Goal: Use online tool/utility: Use online tool/utility

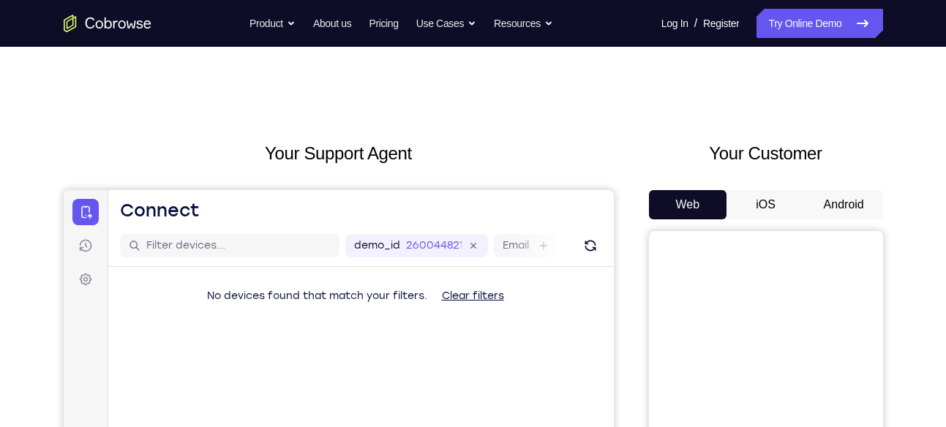
click at [823, 204] on button "Android" at bounding box center [844, 204] width 78 height 29
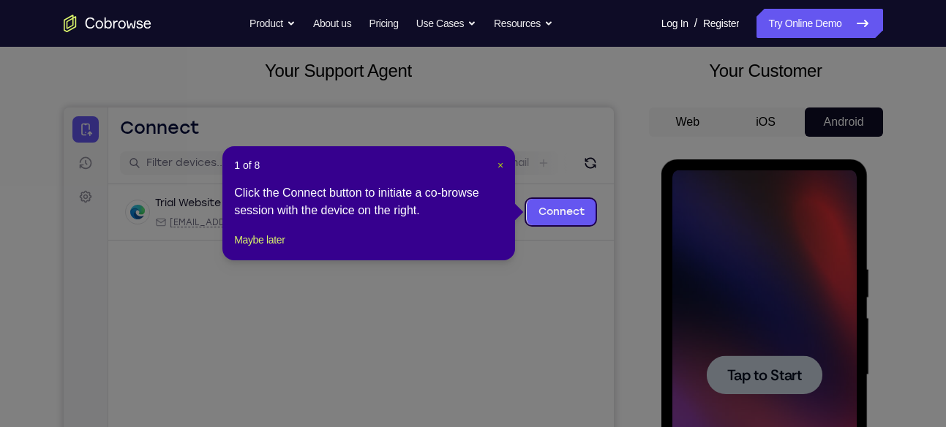
click at [498, 169] on span "×" at bounding box center [501, 166] width 6 height 12
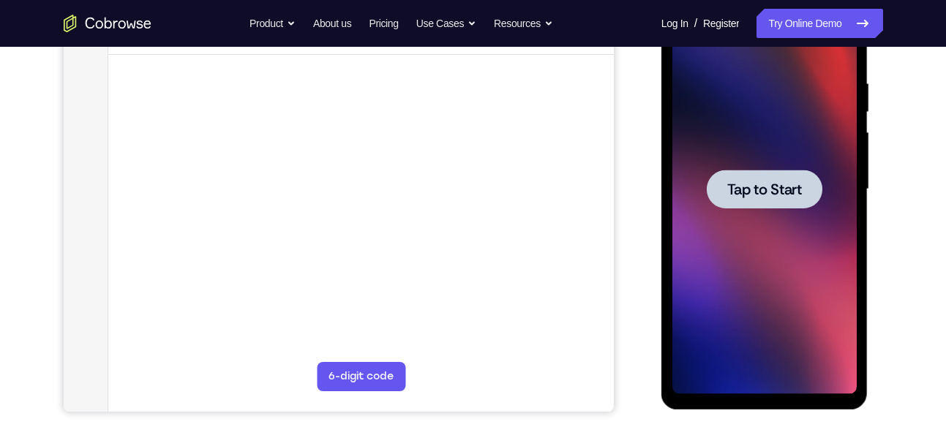
scroll to position [268, 0]
click at [759, 260] on div at bounding box center [764, 190] width 184 height 410
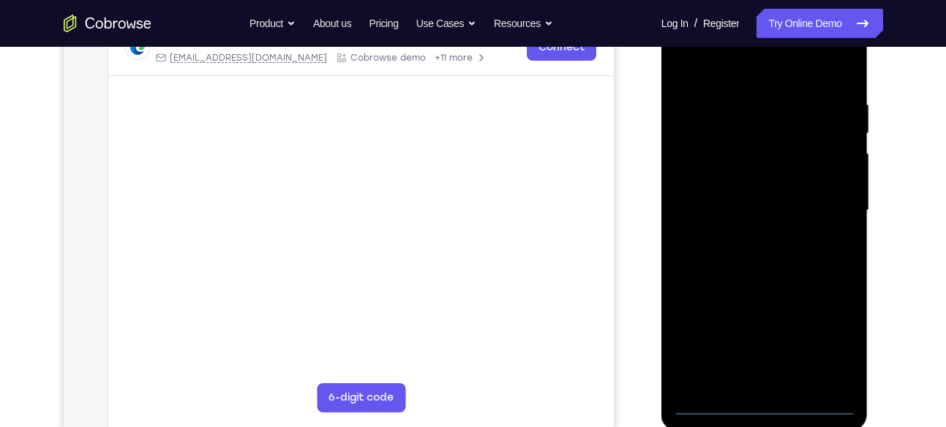
scroll to position [247, 0]
click at [762, 404] on div at bounding box center [764, 212] width 184 height 410
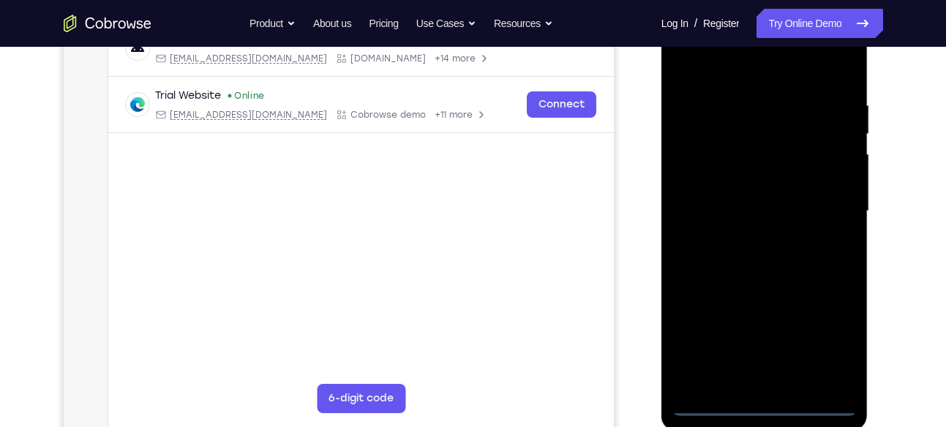
click at [824, 345] on div at bounding box center [764, 212] width 184 height 410
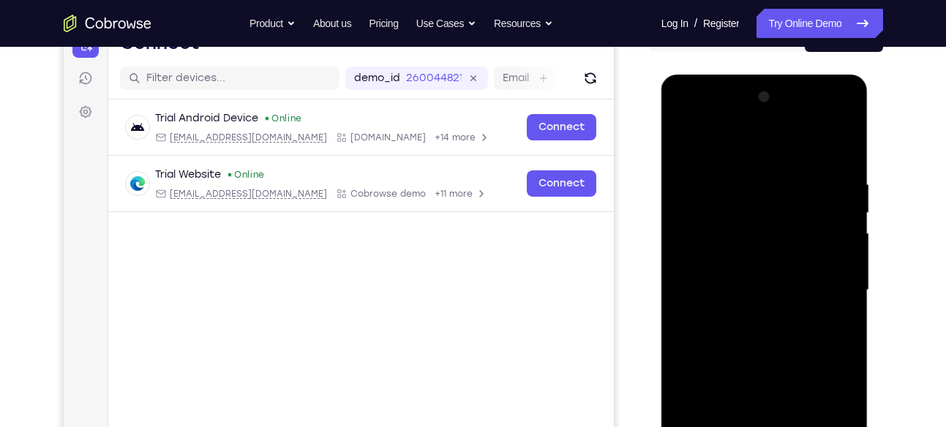
scroll to position [165, 0]
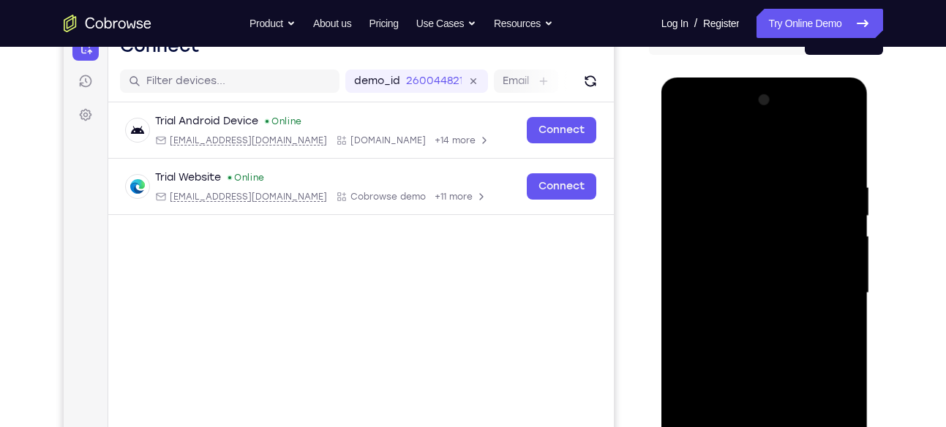
click at [718, 123] on div at bounding box center [764, 294] width 184 height 410
click at [829, 287] on div at bounding box center [764, 294] width 184 height 410
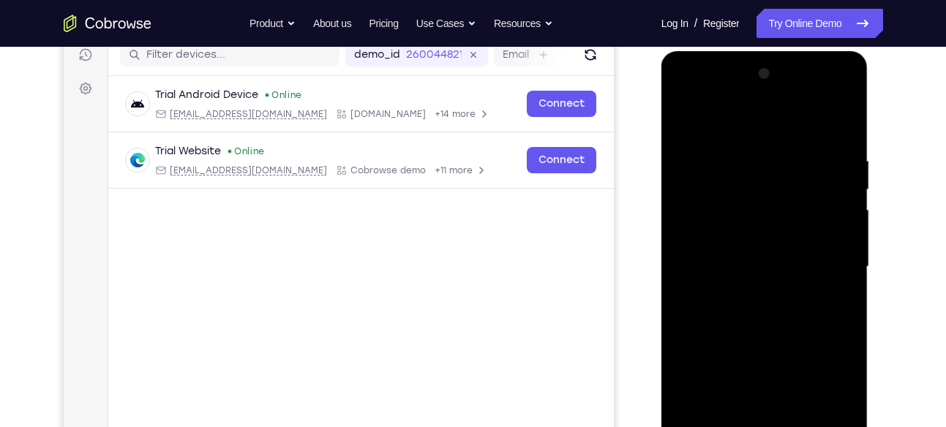
scroll to position [252, 0]
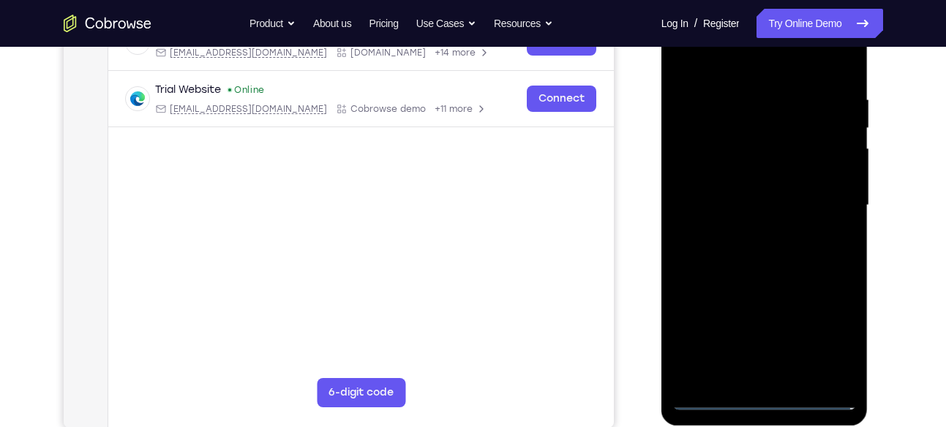
click at [745, 233] on div at bounding box center [764, 206] width 184 height 410
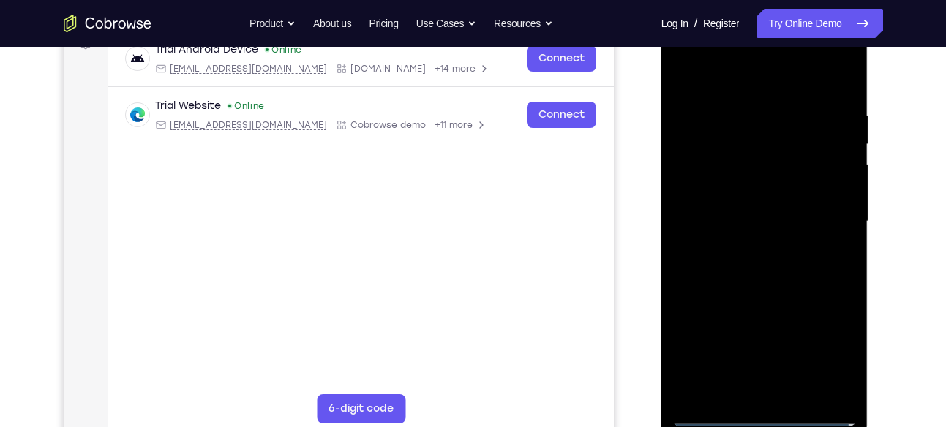
scroll to position [227, 0]
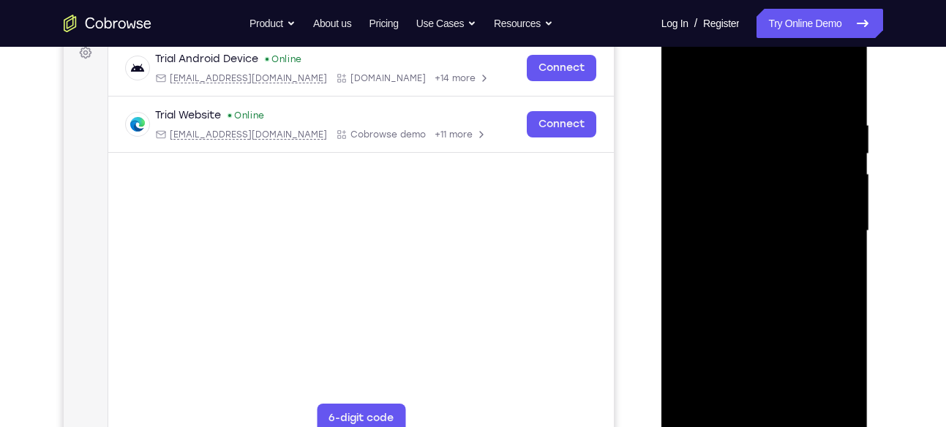
click at [745, 217] on div at bounding box center [764, 231] width 184 height 410
click at [720, 200] on div at bounding box center [764, 231] width 184 height 410
click at [701, 235] on div at bounding box center [764, 231] width 184 height 410
click at [713, 277] on div at bounding box center [764, 231] width 184 height 410
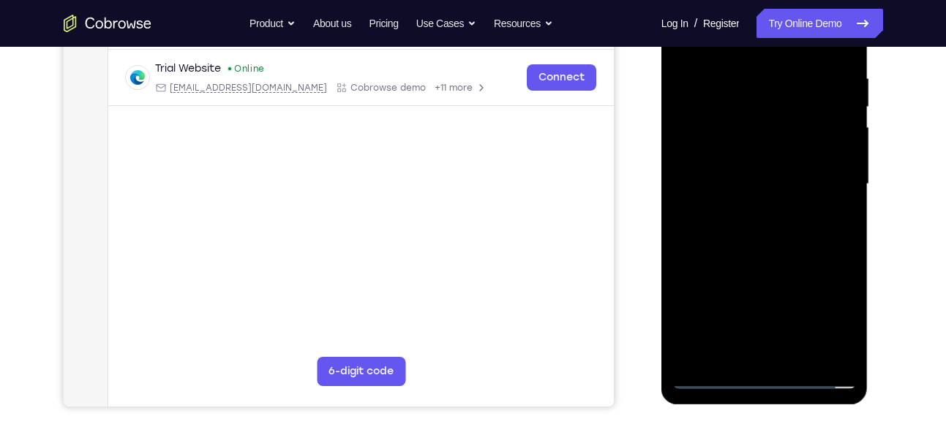
scroll to position [275, 0]
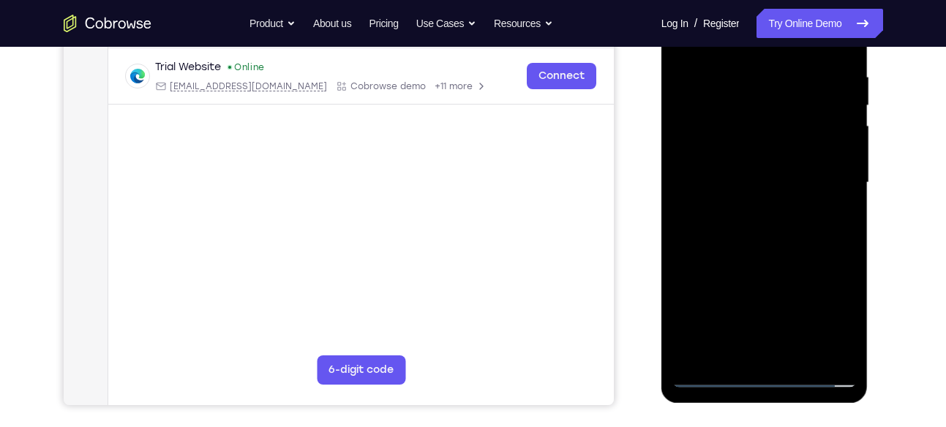
click at [800, 224] on div at bounding box center [764, 183] width 184 height 410
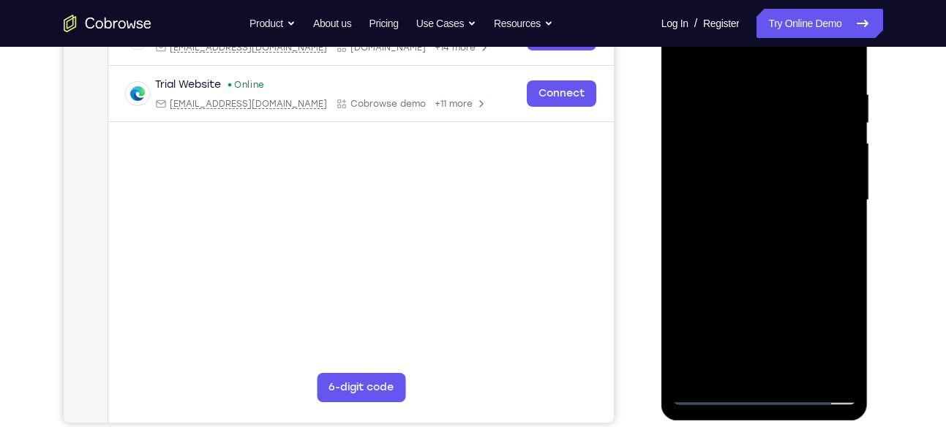
scroll to position [258, 0]
click at [756, 274] on div at bounding box center [764, 200] width 184 height 410
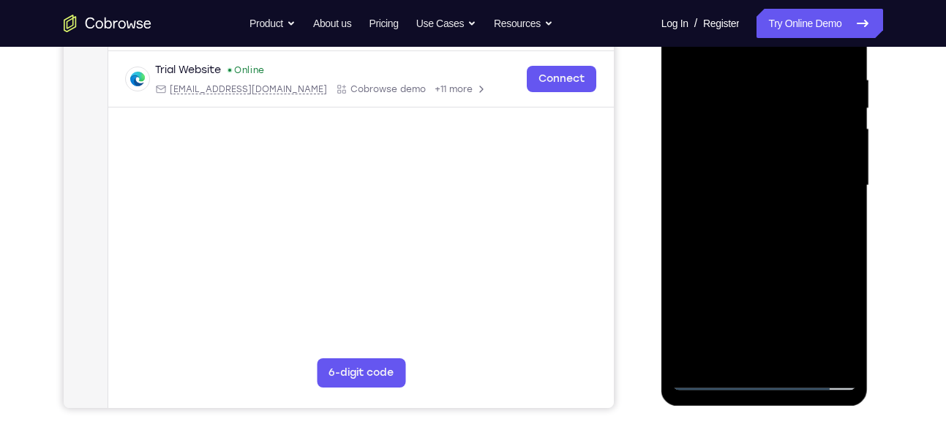
scroll to position [276, 0]
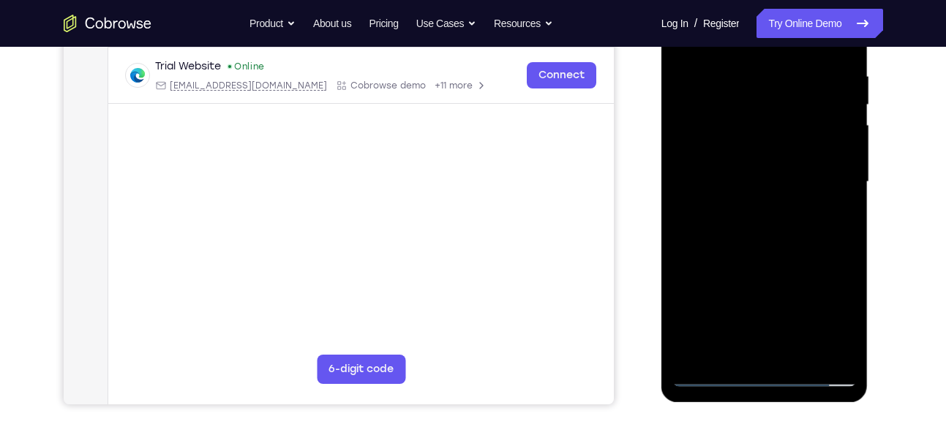
click at [800, 351] on div at bounding box center [764, 182] width 184 height 410
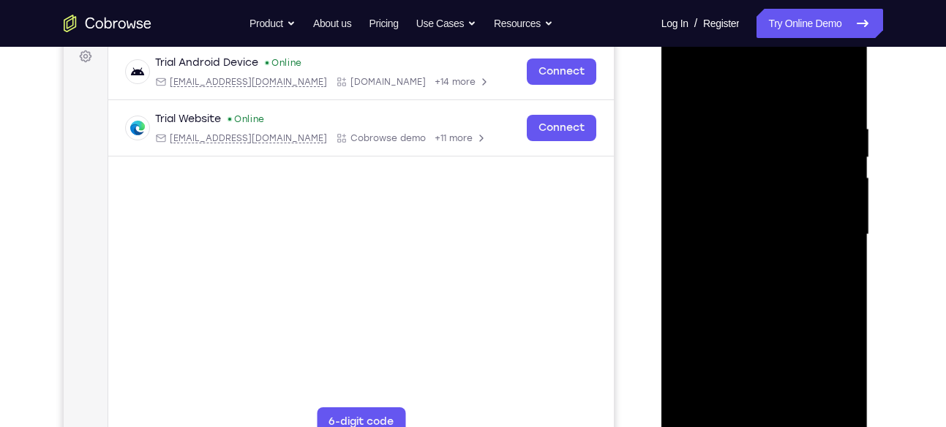
scroll to position [222, 0]
click at [751, 320] on div at bounding box center [764, 236] width 184 height 410
click at [686, 90] on div at bounding box center [764, 236] width 184 height 410
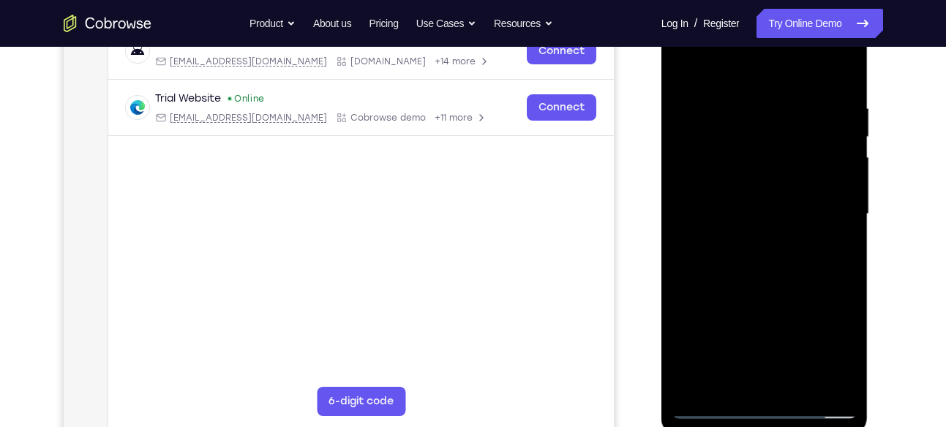
scroll to position [288, 0]
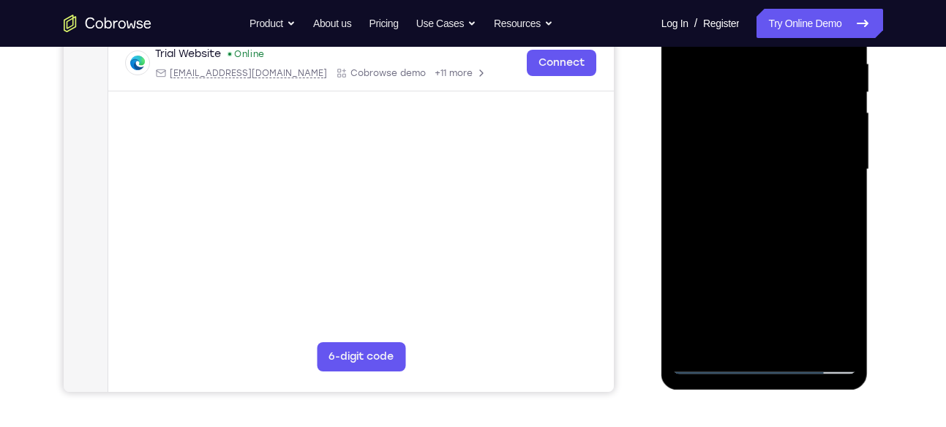
click at [802, 343] on div at bounding box center [764, 170] width 184 height 410
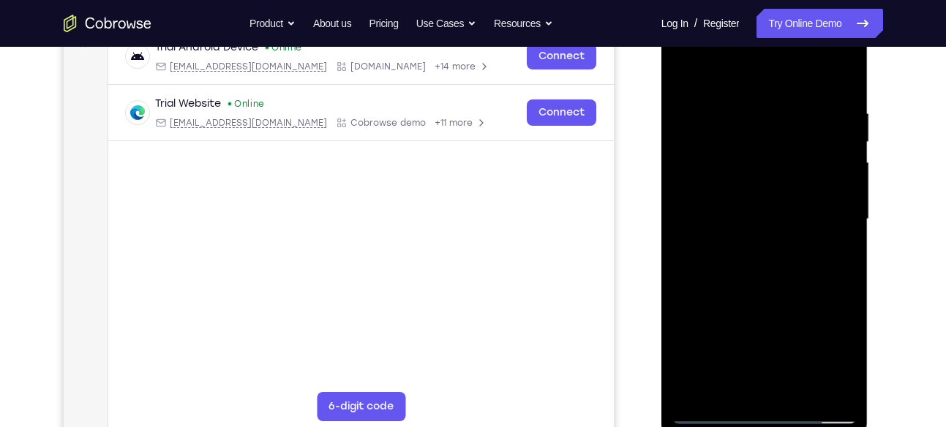
scroll to position [237, 0]
click at [691, 77] on div at bounding box center [764, 221] width 184 height 410
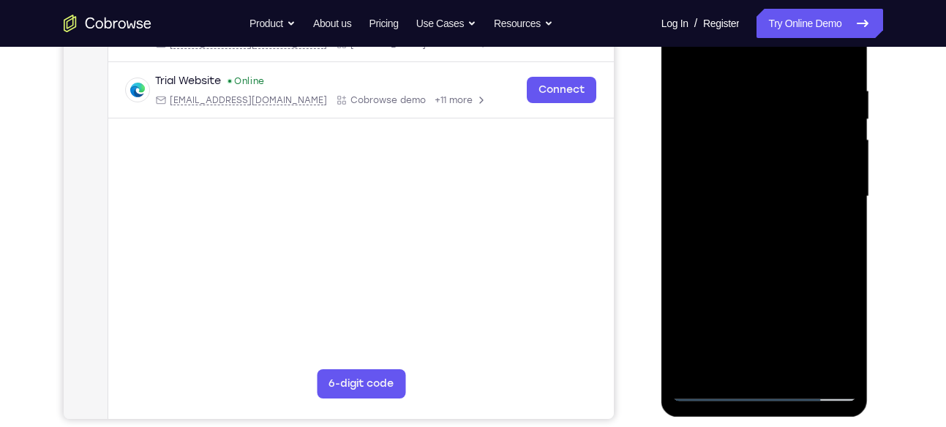
scroll to position [274, 0]
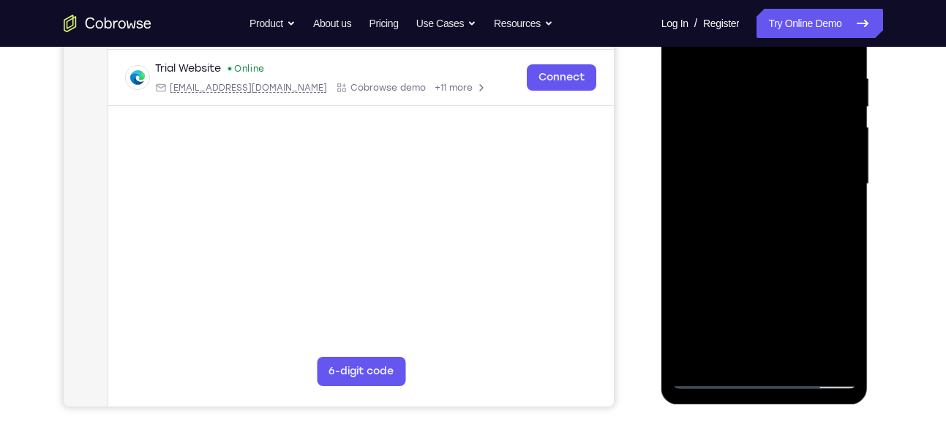
click at [799, 359] on div at bounding box center [764, 185] width 184 height 410
click at [749, 322] on div at bounding box center [764, 185] width 184 height 410
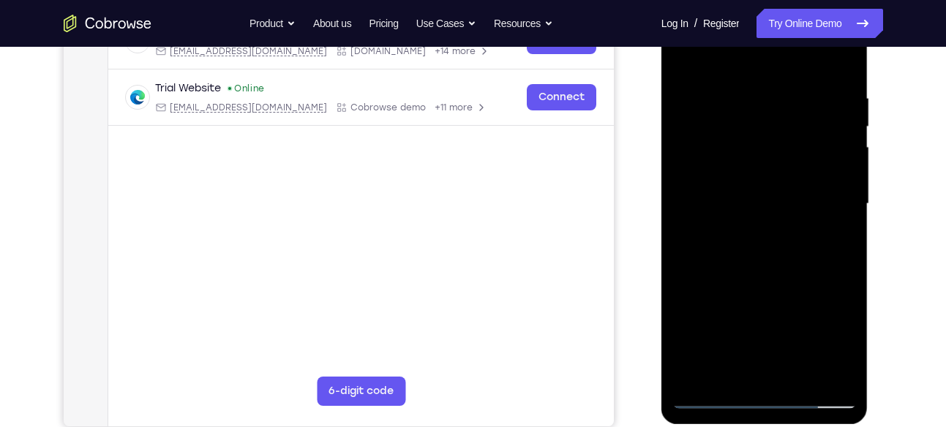
scroll to position [250, 0]
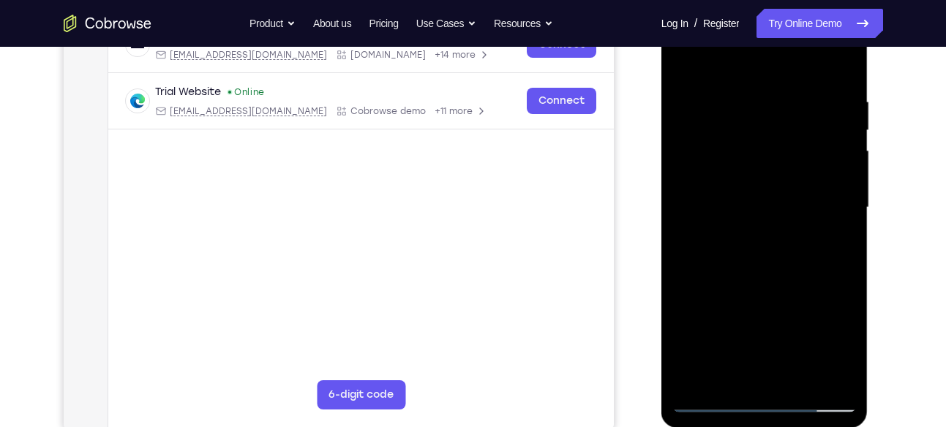
click at [751, 64] on div at bounding box center [764, 208] width 184 height 410
click at [746, 61] on div at bounding box center [764, 208] width 184 height 410
click at [686, 67] on div at bounding box center [764, 208] width 184 height 410
click at [682, 60] on div at bounding box center [764, 208] width 184 height 410
drag, startPoint x: 803, startPoint y: 307, endPoint x: 808, endPoint y: 211, distance: 96.7
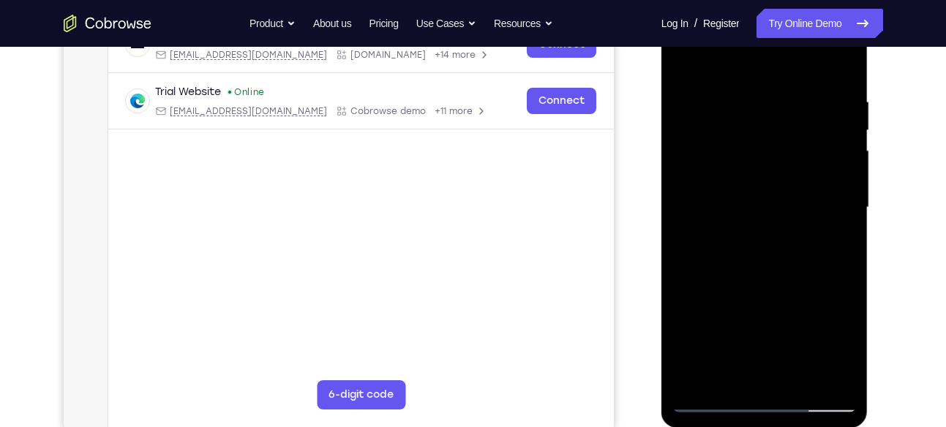
click at [808, 211] on div at bounding box center [764, 208] width 184 height 410
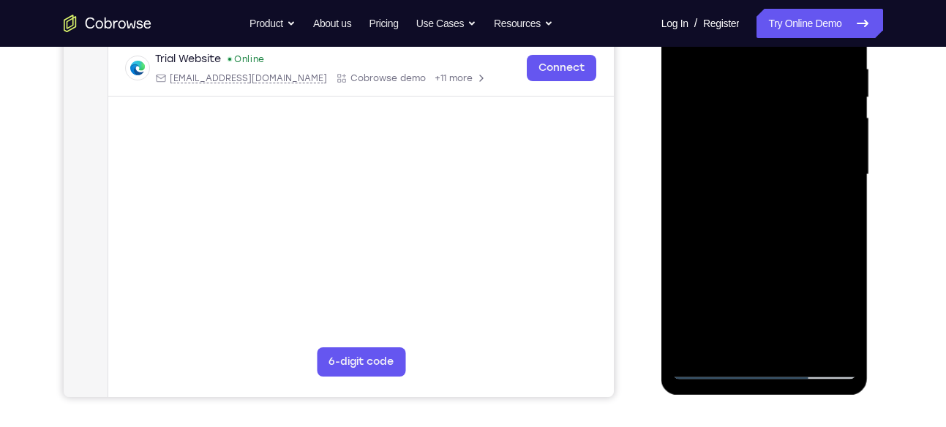
scroll to position [284, 0]
click at [850, 138] on div at bounding box center [764, 174] width 184 height 410
click at [846, 138] on div at bounding box center [764, 174] width 184 height 410
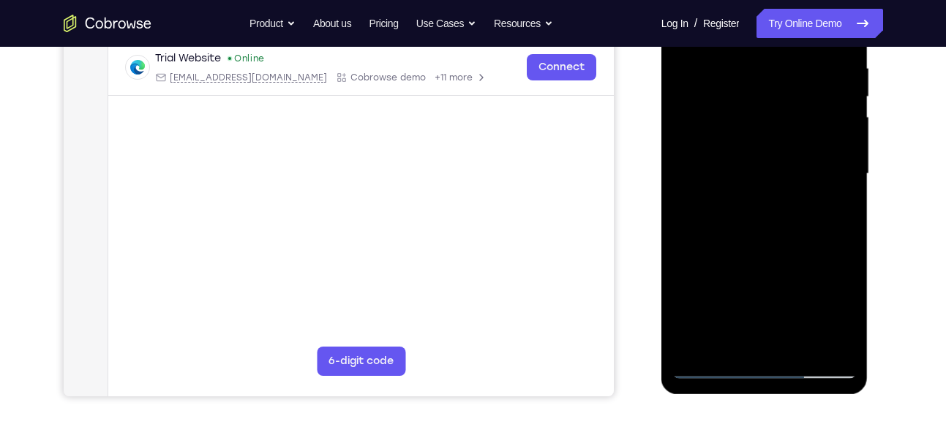
click at [846, 138] on div at bounding box center [764, 174] width 184 height 410
click at [847, 134] on div at bounding box center [764, 174] width 184 height 410
click at [834, 146] on div at bounding box center [764, 174] width 184 height 410
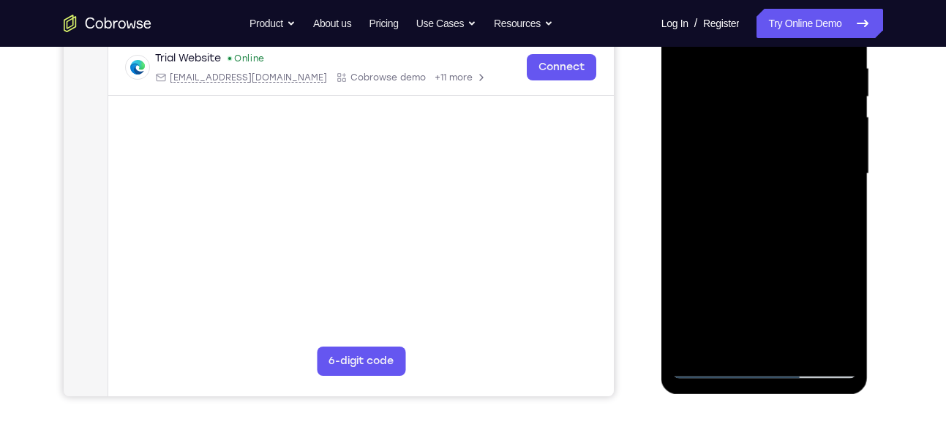
click at [838, 140] on div at bounding box center [764, 174] width 184 height 410
click at [841, 138] on div at bounding box center [764, 174] width 184 height 410
click at [847, 138] on div at bounding box center [764, 174] width 184 height 410
drag, startPoint x: 786, startPoint y: 317, endPoint x: 814, endPoint y: 80, distance: 238.0
click at [814, 80] on div at bounding box center [764, 174] width 184 height 410
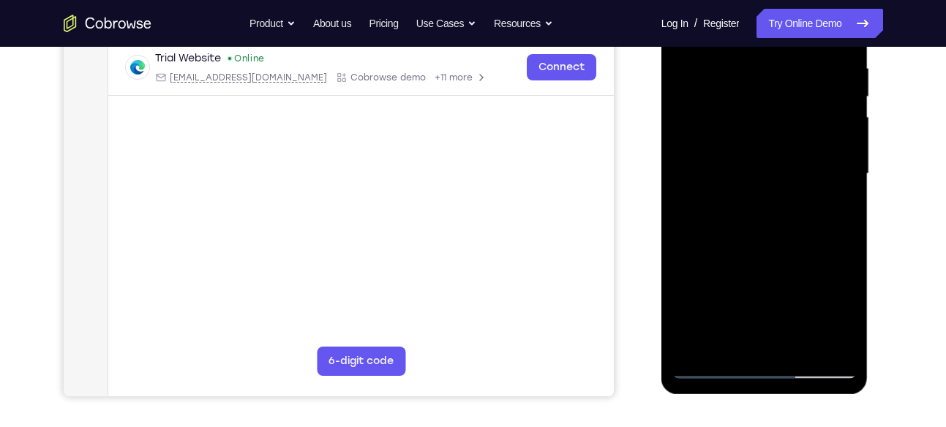
drag, startPoint x: 790, startPoint y: 266, endPoint x: 784, endPoint y: 194, distance: 72.7
click at [784, 194] on div at bounding box center [764, 174] width 184 height 410
drag, startPoint x: 776, startPoint y: 313, endPoint x: 786, endPoint y: 182, distance: 131.3
click at [786, 182] on div at bounding box center [764, 174] width 184 height 410
drag, startPoint x: 798, startPoint y: 189, endPoint x: 786, endPoint y: 168, distance: 25.2
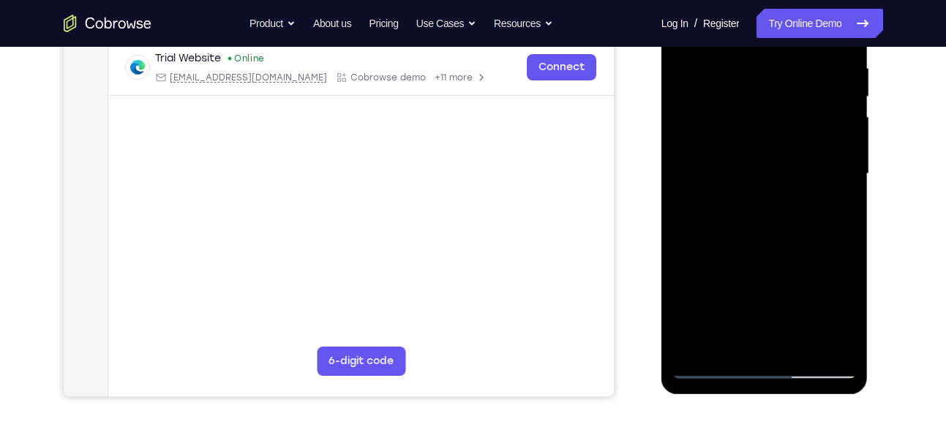
click at [786, 168] on div at bounding box center [764, 174] width 184 height 410
drag, startPoint x: 770, startPoint y: 287, endPoint x: 773, endPoint y: 181, distance: 106.1
click at [773, 181] on div at bounding box center [764, 174] width 184 height 410
drag, startPoint x: 751, startPoint y: 278, endPoint x: 748, endPoint y: 155, distance: 123.0
click at [748, 155] on div at bounding box center [764, 174] width 184 height 410
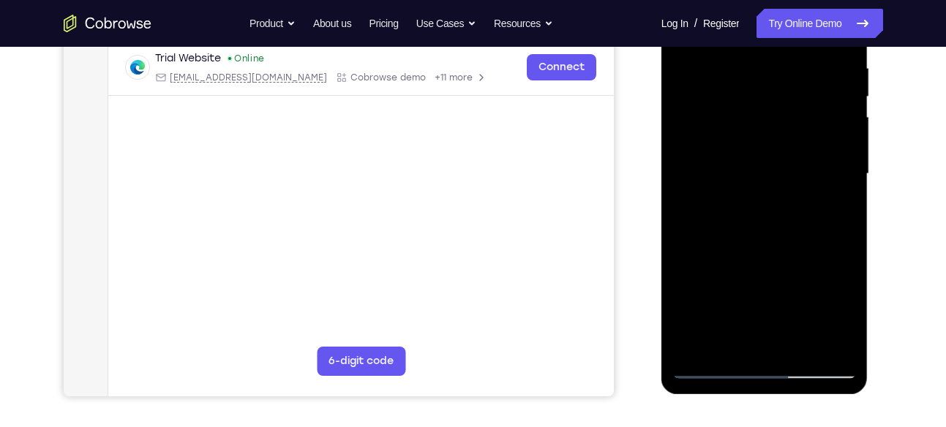
drag, startPoint x: 747, startPoint y: 298, endPoint x: 751, endPoint y: 160, distance: 138.4
click at [751, 160] on div at bounding box center [764, 174] width 184 height 410
drag, startPoint x: 781, startPoint y: 269, endPoint x: 773, endPoint y: 149, distance: 120.3
click at [773, 149] on div at bounding box center [764, 174] width 184 height 410
drag, startPoint x: 786, startPoint y: 293, endPoint x: 789, endPoint y: 124, distance: 169.1
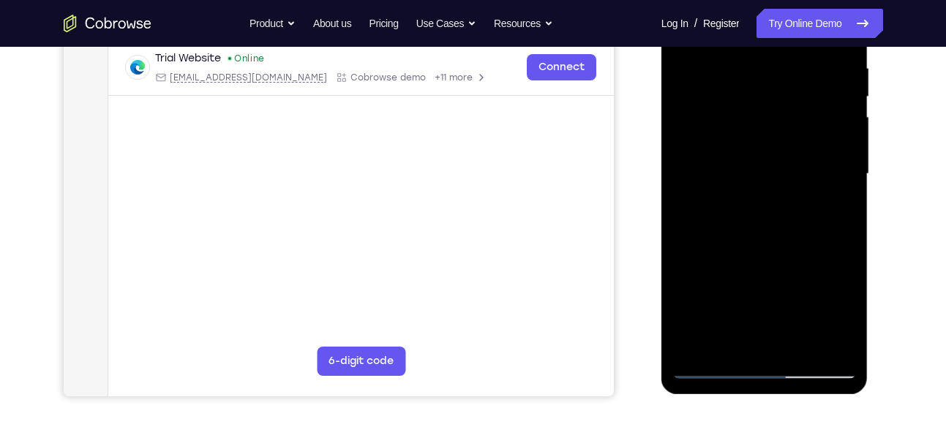
click at [789, 124] on div at bounding box center [764, 174] width 184 height 410
drag, startPoint x: 777, startPoint y: 297, endPoint x: 776, endPoint y: 130, distance: 166.8
click at [776, 130] on div at bounding box center [764, 174] width 184 height 410
drag, startPoint x: 776, startPoint y: 293, endPoint x: 771, endPoint y: 168, distance: 125.9
click at [771, 168] on div at bounding box center [764, 174] width 184 height 410
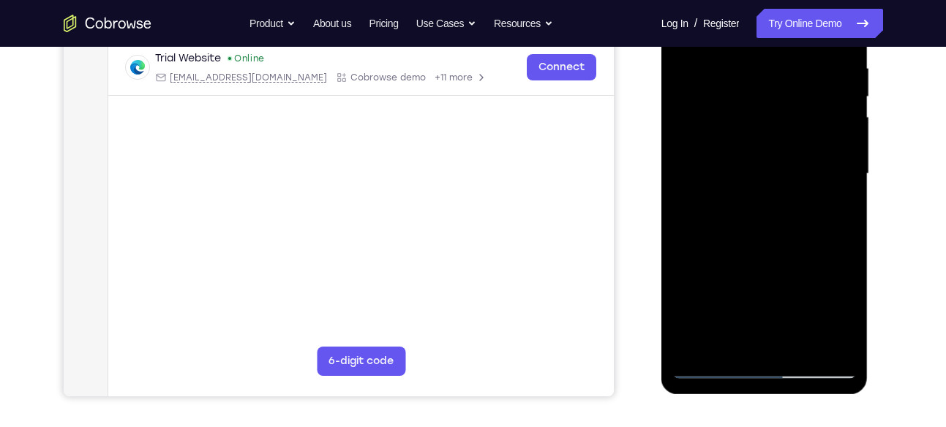
drag, startPoint x: 773, startPoint y: 257, endPoint x: 782, endPoint y: 137, distance: 120.3
click at [782, 137] on div at bounding box center [764, 174] width 184 height 410
drag, startPoint x: 790, startPoint y: 277, endPoint x: 799, endPoint y: 134, distance: 143.7
click at [799, 134] on div at bounding box center [764, 174] width 184 height 410
drag, startPoint x: 783, startPoint y: 289, endPoint x: 778, endPoint y: 127, distance: 162.5
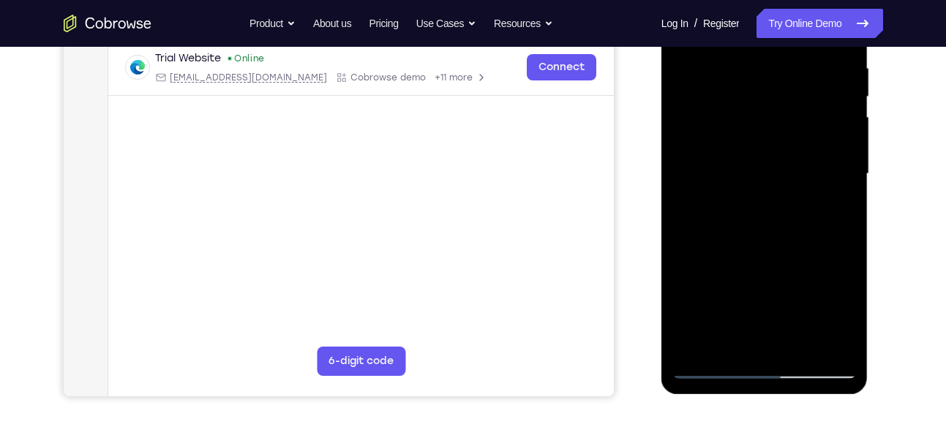
click at [778, 127] on div at bounding box center [764, 174] width 184 height 410
drag, startPoint x: 767, startPoint y: 314, endPoint x: 769, endPoint y: 172, distance: 142.0
click at [769, 172] on div at bounding box center [764, 174] width 184 height 410
drag, startPoint x: 768, startPoint y: 314, endPoint x: 751, endPoint y: 199, distance: 116.1
click at [751, 199] on div at bounding box center [764, 174] width 184 height 410
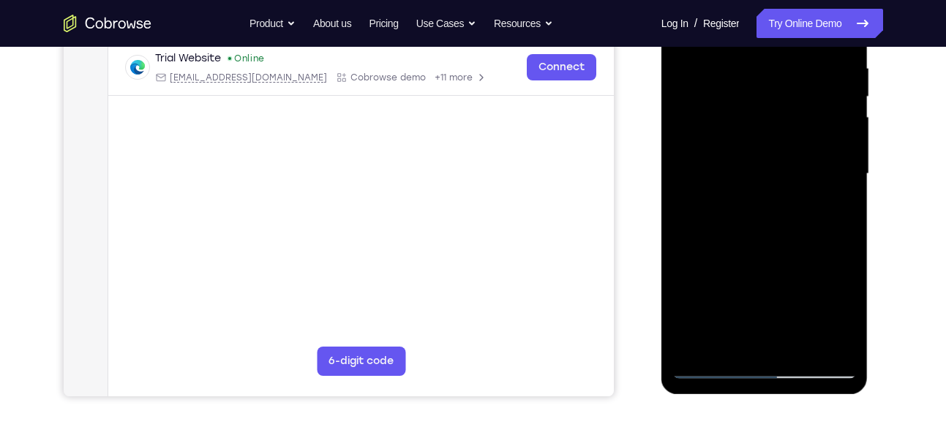
drag, startPoint x: 748, startPoint y: 284, endPoint x: 754, endPoint y: 211, distance: 72.7
click at [754, 211] on div at bounding box center [764, 174] width 184 height 410
drag, startPoint x: 710, startPoint y: 325, endPoint x: 722, endPoint y: 192, distance: 133.0
click at [722, 192] on div at bounding box center [764, 174] width 184 height 410
click at [699, 350] on div at bounding box center [764, 174] width 184 height 410
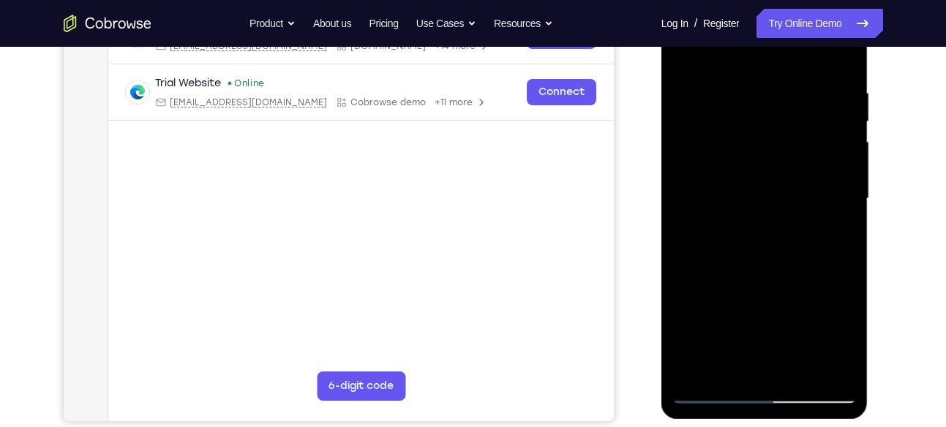
scroll to position [253, 0]
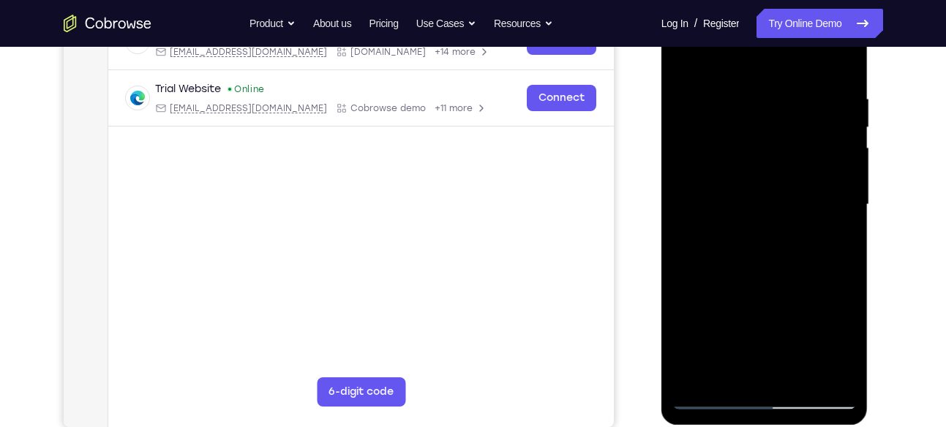
click at [741, 89] on div at bounding box center [764, 205] width 184 height 410
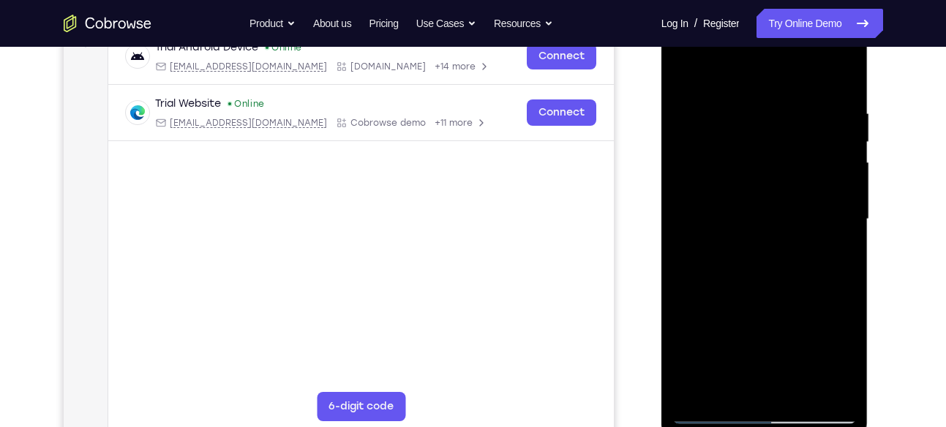
scroll to position [238, 0]
click at [805, 176] on div at bounding box center [764, 220] width 184 height 410
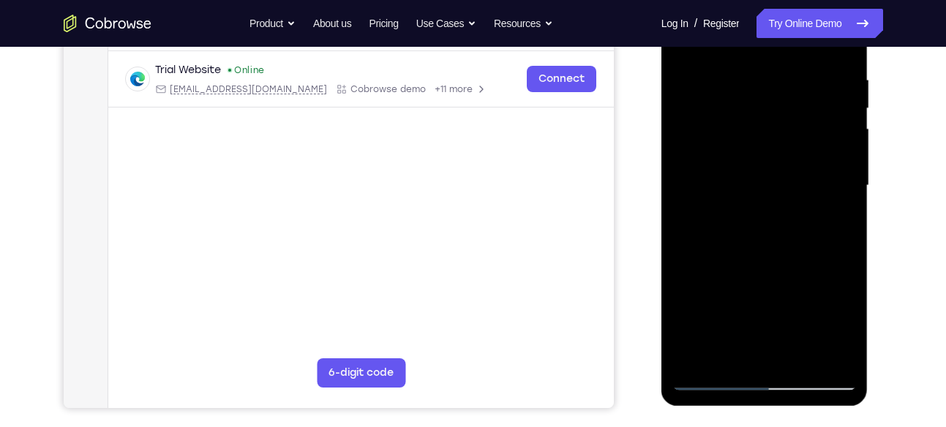
scroll to position [278, 0]
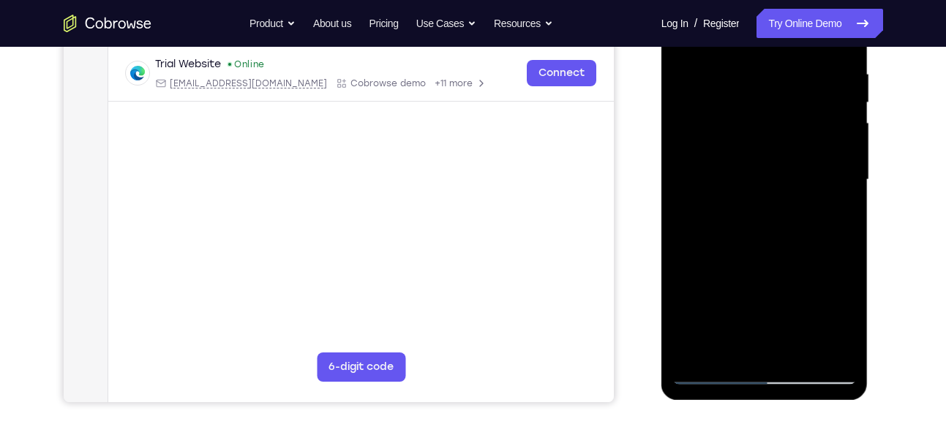
drag, startPoint x: 705, startPoint y: 187, endPoint x: 765, endPoint y: 194, distance: 60.4
click at [765, 194] on div at bounding box center [764, 180] width 184 height 410
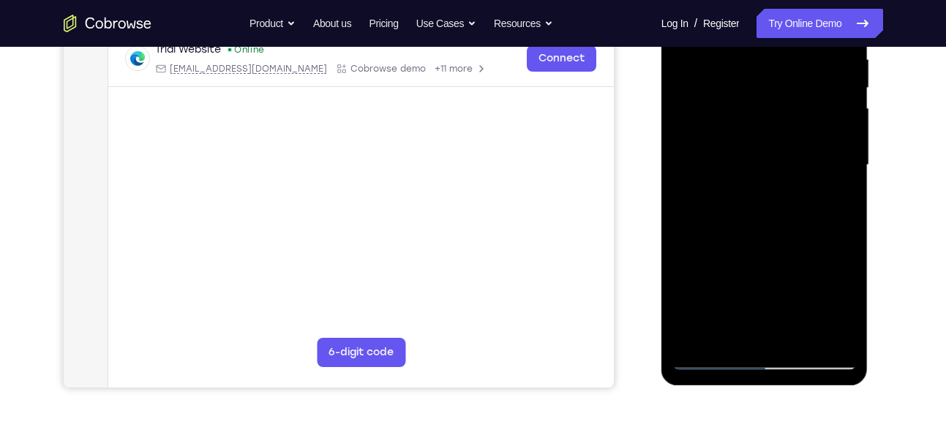
scroll to position [297, 0]
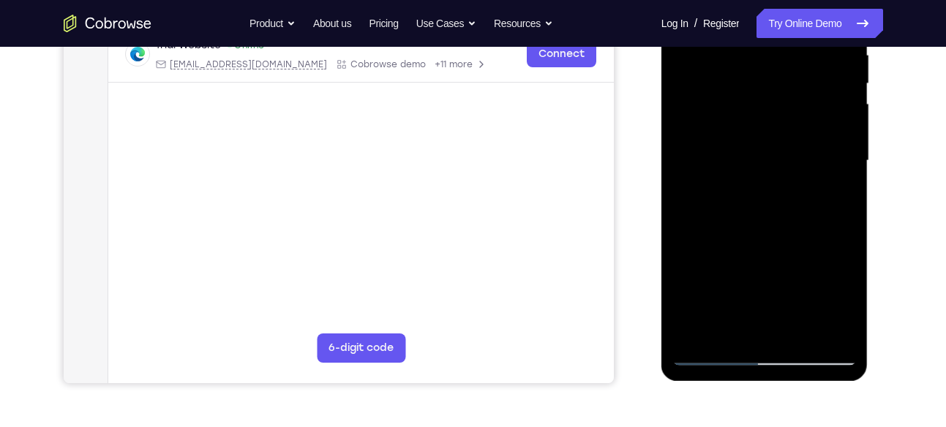
drag, startPoint x: 815, startPoint y: 139, endPoint x: 826, endPoint y: 130, distance: 14.1
click at [826, 130] on div at bounding box center [764, 161] width 184 height 410
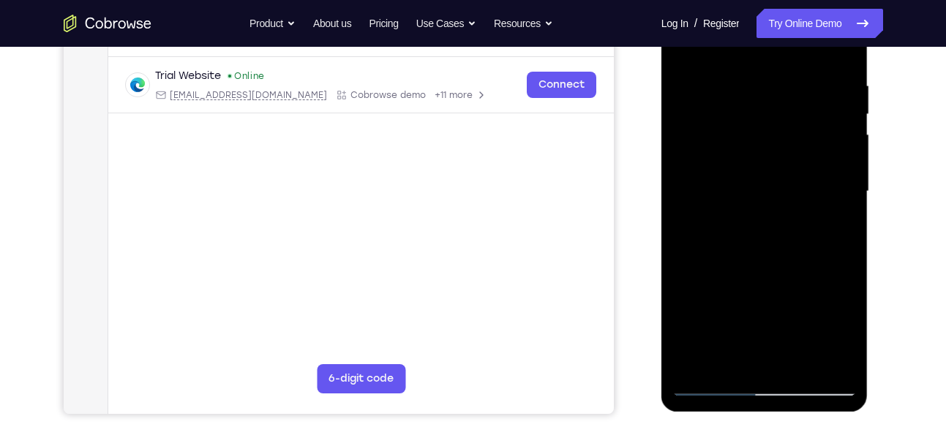
click at [833, 186] on div at bounding box center [764, 192] width 184 height 410
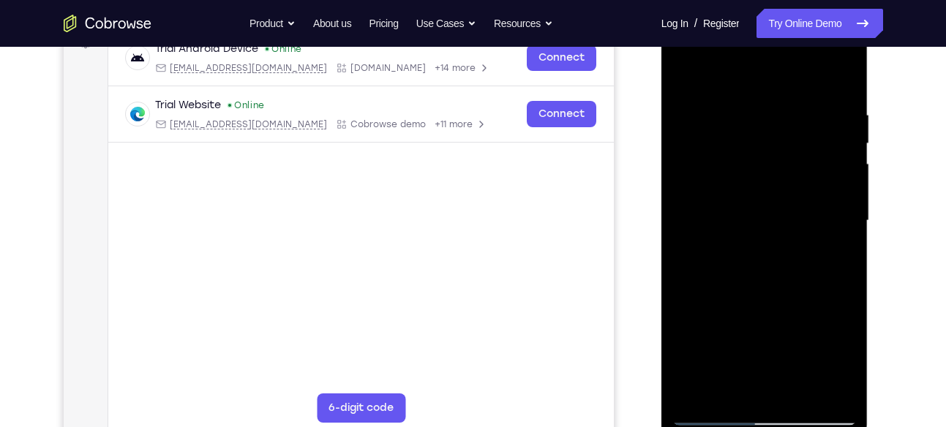
scroll to position [238, 0]
click at [845, 187] on div at bounding box center [764, 220] width 184 height 410
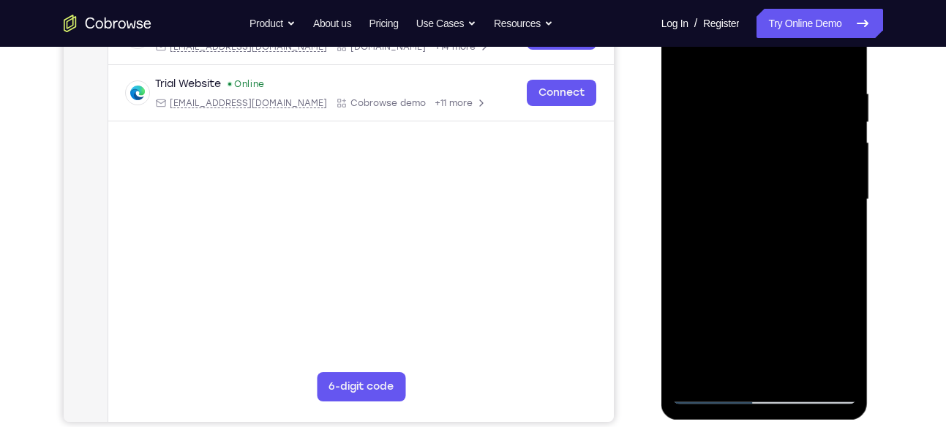
scroll to position [265, 0]
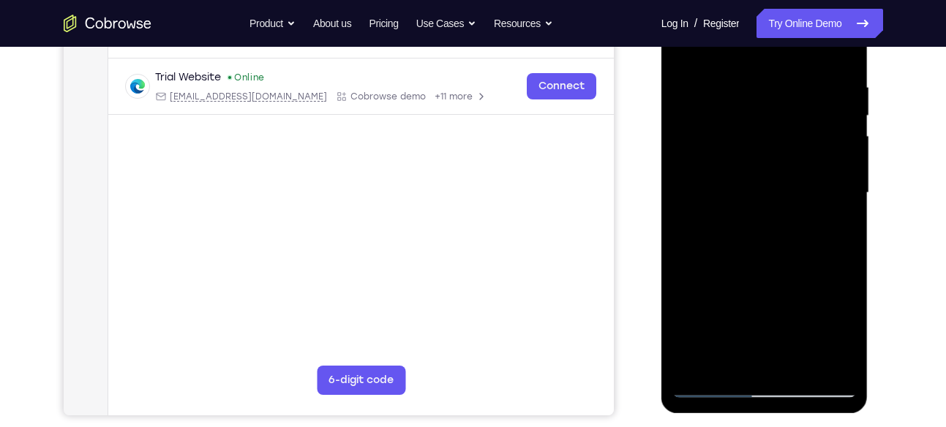
click at [845, 187] on div at bounding box center [764, 193] width 184 height 410
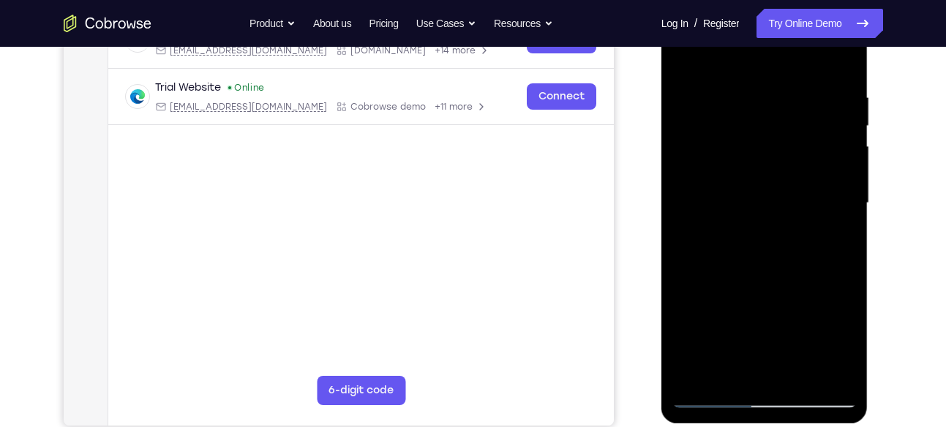
scroll to position [254, 0]
click at [845, 187] on div at bounding box center [764, 204] width 184 height 410
click at [838, 139] on div at bounding box center [764, 204] width 184 height 410
drag, startPoint x: 755, startPoint y: 216, endPoint x: 811, endPoint y: 205, distance: 57.4
click at [811, 205] on div at bounding box center [764, 204] width 184 height 410
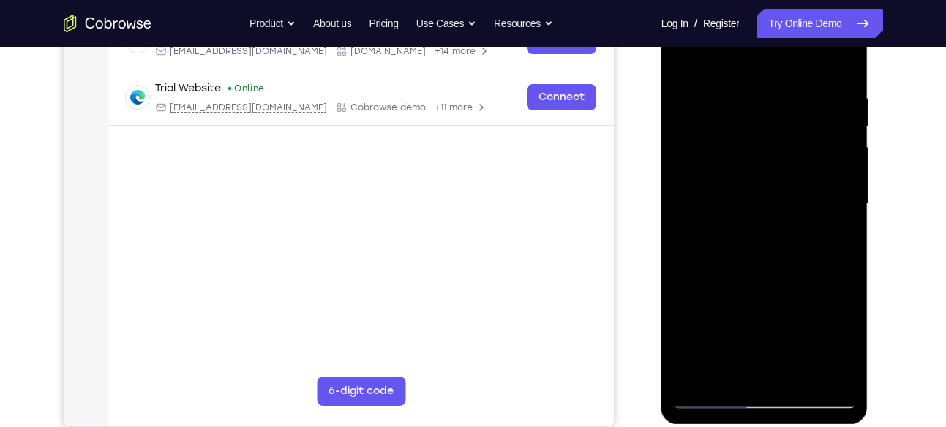
drag, startPoint x: 682, startPoint y: 256, endPoint x: 708, endPoint y: 253, distance: 26.5
click at [708, 253] on div at bounding box center [764, 204] width 184 height 410
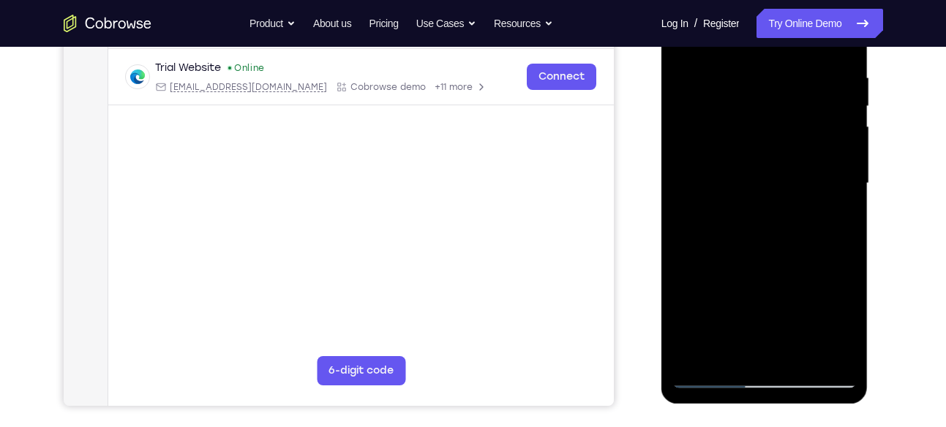
scroll to position [260, 0]
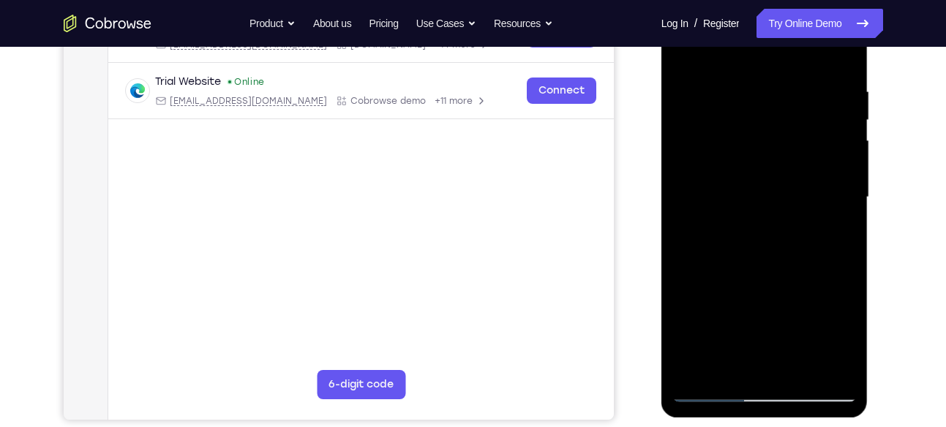
drag, startPoint x: 836, startPoint y: 188, endPoint x: 800, endPoint y: 195, distance: 36.5
click at [800, 195] on div at bounding box center [764, 198] width 184 height 410
drag, startPoint x: 830, startPoint y: 131, endPoint x: 776, endPoint y: 132, distance: 54.1
click at [776, 132] on div at bounding box center [764, 198] width 184 height 410
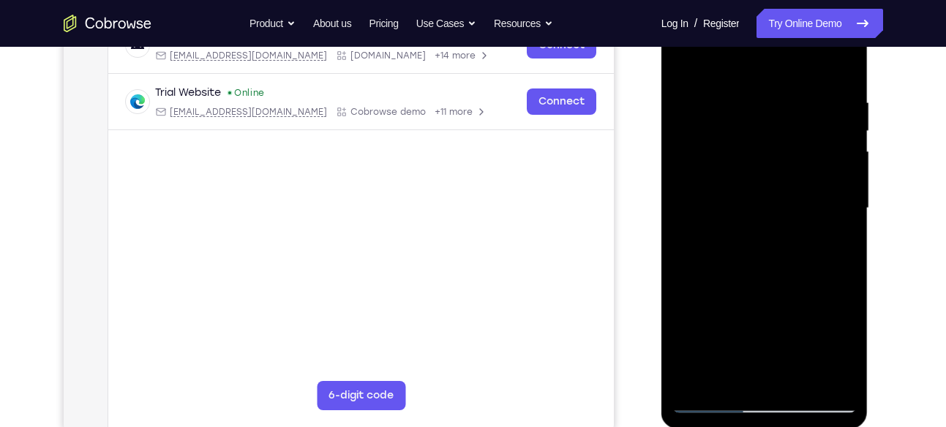
scroll to position [249, 0]
drag, startPoint x: 850, startPoint y: 141, endPoint x: 814, endPoint y: 149, distance: 37.5
click at [814, 149] on div at bounding box center [764, 209] width 184 height 410
drag, startPoint x: 838, startPoint y: 124, endPoint x: 802, endPoint y: 133, distance: 37.1
click at [802, 133] on div at bounding box center [764, 209] width 184 height 410
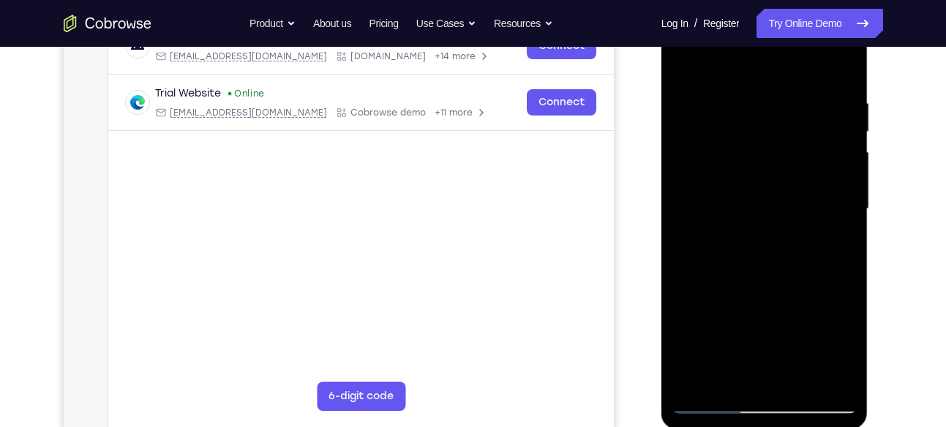
drag, startPoint x: 814, startPoint y: 200, endPoint x: 777, endPoint y: 203, distance: 36.6
click at [777, 203] on div at bounding box center [764, 209] width 184 height 410
drag, startPoint x: 811, startPoint y: 179, endPoint x: 765, endPoint y: 186, distance: 46.6
click at [765, 186] on div at bounding box center [764, 209] width 184 height 410
drag, startPoint x: 830, startPoint y: 151, endPoint x: 778, endPoint y: 160, distance: 53.4
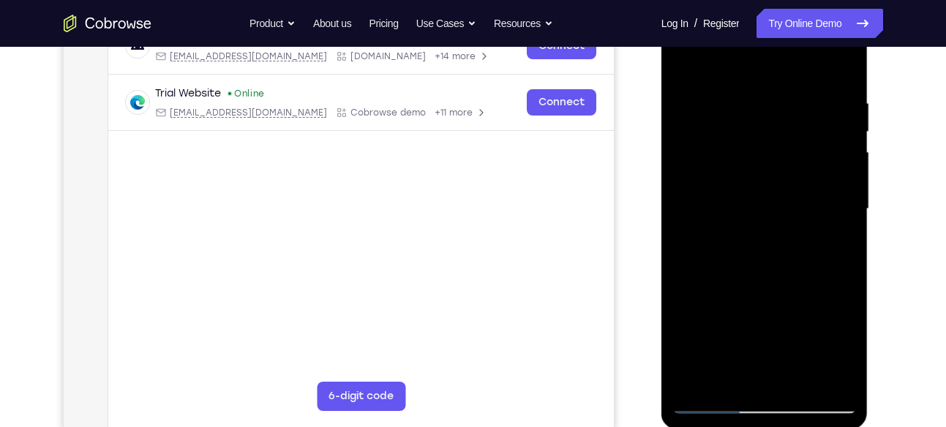
click at [778, 160] on div at bounding box center [764, 209] width 184 height 410
drag, startPoint x: 828, startPoint y: 146, endPoint x: 762, endPoint y: 149, distance: 66.0
click at [762, 149] on div at bounding box center [764, 209] width 184 height 410
drag, startPoint x: 836, startPoint y: 134, endPoint x: 768, endPoint y: 135, distance: 67.3
click at [768, 135] on div at bounding box center [764, 209] width 184 height 410
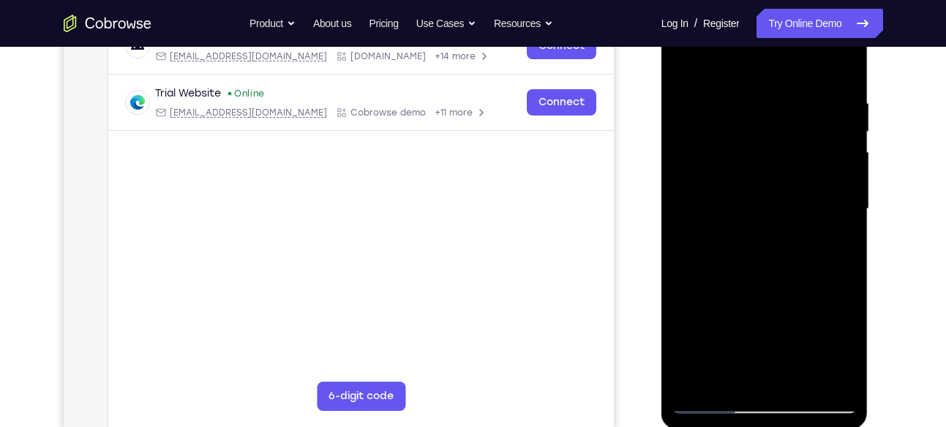
click at [819, 119] on div at bounding box center [764, 209] width 184 height 410
click at [836, 135] on div at bounding box center [764, 209] width 184 height 410
click at [833, 164] on div at bounding box center [764, 209] width 184 height 410
click at [839, 187] on div at bounding box center [764, 209] width 184 height 410
click at [839, 146] on div at bounding box center [764, 209] width 184 height 410
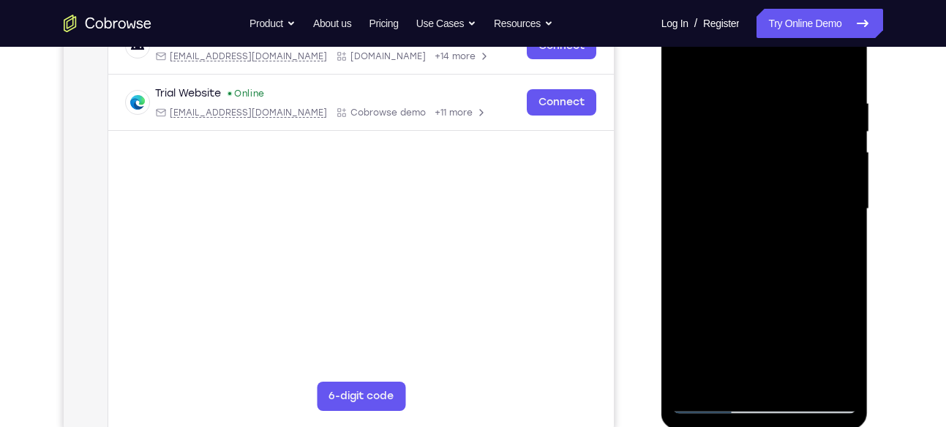
drag, startPoint x: 838, startPoint y: 191, endPoint x: 763, endPoint y: 199, distance: 75.1
click at [763, 199] on div at bounding box center [764, 209] width 184 height 410
click at [826, 122] on div at bounding box center [764, 209] width 184 height 410
click at [837, 165] on div at bounding box center [764, 209] width 184 height 410
drag, startPoint x: 837, startPoint y: 195, endPoint x: 735, endPoint y: 201, distance: 102.6
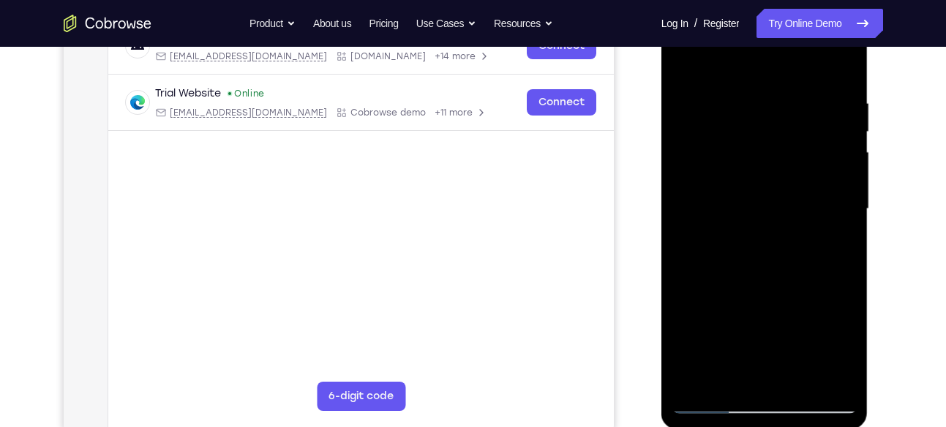
click at [735, 201] on div at bounding box center [764, 209] width 184 height 410
drag, startPoint x: 830, startPoint y: 187, endPoint x: 784, endPoint y: 190, distance: 47.0
click at [784, 190] on div at bounding box center [764, 209] width 184 height 410
drag, startPoint x: 824, startPoint y: 147, endPoint x: 776, endPoint y: 147, distance: 47.6
click at [776, 147] on div at bounding box center [764, 209] width 184 height 410
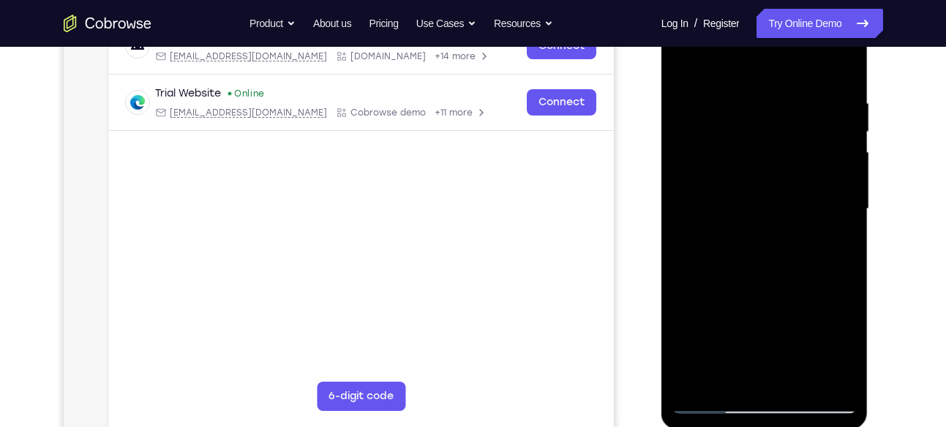
drag, startPoint x: 717, startPoint y: 222, endPoint x: 802, endPoint y: 221, distance: 84.9
click at [802, 221] on div at bounding box center [764, 209] width 184 height 410
click at [830, 177] on div at bounding box center [764, 209] width 184 height 410
click at [830, 139] on div at bounding box center [764, 209] width 184 height 410
drag, startPoint x: 840, startPoint y: 159, endPoint x: 750, endPoint y: 184, distance: 93.4
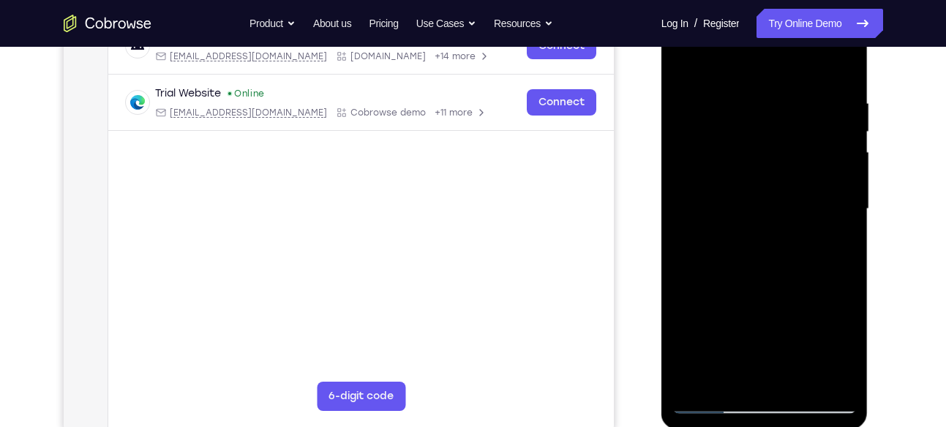
click at [750, 184] on div at bounding box center [764, 209] width 184 height 410
drag, startPoint x: 826, startPoint y: 151, endPoint x: 700, endPoint y: 170, distance: 127.3
click at [700, 170] on div at bounding box center [764, 209] width 184 height 410
drag, startPoint x: 814, startPoint y: 151, endPoint x: 776, endPoint y: 151, distance: 38.0
click at [776, 151] on div at bounding box center [764, 209] width 184 height 410
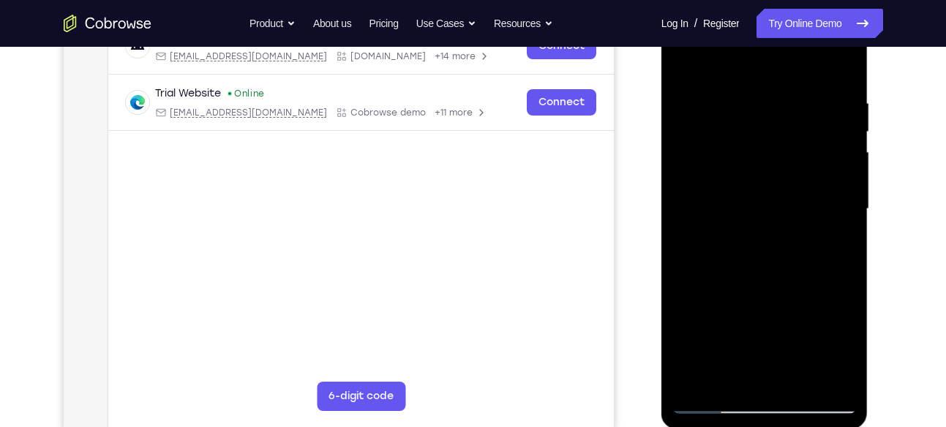
drag, startPoint x: 819, startPoint y: 165, endPoint x: 763, endPoint y: 179, distance: 57.5
click at [763, 179] on div at bounding box center [764, 209] width 184 height 410
drag, startPoint x: 722, startPoint y: 216, endPoint x: 792, endPoint y: 218, distance: 69.5
click at [792, 218] on div at bounding box center [764, 209] width 184 height 410
click at [819, 380] on div at bounding box center [764, 209] width 184 height 410
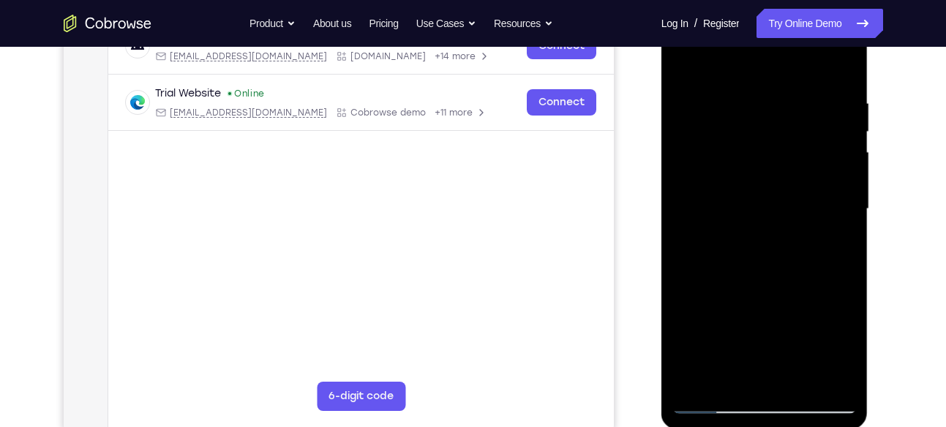
click at [784, 198] on div at bounding box center [764, 209] width 184 height 410
drag, startPoint x: 722, startPoint y: 217, endPoint x: 800, endPoint y: 231, distance: 78.8
click at [800, 231] on div at bounding box center [764, 209] width 184 height 410
click at [823, 379] on div at bounding box center [764, 209] width 184 height 410
drag, startPoint x: 825, startPoint y: 194, endPoint x: 768, endPoint y: 217, distance: 62.4
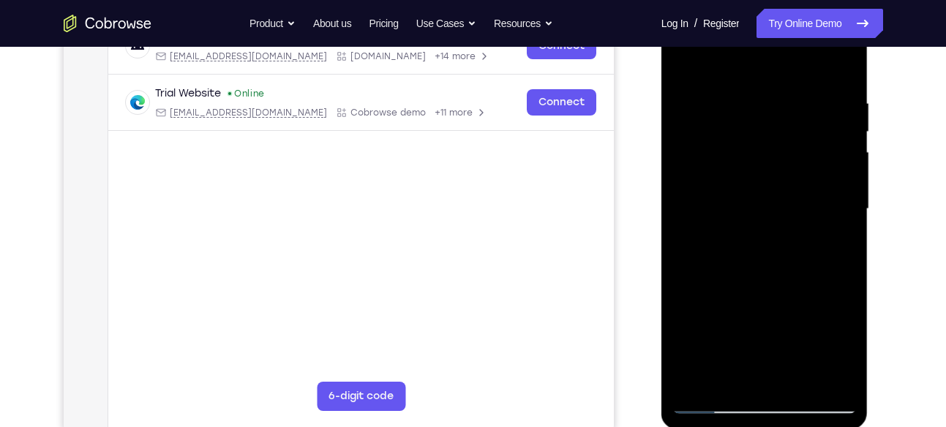
click at [768, 217] on div at bounding box center [764, 209] width 184 height 410
drag, startPoint x: 817, startPoint y: 202, endPoint x: 759, endPoint y: 206, distance: 58.7
click at [759, 206] on div at bounding box center [764, 209] width 184 height 410
drag, startPoint x: 796, startPoint y: 176, endPoint x: 724, endPoint y: 171, distance: 72.6
click at [724, 171] on div at bounding box center [764, 209] width 184 height 410
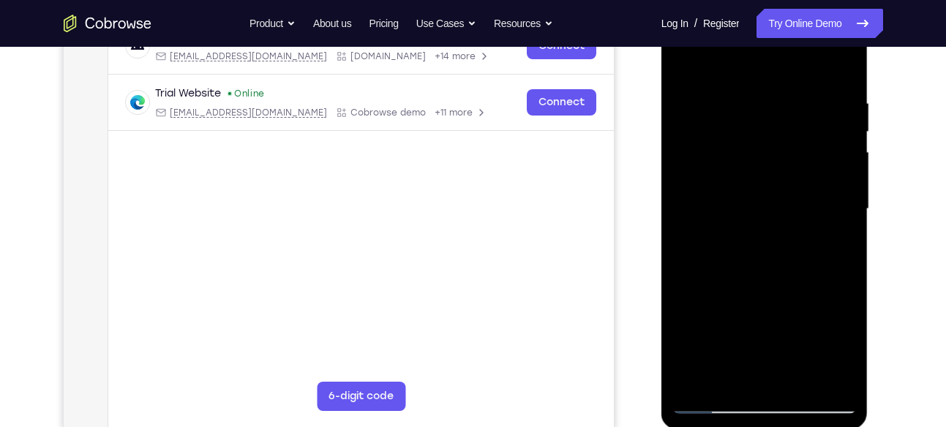
drag, startPoint x: 809, startPoint y: 165, endPoint x: 744, endPoint y: 170, distance: 65.3
click at [744, 170] on div at bounding box center [764, 209] width 184 height 410
drag, startPoint x: 838, startPoint y: 184, endPoint x: 796, endPoint y: 186, distance: 41.7
click at [796, 186] on div at bounding box center [764, 209] width 184 height 410
drag, startPoint x: 819, startPoint y: 186, endPoint x: 778, endPoint y: 187, distance: 41.7
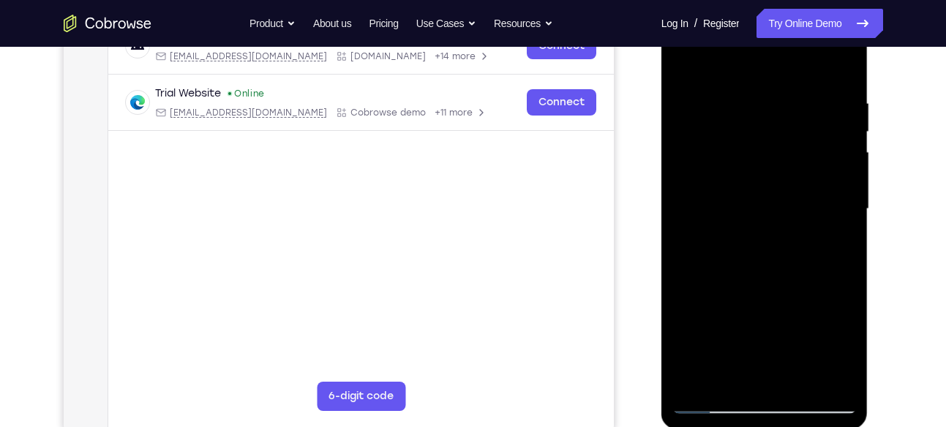
click at [778, 187] on div at bounding box center [764, 209] width 184 height 410
drag, startPoint x: 822, startPoint y: 173, endPoint x: 776, endPoint y: 186, distance: 47.9
click at [776, 186] on div at bounding box center [764, 209] width 184 height 410
drag, startPoint x: 814, startPoint y: 197, endPoint x: 733, endPoint y: 192, distance: 81.4
click at [733, 192] on div at bounding box center [764, 209] width 184 height 410
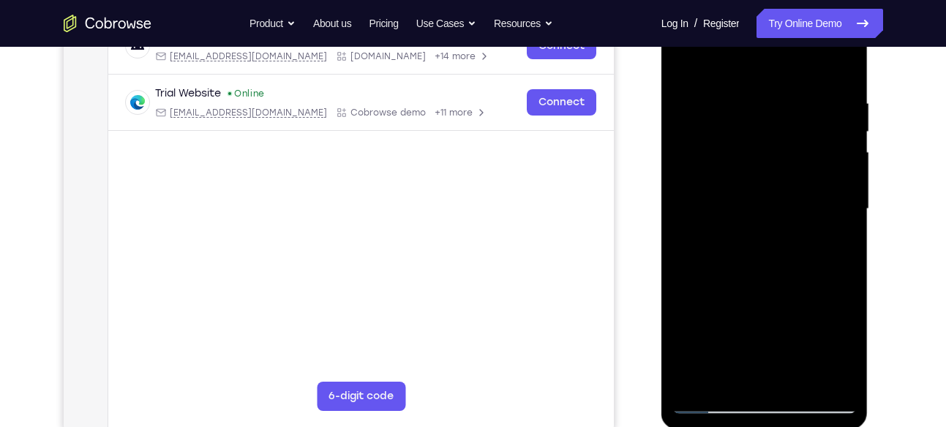
drag, startPoint x: 799, startPoint y: 203, endPoint x: 762, endPoint y: 205, distance: 36.6
click at [762, 205] on div at bounding box center [764, 209] width 184 height 410
drag, startPoint x: 730, startPoint y: 224, endPoint x: 788, endPoint y: 222, distance: 57.8
click at [788, 222] on div at bounding box center [764, 209] width 184 height 410
drag, startPoint x: 697, startPoint y: 268, endPoint x: 757, endPoint y: 261, distance: 60.4
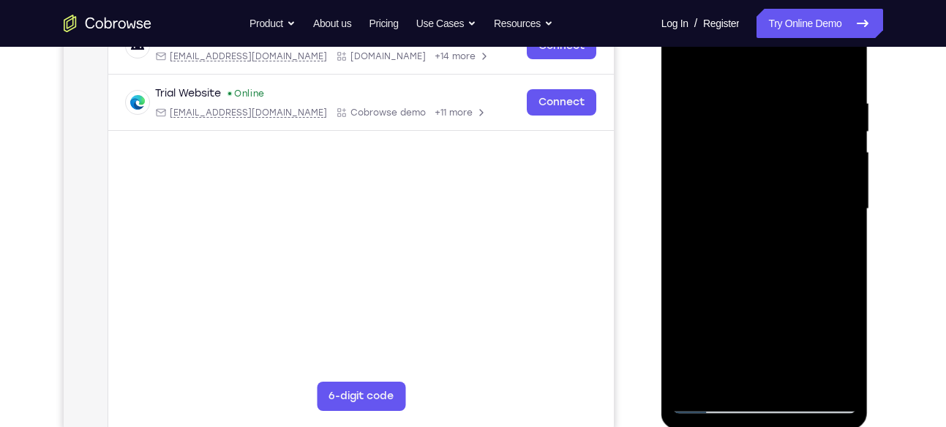
click at [757, 261] on div at bounding box center [764, 209] width 184 height 410
drag, startPoint x: 705, startPoint y: 219, endPoint x: 780, endPoint y: 229, distance: 75.2
click at [780, 229] on div at bounding box center [764, 209] width 184 height 410
click at [835, 182] on div at bounding box center [764, 209] width 184 height 410
click at [841, 178] on div at bounding box center [764, 209] width 184 height 410
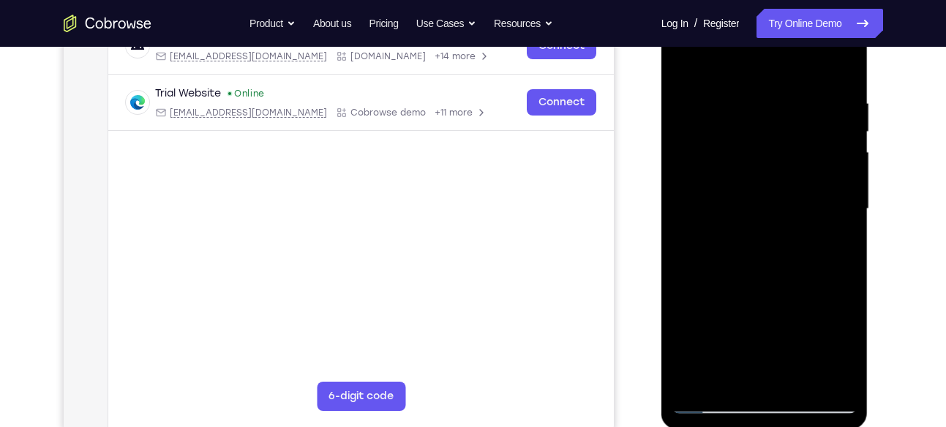
drag, startPoint x: 842, startPoint y: 172, endPoint x: 799, endPoint y: 174, distance: 43.2
click at [799, 174] on div at bounding box center [764, 209] width 184 height 410
drag, startPoint x: 823, startPoint y: 162, endPoint x: 743, endPoint y: 177, distance: 81.1
click at [743, 177] on div at bounding box center [764, 209] width 184 height 410
drag, startPoint x: 825, startPoint y: 181, endPoint x: 781, endPoint y: 184, distance: 44.1
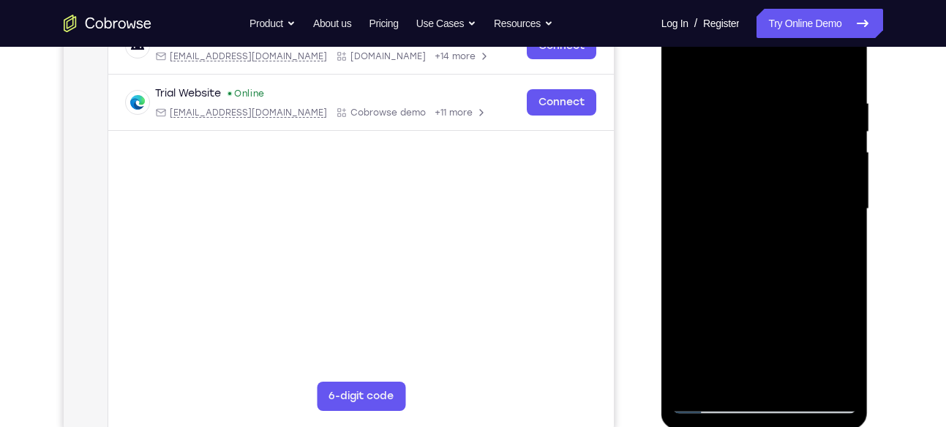
click at [781, 184] on div at bounding box center [764, 209] width 184 height 410
drag, startPoint x: 831, startPoint y: 179, endPoint x: 776, endPoint y: 187, distance: 55.5
click at [776, 187] on div at bounding box center [764, 209] width 184 height 410
drag, startPoint x: 812, startPoint y: 213, endPoint x: 766, endPoint y: 217, distance: 46.2
click at [766, 217] on div at bounding box center [764, 209] width 184 height 410
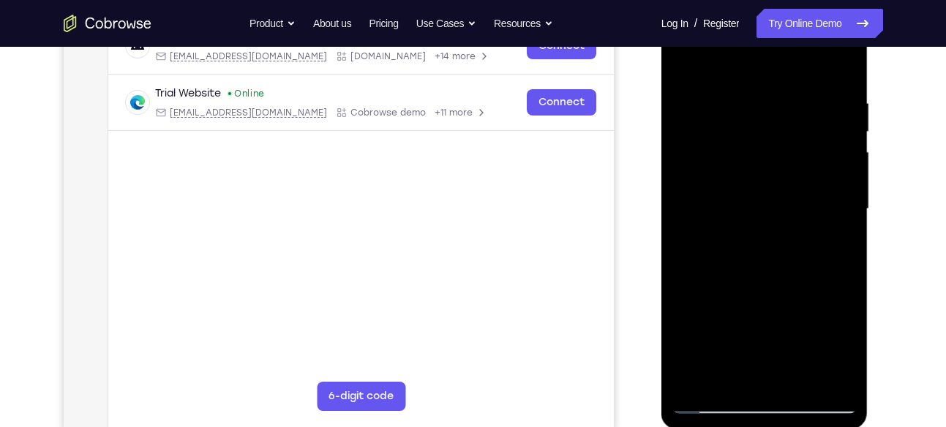
drag, startPoint x: 779, startPoint y: 203, endPoint x: 735, endPoint y: 195, distance: 44.6
click at [735, 195] on div at bounding box center [764, 209] width 184 height 410
drag, startPoint x: 817, startPoint y: 177, endPoint x: 782, endPoint y: 184, distance: 35.7
click at [782, 184] on div at bounding box center [764, 209] width 184 height 410
drag
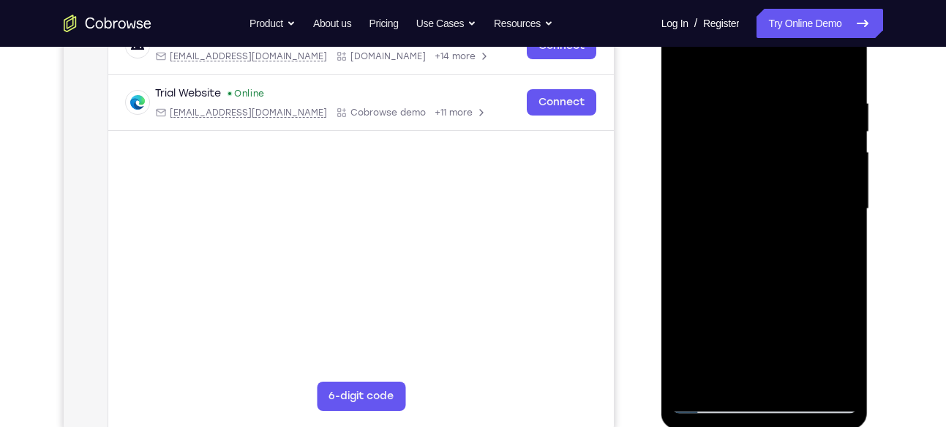
click at [766, 192] on div at bounding box center [764, 209] width 184 height 410
click at [765, 233] on div at bounding box center [764, 209] width 184 height 410
click at [767, 204] on div at bounding box center [764, 209] width 184 height 410
click at [776, 194] on div at bounding box center [764, 209] width 184 height 410
click at [825, 178] on div at bounding box center [764, 209] width 184 height 410
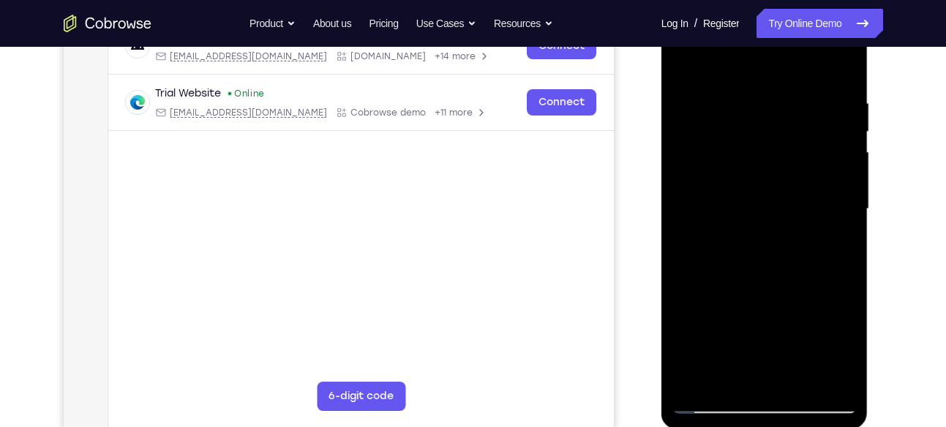
click at [787, 178] on div at bounding box center [764, 209] width 184 height 410
click at [739, 200] on div at bounding box center [764, 209] width 184 height 410
click at [800, 173] on div at bounding box center [764, 209] width 184 height 410
click at [841, 187] on div at bounding box center [764, 209] width 184 height 410
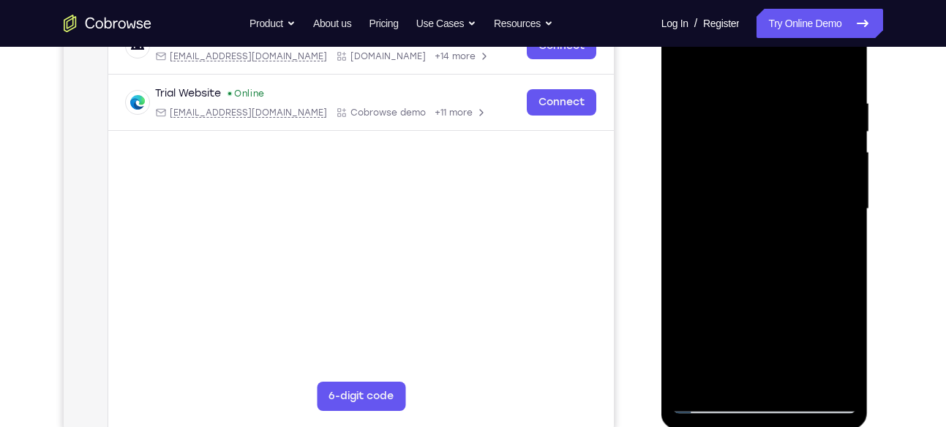
click at [841, 174] on div at bounding box center [764, 209] width 184 height 410
click at [833, 132] on div at bounding box center [764, 209] width 184 height 410
click at [834, 163] on div at bounding box center [764, 209] width 184 height 410
click at [766, 178] on div at bounding box center [764, 209] width 184 height 410
click at [729, 181] on div at bounding box center [764, 209] width 184 height 410
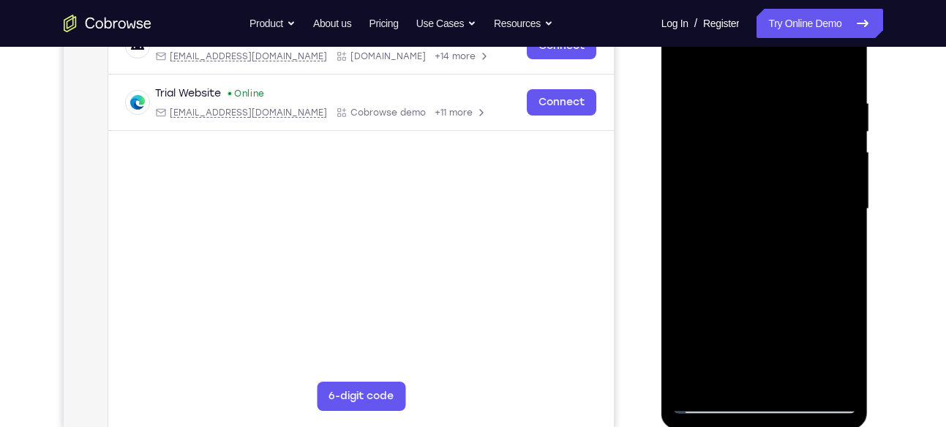
click at [714, 191] on div at bounding box center [764, 209] width 184 height 410
click at [729, 179] on div at bounding box center [764, 209] width 184 height 410
click at [770, 144] on div at bounding box center [764, 209] width 184 height 410
click at [729, 164] on div at bounding box center [764, 209] width 184 height 410
click at [748, 169] on div at bounding box center [764, 209] width 184 height 410
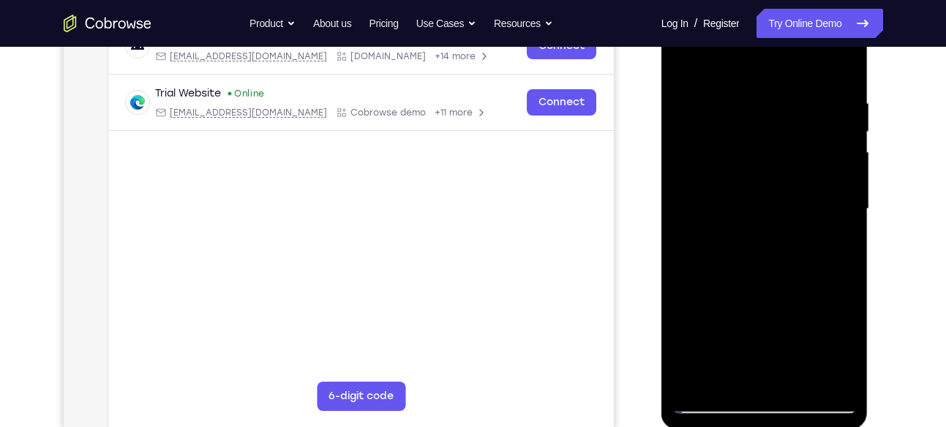
click at [754, 179] on div at bounding box center [764, 209] width 184 height 410
click at [799, 136] on div at bounding box center [764, 209] width 184 height 410
click at [800, 157] on div at bounding box center [764, 209] width 184 height 410
click at [689, 170] on div at bounding box center [764, 209] width 184 height 410
click at [727, 165] on div at bounding box center [764, 209] width 184 height 410
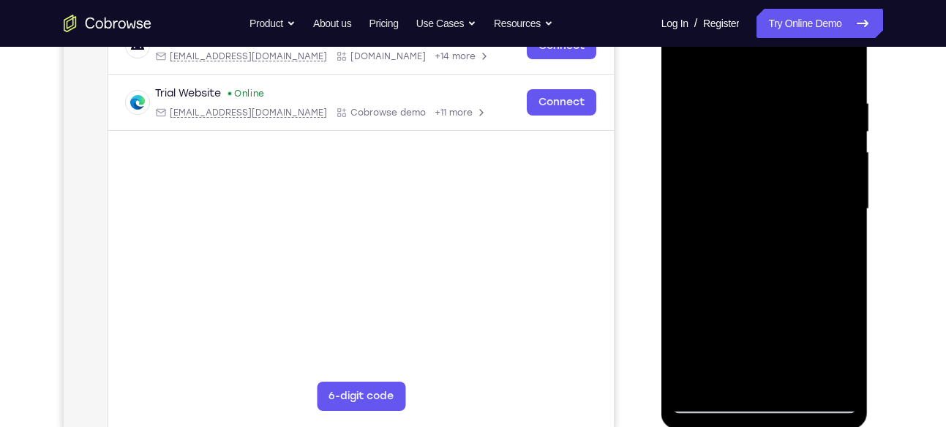
click at [729, 140] on div at bounding box center [764, 209] width 184 height 410
click at [841, 64] on div at bounding box center [764, 209] width 184 height 410
click at [802, 383] on div at bounding box center [764, 209] width 184 height 410
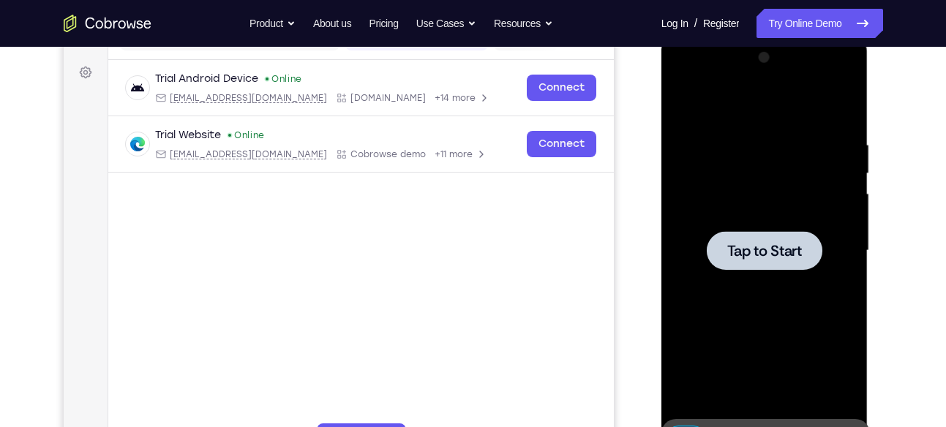
scroll to position [201, 0]
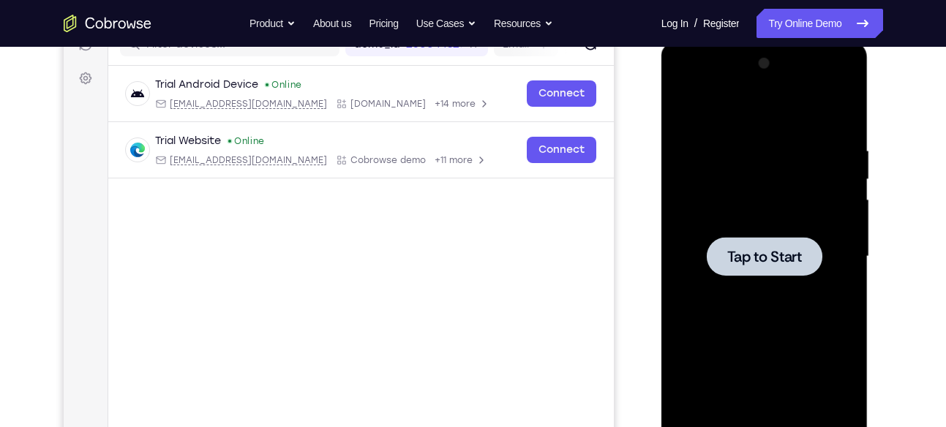
click at [847, 293] on div at bounding box center [764, 257] width 184 height 410
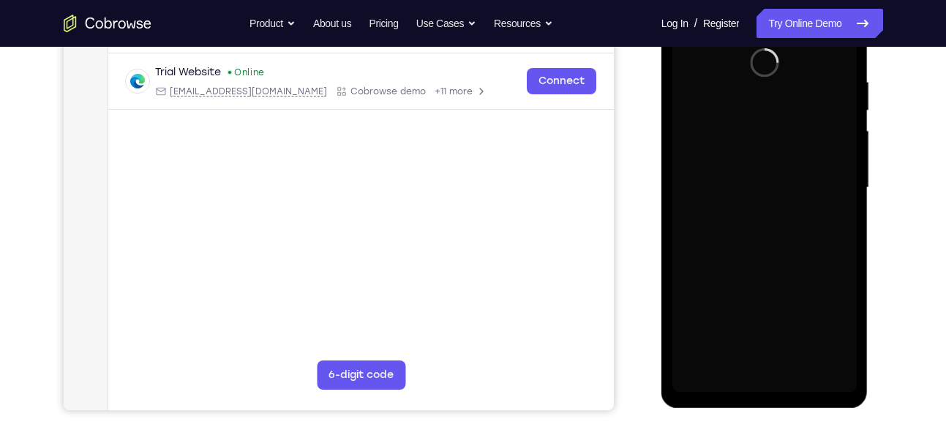
scroll to position [271, 0]
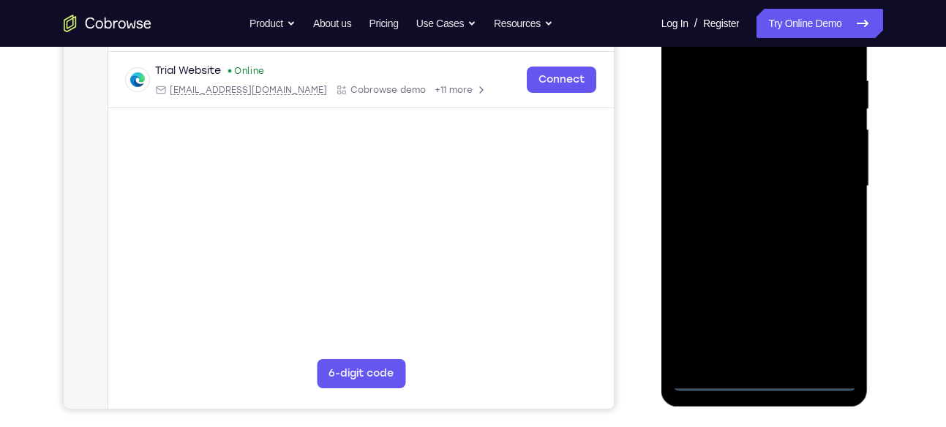
click at [764, 382] on div at bounding box center [764, 187] width 184 height 410
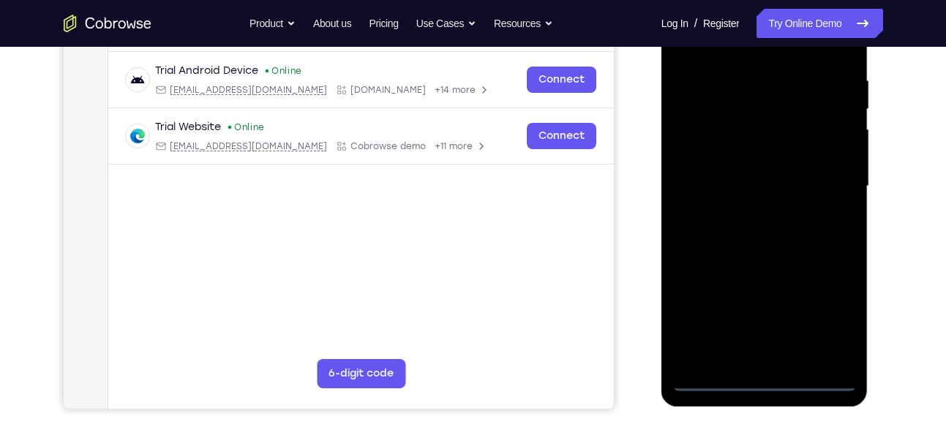
click at [822, 315] on div at bounding box center [764, 187] width 184 height 410
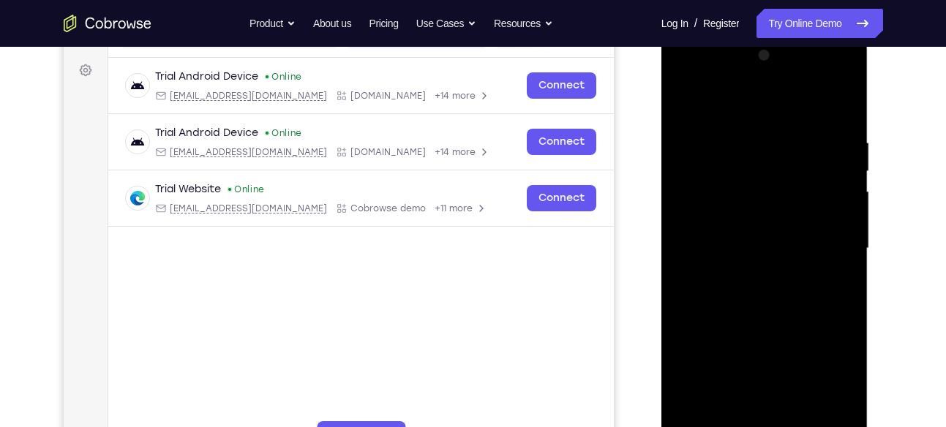
scroll to position [190, 0]
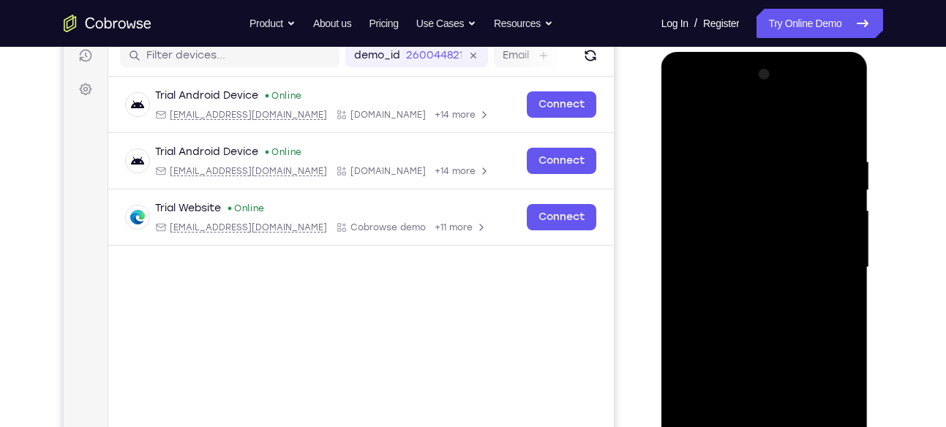
click at [701, 95] on div at bounding box center [764, 268] width 184 height 410
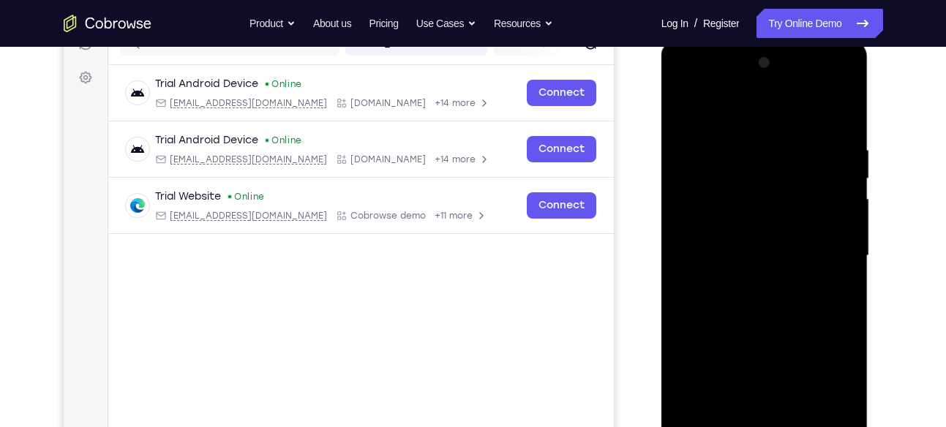
scroll to position [203, 0]
click at [833, 255] on div at bounding box center [764, 255] width 184 height 410
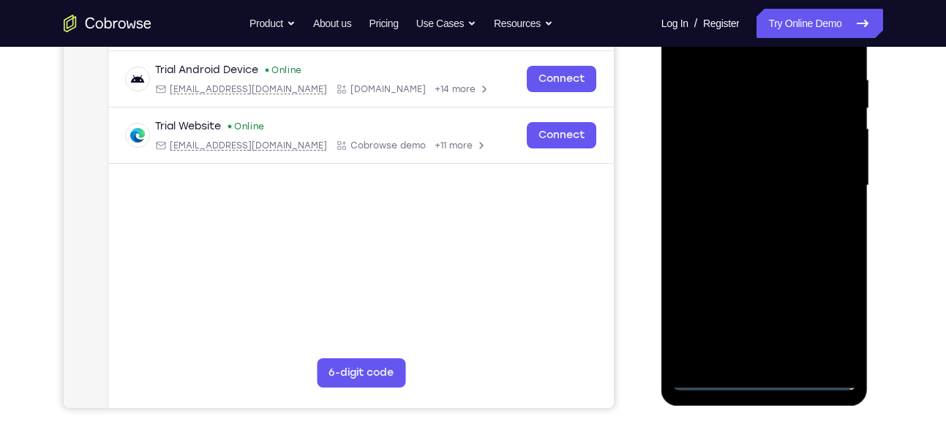
scroll to position [273, 0]
click at [755, 213] on div at bounding box center [764, 185] width 184 height 410
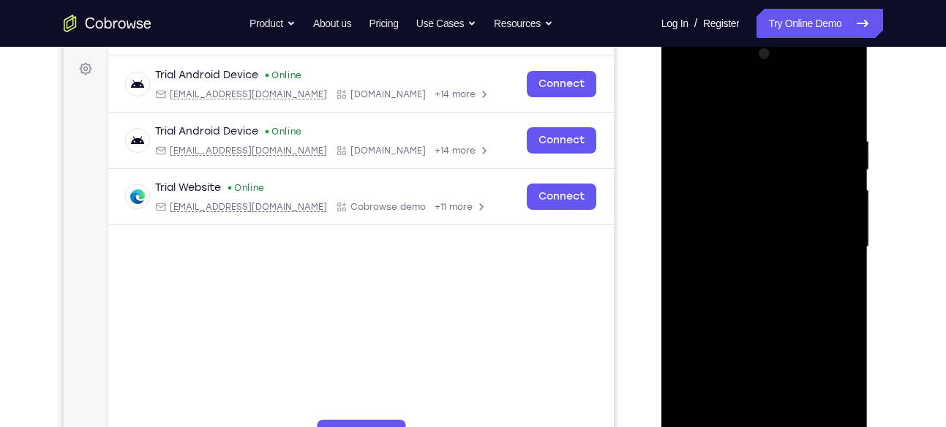
scroll to position [192, 0]
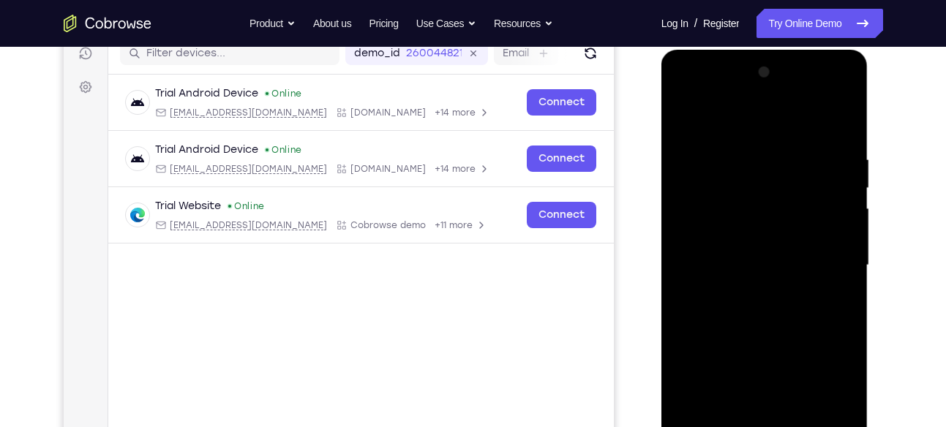
click at [746, 250] on div at bounding box center [764, 266] width 184 height 410
click at [718, 241] on div at bounding box center [764, 266] width 184 height 410
click at [708, 258] on div at bounding box center [764, 266] width 184 height 410
click at [704, 310] on div at bounding box center [764, 266] width 184 height 410
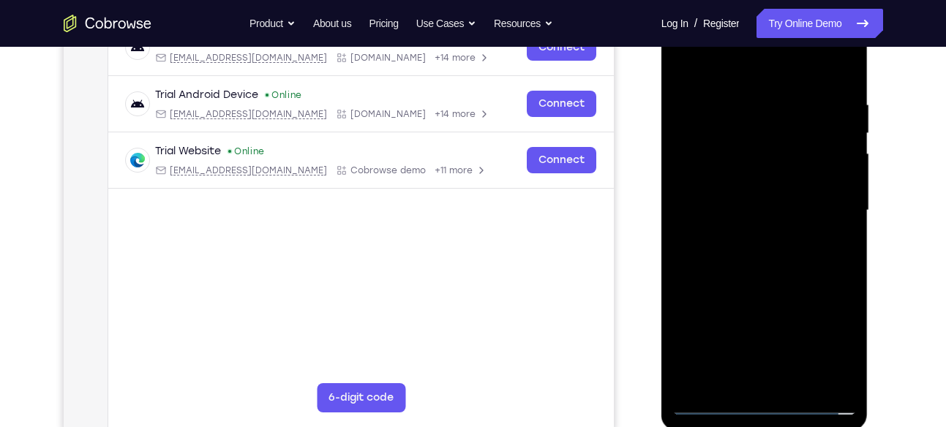
scroll to position [264, 0]
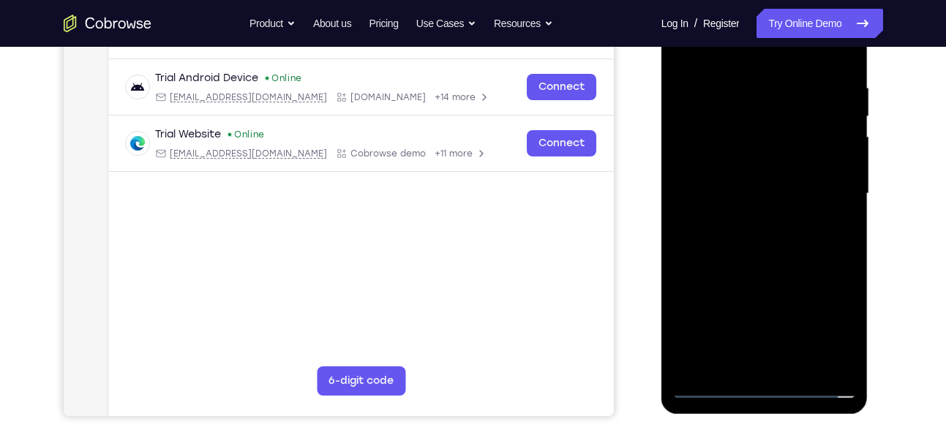
click at [749, 227] on div at bounding box center [764, 194] width 184 height 410
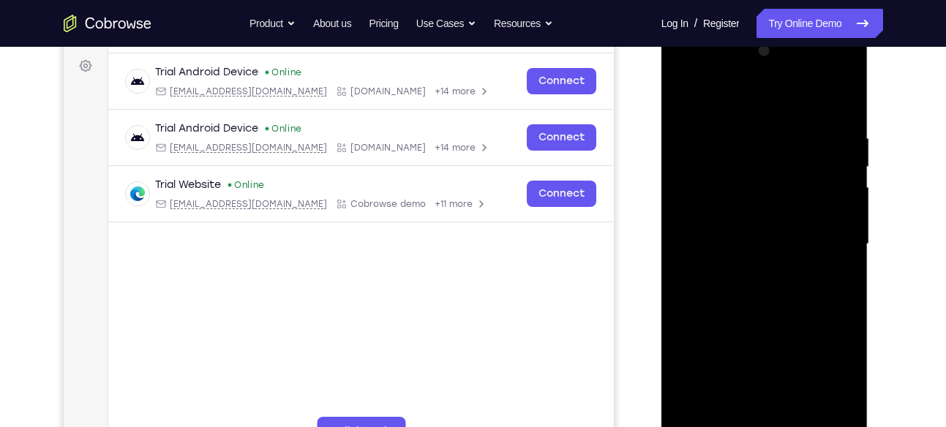
scroll to position [213, 0]
click at [724, 296] on div at bounding box center [764, 245] width 184 height 410
click at [750, 313] on div at bounding box center [764, 245] width 184 height 410
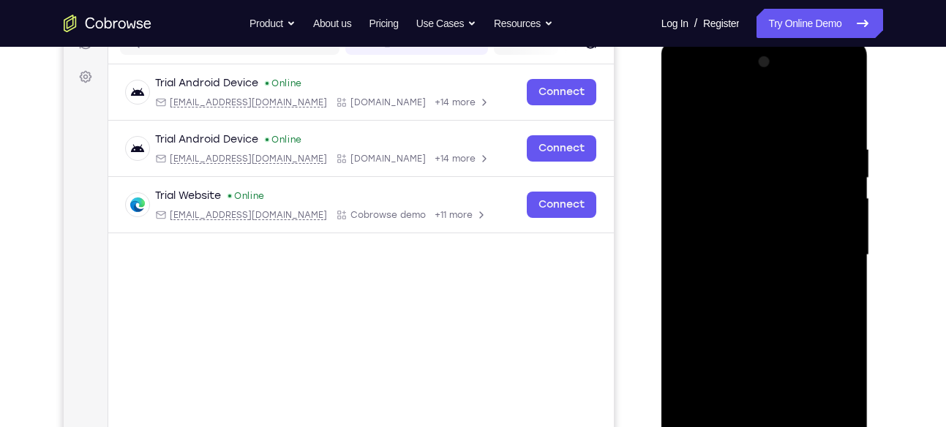
scroll to position [202, 0]
click at [747, 147] on div at bounding box center [764, 256] width 184 height 410
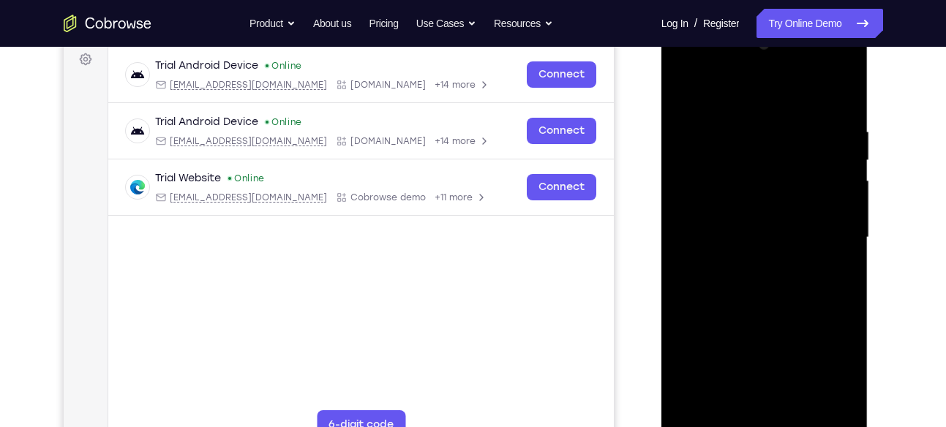
scroll to position [226, 0]
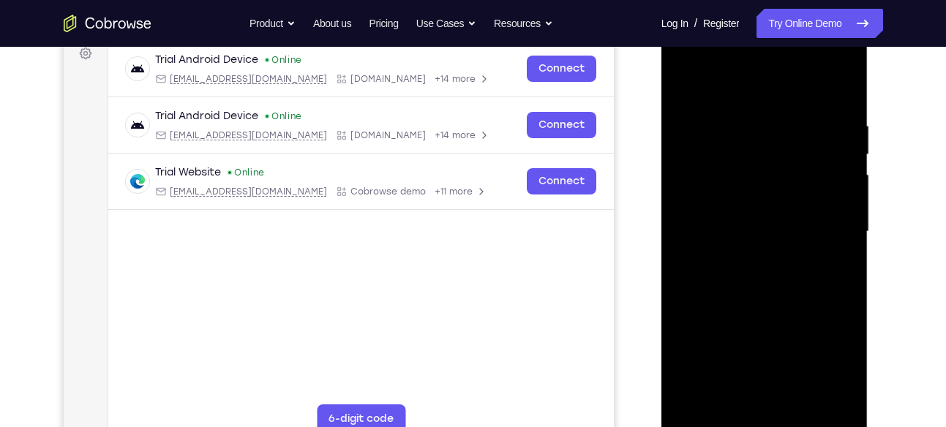
click at [808, 339] on div at bounding box center [764, 232] width 184 height 410
drag, startPoint x: 828, startPoint y: 233, endPoint x: 775, endPoint y: 235, distance: 53.4
click at [775, 235] on div at bounding box center [764, 232] width 184 height 410
drag, startPoint x: 714, startPoint y: 261, endPoint x: 765, endPoint y: 263, distance: 51.2
click at [765, 263] on div at bounding box center [764, 232] width 184 height 410
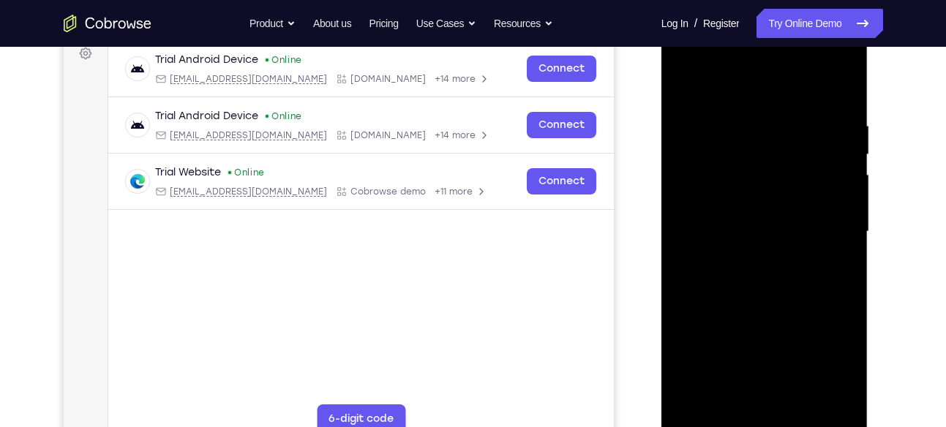
click at [820, 196] on div at bounding box center [764, 232] width 184 height 410
click at [833, 179] on div at bounding box center [764, 232] width 184 height 410
click at [833, 203] on div at bounding box center [764, 232] width 184 height 410
click at [838, 165] on div at bounding box center [764, 232] width 184 height 410
click at [842, 213] on div at bounding box center [764, 232] width 184 height 410
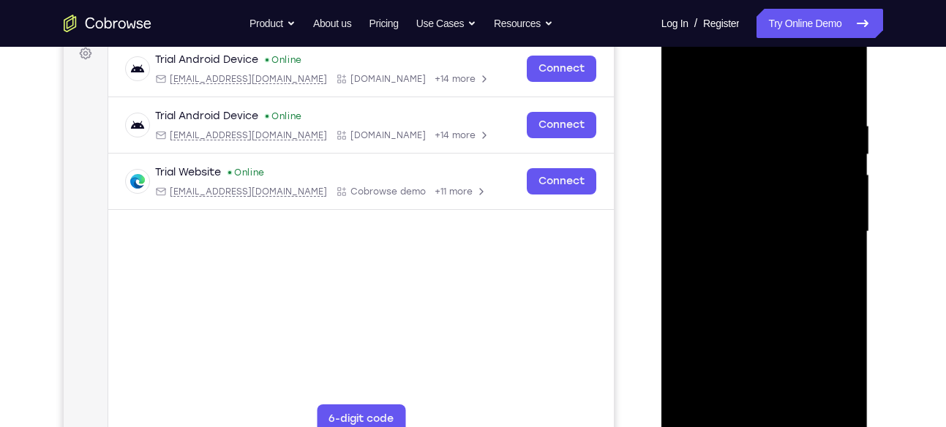
click at [847, 179] on div at bounding box center [764, 232] width 184 height 410
drag, startPoint x: 847, startPoint y: 179, endPoint x: 798, endPoint y: 179, distance: 49.0
click at [798, 179] on div at bounding box center [764, 232] width 184 height 410
drag, startPoint x: 825, startPoint y: 202, endPoint x: 775, endPoint y: 203, distance: 50.5
click at [775, 203] on div at bounding box center [764, 232] width 184 height 410
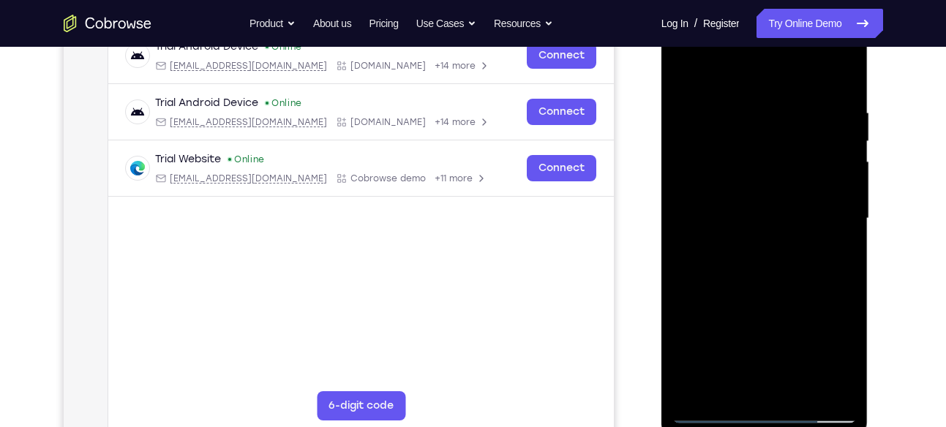
scroll to position [243, 0]
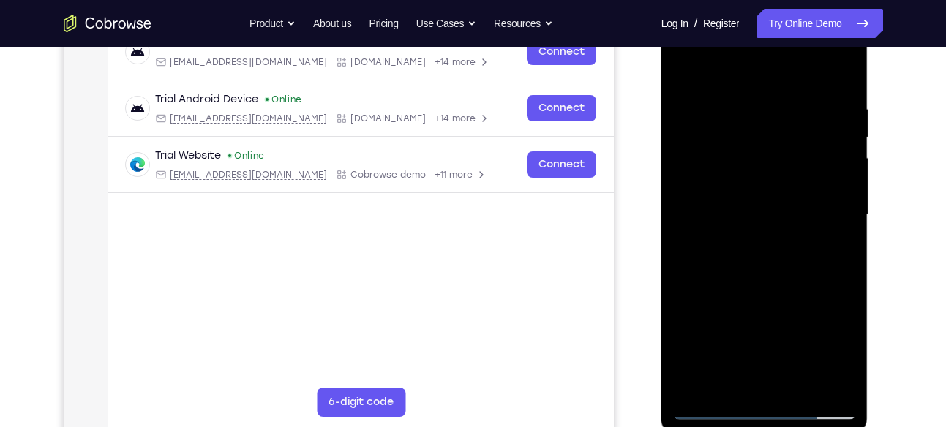
drag, startPoint x: 831, startPoint y: 168, endPoint x: 799, endPoint y: 170, distance: 32.3
click at [799, 170] on div at bounding box center [764, 215] width 184 height 410
drag, startPoint x: 718, startPoint y: 192, endPoint x: 770, endPoint y: 196, distance: 52.8
click at [770, 196] on div at bounding box center [764, 215] width 184 height 410
click at [731, 70] on div at bounding box center [764, 215] width 184 height 410
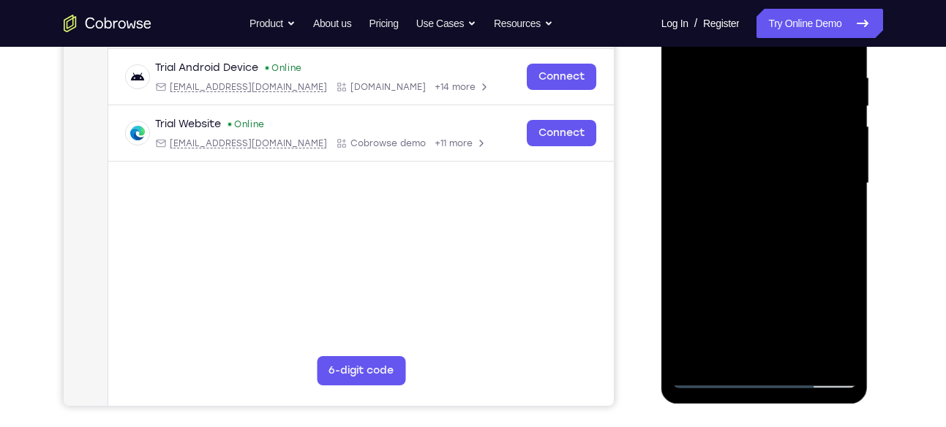
scroll to position [275, 0]
click at [800, 86] on div at bounding box center [764, 183] width 184 height 410
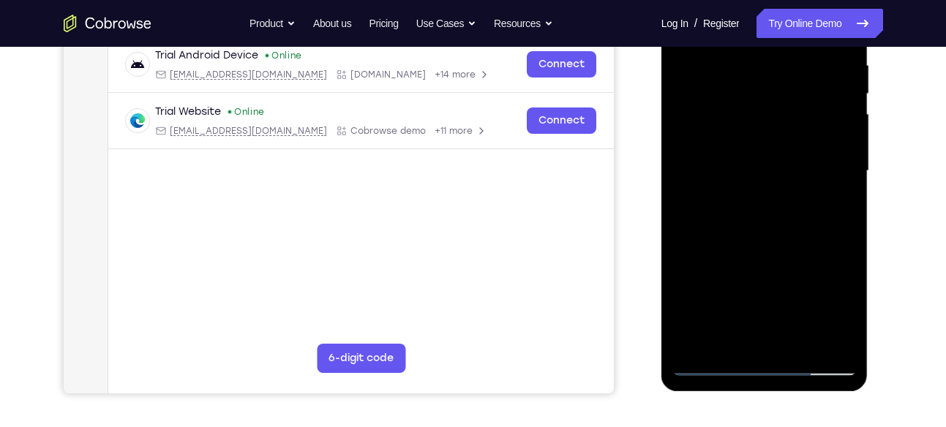
scroll to position [245, 0]
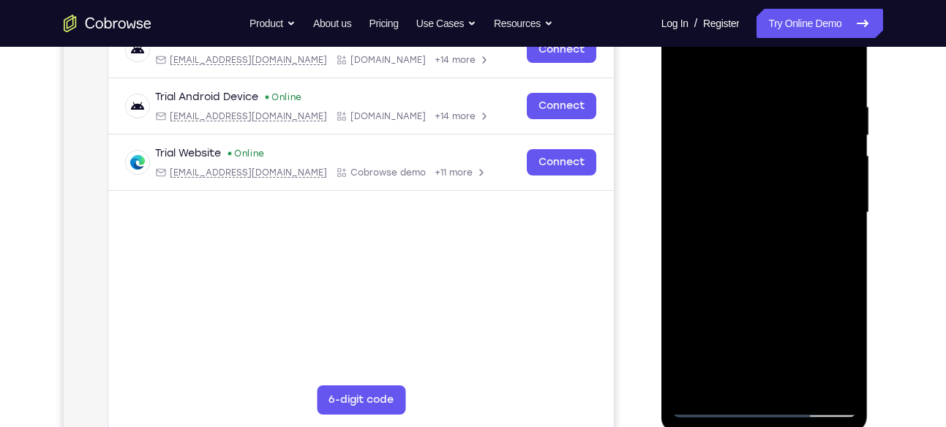
click at [776, 296] on div at bounding box center [764, 213] width 184 height 410
click at [680, 67] on div at bounding box center [764, 213] width 184 height 410
click at [687, 61] on div at bounding box center [764, 213] width 184 height 410
click at [737, 385] on div at bounding box center [764, 213] width 184 height 410
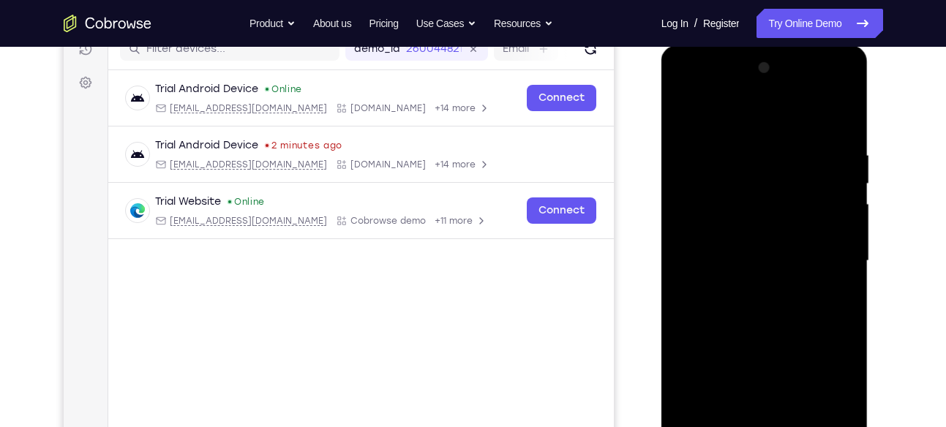
scroll to position [186, 0]
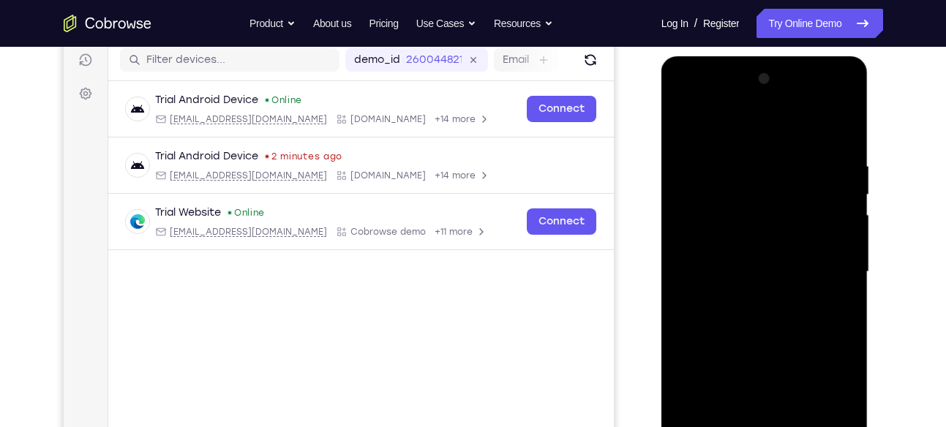
click at [786, 129] on div at bounding box center [764, 272] width 184 height 410
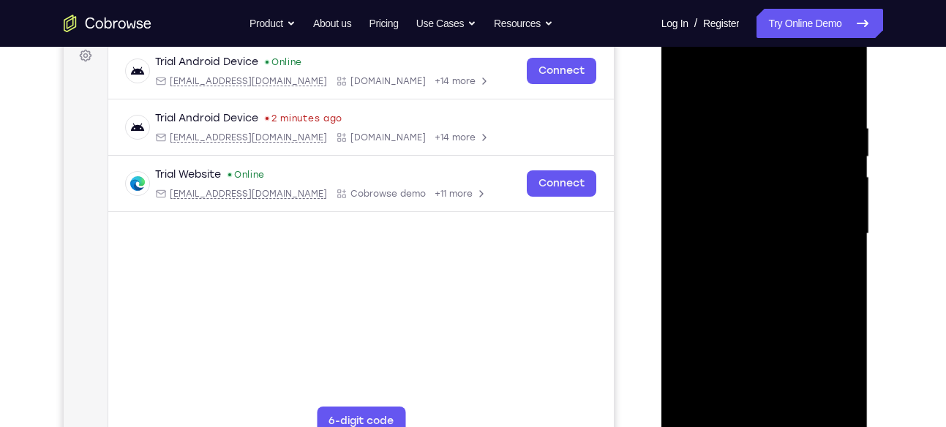
scroll to position [218, 0]
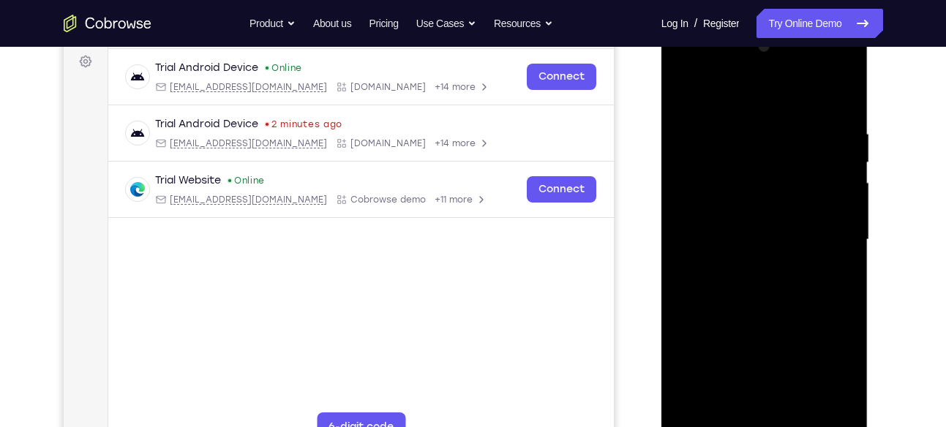
click at [689, 115] on div at bounding box center [764, 240] width 184 height 410
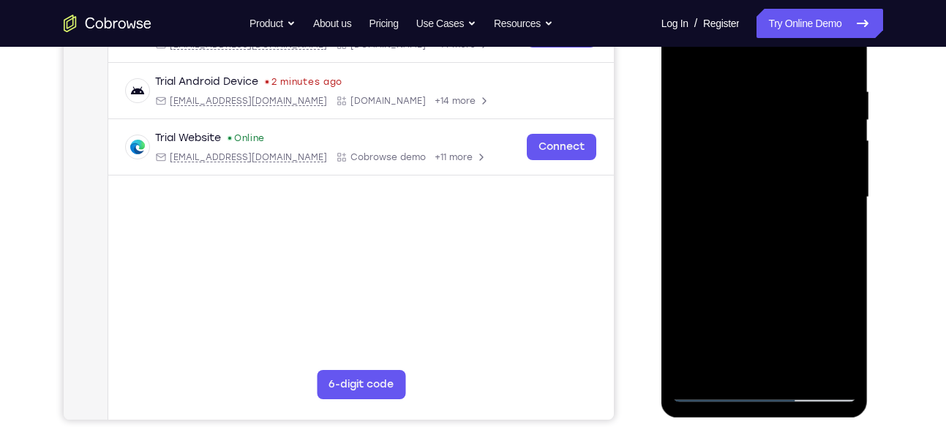
scroll to position [253, 0]
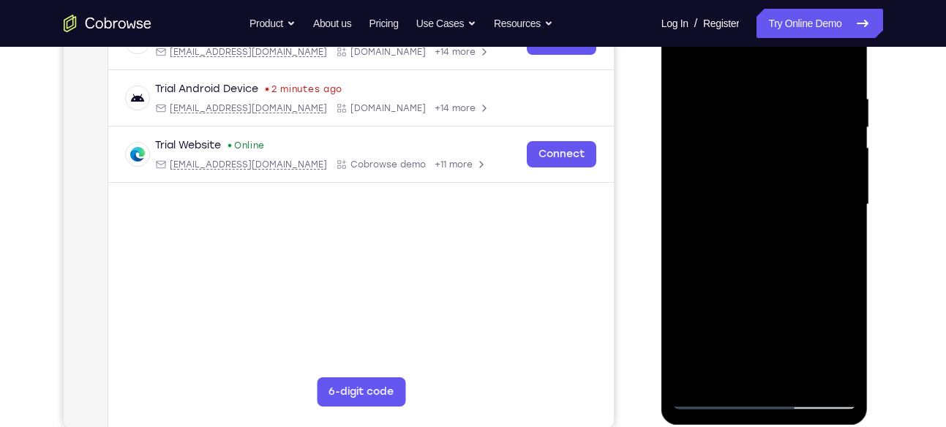
click at [738, 370] on div at bounding box center [764, 205] width 184 height 410
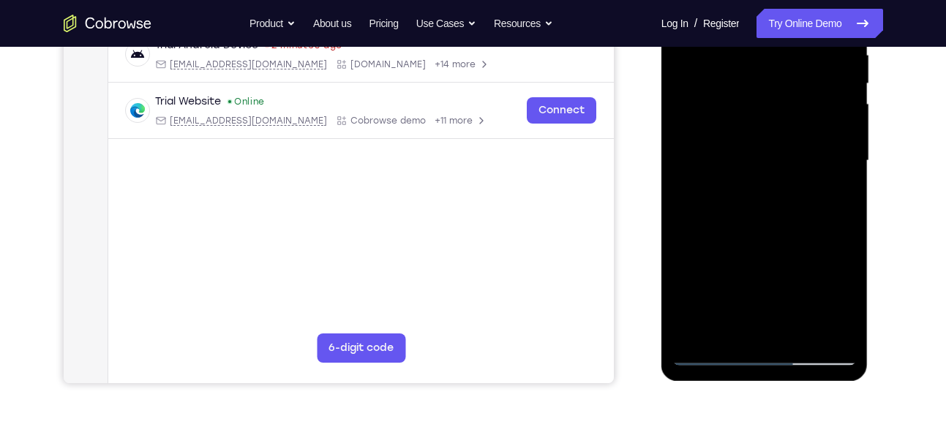
scroll to position [304, 0]
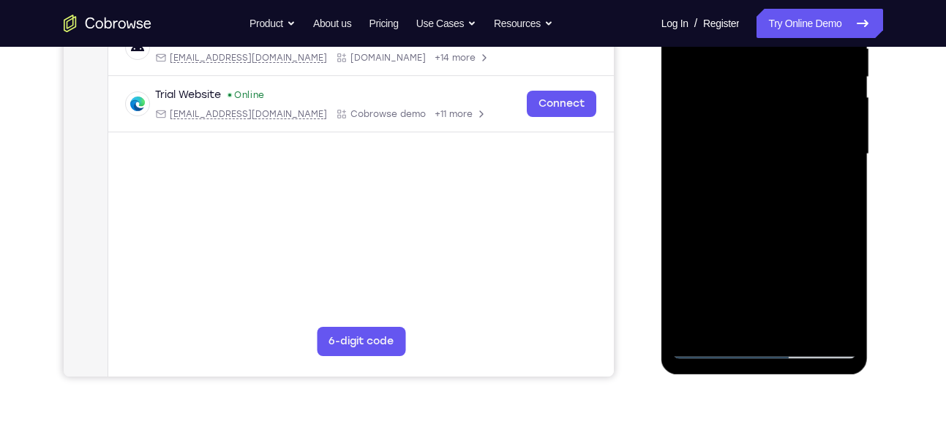
click at [727, 323] on div at bounding box center [764, 155] width 184 height 410
click at [733, 211] on div at bounding box center [764, 155] width 184 height 410
click at [805, 157] on div at bounding box center [764, 155] width 184 height 410
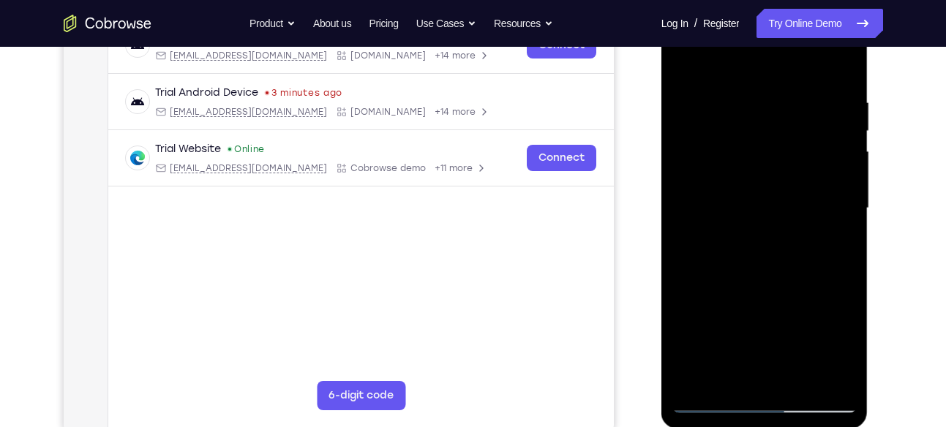
scroll to position [247, 0]
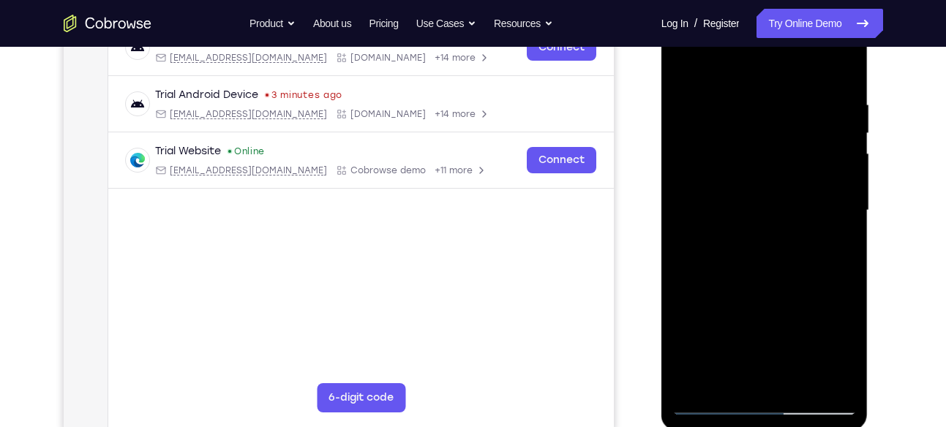
click at [837, 148] on div at bounding box center [764, 211] width 184 height 410
click at [834, 241] on div at bounding box center [764, 211] width 184 height 410
click at [807, 378] on div at bounding box center [764, 211] width 184 height 410
click at [833, 378] on div at bounding box center [764, 211] width 184 height 410
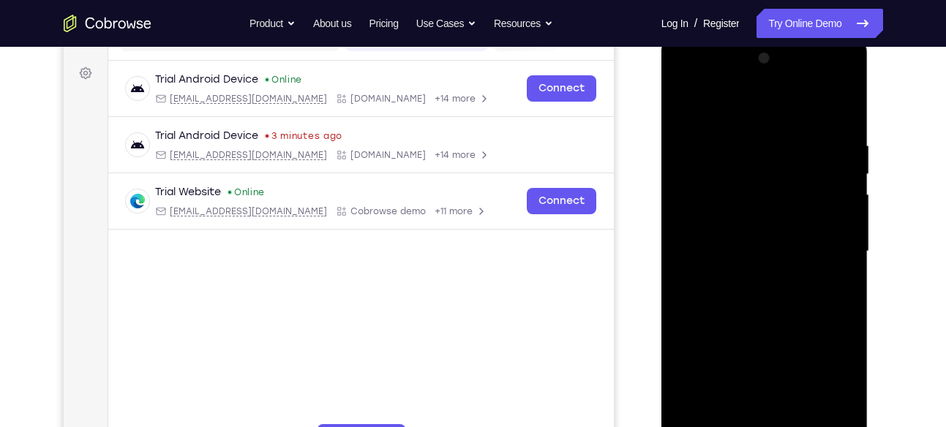
scroll to position [200, 0]
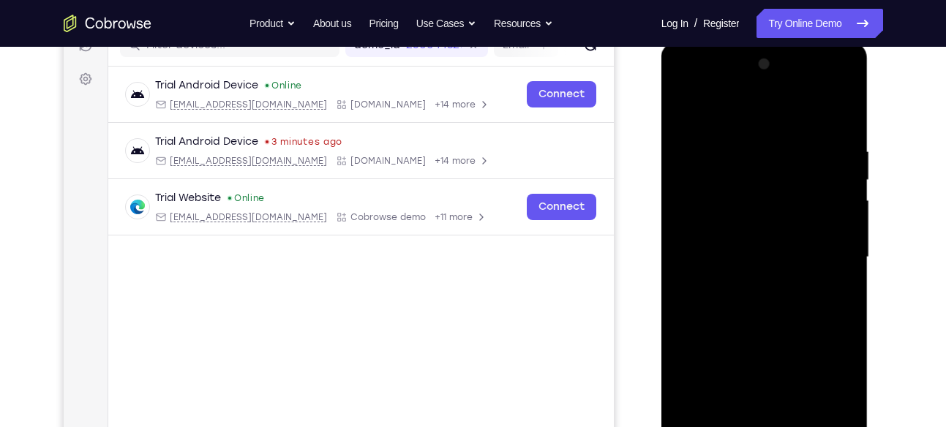
click at [841, 114] on div at bounding box center [764, 258] width 184 height 410
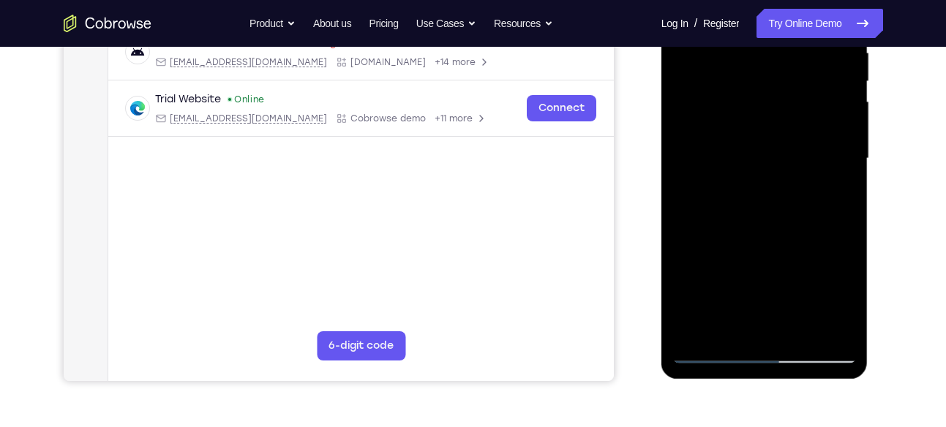
scroll to position [300, 0]
click at [700, 331] on div at bounding box center [764, 158] width 184 height 410
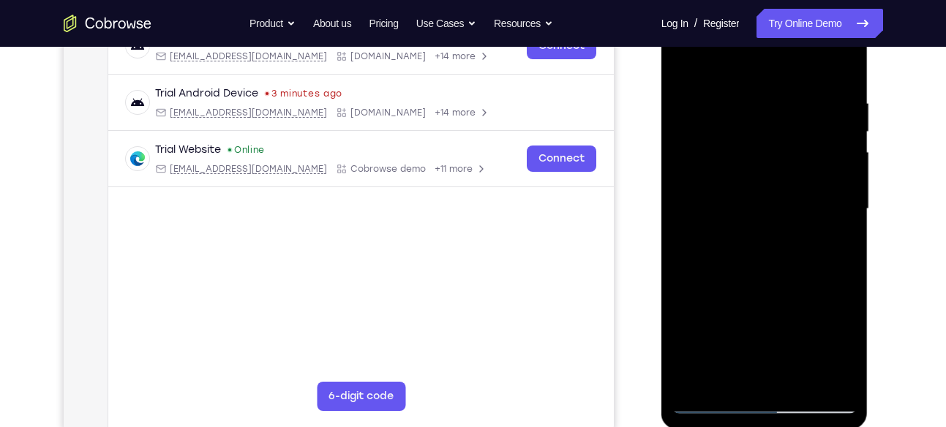
scroll to position [241, 0]
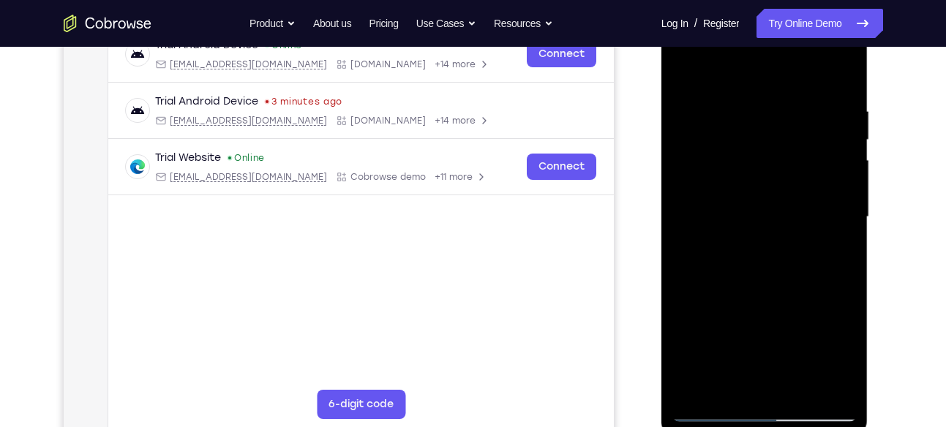
drag, startPoint x: 768, startPoint y: 124, endPoint x: 745, endPoint y: 291, distance: 168.4
click at [745, 291] on div at bounding box center [764, 217] width 184 height 410
drag, startPoint x: 819, startPoint y: 112, endPoint x: 734, endPoint y: 116, distance: 85.0
click at [734, 116] on div at bounding box center [764, 217] width 184 height 410
drag, startPoint x: 798, startPoint y: 118, endPoint x: 704, endPoint y: 122, distance: 94.5
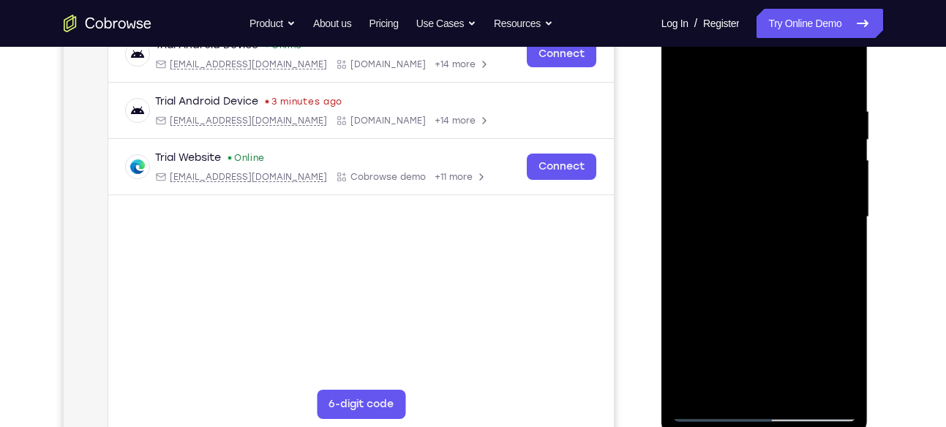
click at [704, 122] on div at bounding box center [764, 217] width 184 height 410
drag, startPoint x: 821, startPoint y: 112, endPoint x: 744, endPoint y: 108, distance: 76.9
click at [744, 108] on div at bounding box center [764, 217] width 184 height 410
drag, startPoint x: 819, startPoint y: 108, endPoint x: 719, endPoint y: 119, distance: 100.8
click at [719, 119] on div at bounding box center [764, 217] width 184 height 410
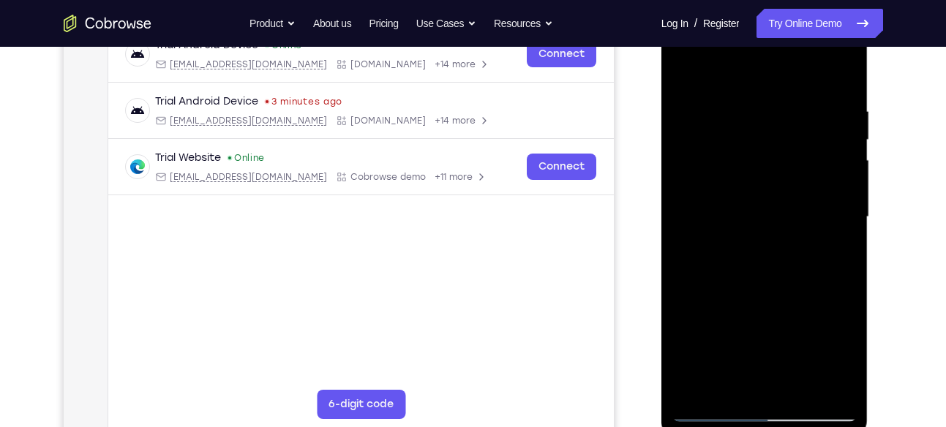
drag, startPoint x: 825, startPoint y: 110, endPoint x: 738, endPoint y: 117, distance: 88.0
click at [738, 117] on div at bounding box center [764, 217] width 184 height 410
drag, startPoint x: 828, startPoint y: 115, endPoint x: 730, endPoint y: 108, distance: 97.6
click at [730, 108] on div at bounding box center [764, 217] width 184 height 410
drag, startPoint x: 821, startPoint y: 110, endPoint x: 762, endPoint y: 113, distance: 59.3
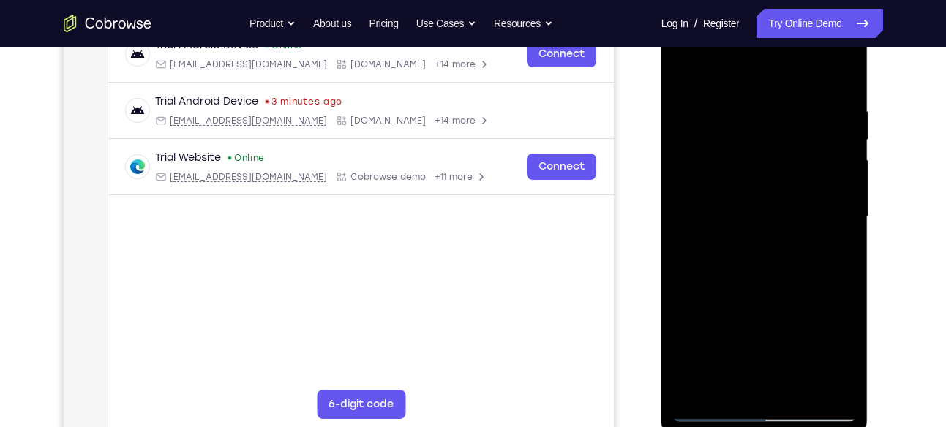
click at [762, 113] on div at bounding box center [764, 217] width 184 height 410
drag, startPoint x: 833, startPoint y: 121, endPoint x: 742, endPoint y: 121, distance: 91.5
click at [742, 121] on div at bounding box center [764, 217] width 184 height 410
drag, startPoint x: 841, startPoint y: 123, endPoint x: 763, endPoint y: 116, distance: 77.9
click at [763, 116] on div at bounding box center [764, 217] width 184 height 410
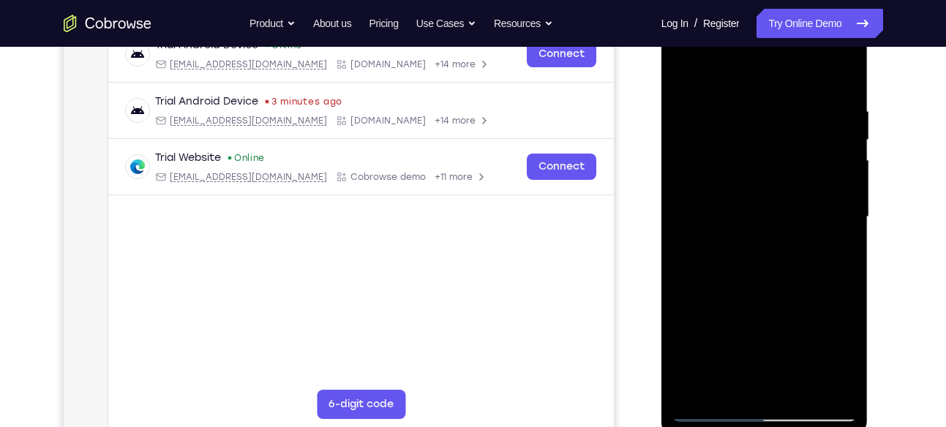
drag, startPoint x: 845, startPoint y: 99, endPoint x: 724, endPoint y: 97, distance: 121.5
click at [724, 97] on div at bounding box center [764, 217] width 184 height 410
drag, startPoint x: 822, startPoint y: 109, endPoint x: 725, endPoint y: 125, distance: 97.9
click at [725, 125] on div at bounding box center [764, 217] width 184 height 410
drag, startPoint x: 822, startPoint y: 113, endPoint x: 740, endPoint y: 114, distance: 81.2
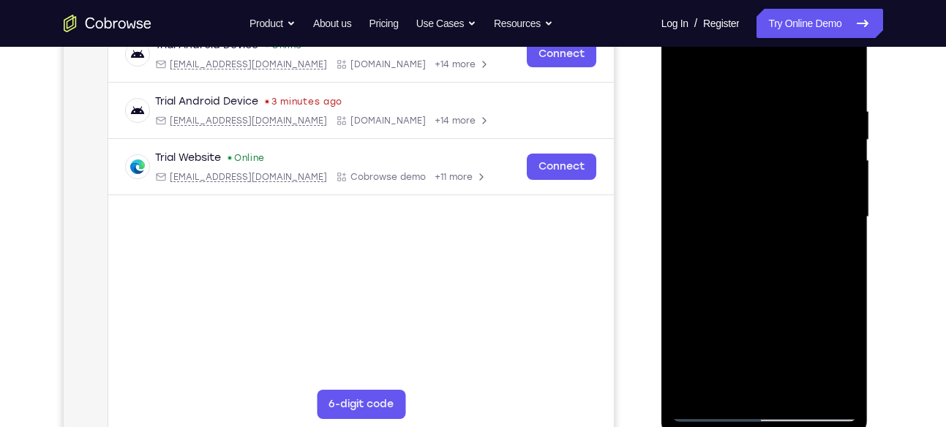
click at [740, 114] on div at bounding box center [764, 217] width 184 height 410
drag, startPoint x: 820, startPoint y: 112, endPoint x: 741, endPoint y: 106, distance: 79.2
click at [741, 106] on div at bounding box center [764, 217] width 184 height 410
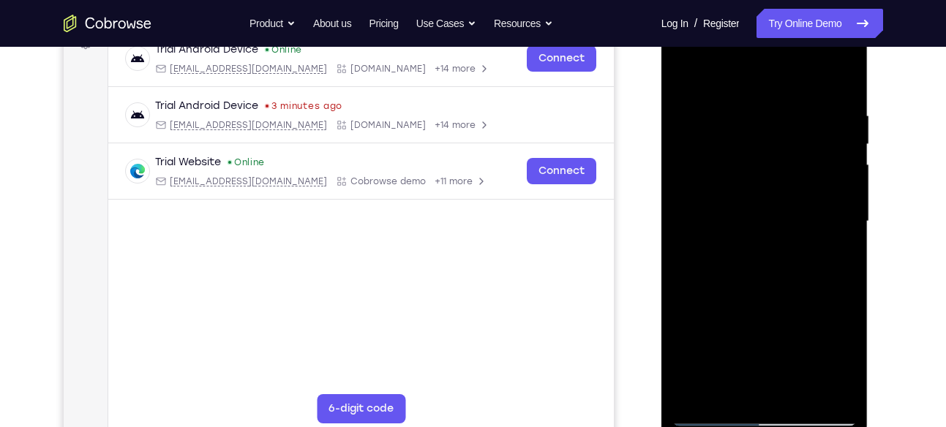
scroll to position [233, 0]
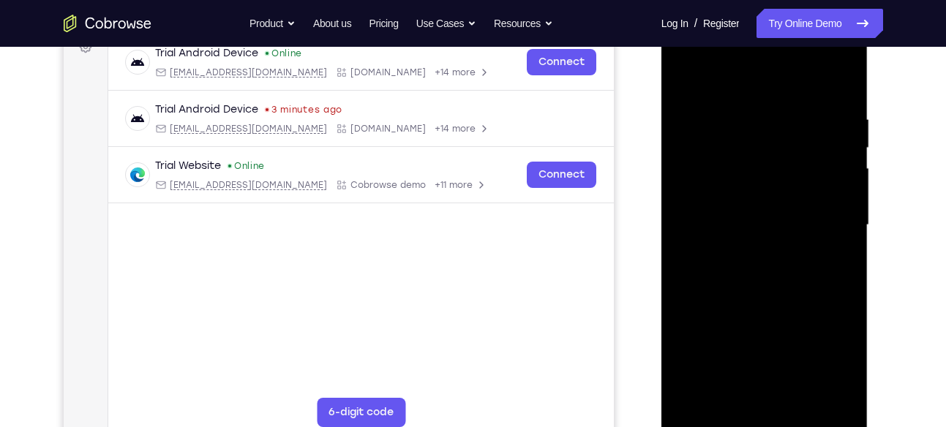
drag, startPoint x: 832, startPoint y: 121, endPoint x: 739, endPoint y: 125, distance: 93.0
click at [739, 125] on div at bounding box center [764, 225] width 184 height 410
drag, startPoint x: 806, startPoint y: 119, endPoint x: 730, endPoint y: 118, distance: 76.1
click at [730, 118] on div at bounding box center [764, 225] width 184 height 410
click at [731, 102] on div at bounding box center [764, 225] width 184 height 410
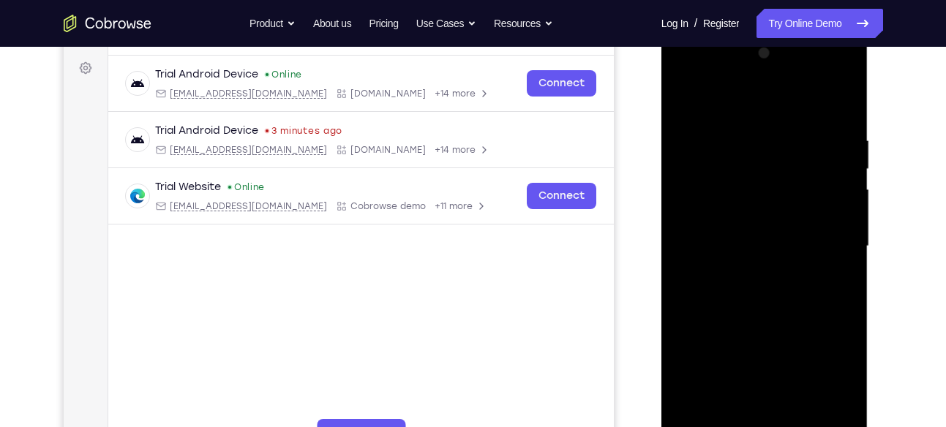
scroll to position [239, 0]
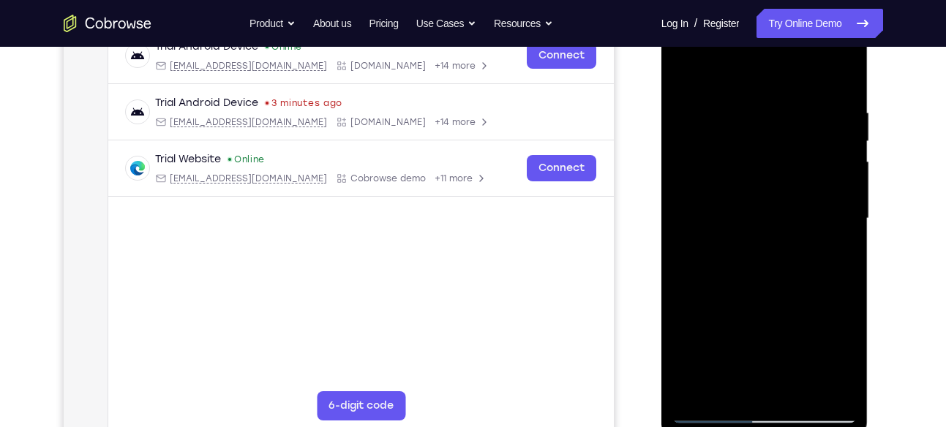
click at [842, 209] on div at bounding box center [764, 219] width 184 height 410
drag, startPoint x: 841, startPoint y: 181, endPoint x: 748, endPoint y: 188, distance: 93.2
click at [748, 188] on div at bounding box center [764, 219] width 184 height 410
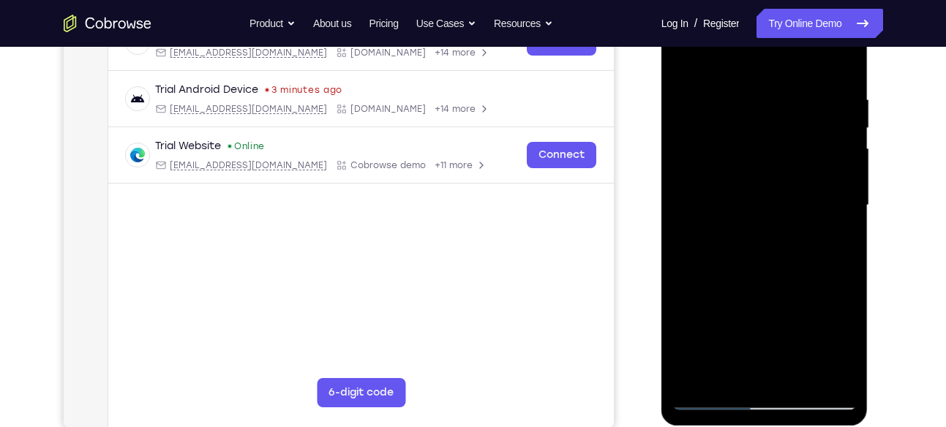
scroll to position [249, 0]
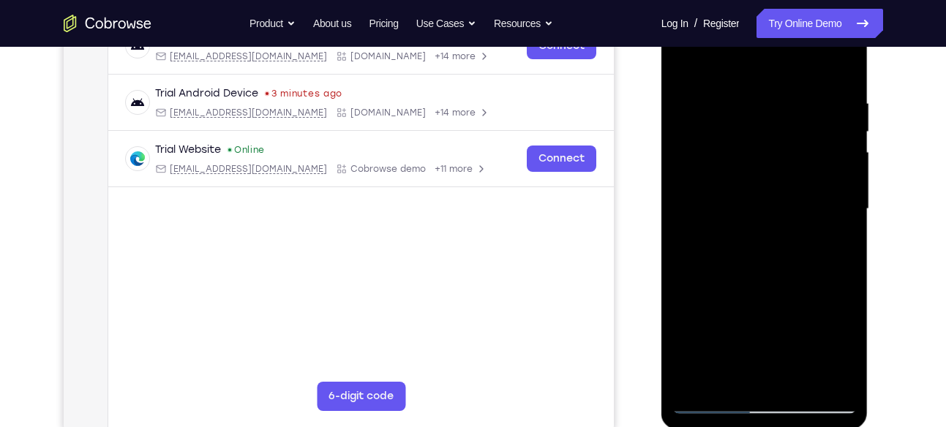
drag, startPoint x: 829, startPoint y: 192, endPoint x: 709, endPoint y: 195, distance: 120.0
click at [709, 195] on div at bounding box center [764, 209] width 184 height 410
drag, startPoint x: 819, startPoint y: 157, endPoint x: 744, endPoint y: 163, distance: 74.9
click at [744, 163] on div at bounding box center [764, 209] width 184 height 410
drag, startPoint x: 814, startPoint y: 145, endPoint x: 767, endPoint y: 143, distance: 47.6
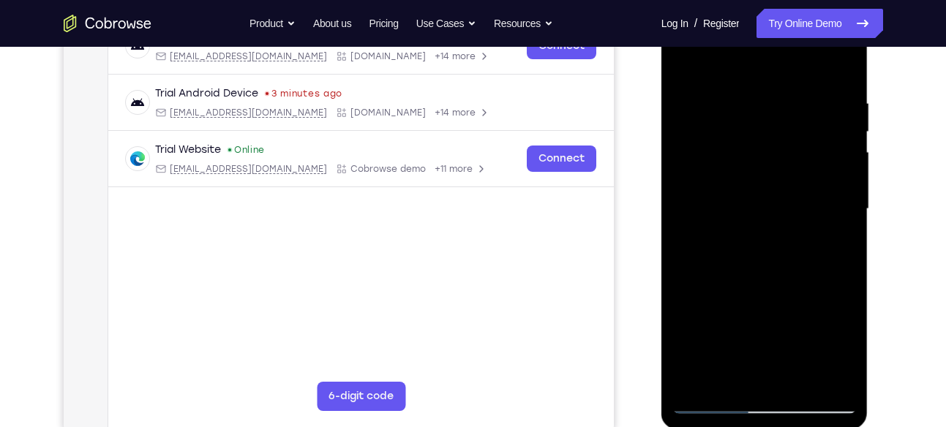
click at [767, 143] on div at bounding box center [764, 209] width 184 height 410
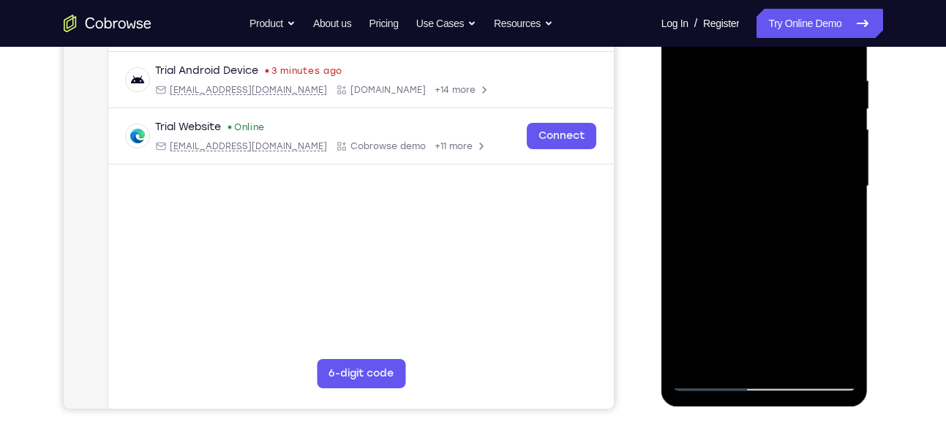
scroll to position [279, 0]
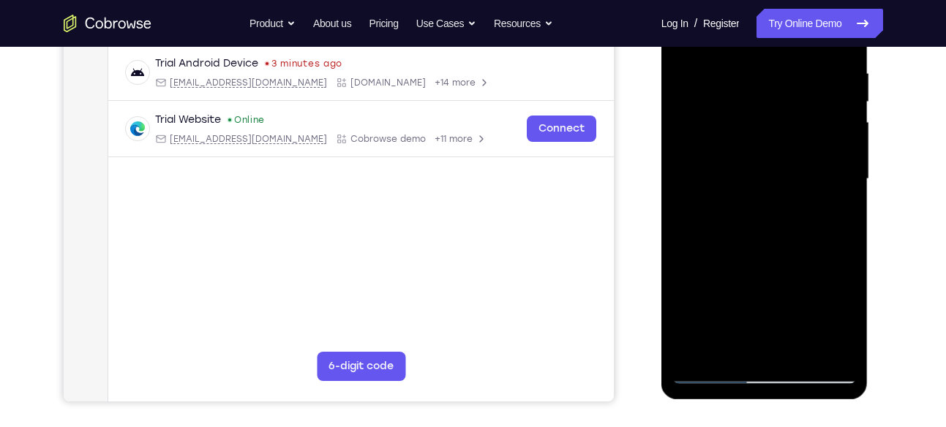
drag, startPoint x: 828, startPoint y: 130, endPoint x: 783, endPoint y: 132, distance: 44.7
click at [783, 132] on div at bounding box center [764, 179] width 184 height 410
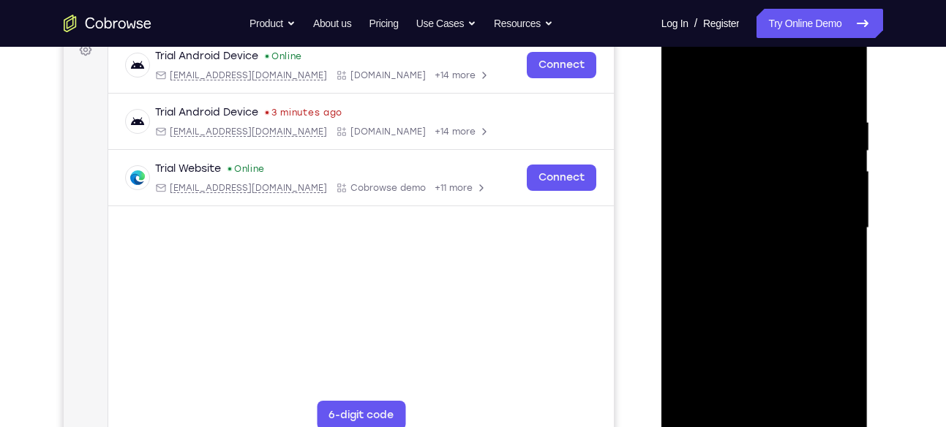
scroll to position [225, 0]
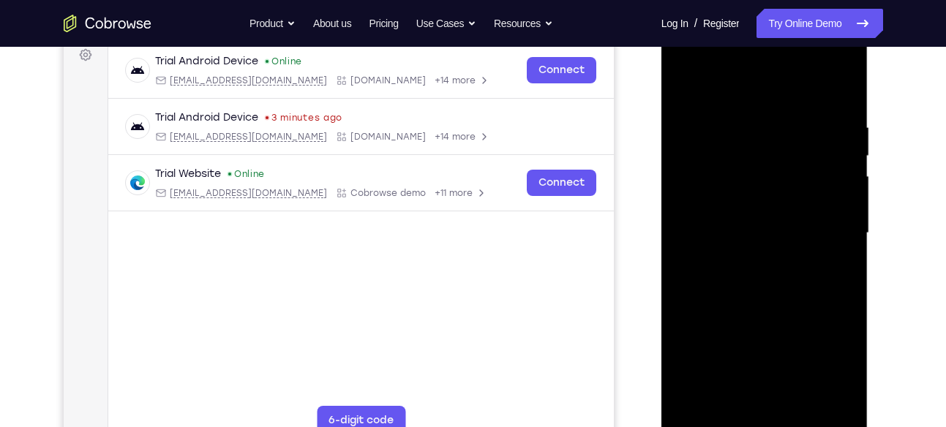
drag, startPoint x: 821, startPoint y: 157, endPoint x: 786, endPoint y: 157, distance: 35.1
click at [786, 157] on div at bounding box center [764, 234] width 184 height 410
drag, startPoint x: 821, startPoint y: 172, endPoint x: 810, endPoint y: 172, distance: 11.0
click at [810, 172] on div at bounding box center [764, 234] width 184 height 410
drag, startPoint x: 823, startPoint y: 208, endPoint x: 698, endPoint y: 214, distance: 125.3
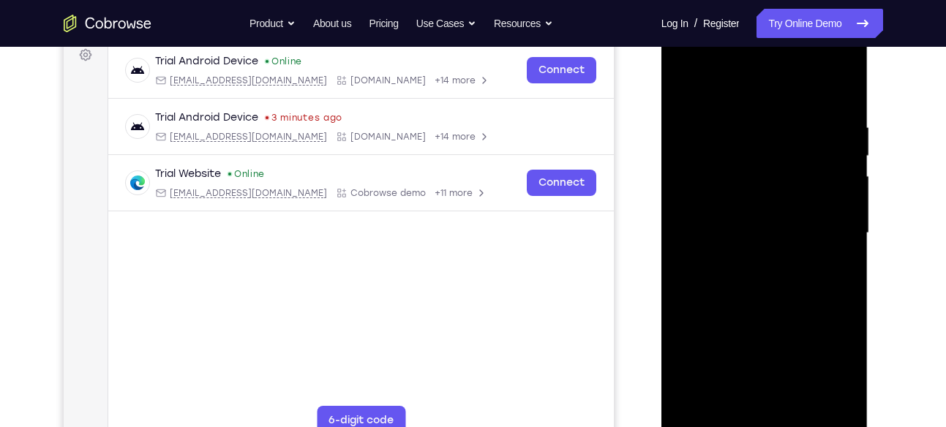
click at [698, 214] on div at bounding box center [764, 234] width 184 height 410
drag, startPoint x: 817, startPoint y: 206, endPoint x: 777, endPoint y: 206, distance: 40.2
click at [777, 206] on div at bounding box center [764, 234] width 184 height 410
drag, startPoint x: 831, startPoint y: 195, endPoint x: 746, endPoint y: 192, distance: 85.6
click at [746, 192] on div at bounding box center [764, 234] width 184 height 410
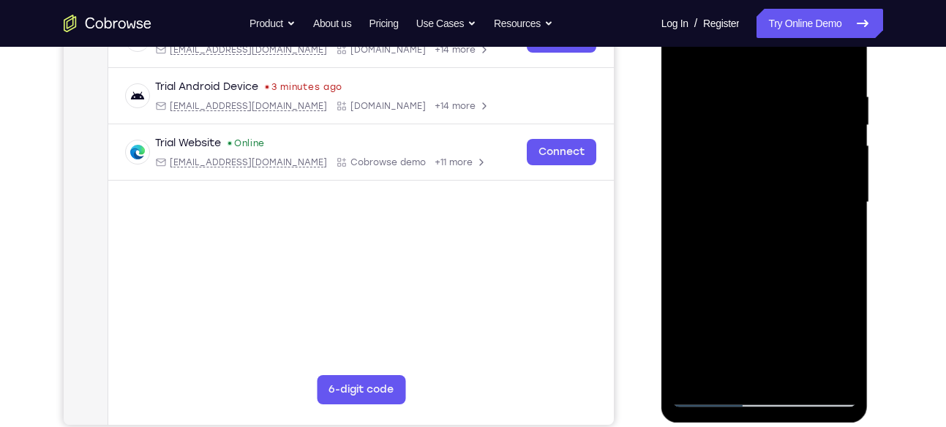
scroll to position [256, 0]
drag, startPoint x: 825, startPoint y: 154, endPoint x: 736, endPoint y: 154, distance: 88.5
click at [736, 154] on div at bounding box center [764, 202] width 184 height 410
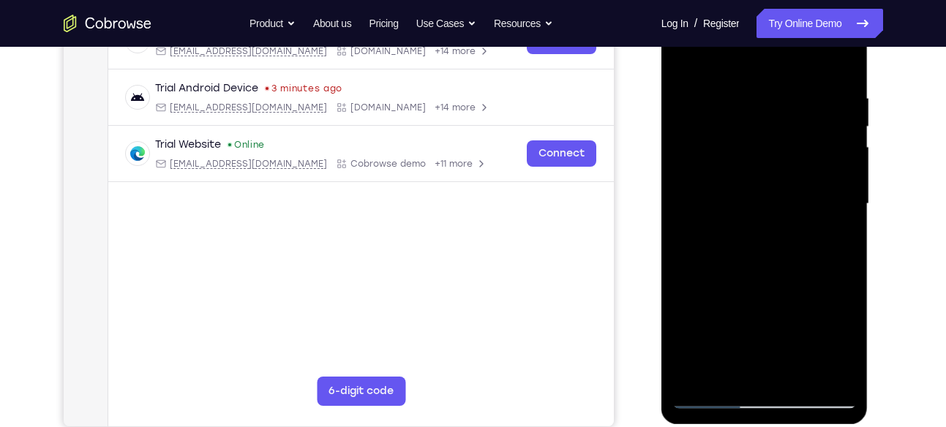
scroll to position [255, 0]
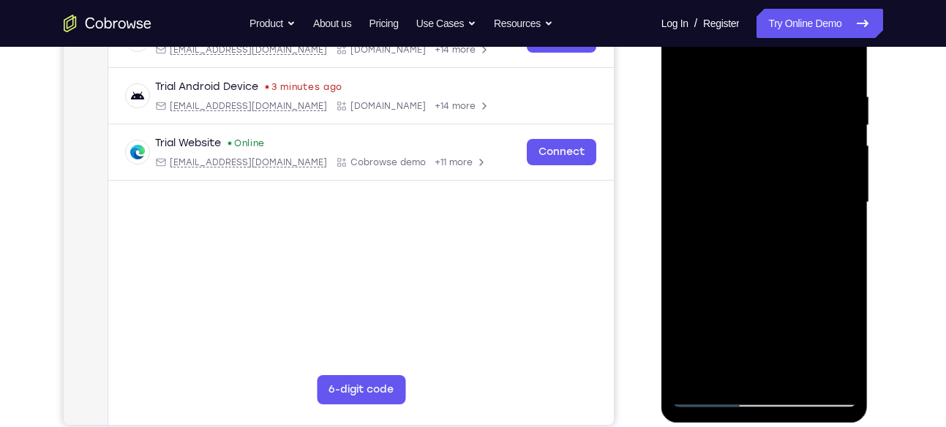
drag, startPoint x: 839, startPoint y: 126, endPoint x: 785, endPoint y: 127, distance: 54.1
click at [785, 127] on div at bounding box center [764, 203] width 184 height 410
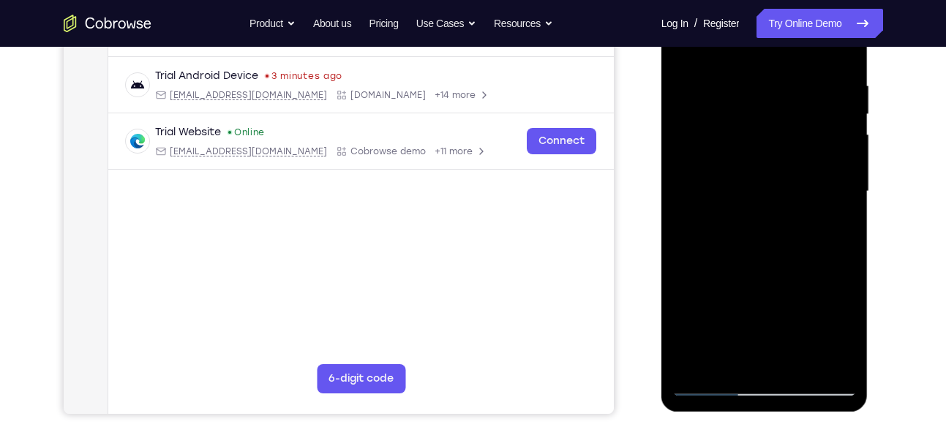
drag, startPoint x: 812, startPoint y: 141, endPoint x: 751, endPoint y: 154, distance: 62.9
click at [751, 154] on div at bounding box center [764, 192] width 184 height 410
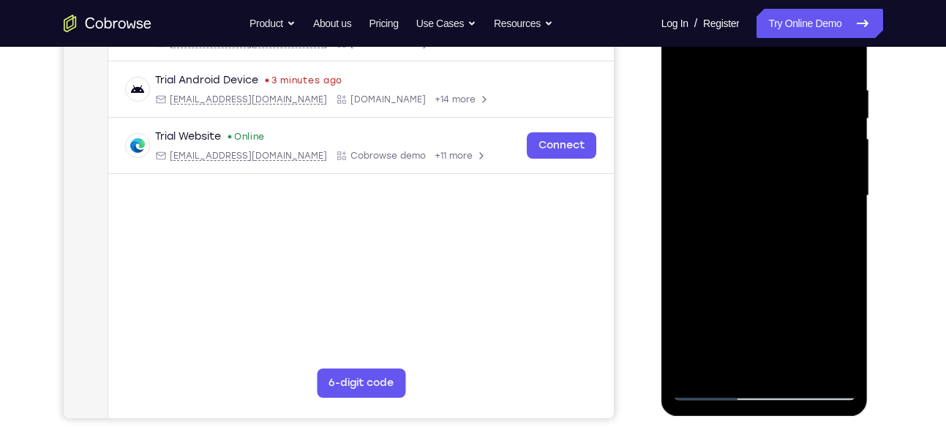
drag, startPoint x: 796, startPoint y: 157, endPoint x: 759, endPoint y: 163, distance: 37.9
click at [759, 163] on div at bounding box center [764, 196] width 184 height 410
drag, startPoint x: 816, startPoint y: 173, endPoint x: 769, endPoint y: 173, distance: 46.8
click at [769, 173] on div at bounding box center [764, 196] width 184 height 410
drag, startPoint x: 826, startPoint y: 156, endPoint x: 781, endPoint y: 157, distance: 44.7
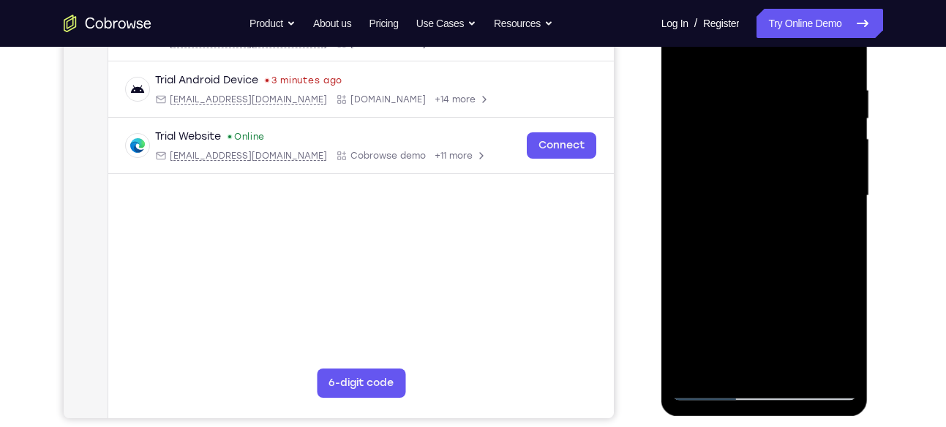
click at [781, 157] on div at bounding box center [764, 196] width 184 height 410
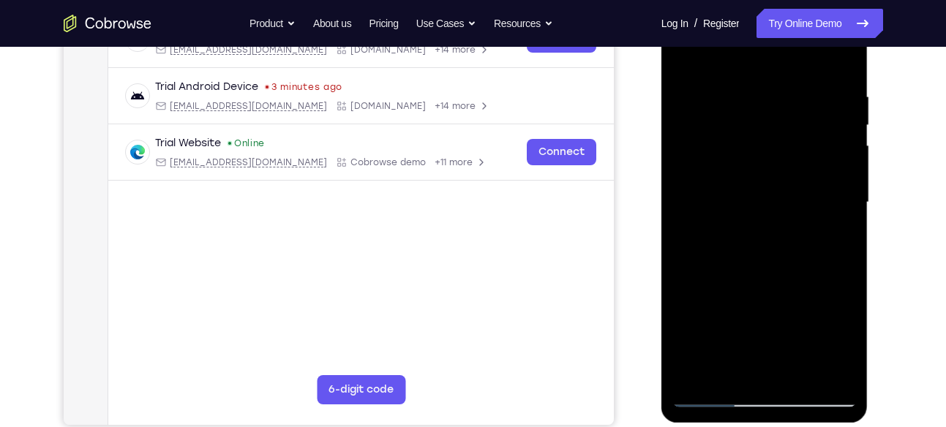
drag, startPoint x: 823, startPoint y: 194, endPoint x: 766, endPoint y: 198, distance: 57.2
click at [766, 198] on div at bounding box center [764, 203] width 184 height 410
drag, startPoint x: 817, startPoint y: 171, endPoint x: 726, endPoint y: 170, distance: 91.5
click at [726, 170] on div at bounding box center [764, 203] width 184 height 410
drag, startPoint x: 816, startPoint y: 177, endPoint x: 713, endPoint y: 179, distance: 103.2
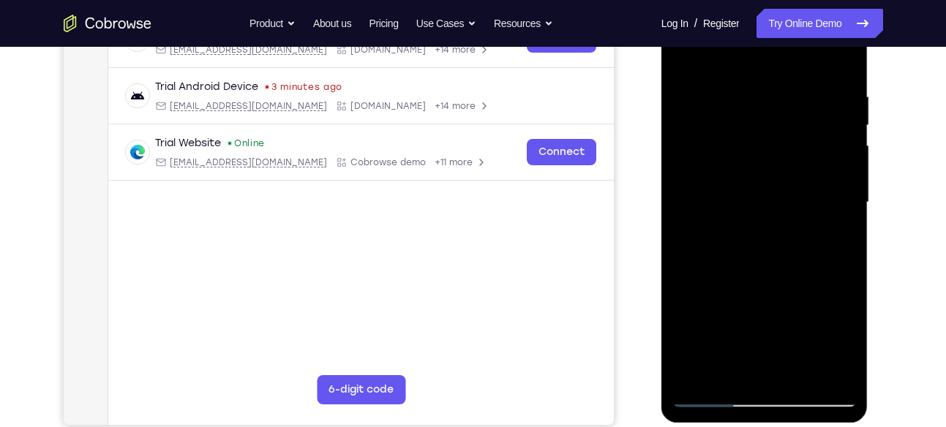
click at [713, 179] on div at bounding box center [764, 203] width 184 height 410
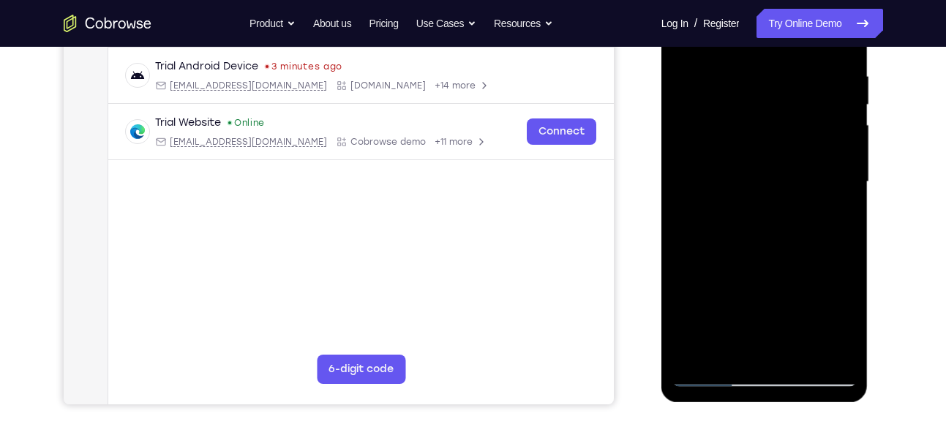
click at [757, 198] on div at bounding box center [764, 182] width 184 height 410
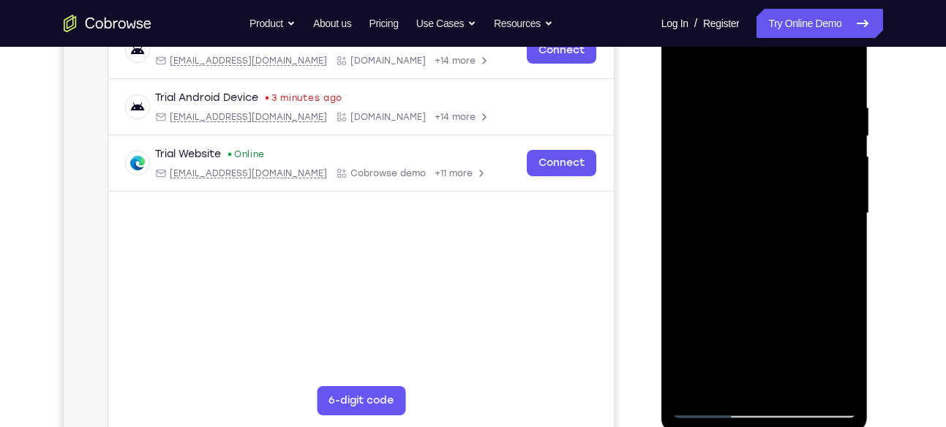
scroll to position [236, 0]
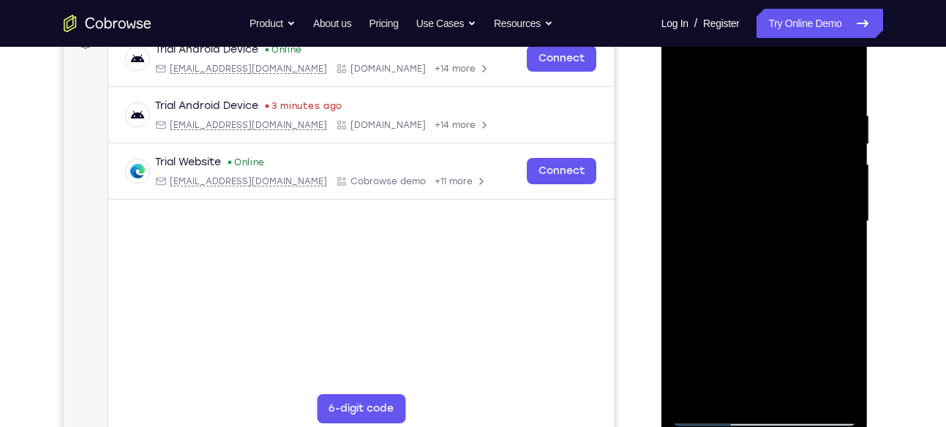
click at [718, 195] on div at bounding box center [764, 222] width 184 height 410
click at [715, 149] on div at bounding box center [764, 222] width 184 height 410
click at [716, 258] on div at bounding box center [764, 222] width 184 height 410
click at [721, 275] on div at bounding box center [764, 222] width 184 height 410
click at [709, 214] on div at bounding box center [764, 222] width 184 height 410
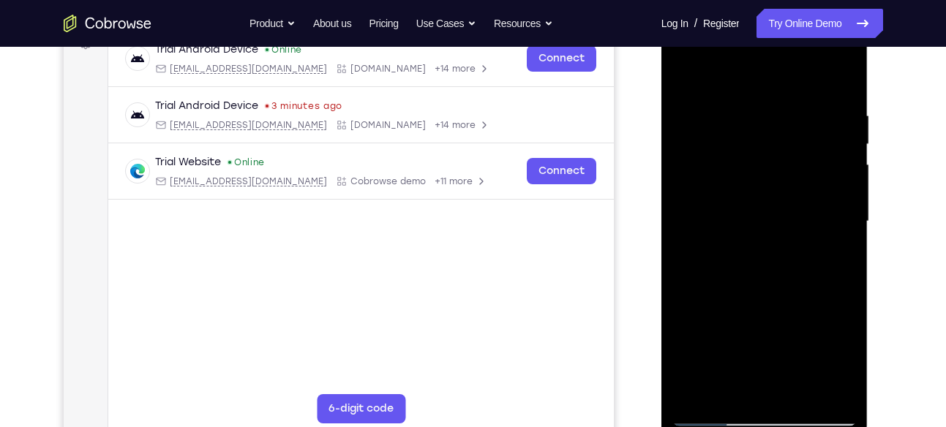
click at [772, 208] on div at bounding box center [764, 222] width 184 height 410
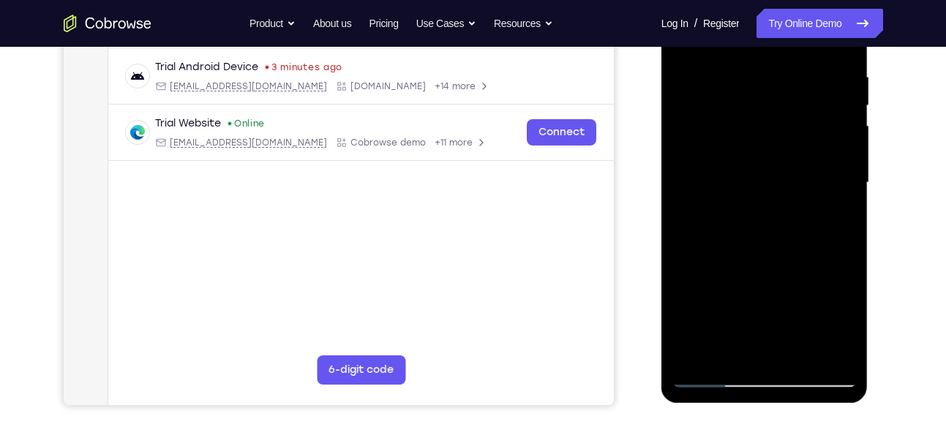
scroll to position [274, 0]
click at [727, 184] on div at bounding box center [764, 184] width 184 height 410
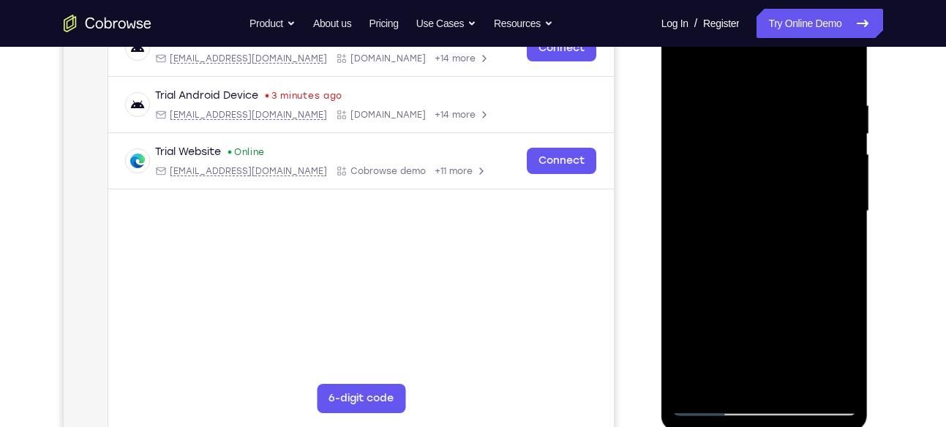
scroll to position [239, 0]
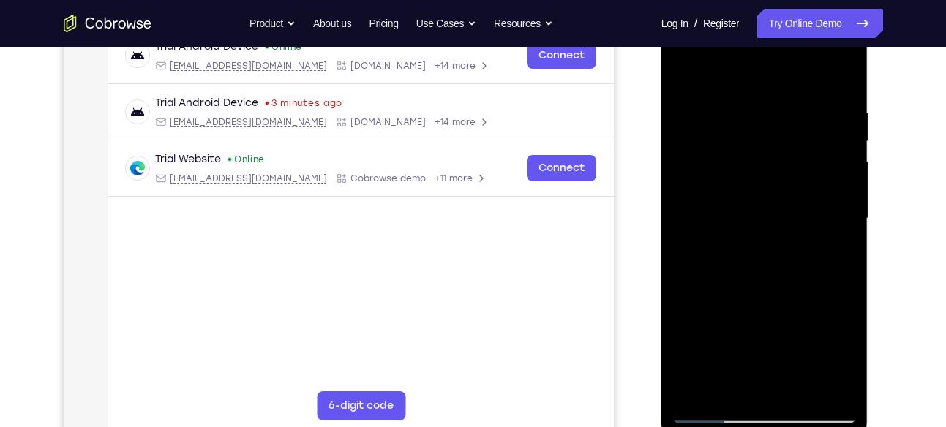
click at [699, 162] on div at bounding box center [764, 219] width 184 height 410
click at [705, 299] on div at bounding box center [764, 219] width 184 height 410
click at [754, 342] on div at bounding box center [764, 219] width 184 height 410
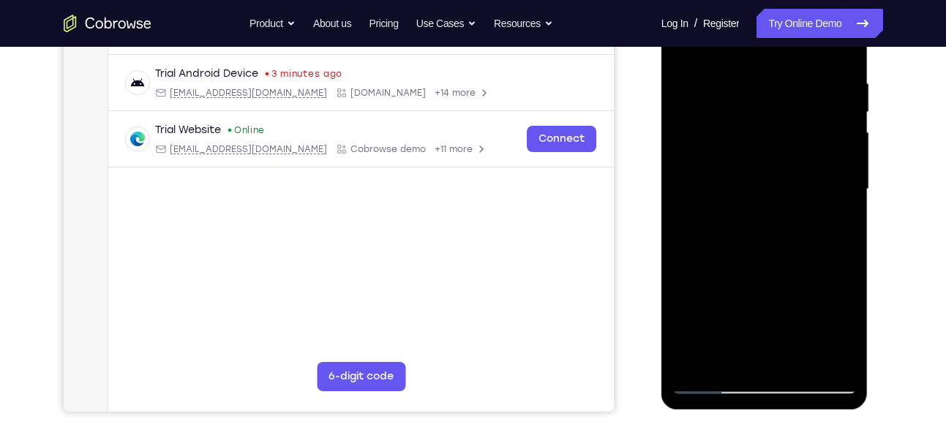
scroll to position [280, 0]
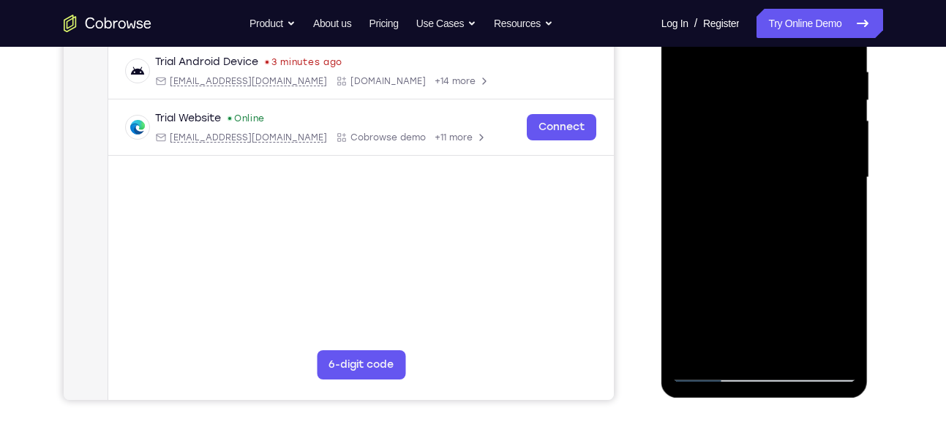
click at [776, 204] on div at bounding box center [764, 178] width 184 height 410
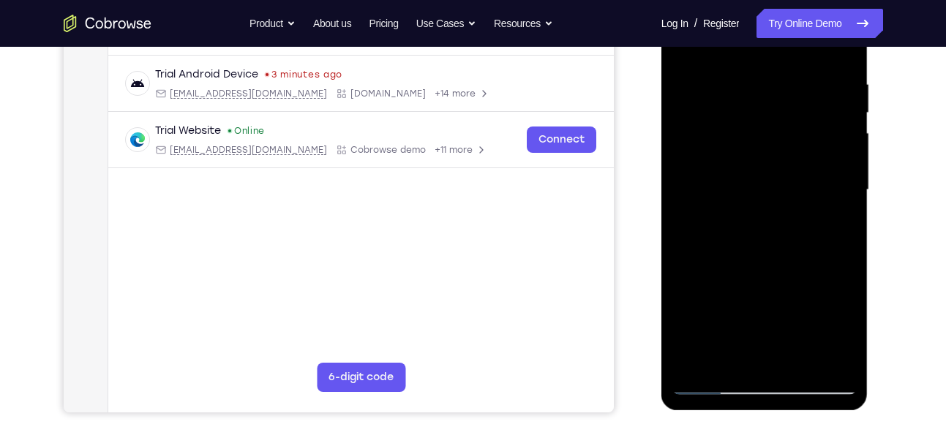
scroll to position [265, 0]
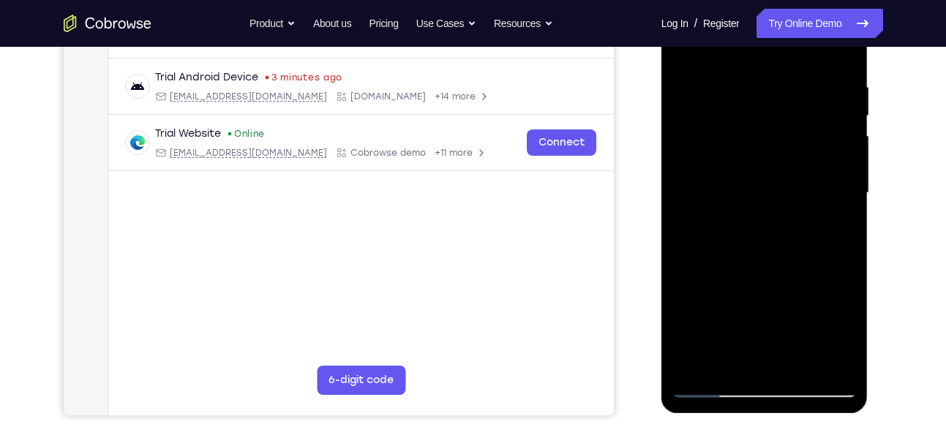
click at [735, 206] on div at bounding box center [764, 193] width 184 height 410
click at [707, 200] on div at bounding box center [764, 193] width 184 height 410
click at [750, 315] on div at bounding box center [764, 193] width 184 height 410
click at [762, 206] on div at bounding box center [764, 193] width 184 height 410
click at [756, 166] on div at bounding box center [764, 193] width 184 height 410
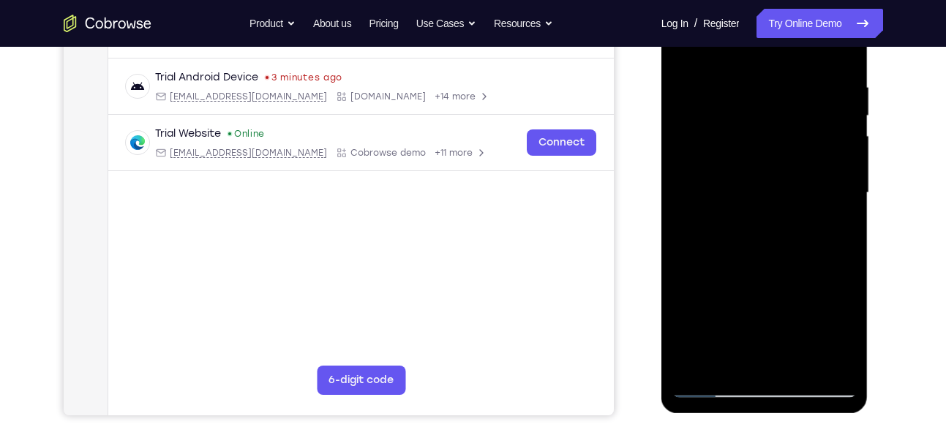
click at [748, 154] on div at bounding box center [764, 193] width 184 height 410
click at [704, 172] on div at bounding box center [764, 193] width 184 height 410
click at [713, 170] on div at bounding box center [764, 193] width 184 height 410
click at [775, 116] on div at bounding box center [764, 193] width 184 height 410
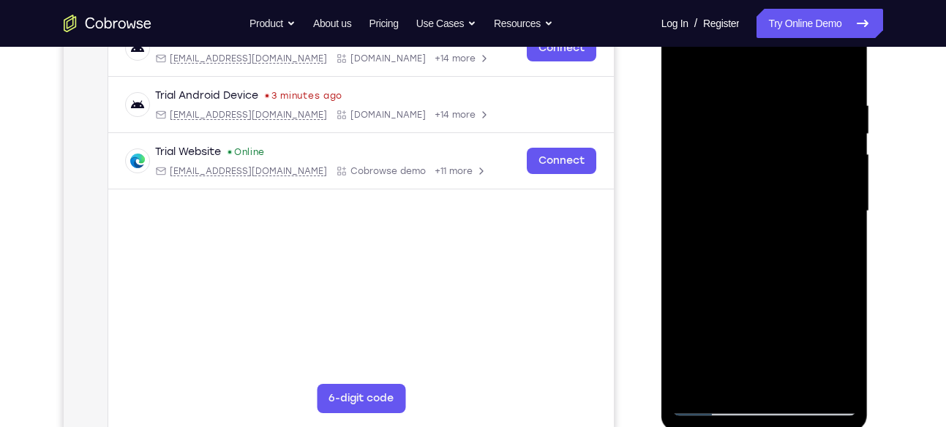
scroll to position [245, 0]
click at [727, 157] on div at bounding box center [764, 213] width 184 height 410
click at [728, 191] on div at bounding box center [764, 213] width 184 height 410
click at [731, 157] on div at bounding box center [764, 213] width 184 height 410
click at [751, 147] on div at bounding box center [764, 213] width 184 height 410
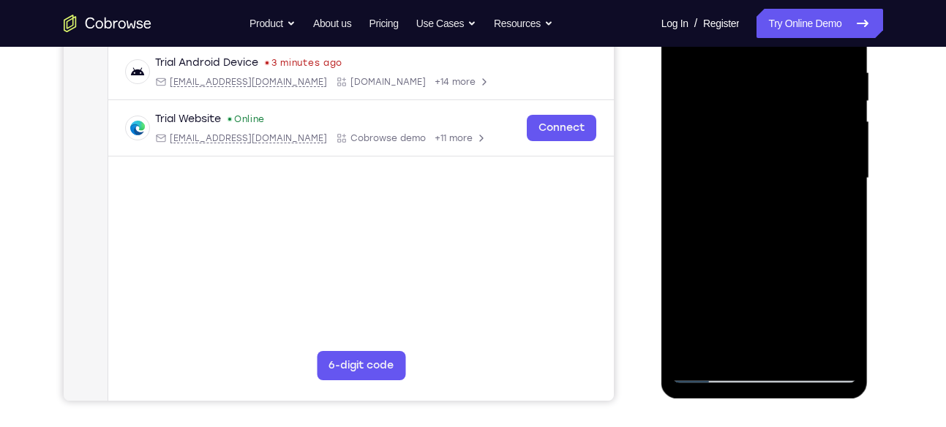
scroll to position [280, 0]
click at [744, 211] on div at bounding box center [764, 178] width 184 height 410
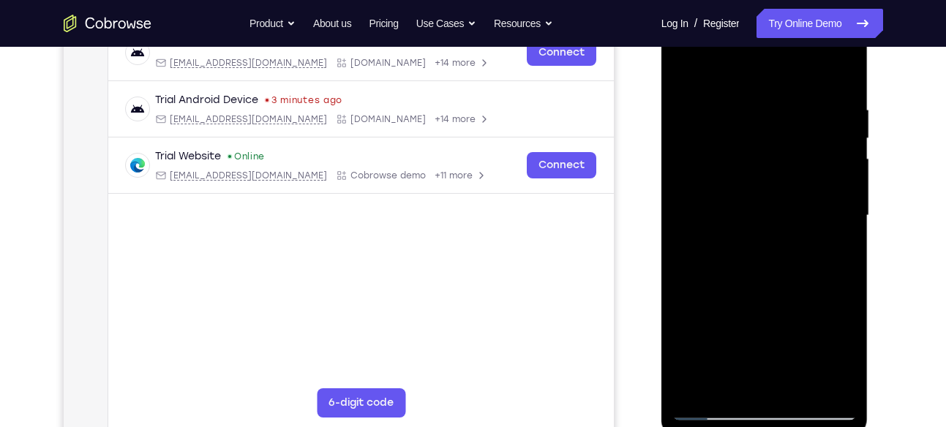
scroll to position [241, 0]
click at [726, 197] on div at bounding box center [764, 217] width 184 height 410
click at [741, 184] on div at bounding box center [764, 217] width 184 height 410
click at [680, 208] on div at bounding box center [764, 217] width 184 height 410
click at [712, 173] on div at bounding box center [764, 217] width 184 height 410
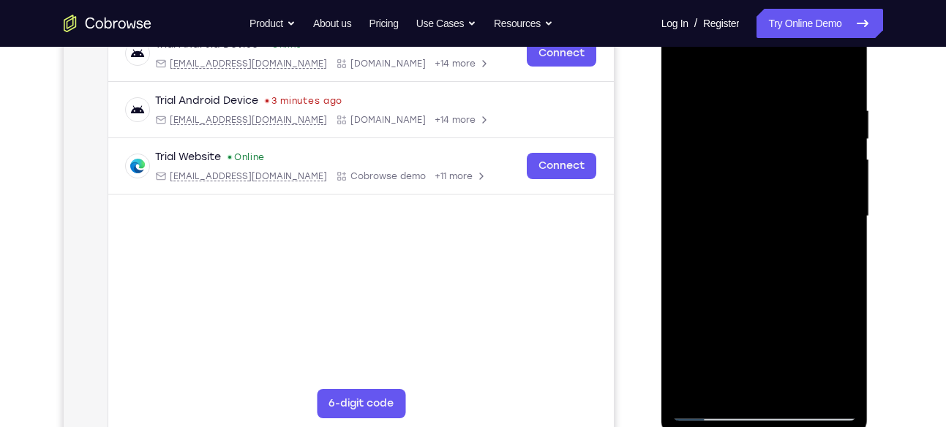
scroll to position [263, 0]
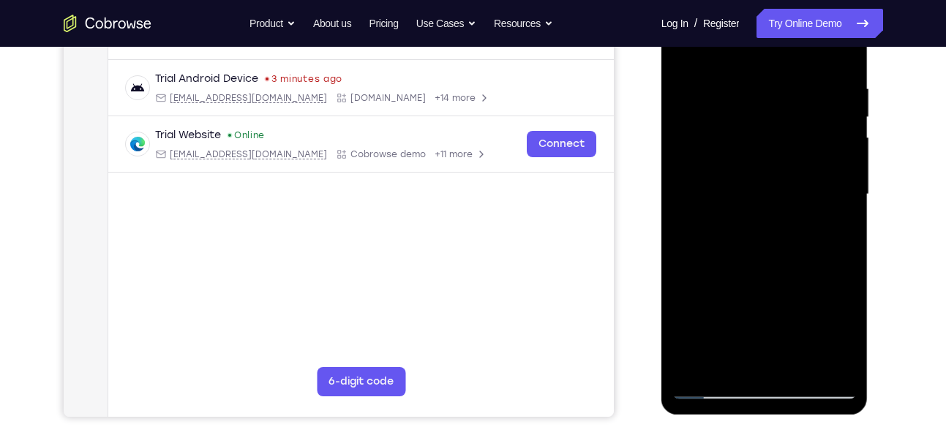
click at [771, 171] on div at bounding box center [764, 195] width 184 height 410
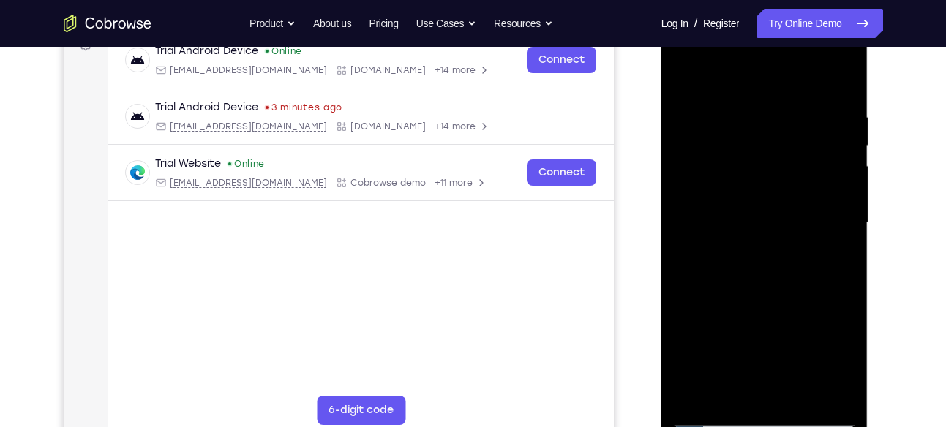
scroll to position [233, 0]
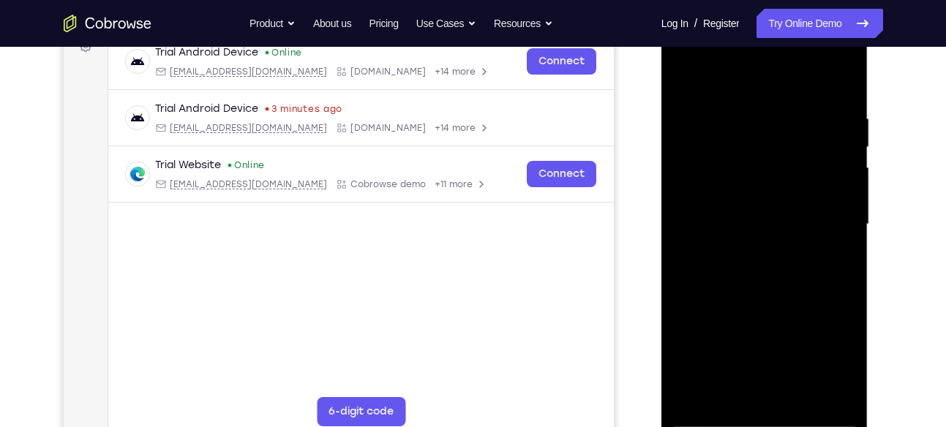
click at [839, 84] on div at bounding box center [764, 225] width 184 height 410
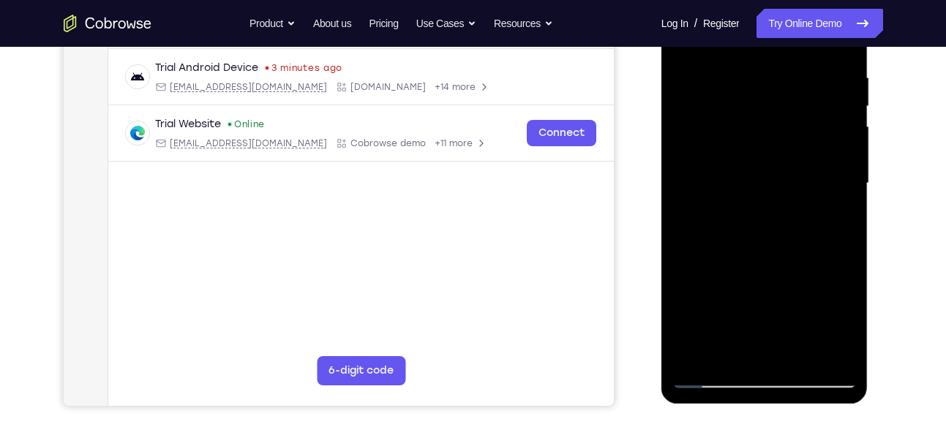
scroll to position [277, 0]
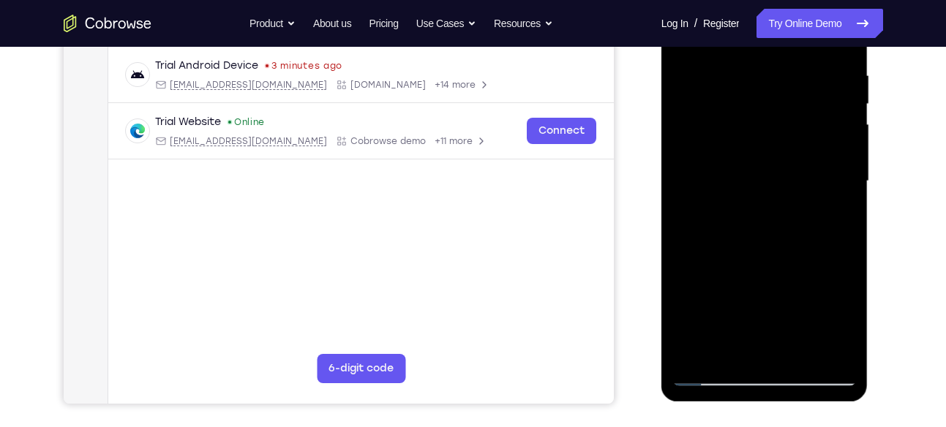
click at [728, 353] on div at bounding box center [764, 182] width 184 height 410
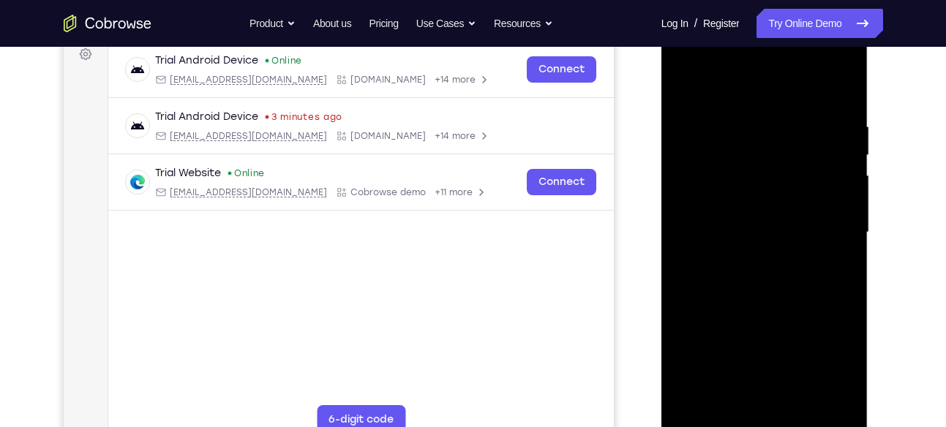
scroll to position [224, 0]
click at [744, 91] on div at bounding box center [764, 234] width 184 height 410
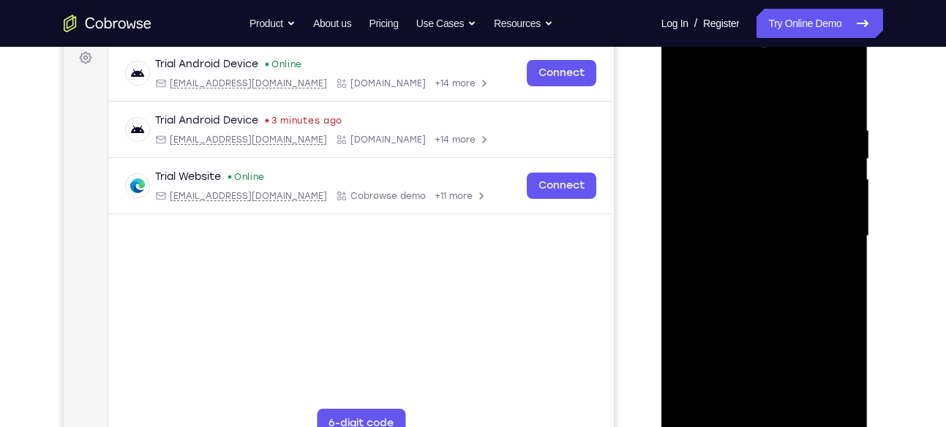
scroll to position [219, 0]
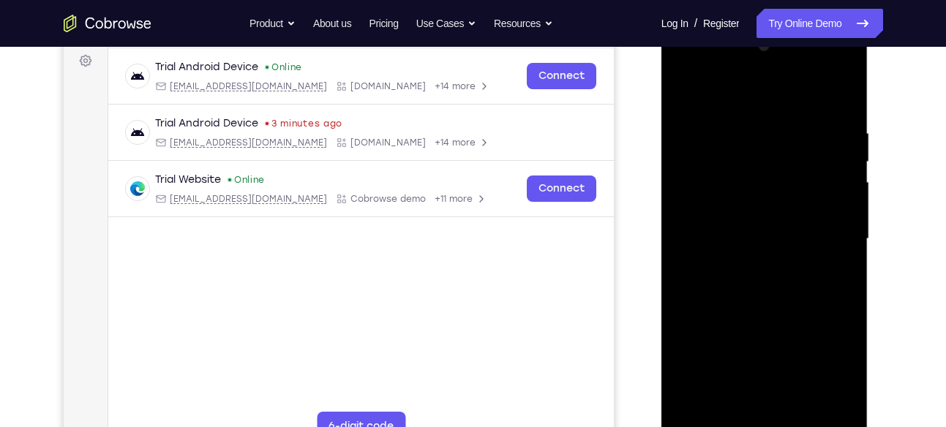
click at [720, 118] on div at bounding box center [764, 239] width 184 height 410
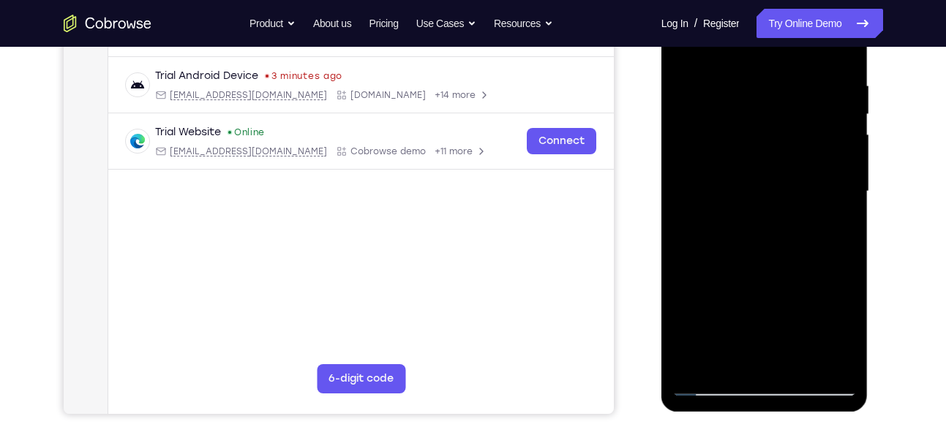
scroll to position [274, 0]
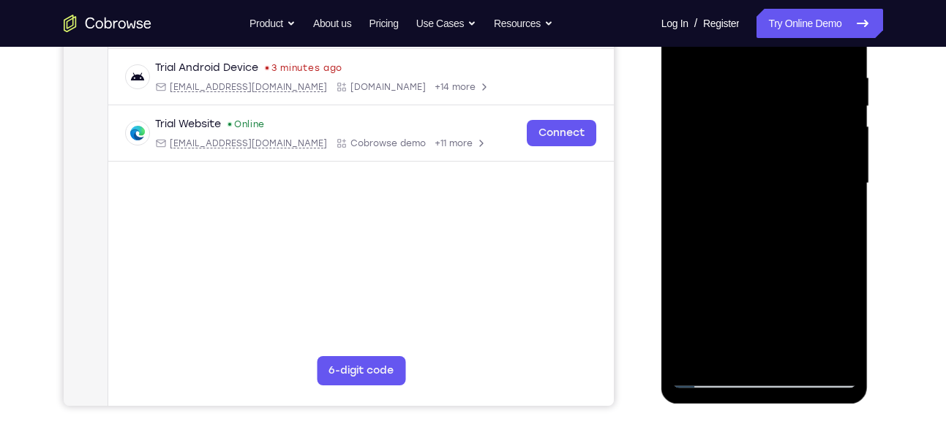
click at [692, 355] on div at bounding box center [764, 184] width 184 height 410
click at [801, 357] on div at bounding box center [764, 184] width 184 height 410
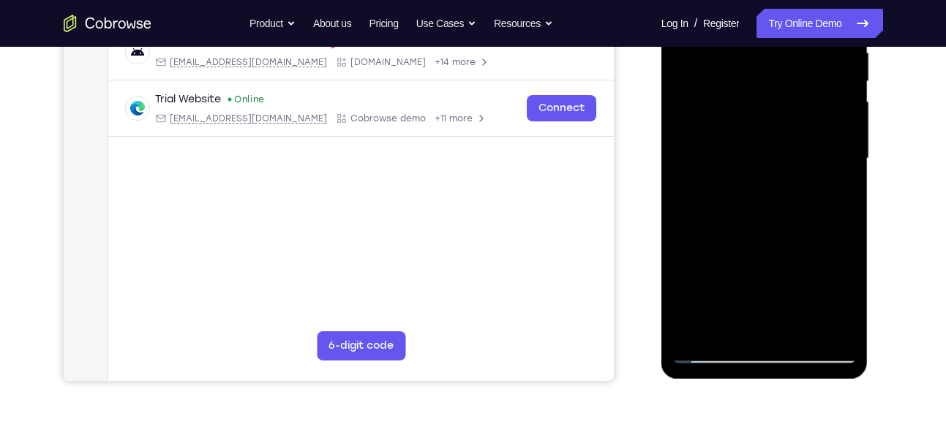
scroll to position [300, 0]
drag, startPoint x: 768, startPoint y: 304, endPoint x: 767, endPoint y: 181, distance: 122.9
click at [767, 181] on div at bounding box center [764, 158] width 184 height 410
drag, startPoint x: 780, startPoint y: 323, endPoint x: 766, endPoint y: 359, distance: 37.8
click at [766, 359] on div at bounding box center [764, 158] width 184 height 410
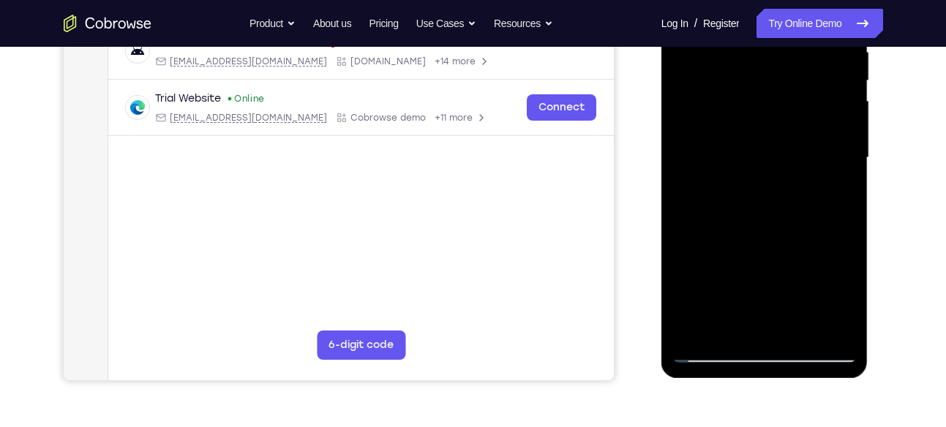
drag, startPoint x: 784, startPoint y: 181, endPoint x: 770, endPoint y: 322, distance: 141.2
click at [770, 322] on div at bounding box center [764, 158] width 184 height 410
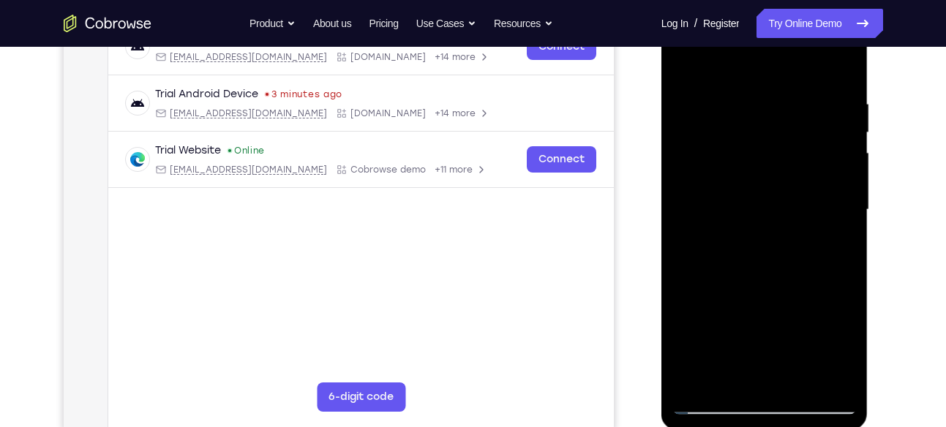
scroll to position [232, 0]
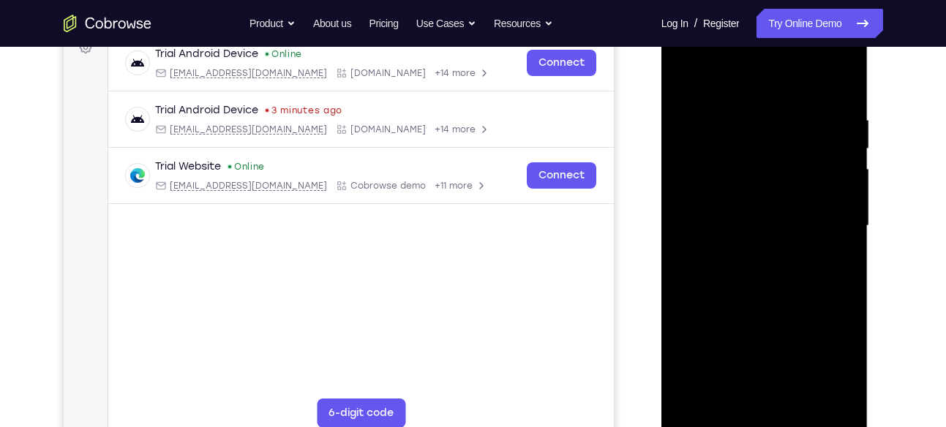
click at [689, 75] on div at bounding box center [764, 226] width 184 height 410
drag, startPoint x: 789, startPoint y: 118, endPoint x: 759, endPoint y: 271, distance: 156.0
click at [759, 271] on div at bounding box center [764, 226] width 184 height 410
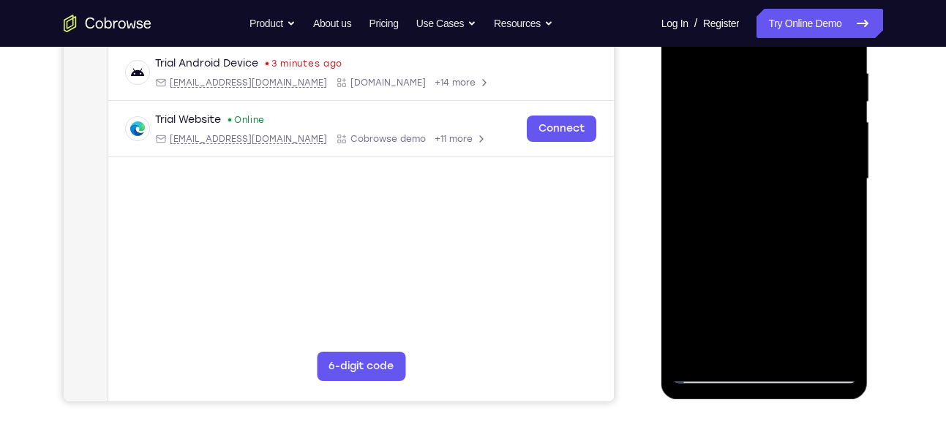
scroll to position [274, 0]
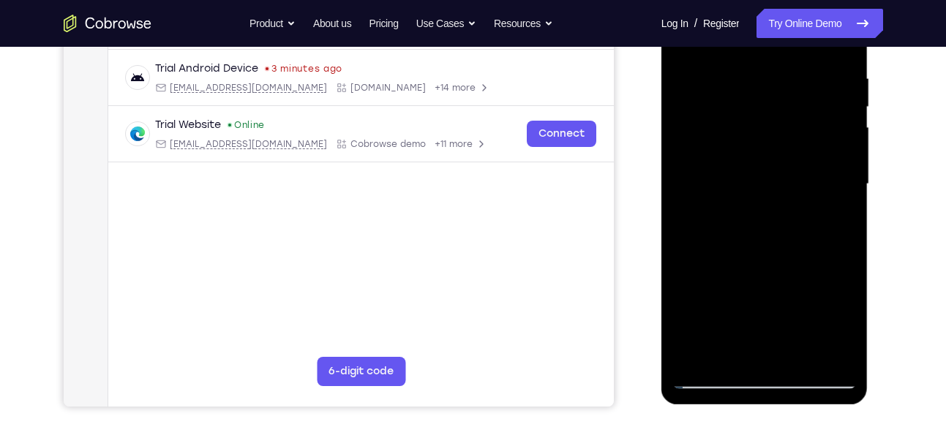
drag, startPoint x: 833, startPoint y: 80, endPoint x: 735, endPoint y: 100, distance: 100.7
click at [735, 100] on div at bounding box center [764, 185] width 184 height 410
drag, startPoint x: 833, startPoint y: 77, endPoint x: 810, endPoint y: 77, distance: 23.4
click at [810, 77] on div at bounding box center [764, 185] width 184 height 410
click at [805, 61] on div at bounding box center [764, 185] width 184 height 410
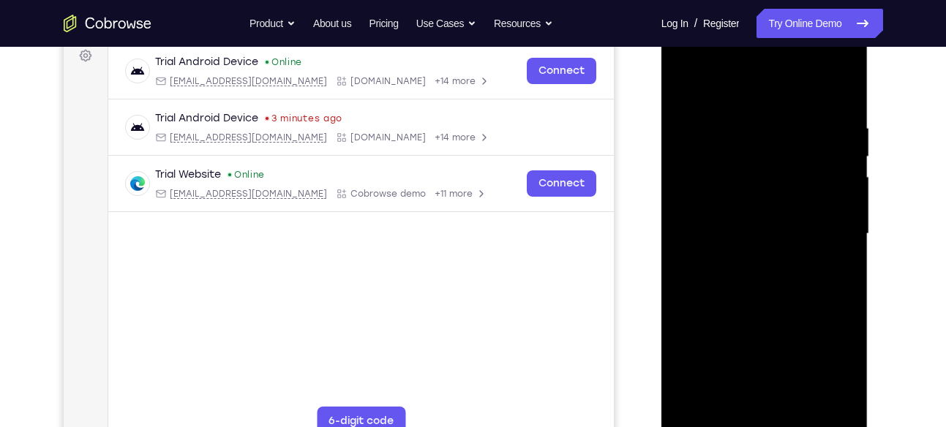
scroll to position [218, 0]
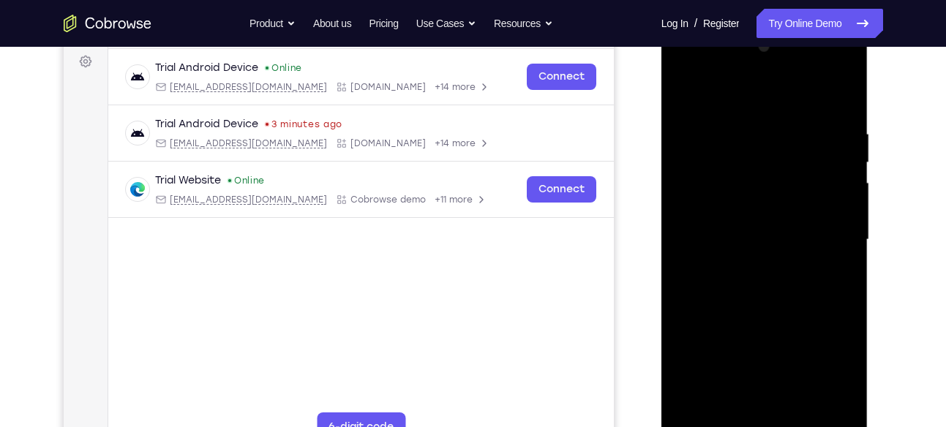
click at [842, 98] on div at bounding box center [764, 240] width 184 height 410
drag, startPoint x: 798, startPoint y: 118, endPoint x: 771, endPoint y: 297, distance: 181.2
click at [771, 297] on div at bounding box center [764, 240] width 184 height 410
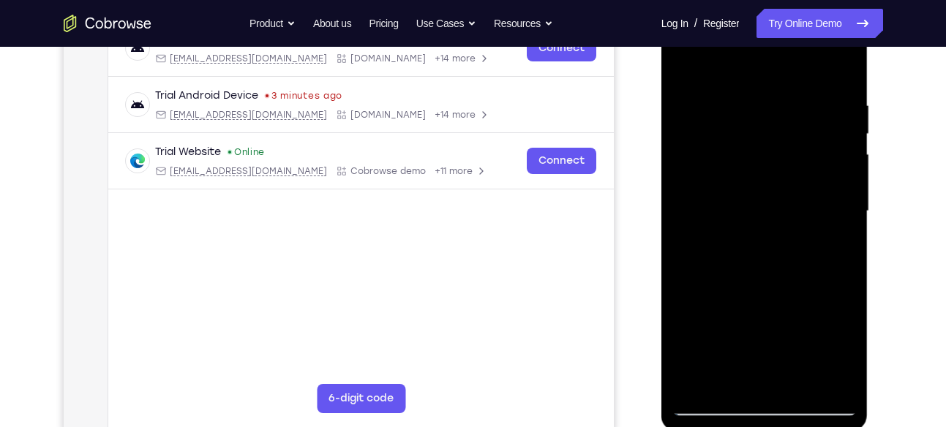
scroll to position [245, 0]
click at [749, 116] on div at bounding box center [764, 213] width 184 height 410
click at [839, 72] on div at bounding box center [764, 213] width 184 height 410
drag, startPoint x: 835, startPoint y: 110, endPoint x: 685, endPoint y: 130, distance: 151.2
click at [685, 130] on div at bounding box center [764, 213] width 184 height 410
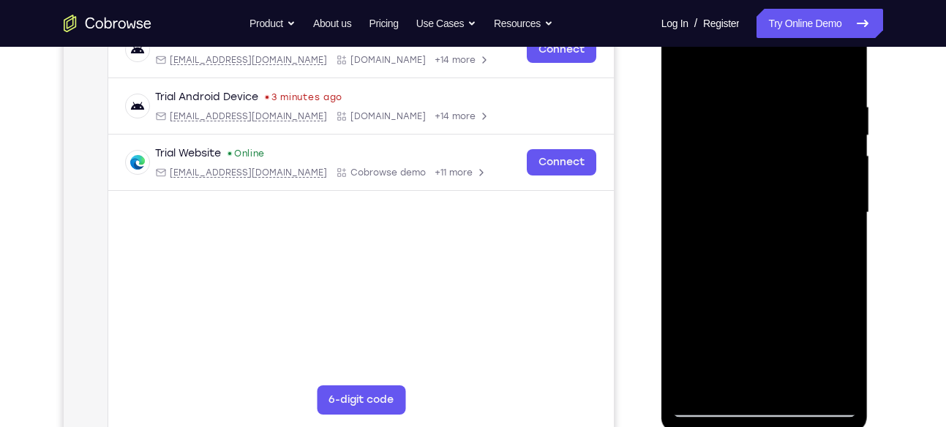
drag, startPoint x: 852, startPoint y: 107, endPoint x: 738, endPoint y: 114, distance: 114.4
click at [738, 114] on div at bounding box center [764, 213] width 184 height 410
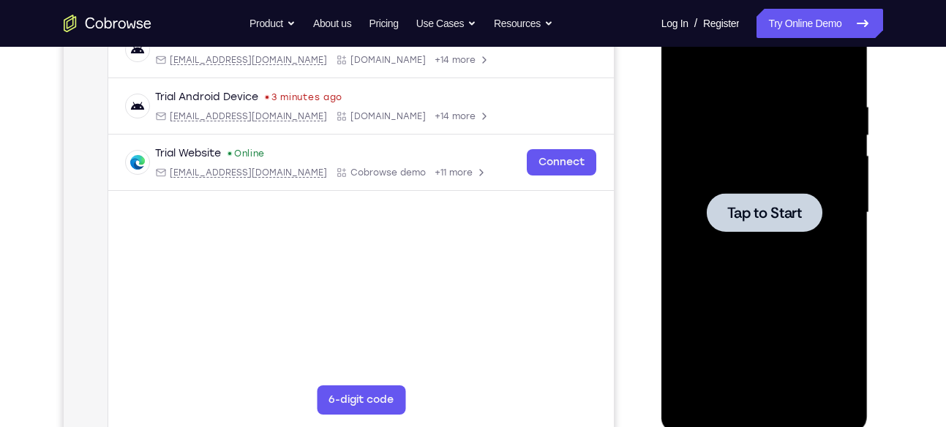
click at [757, 271] on div at bounding box center [764, 213] width 184 height 410
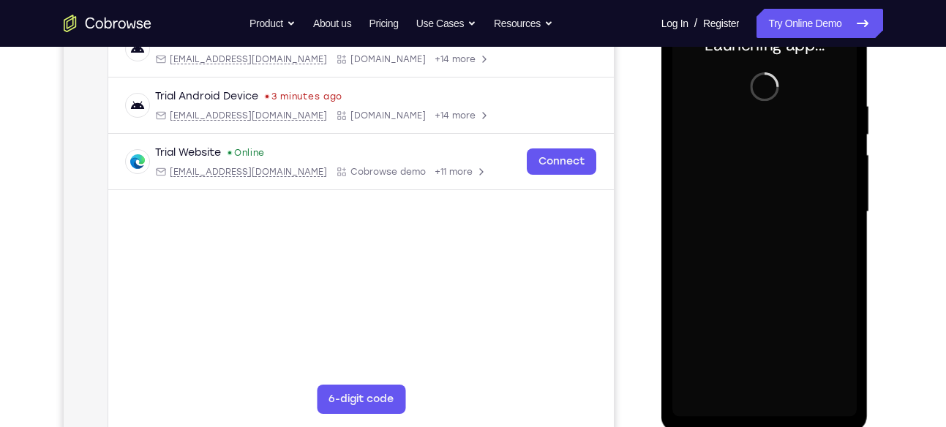
scroll to position [268, 0]
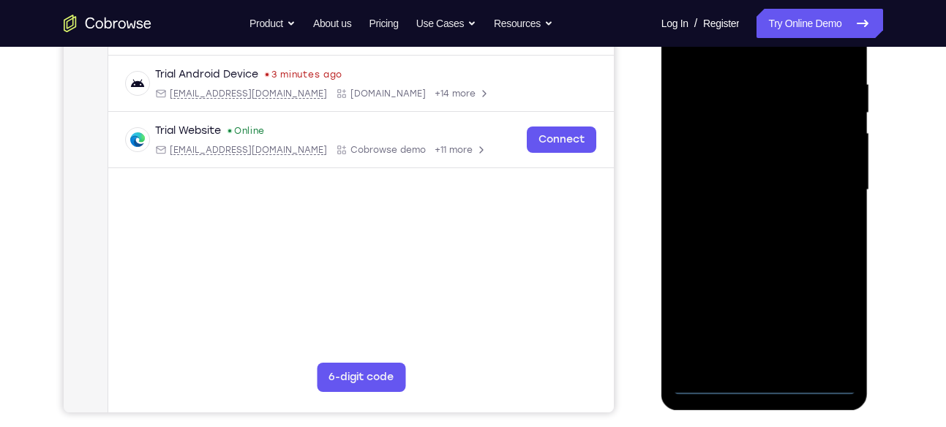
click at [770, 389] on div at bounding box center [764, 190] width 184 height 410
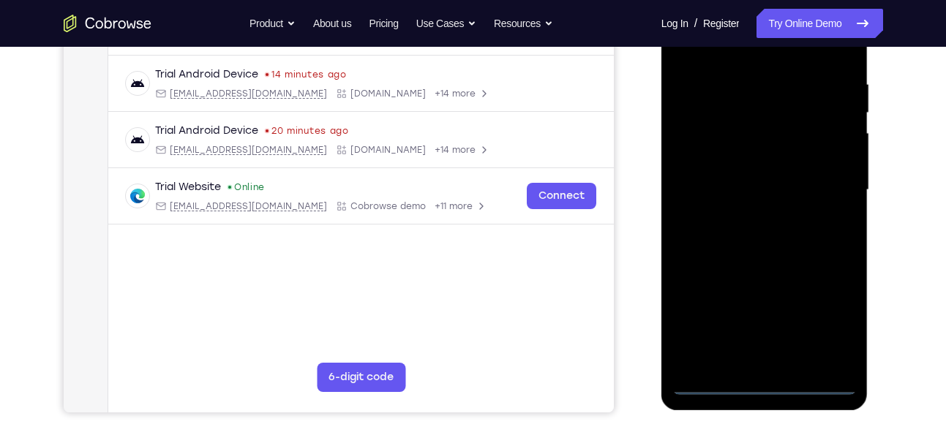
click at [831, 322] on div at bounding box center [764, 190] width 184 height 410
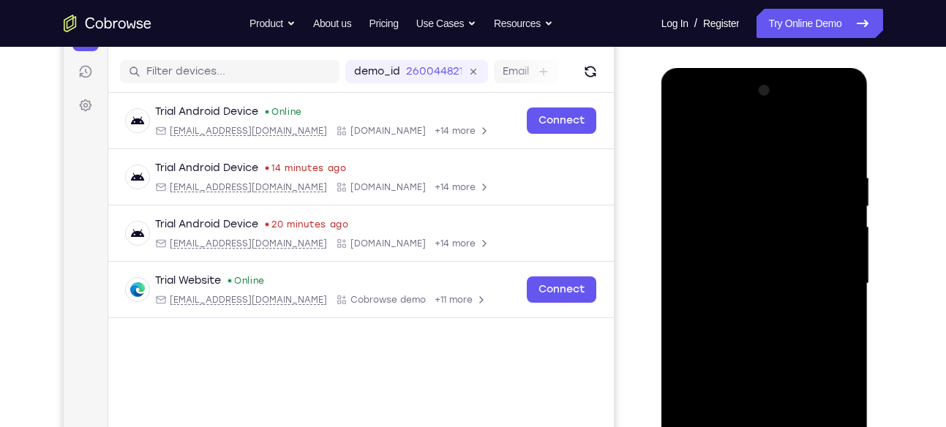
scroll to position [168, 0]
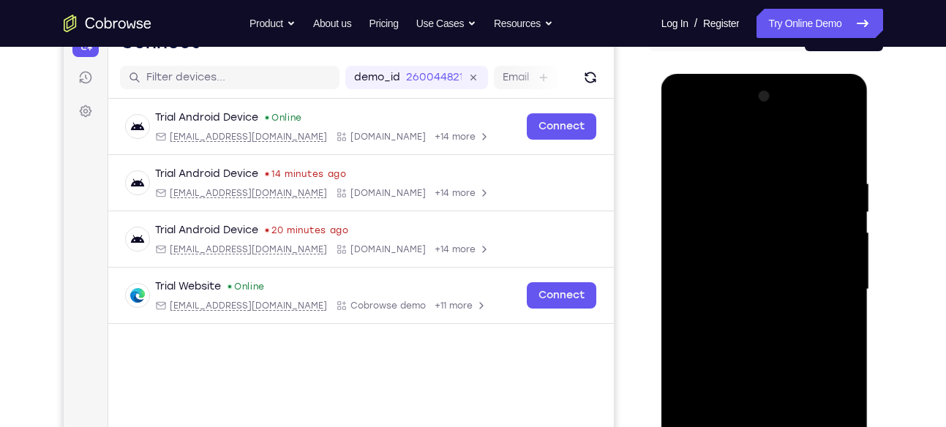
click at [692, 119] on div at bounding box center [764, 290] width 184 height 410
click at [821, 286] on div at bounding box center [764, 290] width 184 height 410
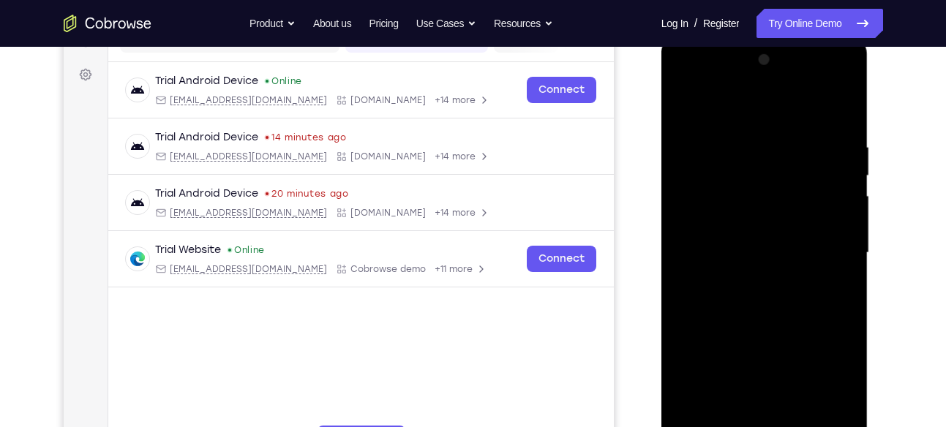
scroll to position [206, 0]
click at [748, 282] on div at bounding box center [764, 252] width 184 height 410
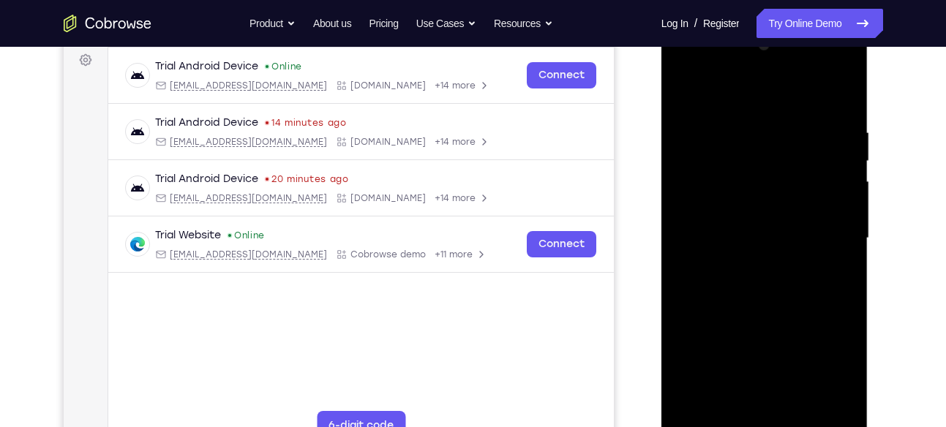
click at [746, 209] on div at bounding box center [764, 239] width 184 height 410
click at [740, 233] on div at bounding box center [764, 239] width 184 height 410
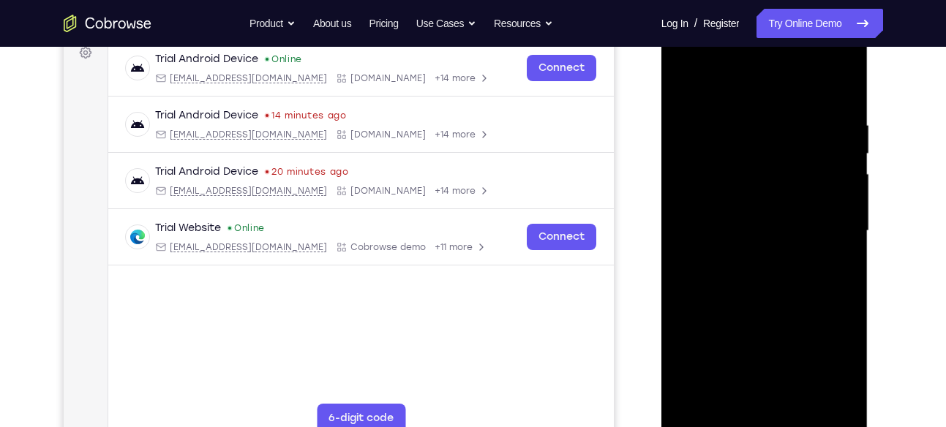
click at [738, 260] on div at bounding box center [764, 231] width 184 height 410
click at [748, 258] on div at bounding box center [764, 231] width 184 height 410
click at [772, 196] on div at bounding box center [764, 231] width 184 height 410
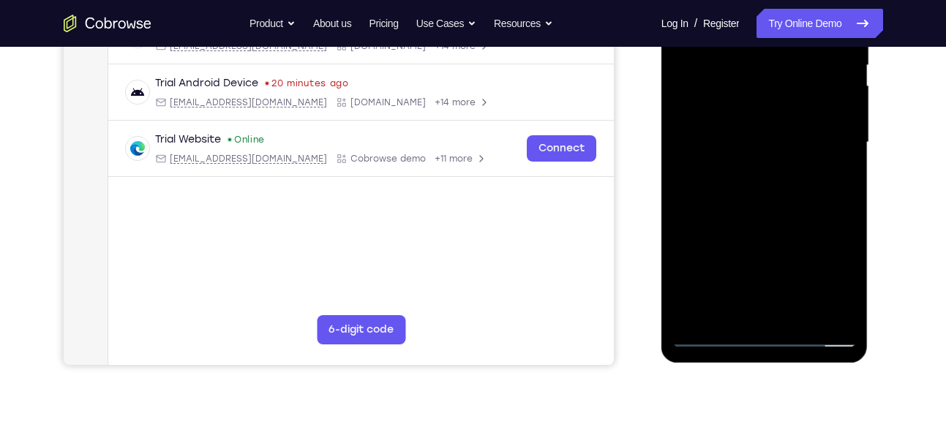
scroll to position [315, 0]
click at [801, 315] on div at bounding box center [764, 144] width 184 height 410
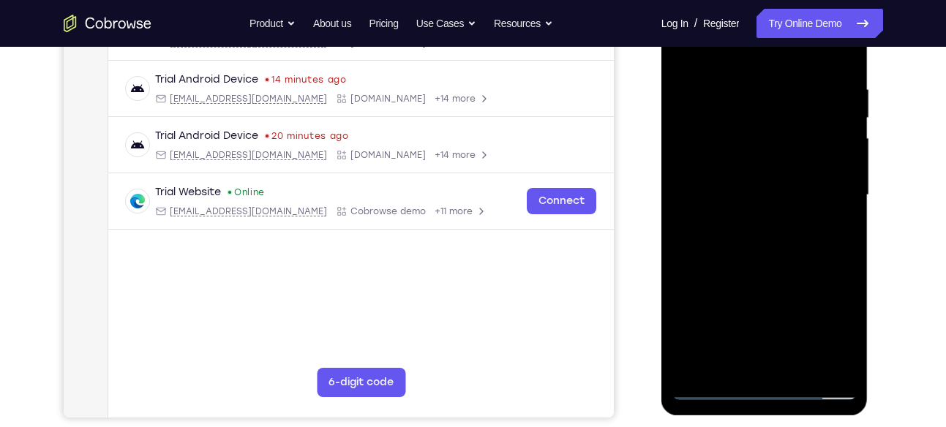
click at [770, 275] on div at bounding box center [764, 195] width 184 height 410
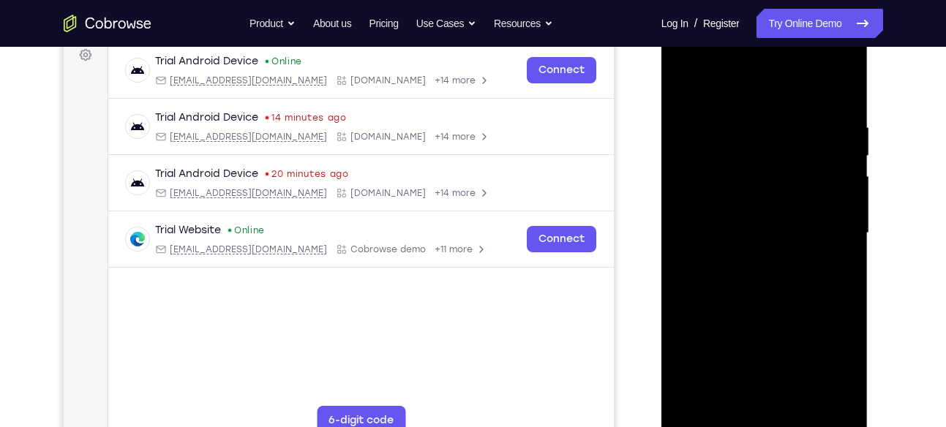
scroll to position [209, 0]
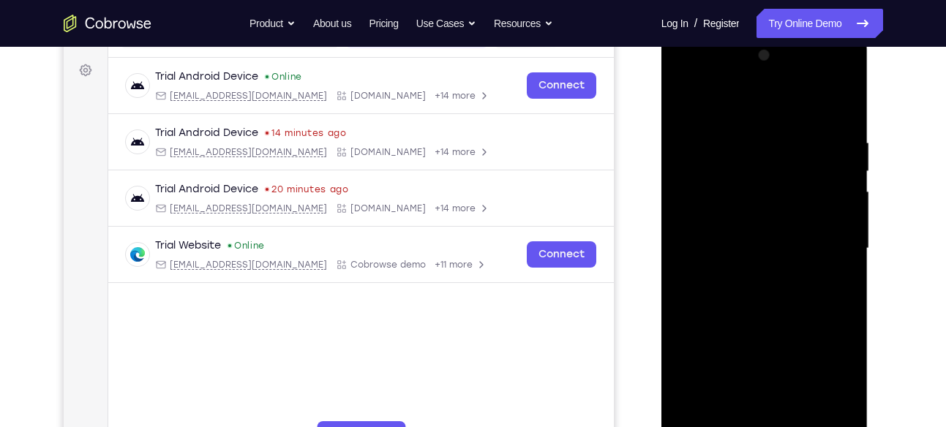
click at [687, 103] on div at bounding box center [764, 249] width 184 height 410
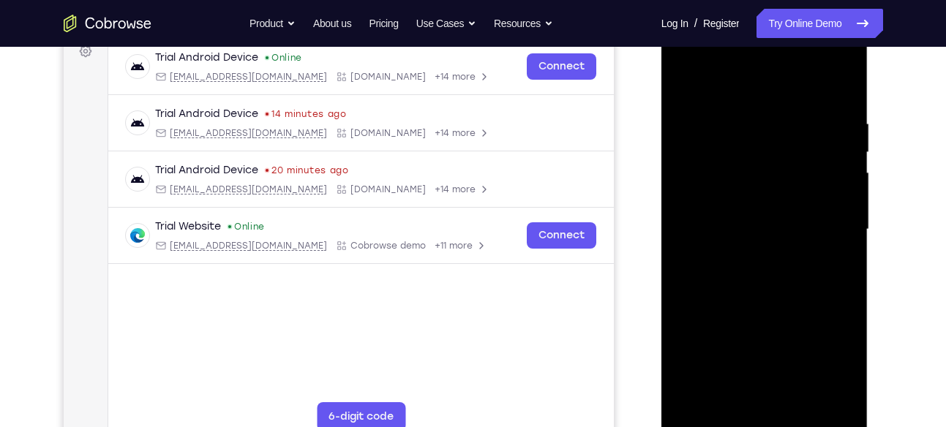
scroll to position [233, 0]
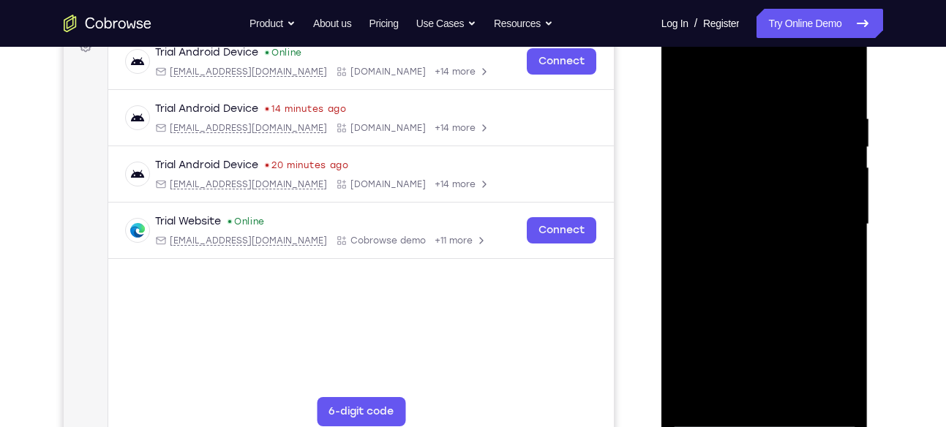
click at [742, 102] on div at bounding box center [764, 225] width 184 height 410
click at [832, 147] on div at bounding box center [764, 225] width 184 height 410
click at [836, 189] on div at bounding box center [764, 225] width 184 height 410
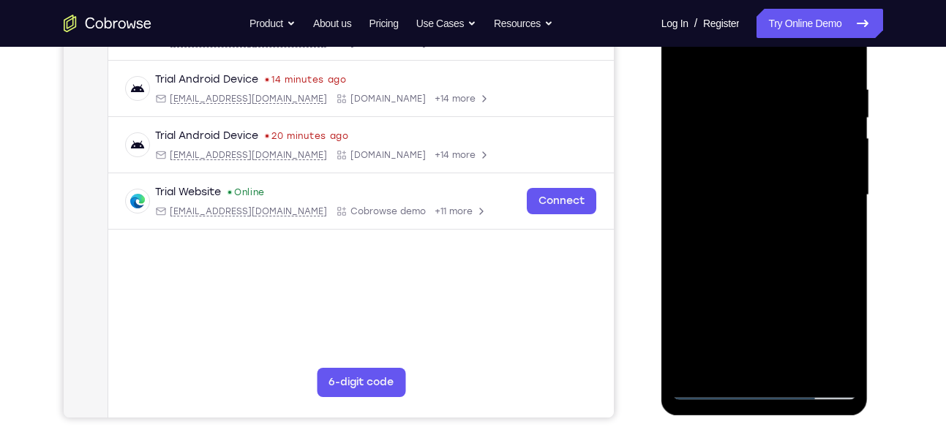
scroll to position [264, 0]
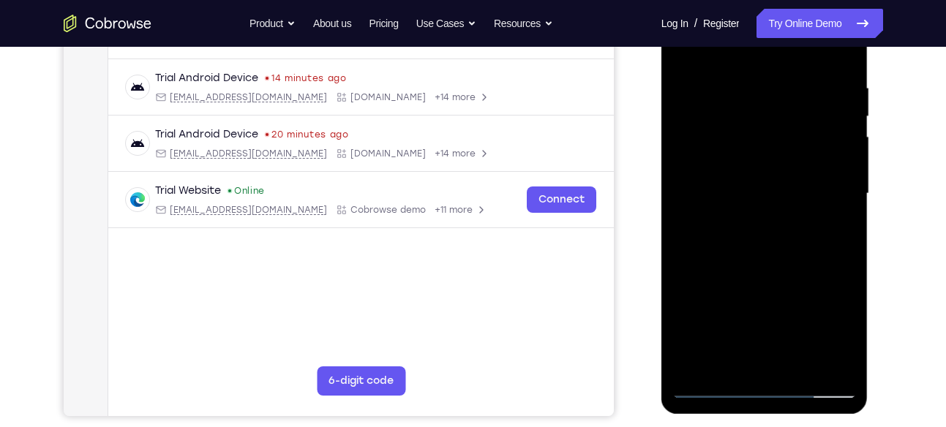
click at [869, 182] on div at bounding box center [765, 197] width 209 height 439
click at [838, 189] on div at bounding box center [764, 194] width 184 height 410
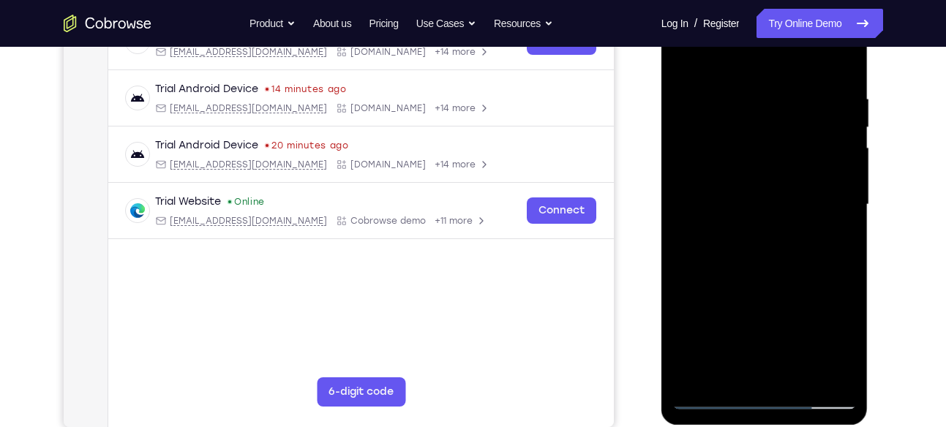
click at [846, 189] on div at bounding box center [764, 205] width 184 height 410
drag, startPoint x: 843, startPoint y: 159, endPoint x: 781, endPoint y: 154, distance: 62.4
click at [781, 154] on div at bounding box center [764, 205] width 184 height 410
click at [813, 135] on div at bounding box center [764, 205] width 184 height 410
click at [827, 122] on div at bounding box center [764, 205] width 184 height 410
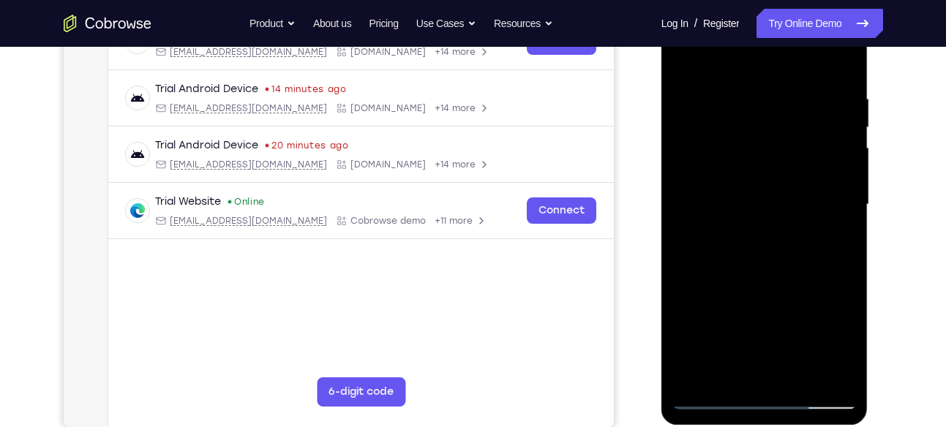
click at [829, 149] on div at bounding box center [764, 205] width 184 height 410
drag, startPoint x: 830, startPoint y: 173, endPoint x: 767, endPoint y: 170, distance: 63.7
click at [767, 170] on div at bounding box center [764, 205] width 184 height 410
click at [694, 81] on div at bounding box center [764, 205] width 184 height 410
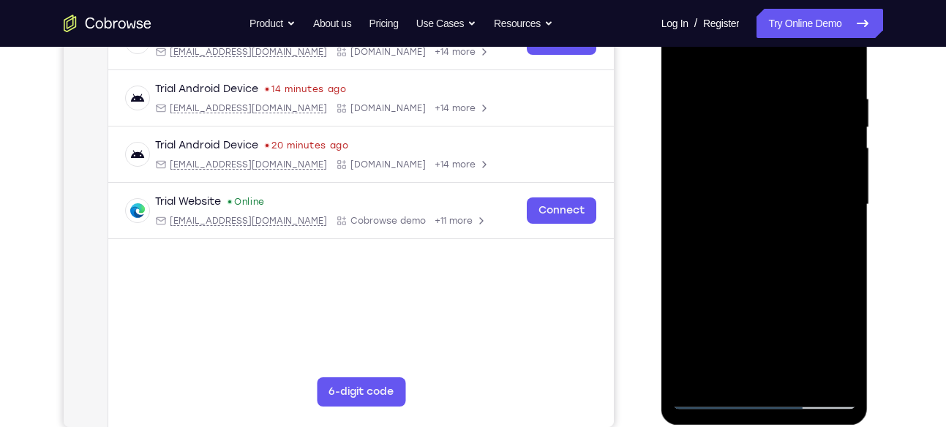
click at [838, 85] on div at bounding box center [764, 205] width 184 height 410
click at [836, 100] on div at bounding box center [764, 205] width 184 height 410
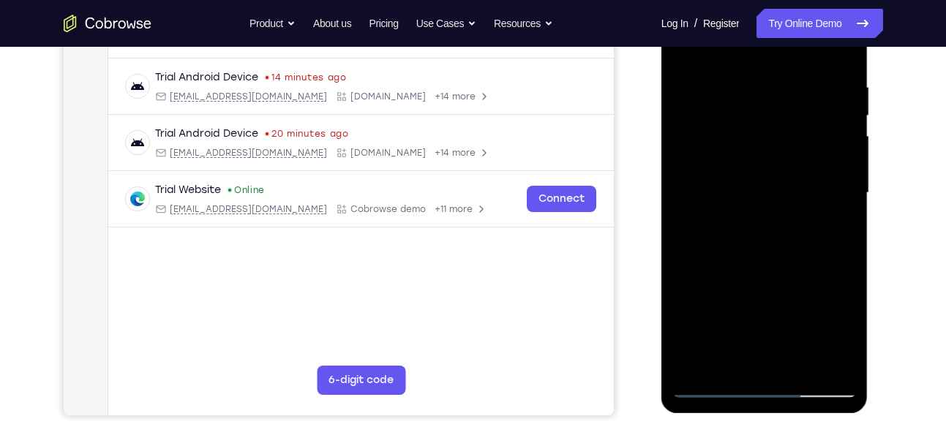
scroll to position [264, 0]
drag, startPoint x: 833, startPoint y: 179, endPoint x: 746, endPoint y: 175, distance: 87.9
click at [746, 175] on div at bounding box center [764, 194] width 184 height 410
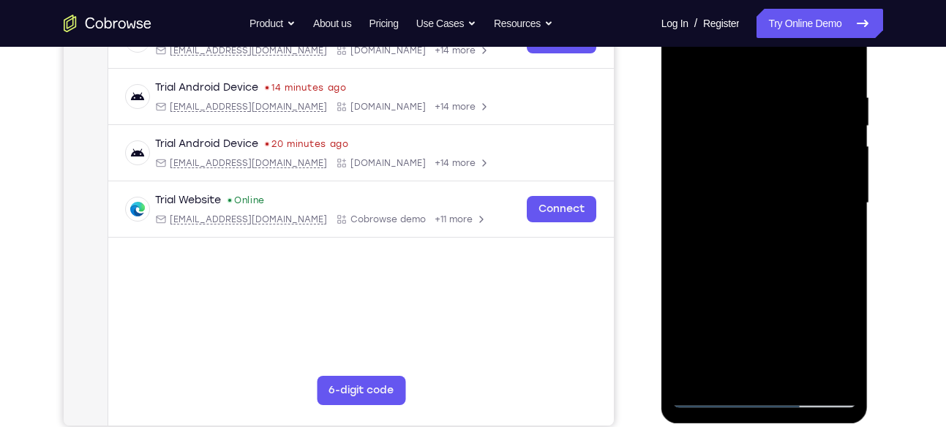
scroll to position [254, 0]
drag, startPoint x: 814, startPoint y: 173, endPoint x: 732, endPoint y: 175, distance: 82.7
click at [732, 175] on div at bounding box center [764, 204] width 184 height 410
drag, startPoint x: 834, startPoint y: 130, endPoint x: 797, endPoint y: 127, distance: 37.4
click at [797, 127] on div at bounding box center [764, 204] width 184 height 410
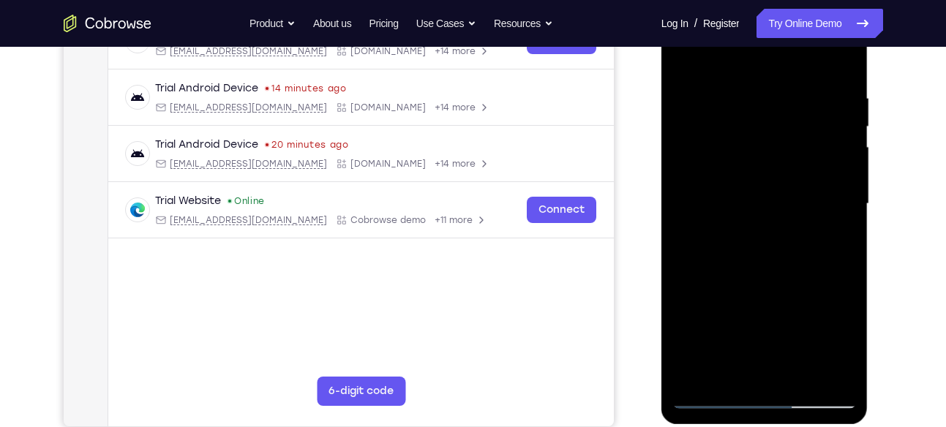
click at [797, 127] on div at bounding box center [764, 204] width 184 height 410
drag, startPoint x: 816, startPoint y: 150, endPoint x: 769, endPoint y: 152, distance: 46.9
click at [769, 152] on div at bounding box center [764, 204] width 184 height 410
drag, startPoint x: 791, startPoint y: 155, endPoint x: 739, endPoint y: 159, distance: 52.1
click at [739, 159] on div at bounding box center [764, 204] width 184 height 410
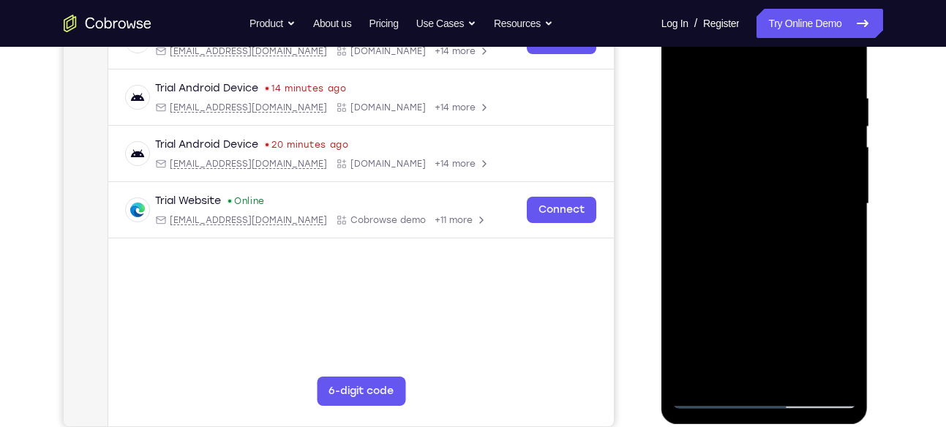
drag, startPoint x: 805, startPoint y: 109, endPoint x: 646, endPoint y: 96, distance: 159.3
click at [661, 96] on html "Online web based iOS Simulators and Android Emulators. Run iPhone, iPad, Mobile…" at bounding box center [765, 207] width 209 height 439
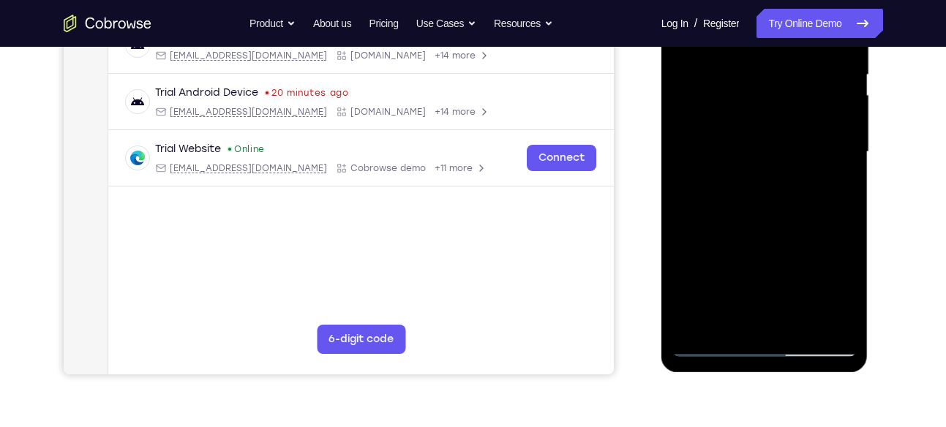
scroll to position [309, 0]
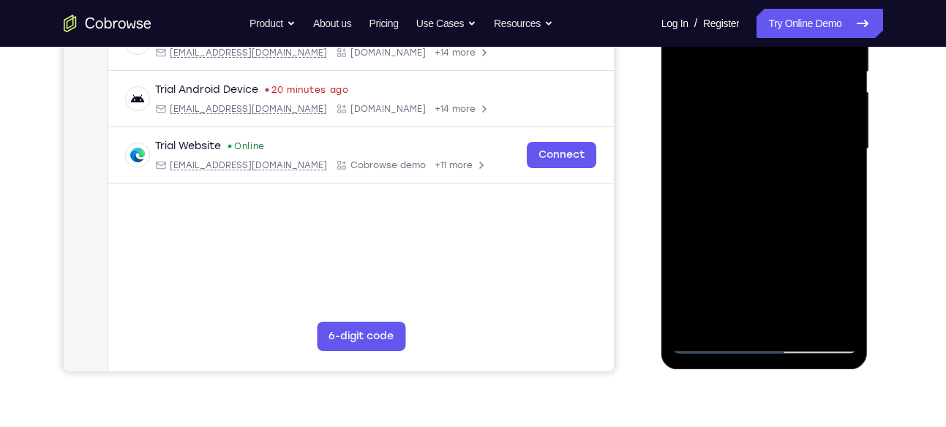
drag, startPoint x: 813, startPoint y: 150, endPoint x: 722, endPoint y: 151, distance: 90.7
click at [722, 151] on div at bounding box center [764, 149] width 184 height 410
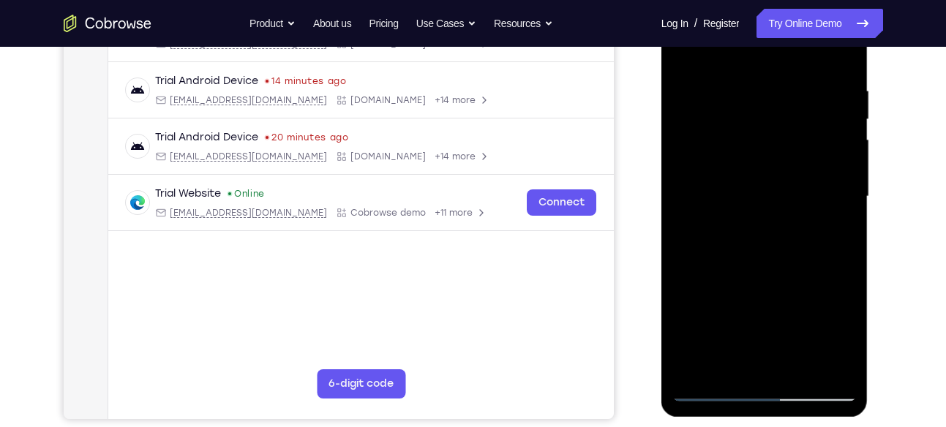
scroll to position [260, 0]
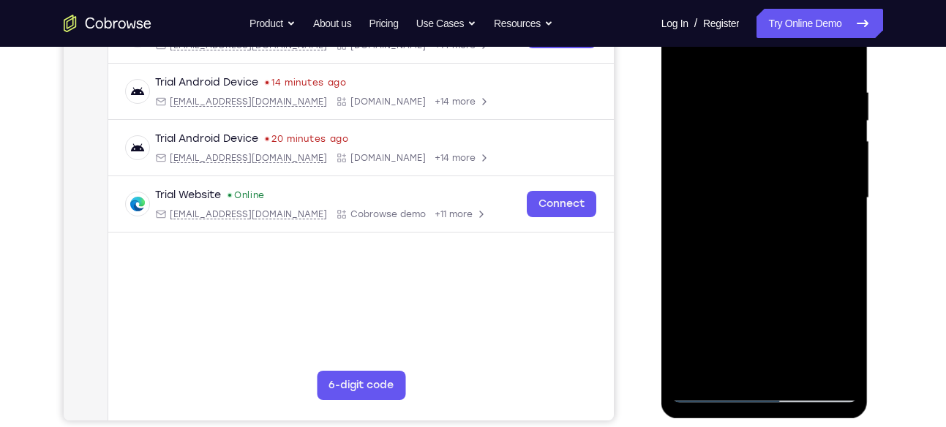
drag, startPoint x: 808, startPoint y: 154, endPoint x: 718, endPoint y: 162, distance: 91.1
click at [718, 162] on div at bounding box center [764, 198] width 184 height 410
drag, startPoint x: 815, startPoint y: 143, endPoint x: 754, endPoint y: 143, distance: 61.5
click at [754, 143] on div at bounding box center [764, 198] width 184 height 410
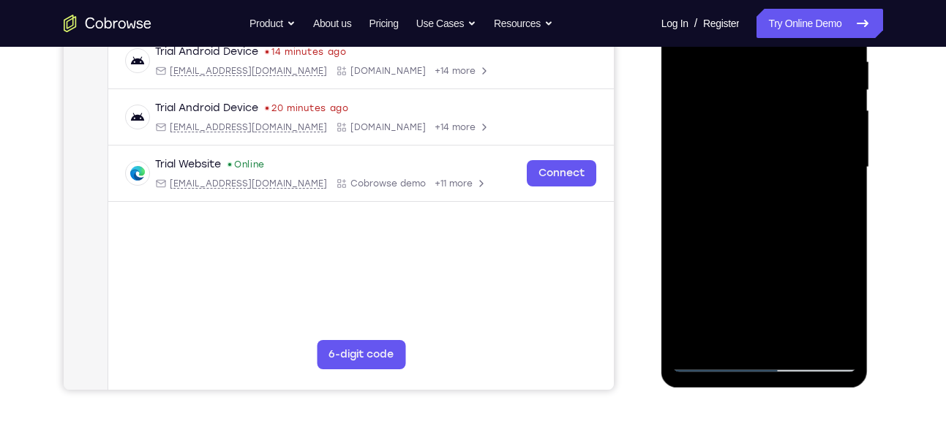
scroll to position [299, 0]
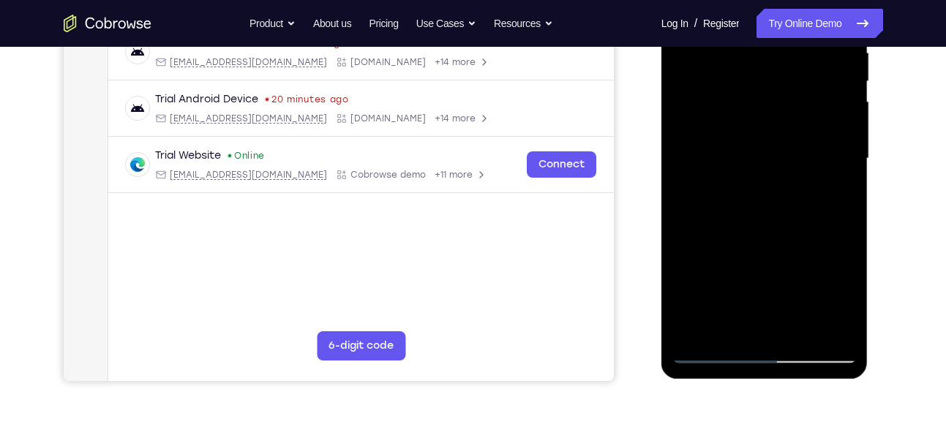
drag, startPoint x: 840, startPoint y: 172, endPoint x: 765, endPoint y: 174, distance: 74.7
click at [765, 174] on div at bounding box center [764, 159] width 184 height 410
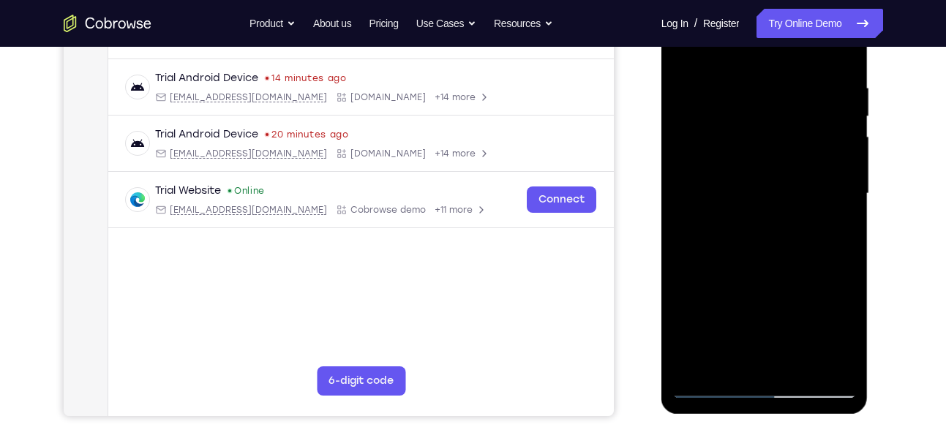
click at [826, 125] on div at bounding box center [764, 194] width 184 height 410
drag, startPoint x: 826, startPoint y: 154, endPoint x: 730, endPoint y: 143, distance: 96.5
click at [730, 143] on div at bounding box center [764, 194] width 184 height 410
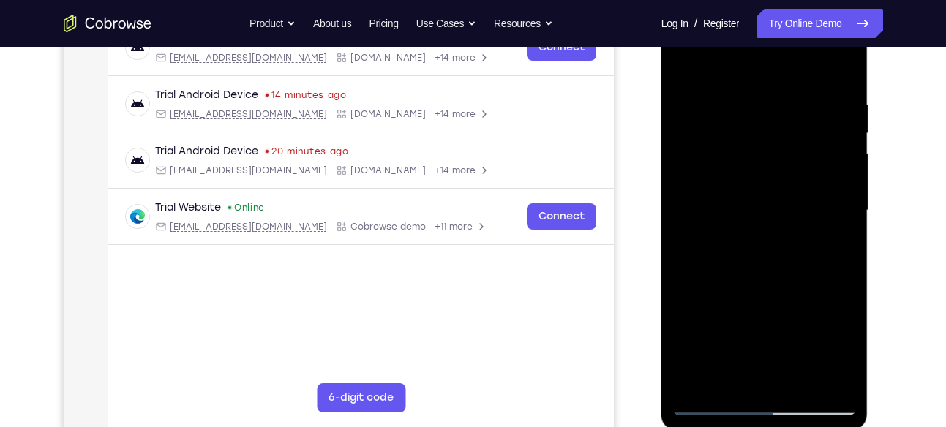
scroll to position [246, 0]
drag, startPoint x: 836, startPoint y: 161, endPoint x: 761, endPoint y: 153, distance: 75.8
click at [761, 153] on div at bounding box center [764, 212] width 184 height 410
drag, startPoint x: 834, startPoint y: 143, endPoint x: 787, endPoint y: 146, distance: 47.6
click at [787, 146] on div at bounding box center [764, 212] width 184 height 410
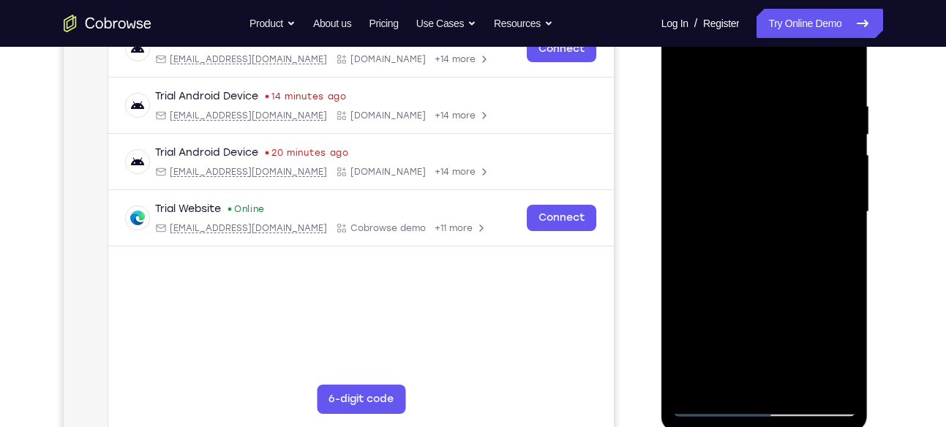
drag, startPoint x: 833, startPoint y: 159, endPoint x: 767, endPoint y: 173, distance: 68.0
click at [767, 173] on div at bounding box center [764, 212] width 184 height 410
drag, startPoint x: 688, startPoint y: 215, endPoint x: 778, endPoint y: 219, distance: 90.8
click at [778, 219] on div at bounding box center [764, 212] width 184 height 410
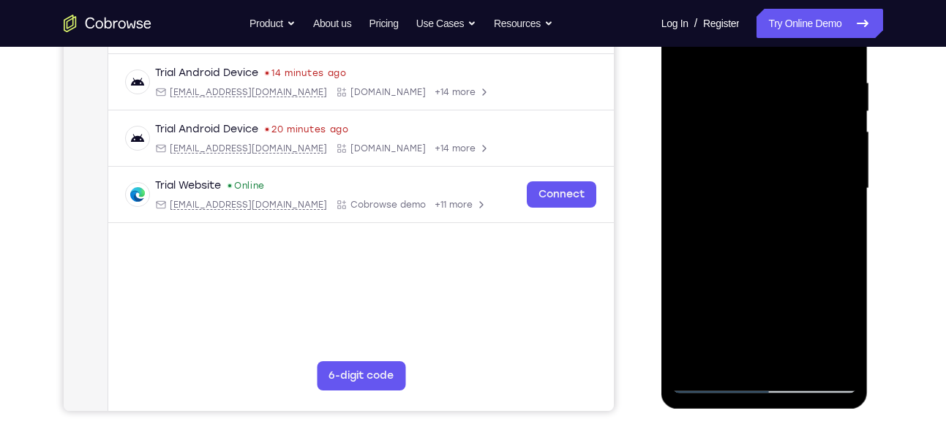
scroll to position [270, 0]
click at [834, 189] on div at bounding box center [764, 188] width 184 height 410
click at [832, 220] on div at bounding box center [764, 188] width 184 height 410
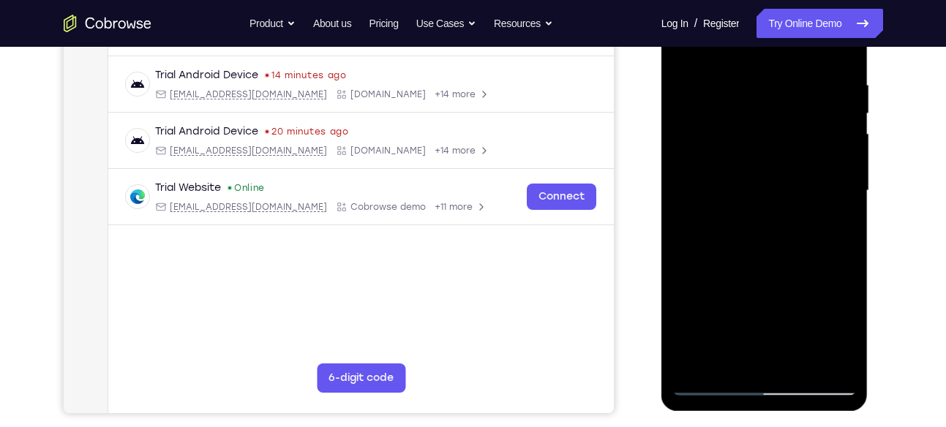
scroll to position [269, 0]
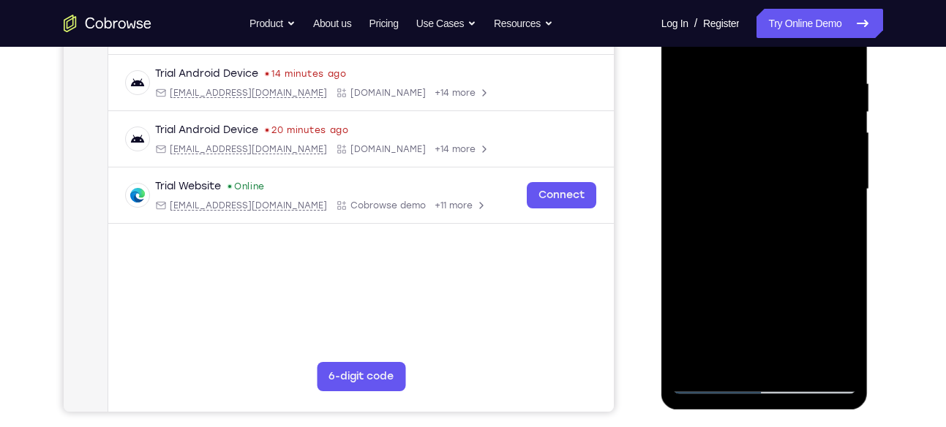
click at [686, 252] on div at bounding box center [764, 190] width 184 height 410
click at [685, 249] on div at bounding box center [764, 190] width 184 height 410
click at [845, 199] on div at bounding box center [764, 190] width 184 height 410
click at [837, 205] on div at bounding box center [764, 190] width 184 height 410
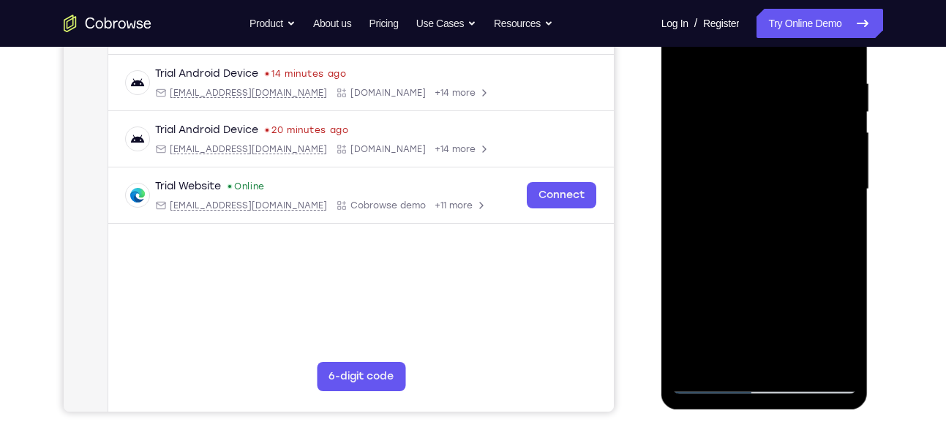
click at [835, 173] on div at bounding box center [764, 190] width 184 height 410
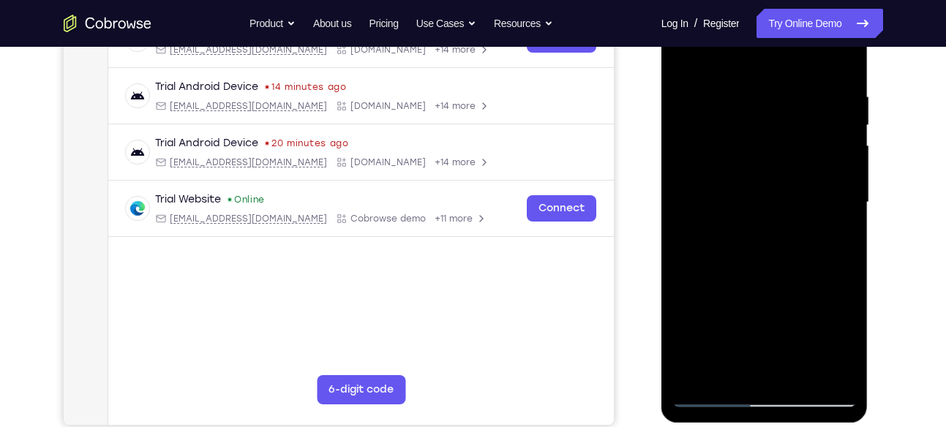
scroll to position [246, 0]
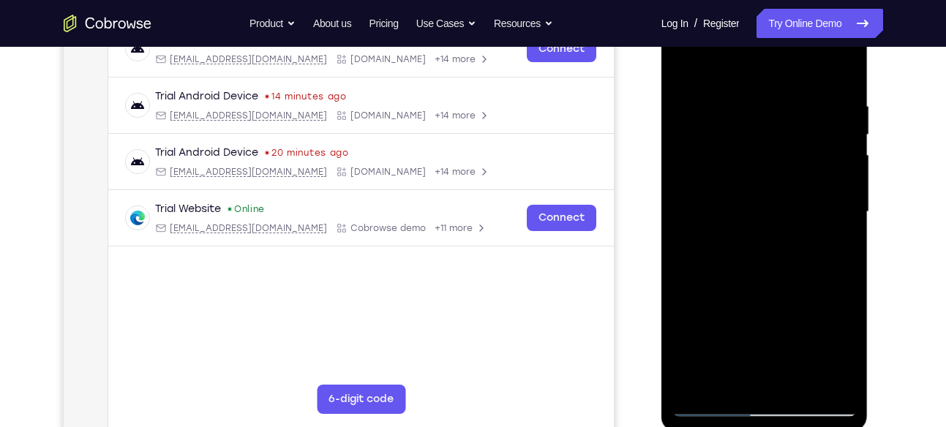
drag, startPoint x: 835, startPoint y: 196, endPoint x: 766, endPoint y: 193, distance: 68.8
click at [766, 193] on div at bounding box center [764, 212] width 184 height 410
drag, startPoint x: 819, startPoint y: 141, endPoint x: 779, endPoint y: 142, distance: 39.5
click at [779, 142] on div at bounding box center [764, 212] width 184 height 410
drag, startPoint x: 835, startPoint y: 160, endPoint x: 812, endPoint y: 162, distance: 22.8
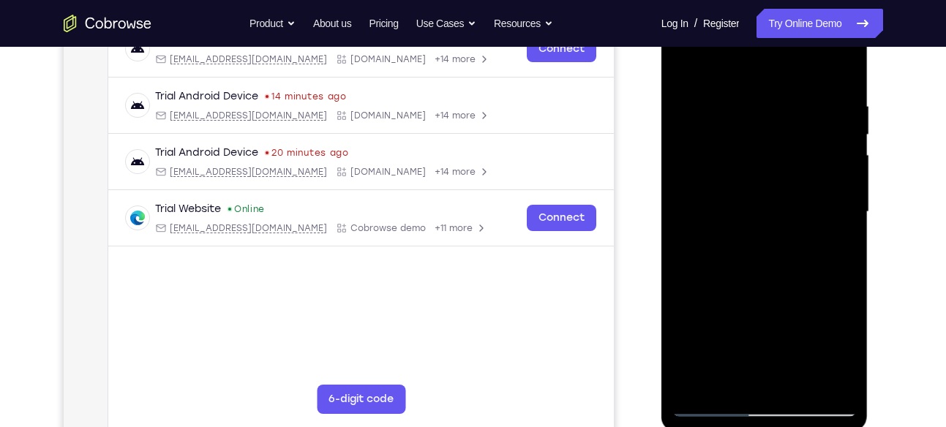
click at [812, 162] on div at bounding box center [764, 212] width 184 height 410
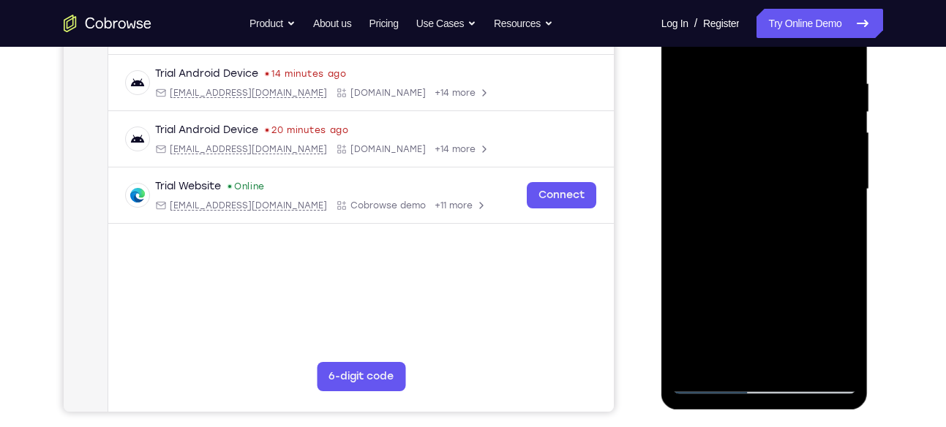
scroll to position [271, 0]
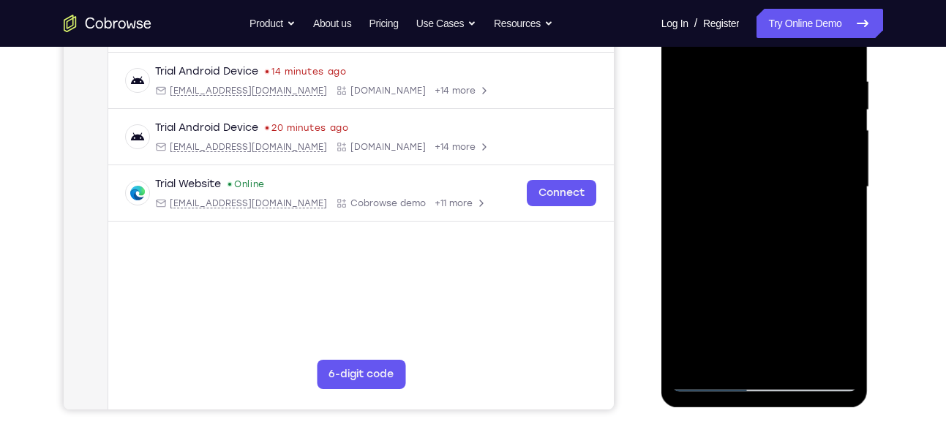
drag, startPoint x: 829, startPoint y: 149, endPoint x: 807, endPoint y: 149, distance: 22.0
click at [807, 149] on div at bounding box center [764, 187] width 184 height 410
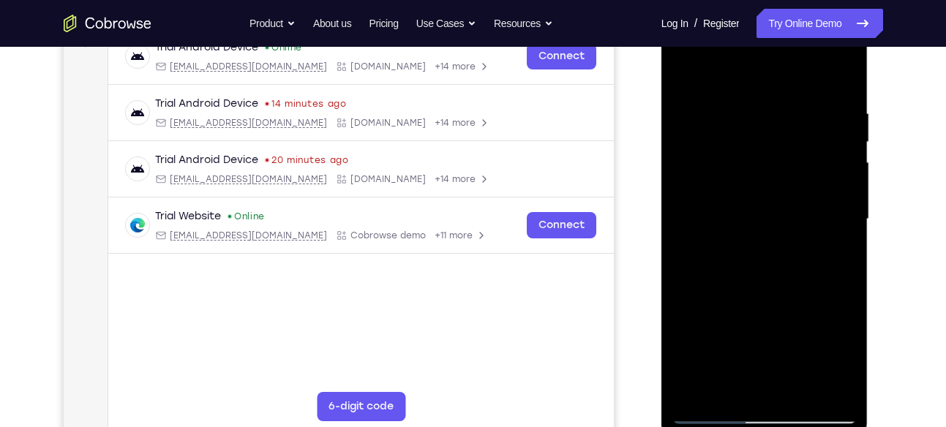
click at [827, 169] on div at bounding box center [764, 220] width 184 height 410
click at [827, 153] on div at bounding box center [764, 220] width 184 height 410
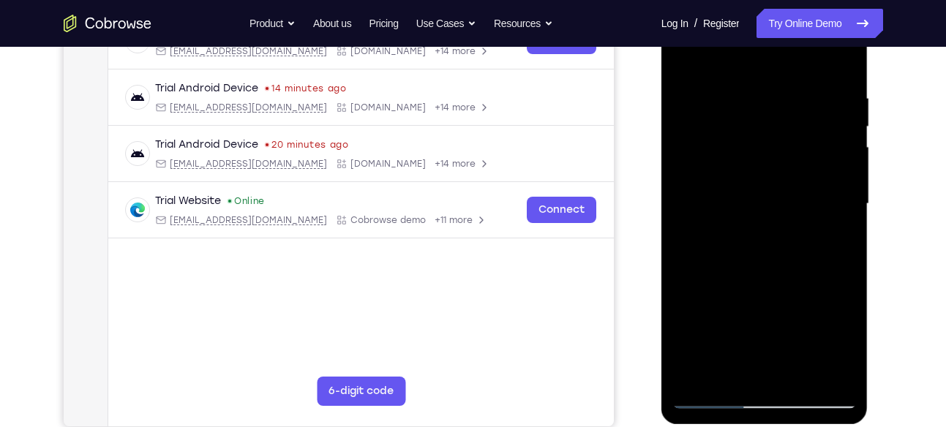
scroll to position [258, 0]
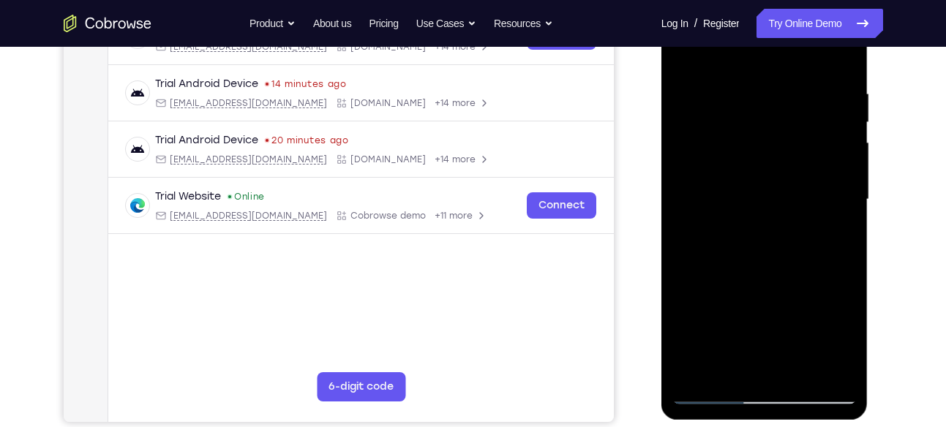
drag, startPoint x: 830, startPoint y: 132, endPoint x: 753, endPoint y: 151, distance: 79.3
click at [753, 151] on div at bounding box center [764, 200] width 184 height 410
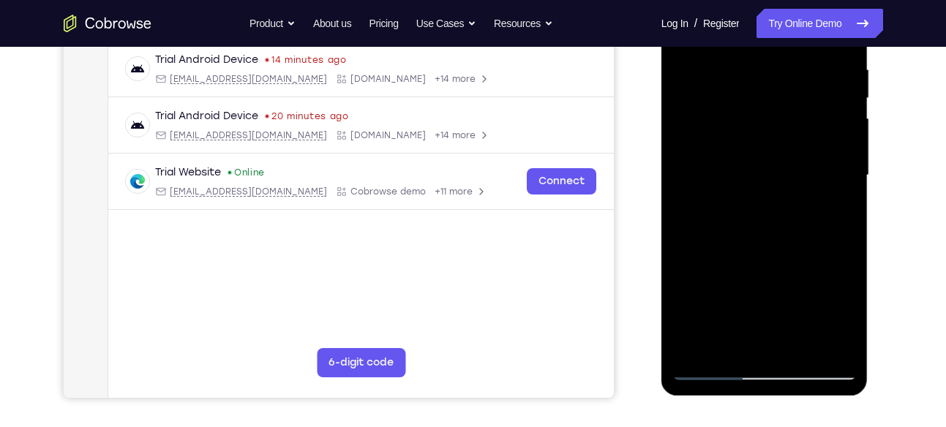
scroll to position [283, 0]
drag, startPoint x: 812, startPoint y: 130, endPoint x: 778, endPoint y: 131, distance: 33.7
click at [778, 131] on div at bounding box center [764, 175] width 184 height 410
drag, startPoint x: 806, startPoint y: 146, endPoint x: 774, endPoint y: 150, distance: 32.5
click at [774, 150] on div at bounding box center [764, 175] width 184 height 410
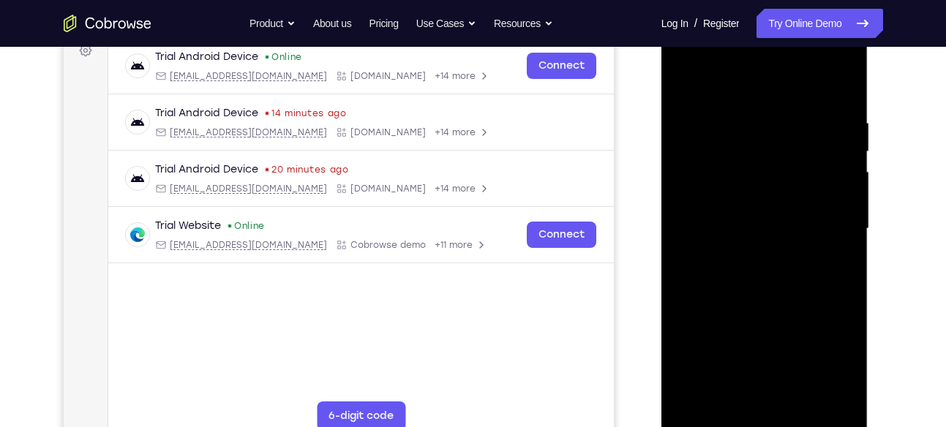
scroll to position [228, 0]
drag, startPoint x: 802, startPoint y: 166, endPoint x: 770, endPoint y: 173, distance: 32.3
click at [770, 173] on div at bounding box center [764, 230] width 184 height 410
drag, startPoint x: 821, startPoint y: 195, endPoint x: 738, endPoint y: 209, distance: 84.0
click at [738, 209] on div at bounding box center [764, 230] width 184 height 410
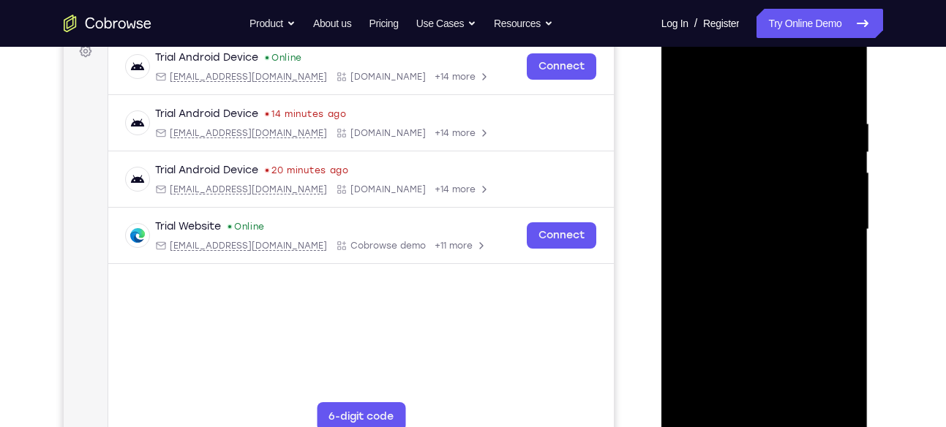
drag, startPoint x: 806, startPoint y: 183, endPoint x: 769, endPoint y: 184, distance: 37.3
click at [769, 184] on div at bounding box center [764, 230] width 184 height 410
drag, startPoint x: 803, startPoint y: 187, endPoint x: 787, endPoint y: 187, distance: 16.8
click at [787, 187] on div at bounding box center [764, 230] width 184 height 410
drag, startPoint x: 827, startPoint y: 178, endPoint x: 783, endPoint y: 184, distance: 44.3
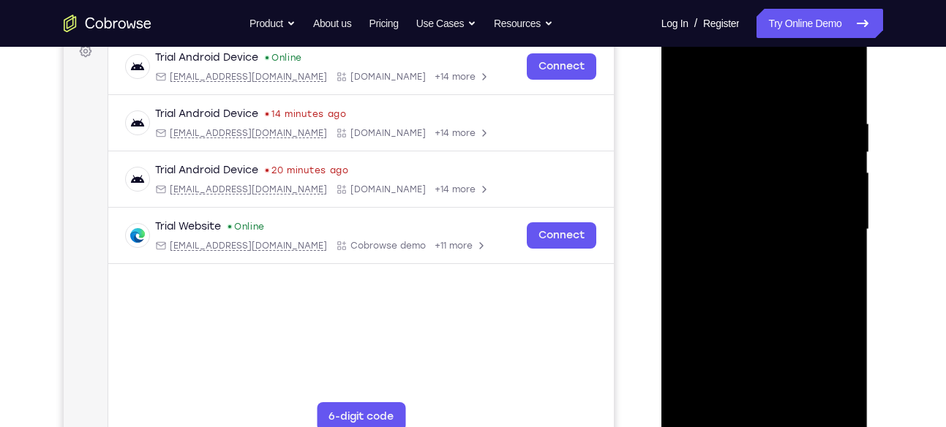
click at [783, 184] on div at bounding box center [764, 230] width 184 height 410
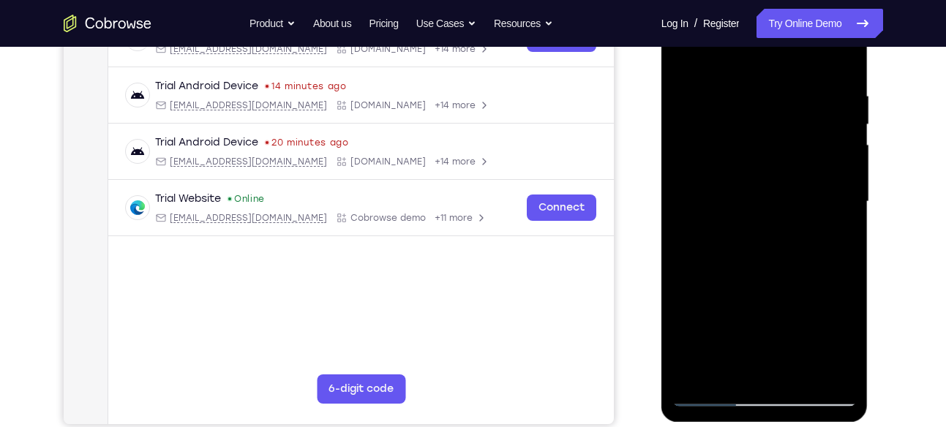
drag, startPoint x: 821, startPoint y: 152, endPoint x: 776, endPoint y: 158, distance: 45.7
click at [776, 158] on div at bounding box center [764, 202] width 184 height 410
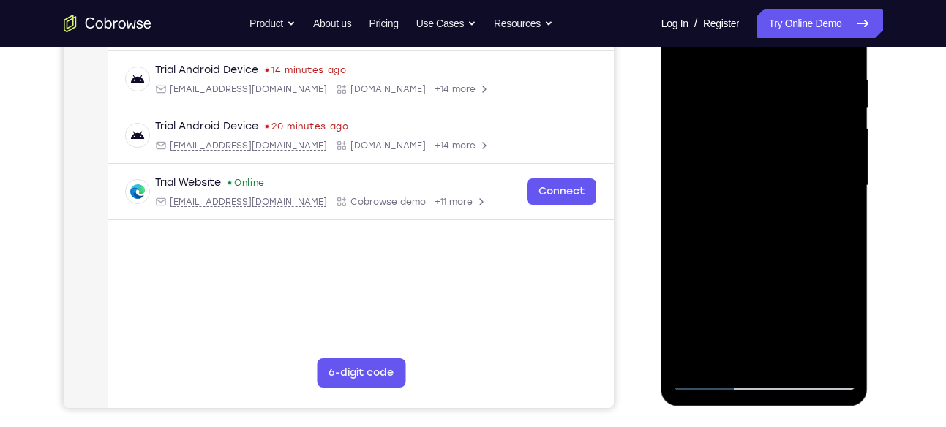
scroll to position [277, 0]
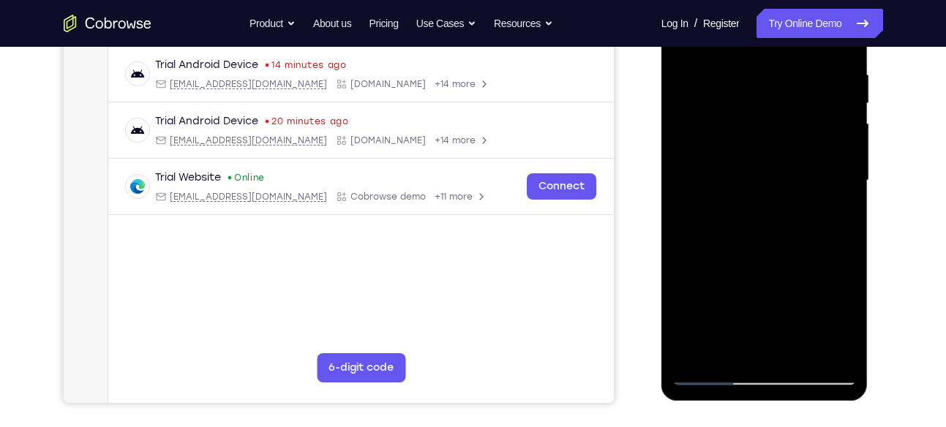
drag, startPoint x: 827, startPoint y: 147, endPoint x: 776, endPoint y: 162, distance: 52.8
click at [776, 162] on div at bounding box center [764, 181] width 184 height 410
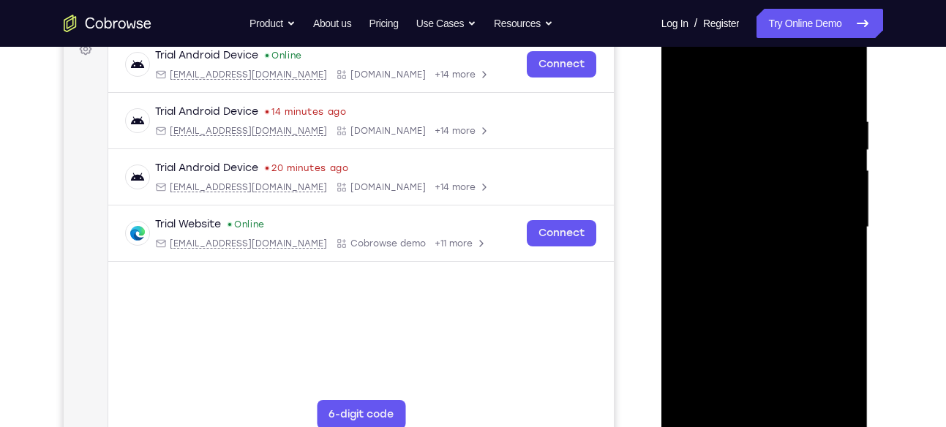
scroll to position [230, 0]
drag, startPoint x: 831, startPoint y: 229, endPoint x: 777, endPoint y: 228, distance: 54.1
click at [777, 228] on div at bounding box center [764, 228] width 184 height 410
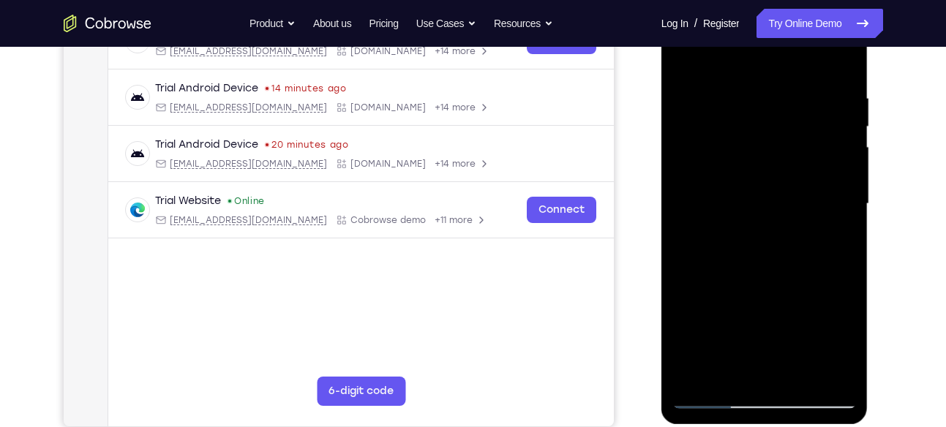
drag, startPoint x: 818, startPoint y: 157, endPoint x: 778, endPoint y: 163, distance: 40.8
click at [778, 163] on div at bounding box center [764, 204] width 184 height 410
drag, startPoint x: 833, startPoint y: 155, endPoint x: 779, endPoint y: 165, distance: 54.3
click at [779, 165] on div at bounding box center [764, 204] width 184 height 410
click at [841, 65] on div at bounding box center [764, 204] width 184 height 410
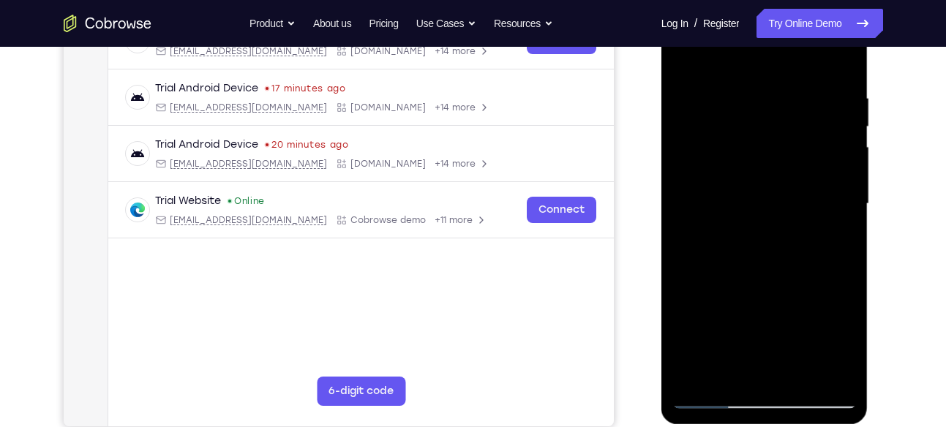
drag, startPoint x: 798, startPoint y: 94, endPoint x: 782, endPoint y: 299, distance: 204.7
click at [782, 299] on div at bounding box center [764, 204] width 184 height 410
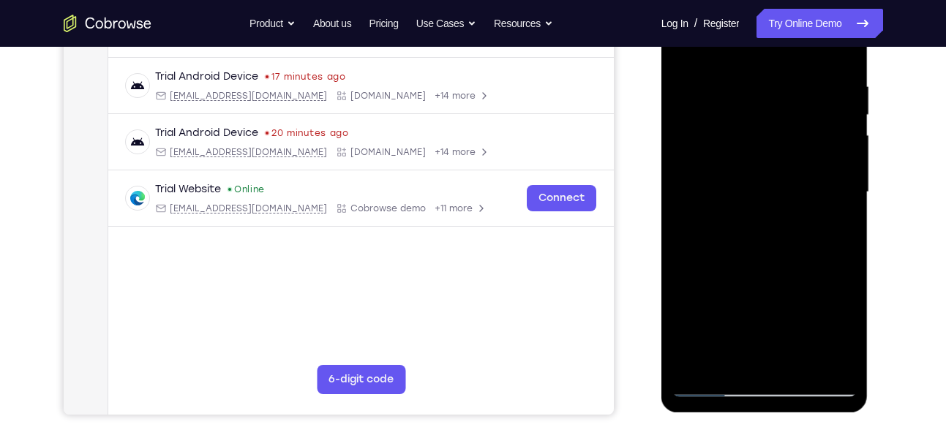
scroll to position [276, 0]
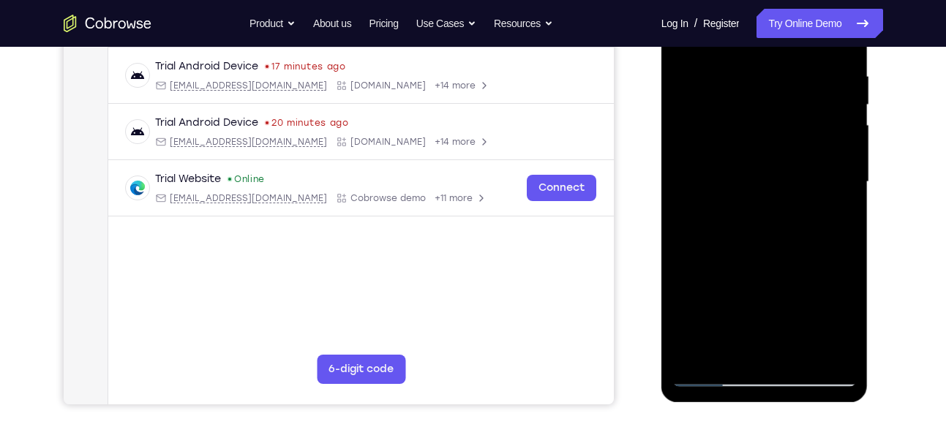
click at [746, 61] on div at bounding box center [764, 182] width 184 height 410
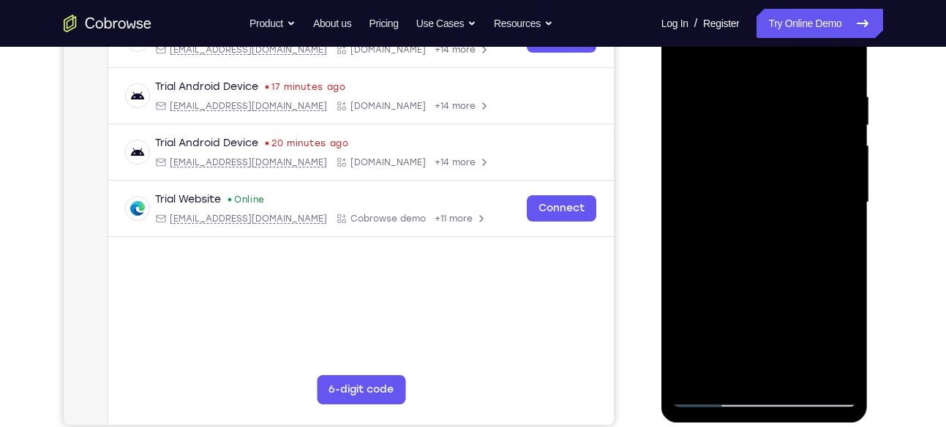
click at [832, 119] on div at bounding box center [764, 203] width 184 height 410
drag, startPoint x: 831, startPoint y: 154, endPoint x: 748, endPoint y: 160, distance: 83.6
click at [748, 160] on div at bounding box center [764, 203] width 184 height 410
drag, startPoint x: 814, startPoint y: 160, endPoint x: 768, endPoint y: 161, distance: 45.4
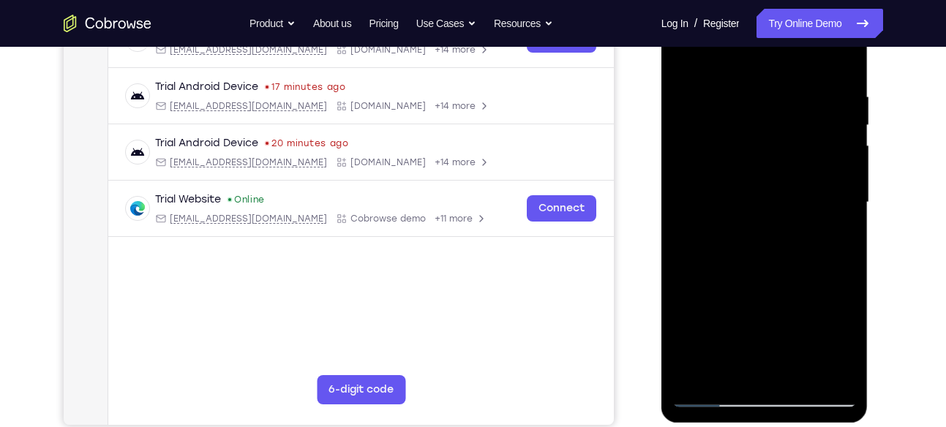
click at [768, 161] on div at bounding box center [764, 203] width 184 height 410
drag, startPoint x: 812, startPoint y: 169, endPoint x: 768, endPoint y: 179, distance: 44.9
click at [768, 179] on div at bounding box center [764, 203] width 184 height 410
drag, startPoint x: 828, startPoint y: 170, endPoint x: 786, endPoint y: 174, distance: 41.9
click at [786, 174] on div at bounding box center [764, 203] width 184 height 410
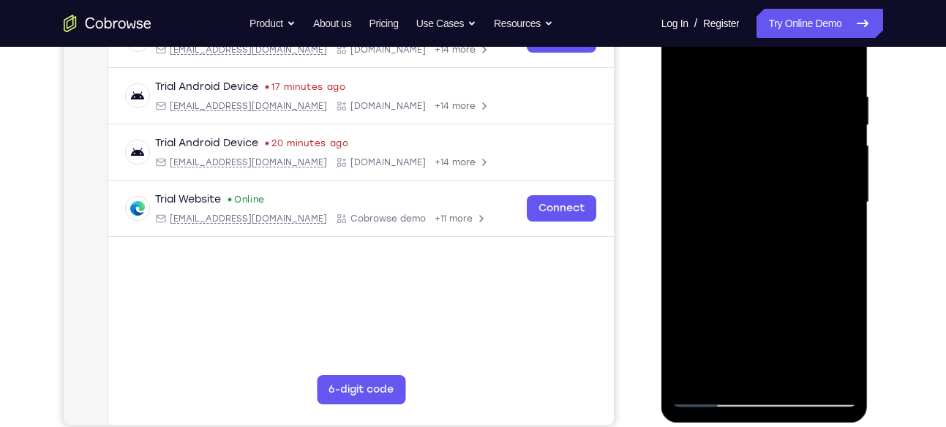
drag, startPoint x: 847, startPoint y: 163, endPoint x: 784, endPoint y: 165, distance: 62.9
click at [784, 165] on div at bounding box center [764, 203] width 184 height 410
drag, startPoint x: 817, startPoint y: 130, endPoint x: 762, endPoint y: 133, distance: 54.3
click at [762, 133] on div at bounding box center [764, 203] width 184 height 410
drag, startPoint x: 820, startPoint y: 146, endPoint x: 759, endPoint y: 152, distance: 61.1
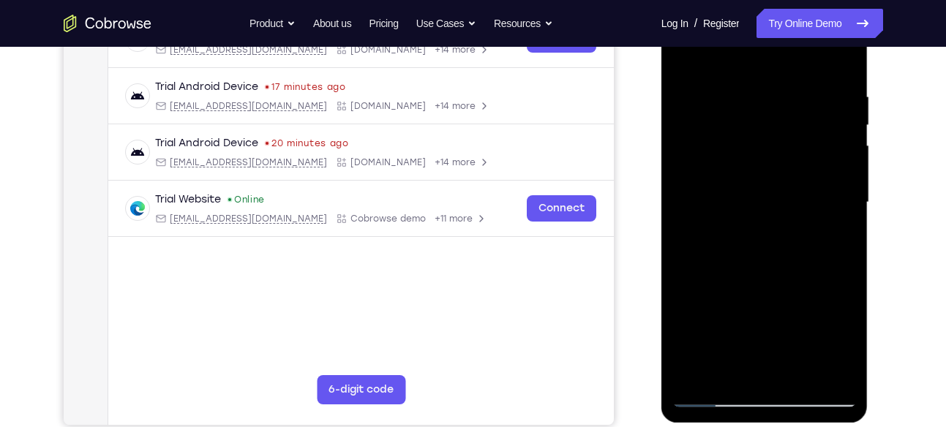
click at [759, 152] on div at bounding box center [764, 203] width 184 height 410
drag, startPoint x: 807, startPoint y: 179, endPoint x: 732, endPoint y: 180, distance: 75.4
click at [732, 180] on div at bounding box center [764, 203] width 184 height 410
drag, startPoint x: 807, startPoint y: 158, endPoint x: 727, endPoint y: 175, distance: 82.2
click at [727, 175] on div at bounding box center [764, 203] width 184 height 410
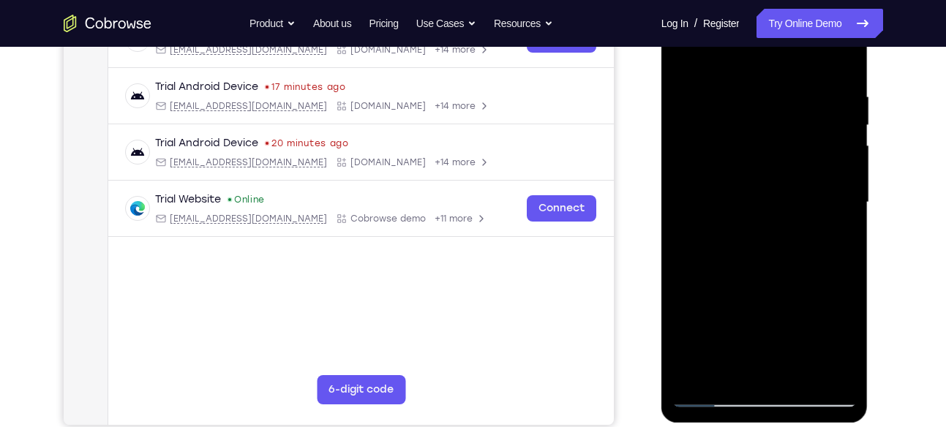
drag, startPoint x: 796, startPoint y: 170, endPoint x: 772, endPoint y: 172, distance: 24.2
click at [772, 172] on div at bounding box center [764, 203] width 184 height 410
drag, startPoint x: 808, startPoint y: 162, endPoint x: 745, endPoint y: 159, distance: 63.7
click at [745, 159] on div at bounding box center [764, 203] width 184 height 410
drag, startPoint x: 825, startPoint y: 89, endPoint x: 768, endPoint y: 91, distance: 57.1
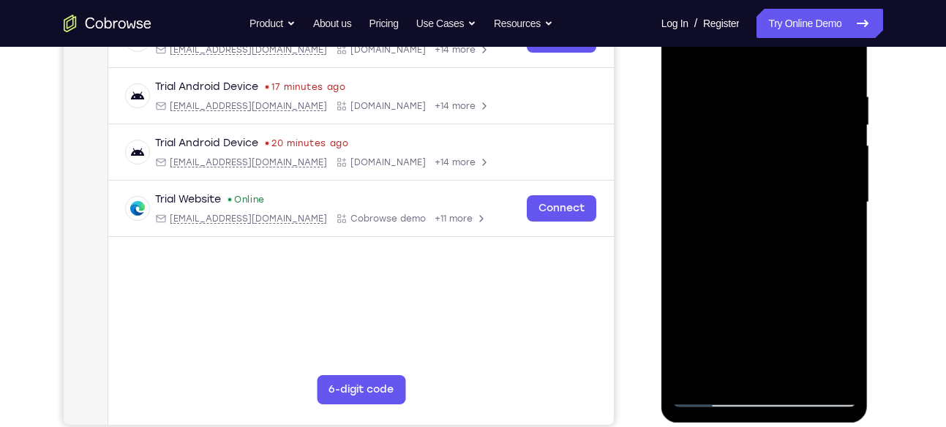
click at [768, 91] on div at bounding box center [764, 203] width 184 height 410
click at [832, 64] on div at bounding box center [764, 203] width 184 height 410
click at [798, 375] on div at bounding box center [764, 203] width 184 height 410
drag, startPoint x: 757, startPoint y: 323, endPoint x: 751, endPoint y: 419, distance: 95.3
click at [751, 419] on div at bounding box center [764, 205] width 207 height 436
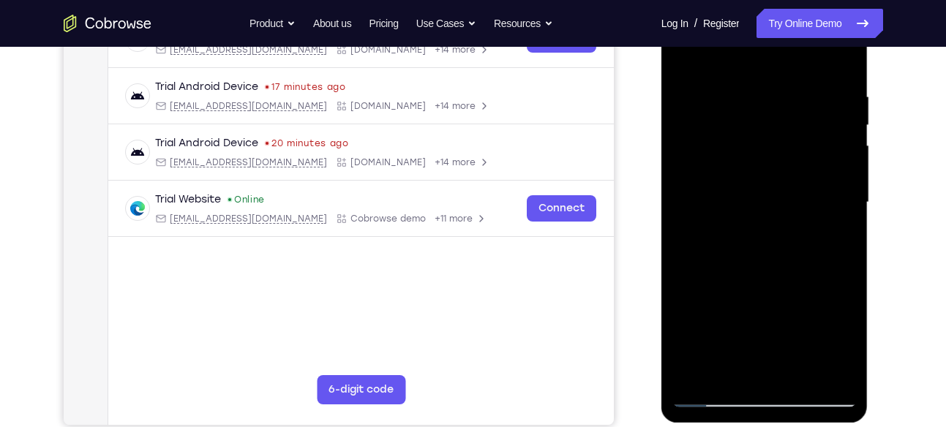
drag, startPoint x: 762, startPoint y: 222, endPoint x: 751, endPoint y: 348, distance: 127.1
click at [751, 348] on div at bounding box center [764, 203] width 184 height 410
drag, startPoint x: 751, startPoint y: 348, endPoint x: 751, endPoint y: 217, distance: 131.0
click at [751, 217] on div at bounding box center [764, 203] width 184 height 410
click at [746, 70] on div at bounding box center [764, 203] width 184 height 410
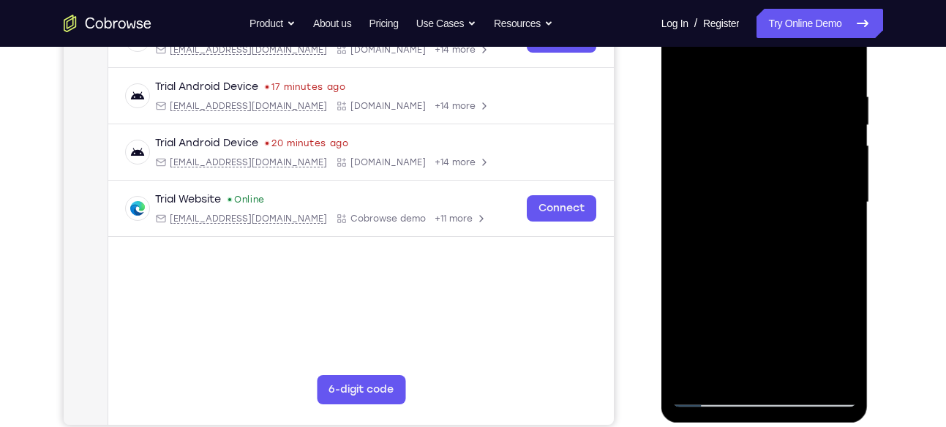
drag, startPoint x: 746, startPoint y: 200, endPoint x: 746, endPoint y: 115, distance: 85.6
click at [746, 115] on div at bounding box center [764, 203] width 184 height 410
drag, startPoint x: 746, startPoint y: 220, endPoint x: 735, endPoint y: 134, distance: 87.0
click at [735, 134] on div at bounding box center [764, 203] width 184 height 410
click at [713, 156] on div at bounding box center [764, 203] width 184 height 410
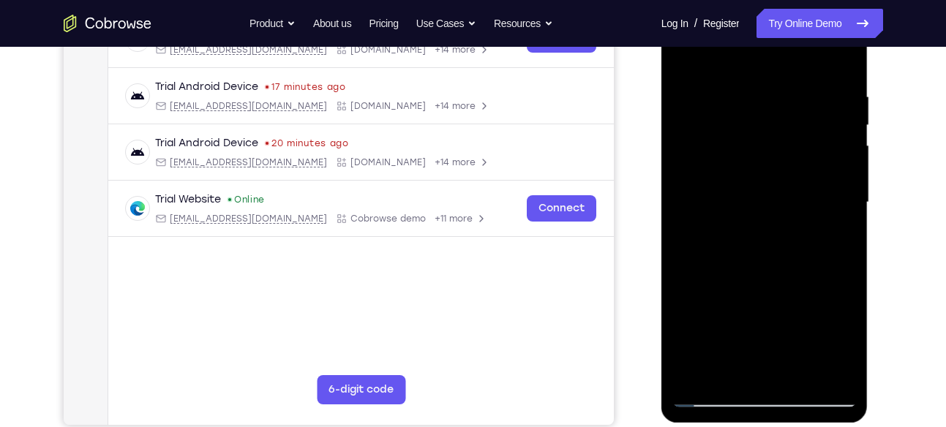
click at [727, 371] on div at bounding box center [764, 203] width 184 height 410
drag, startPoint x: 786, startPoint y: 342, endPoint x: 786, endPoint y: 277, distance: 64.4
click at [786, 277] on div at bounding box center [764, 203] width 184 height 410
click at [834, 231] on div at bounding box center [764, 203] width 184 height 410
click at [834, 241] on div at bounding box center [764, 203] width 184 height 410
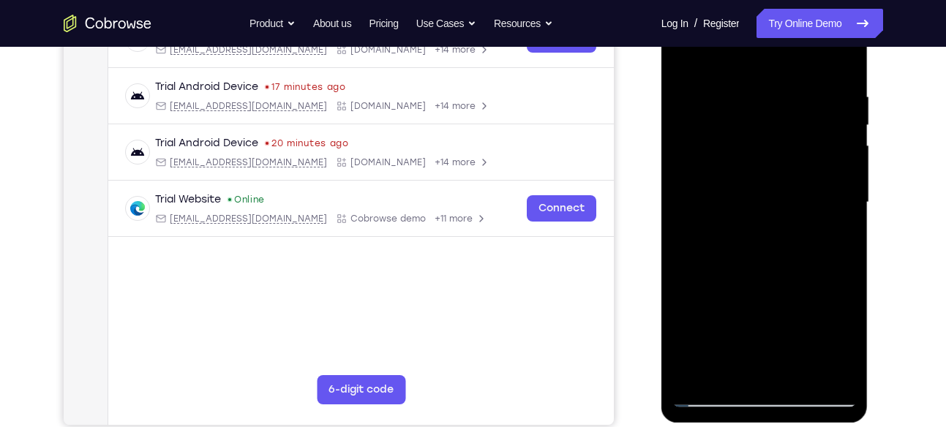
scroll to position [228, 0]
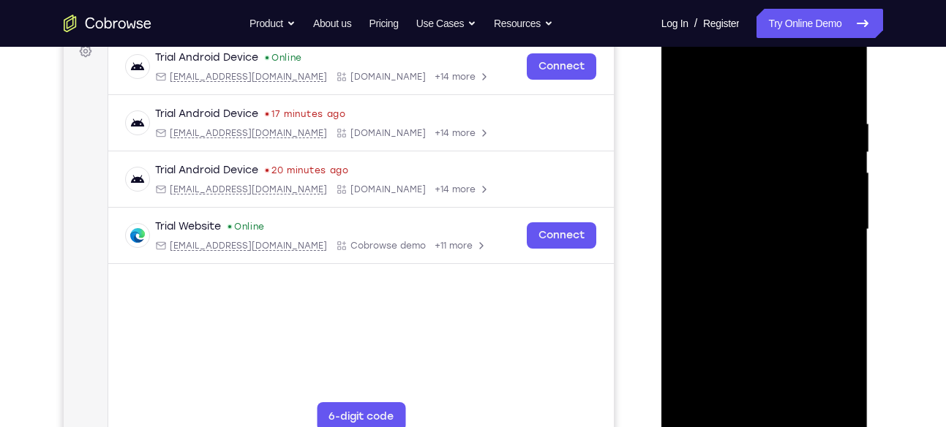
click at [688, 86] on div at bounding box center [764, 230] width 184 height 410
drag, startPoint x: 740, startPoint y: 315, endPoint x: 737, endPoint y: 184, distance: 131.7
click at [737, 184] on div at bounding box center [764, 230] width 184 height 410
click at [685, 90] on div at bounding box center [764, 230] width 184 height 410
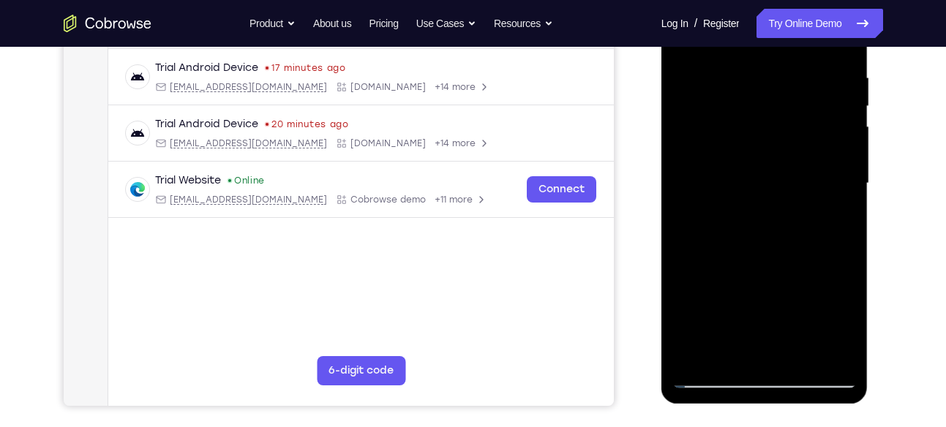
scroll to position [282, 0]
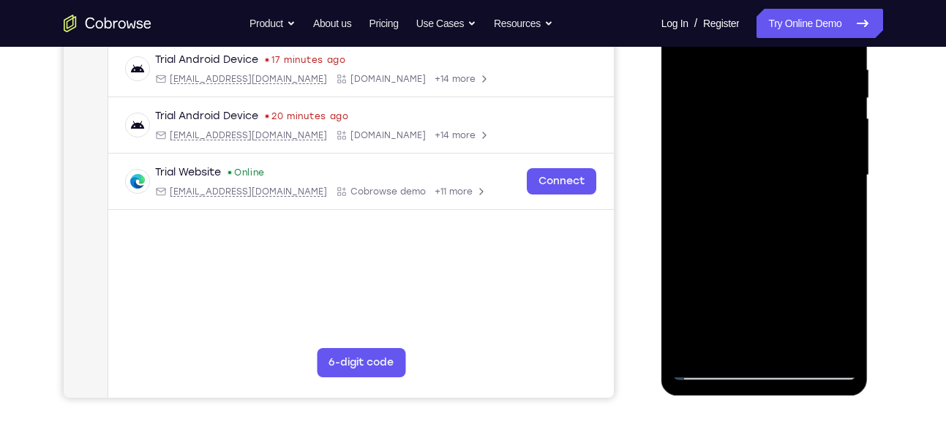
drag, startPoint x: 778, startPoint y: 97, endPoint x: 758, endPoint y: 258, distance: 162.9
click at [758, 258] on div at bounding box center [764, 176] width 184 height 410
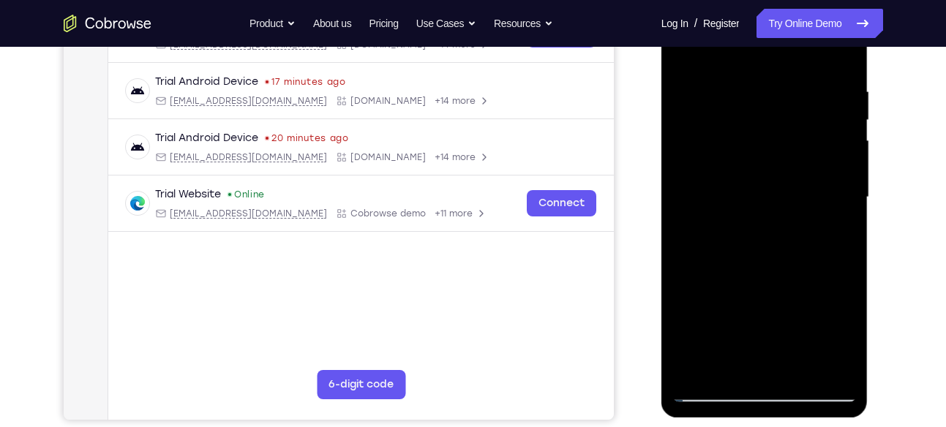
scroll to position [261, 0]
click at [751, 78] on div at bounding box center [764, 197] width 184 height 410
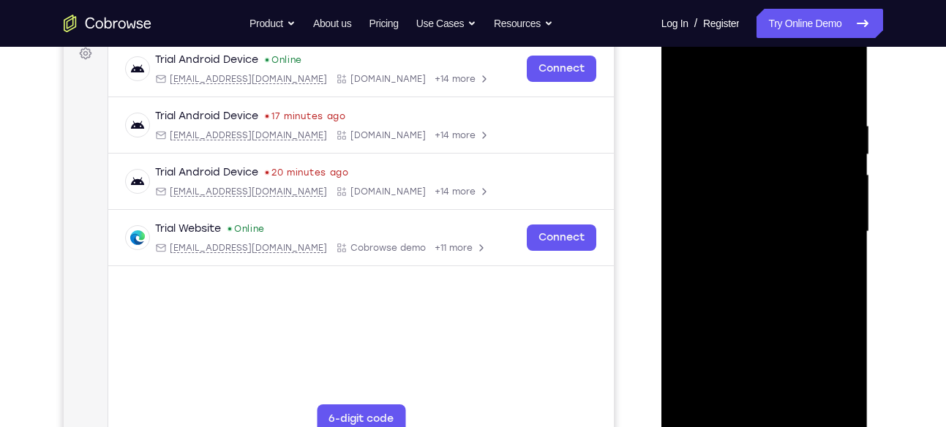
scroll to position [224, 0]
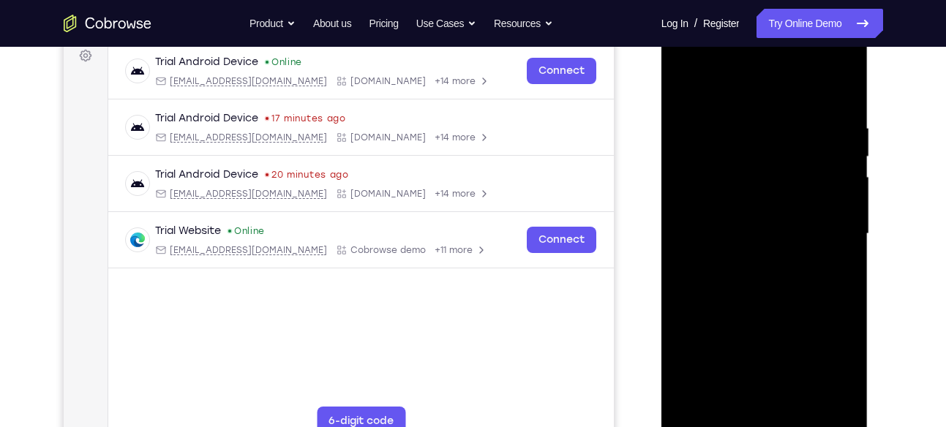
click at [833, 227] on div at bounding box center [764, 234] width 184 height 410
click at [834, 182] on div at bounding box center [764, 234] width 184 height 410
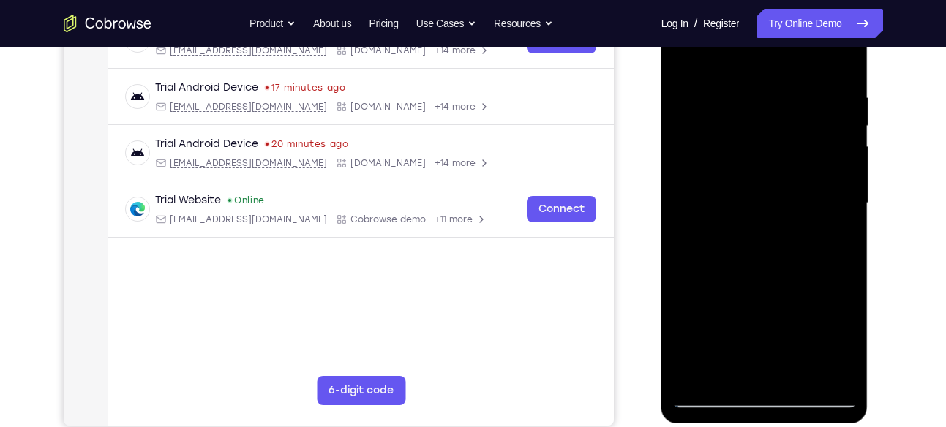
scroll to position [255, 0]
click at [840, 64] on div at bounding box center [764, 203] width 184 height 410
click at [729, 371] on div at bounding box center [764, 203] width 184 height 410
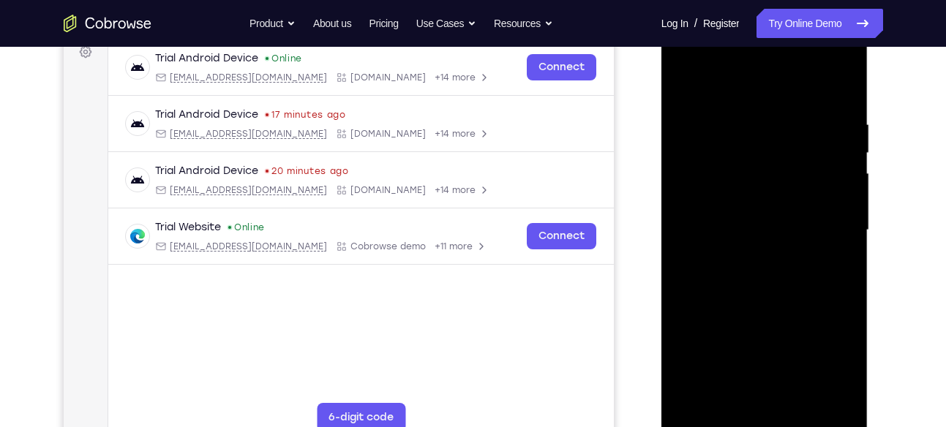
scroll to position [225, 0]
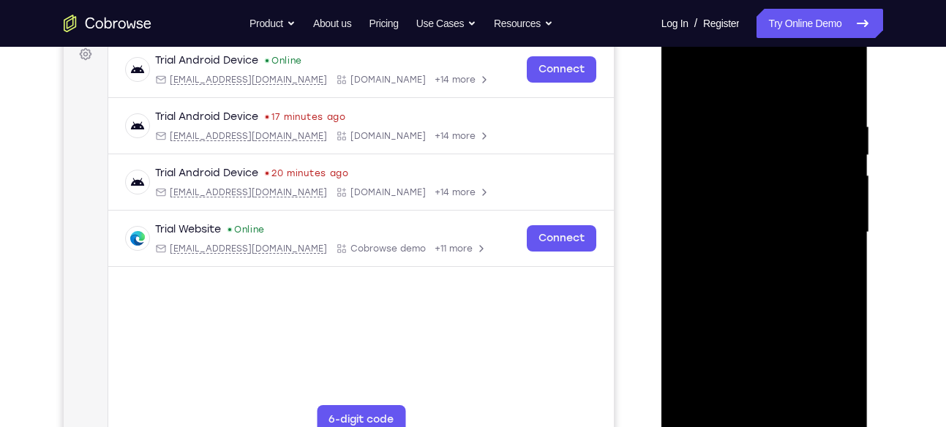
click at [732, 80] on div at bounding box center [764, 233] width 184 height 410
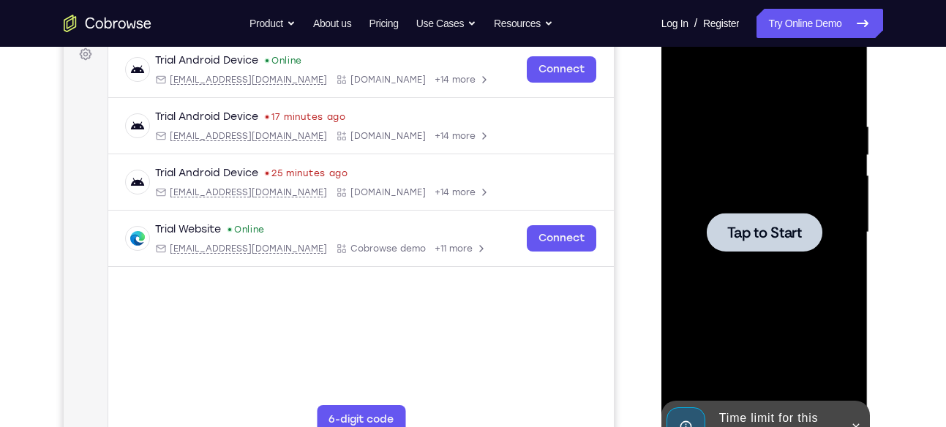
click at [718, 113] on div at bounding box center [764, 233] width 184 height 410
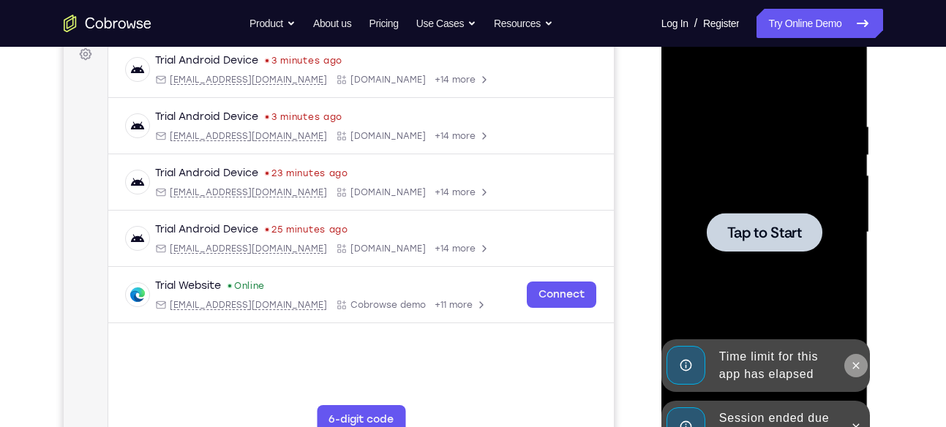
click at [856, 364] on icon at bounding box center [856, 365] width 7 height 7
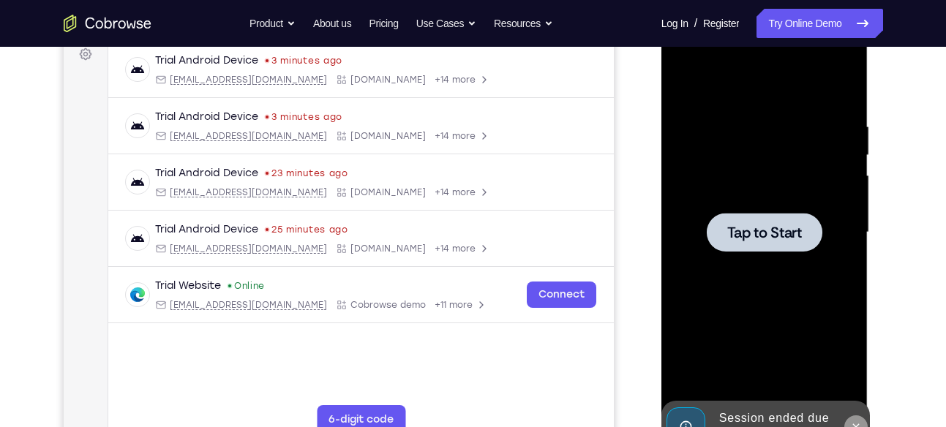
click at [861, 419] on button at bounding box center [855, 427] width 23 height 23
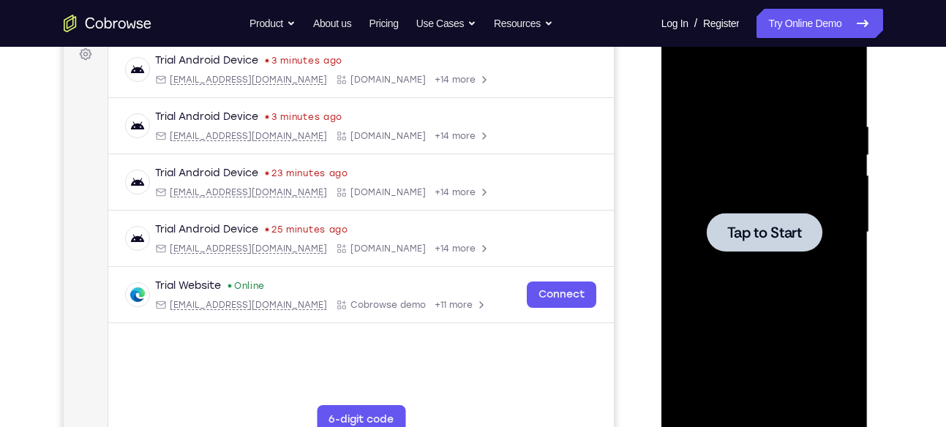
click at [798, 272] on div at bounding box center [764, 233] width 184 height 410
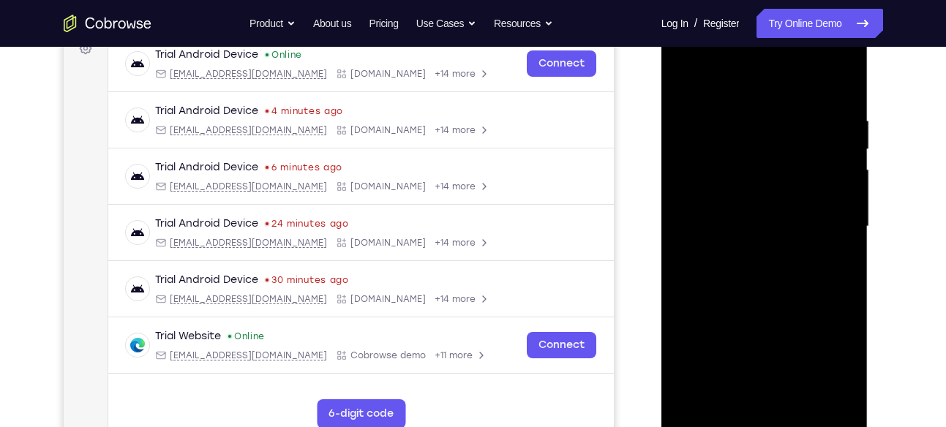
scroll to position [233, 0]
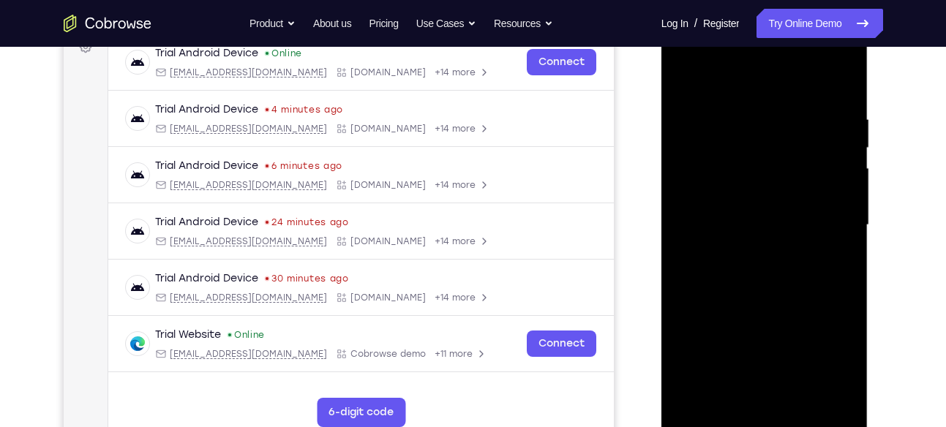
click at [767, 413] on div at bounding box center [764, 225] width 184 height 410
click at [763, 418] on div at bounding box center [764, 225] width 184 height 410
click at [828, 352] on div at bounding box center [764, 225] width 184 height 410
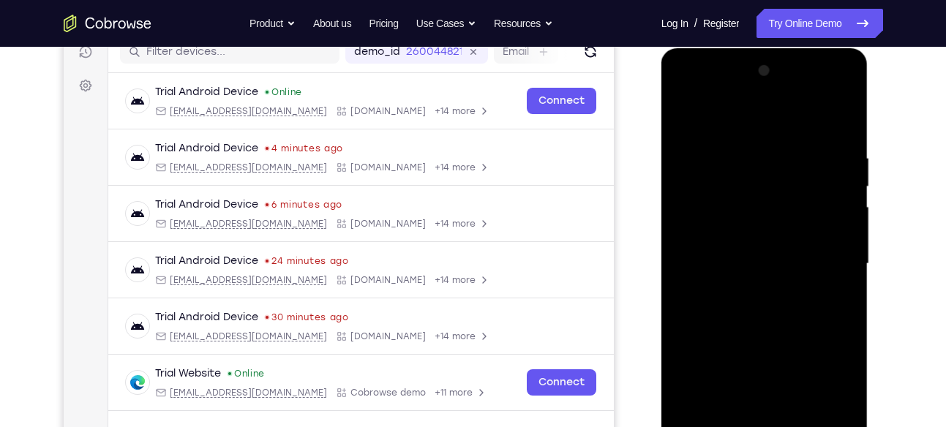
scroll to position [185, 0]
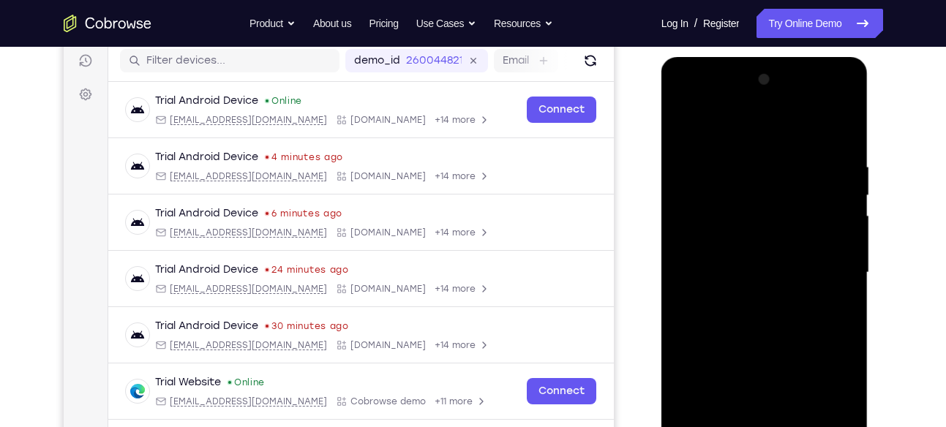
click at [696, 97] on div at bounding box center [764, 273] width 184 height 410
click at [821, 258] on div at bounding box center [764, 273] width 184 height 410
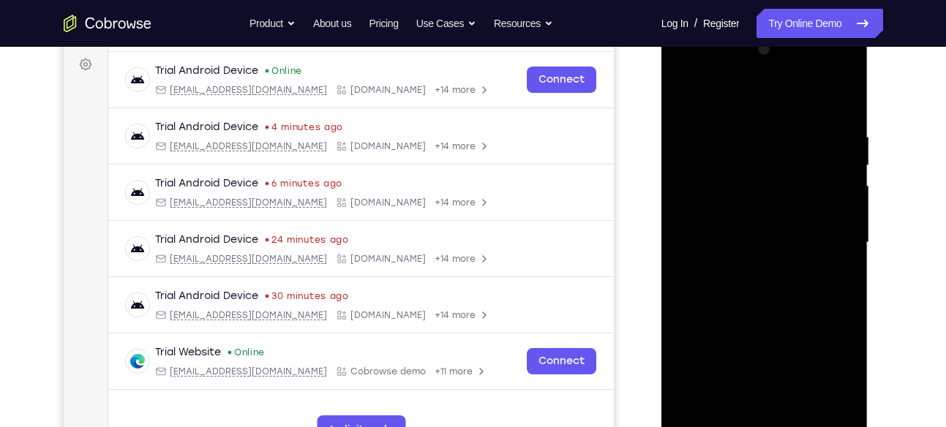
click at [751, 269] on div at bounding box center [764, 243] width 184 height 410
click at [746, 230] on div at bounding box center [764, 243] width 184 height 410
click at [707, 216] on div at bounding box center [764, 243] width 184 height 410
click at [705, 245] on div at bounding box center [764, 243] width 184 height 410
click at [705, 290] on div at bounding box center [764, 243] width 184 height 410
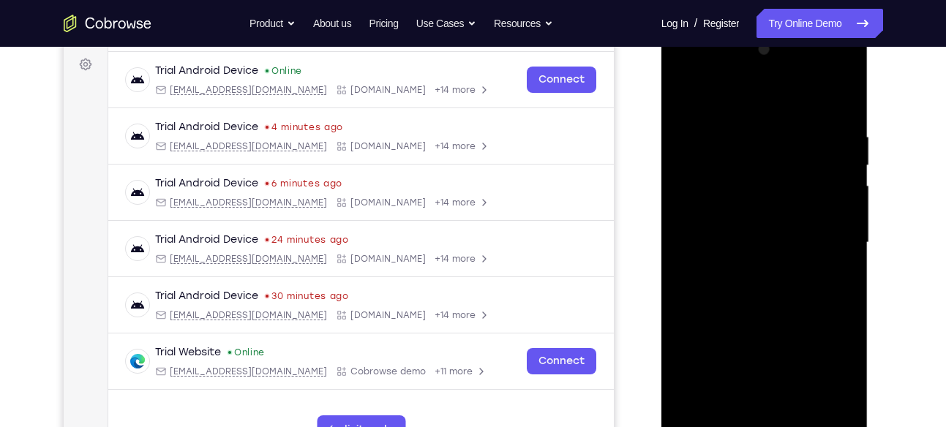
click at [740, 289] on div at bounding box center [764, 243] width 184 height 410
click at [780, 313] on div at bounding box center [764, 243] width 184 height 410
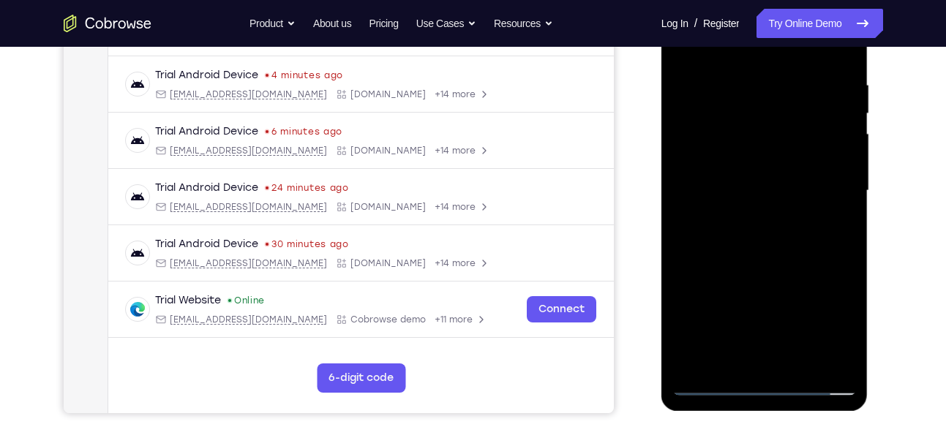
drag, startPoint x: 797, startPoint y: 286, endPoint x: 792, endPoint y: 124, distance: 162.5
click at [792, 124] on div at bounding box center [764, 191] width 184 height 410
drag, startPoint x: 768, startPoint y: 277, endPoint x: 776, endPoint y: 148, distance: 129.0
click at [776, 148] on div at bounding box center [764, 191] width 184 height 410
drag, startPoint x: 773, startPoint y: 320, endPoint x: 757, endPoint y: 154, distance: 166.2
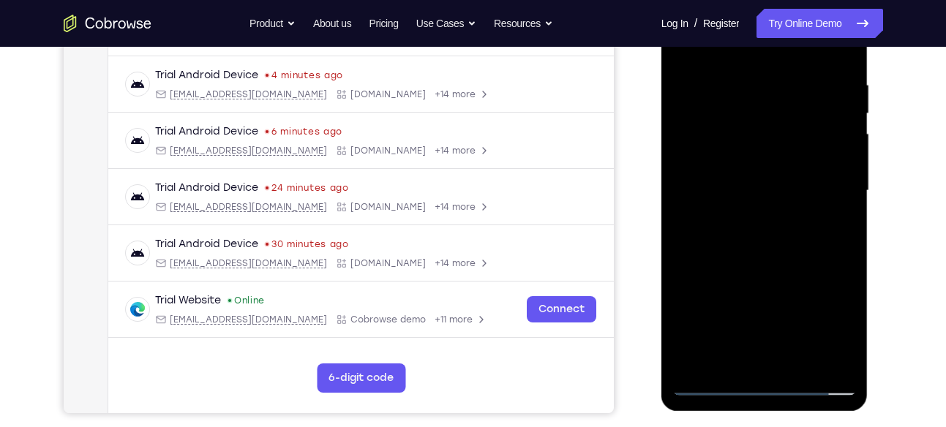
click at [757, 154] on div at bounding box center [764, 191] width 184 height 410
drag, startPoint x: 773, startPoint y: 308, endPoint x: 768, endPoint y: 166, distance: 142.1
click at [768, 166] on div at bounding box center [764, 191] width 184 height 410
click at [695, 367] on div at bounding box center [764, 191] width 184 height 410
click at [744, 84] on div at bounding box center [764, 191] width 184 height 410
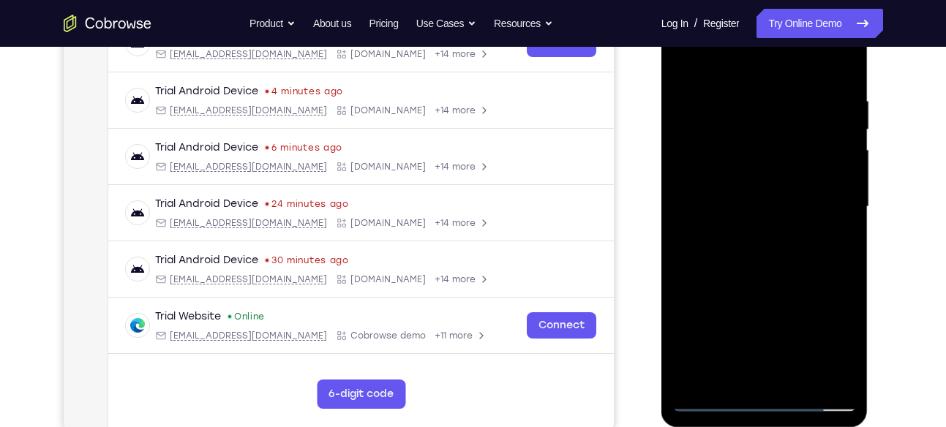
scroll to position [247, 0]
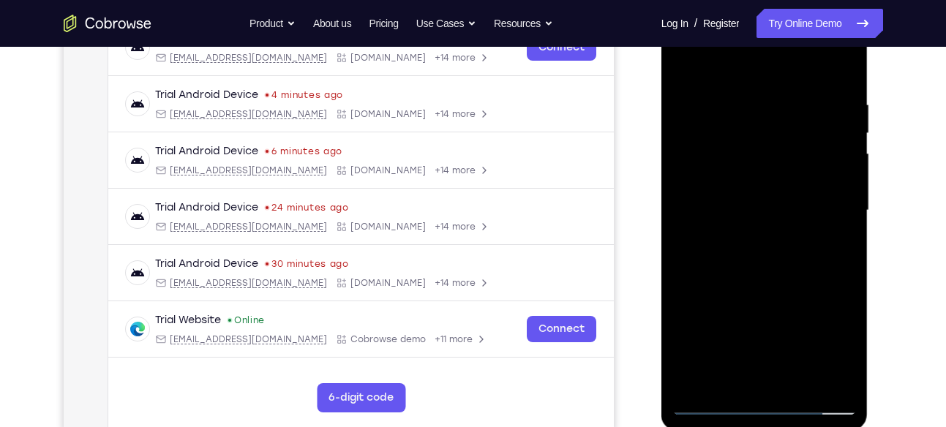
click at [830, 164] on div at bounding box center [764, 211] width 184 height 410
click at [830, 131] on div at bounding box center [764, 211] width 184 height 410
drag, startPoint x: 722, startPoint y: 223, endPoint x: 768, endPoint y: 219, distance: 45.6
click at [768, 219] on div at bounding box center [764, 211] width 184 height 410
click at [819, 138] on div at bounding box center [764, 211] width 184 height 410
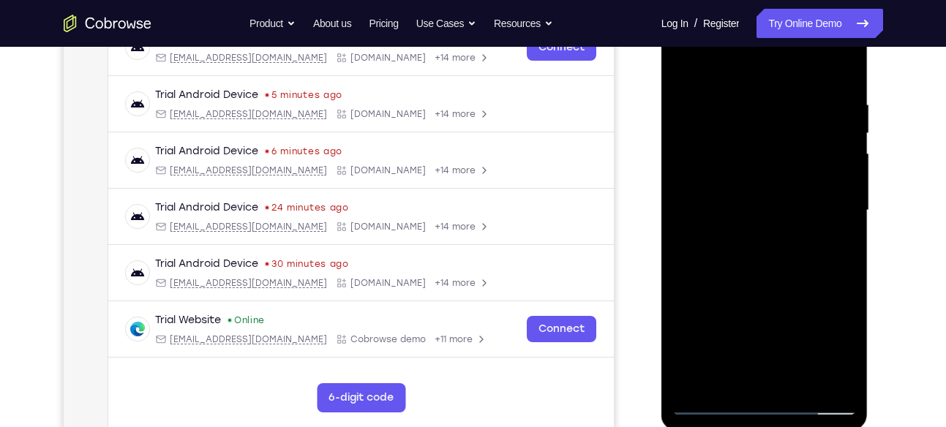
drag, startPoint x: 827, startPoint y: 165, endPoint x: 784, endPoint y: 165, distance: 42.4
click at [784, 165] on div at bounding box center [764, 211] width 184 height 410
drag, startPoint x: 813, startPoint y: 165, endPoint x: 795, endPoint y: 165, distance: 17.6
click at [795, 165] on div at bounding box center [764, 211] width 184 height 410
drag, startPoint x: 841, startPoint y: 135, endPoint x: 787, endPoint y: 143, distance: 53.9
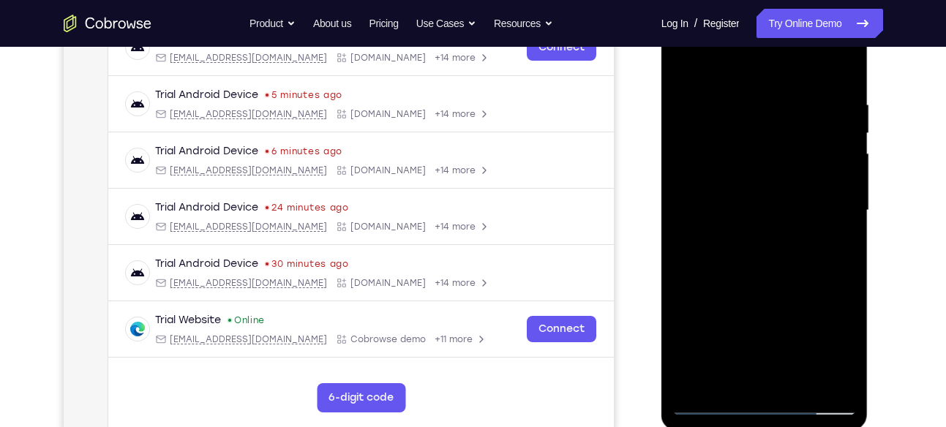
click at [787, 143] on div at bounding box center [764, 211] width 184 height 410
drag, startPoint x: 844, startPoint y: 146, endPoint x: 803, endPoint y: 146, distance: 41.0
click at [803, 146] on div at bounding box center [764, 211] width 184 height 410
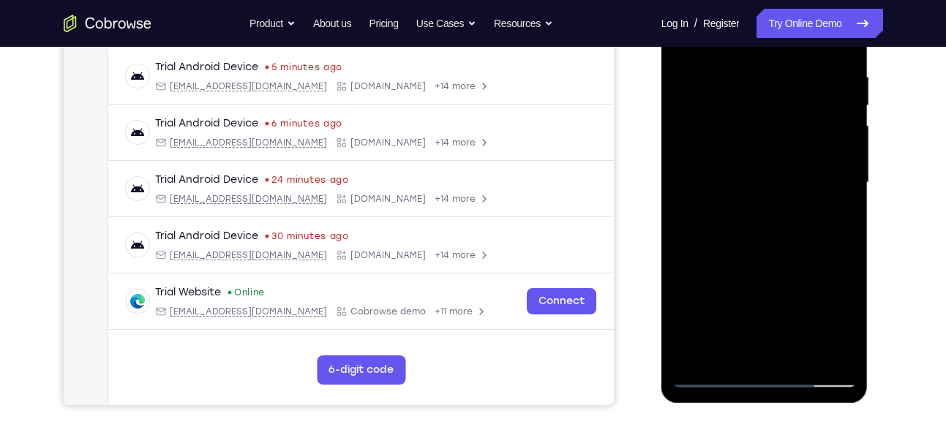
scroll to position [277, 0]
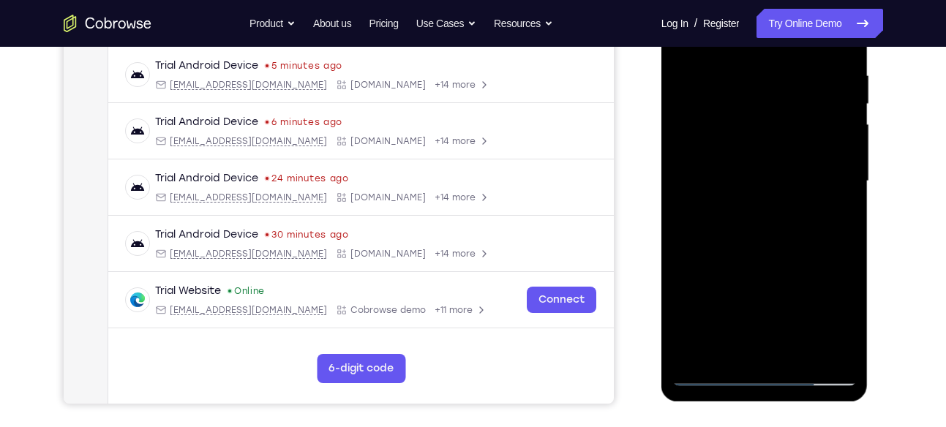
drag, startPoint x: 828, startPoint y: 107, endPoint x: 784, endPoint y: 119, distance: 45.4
click at [784, 119] on div at bounding box center [764, 182] width 184 height 410
drag, startPoint x: 840, startPoint y: 139, endPoint x: 785, endPoint y: 163, distance: 60.0
click at [785, 163] on div at bounding box center [764, 182] width 184 height 410
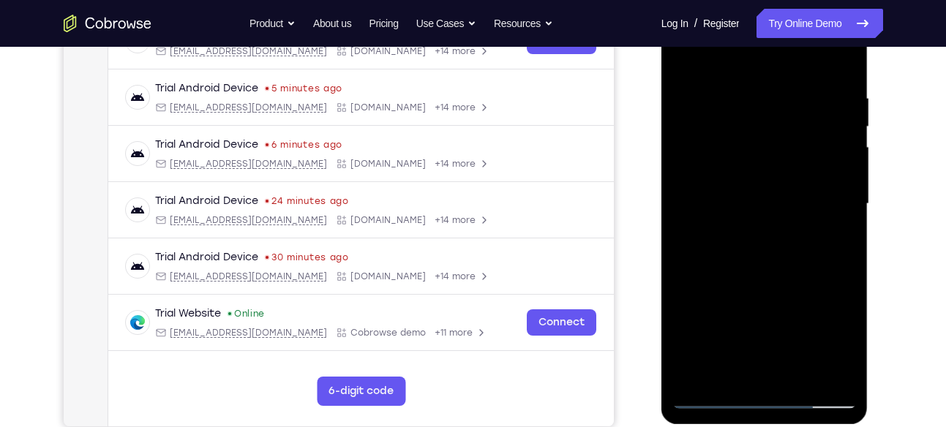
scroll to position [252, 0]
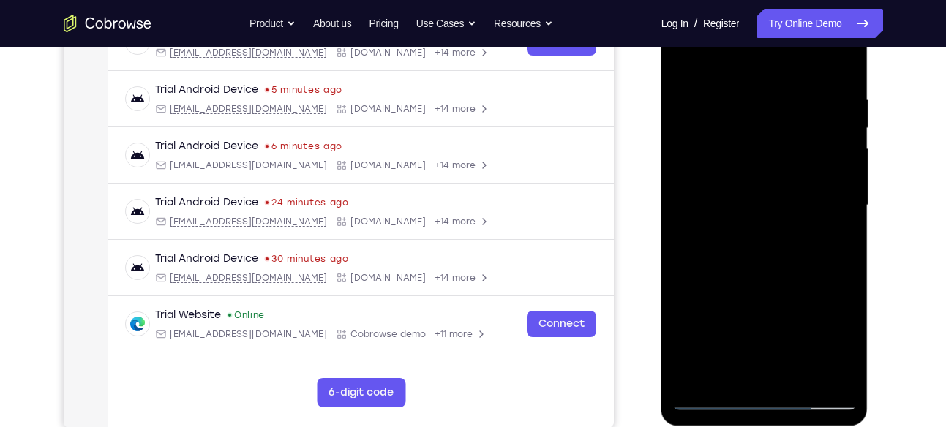
drag, startPoint x: 820, startPoint y: 157, endPoint x: 751, endPoint y: 174, distance: 70.8
click at [751, 174] on div at bounding box center [764, 206] width 184 height 410
drag, startPoint x: 700, startPoint y: 232, endPoint x: 797, endPoint y: 219, distance: 97.5
click at [797, 219] on div at bounding box center [764, 206] width 184 height 410
click at [826, 151] on div at bounding box center [764, 206] width 184 height 410
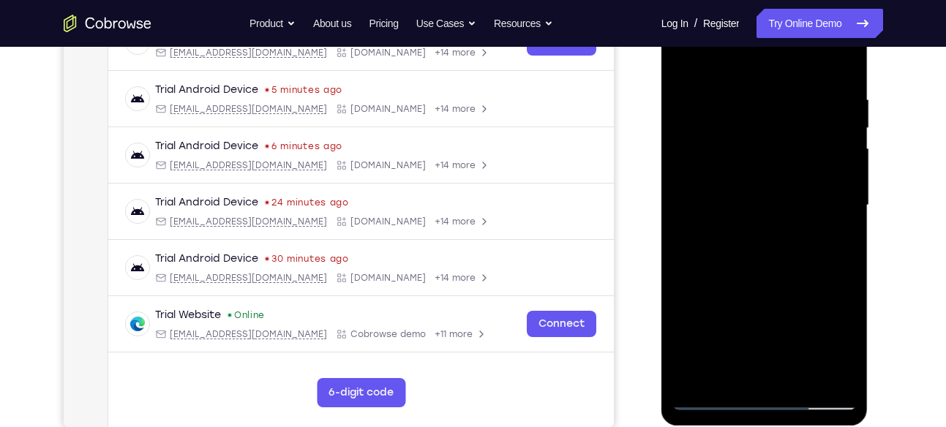
click at [826, 151] on div at bounding box center [764, 206] width 184 height 410
click at [829, 170] on div at bounding box center [764, 206] width 184 height 410
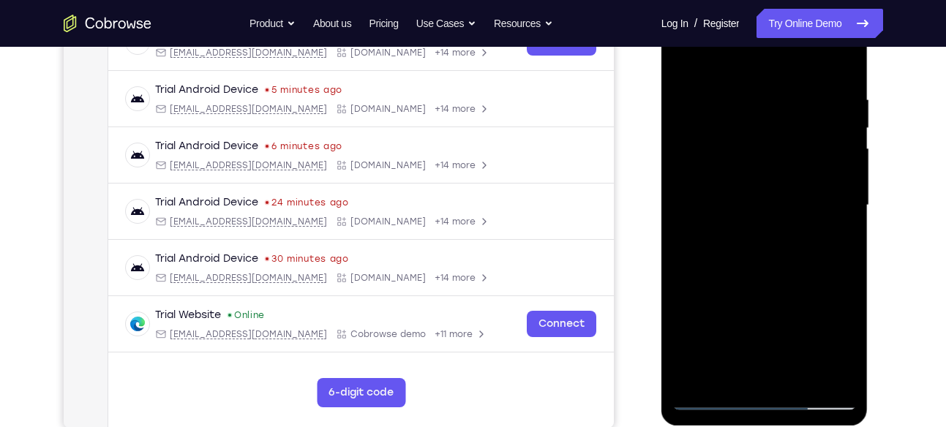
click at [829, 170] on div at bounding box center [764, 206] width 184 height 410
drag, startPoint x: 828, startPoint y: 161, endPoint x: 775, endPoint y: 181, distance: 56.9
click at [775, 181] on div at bounding box center [764, 206] width 184 height 410
drag, startPoint x: 804, startPoint y: 160, endPoint x: 748, endPoint y: 161, distance: 55.6
click at [748, 161] on div at bounding box center [764, 206] width 184 height 410
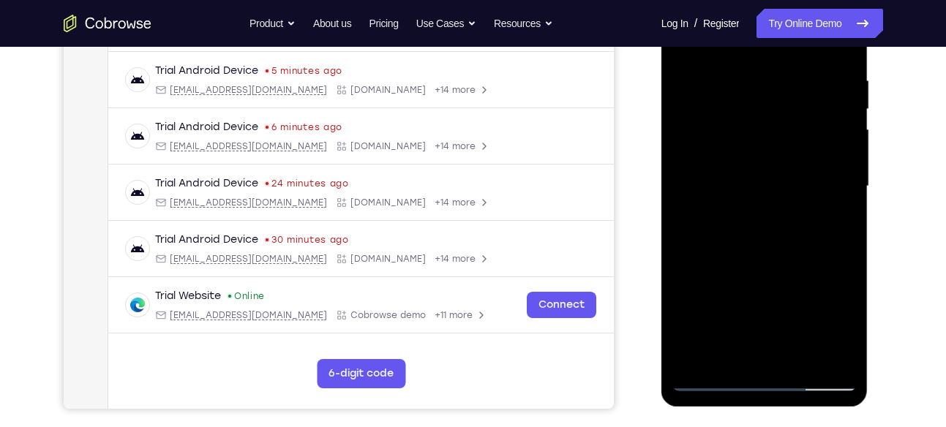
scroll to position [274, 0]
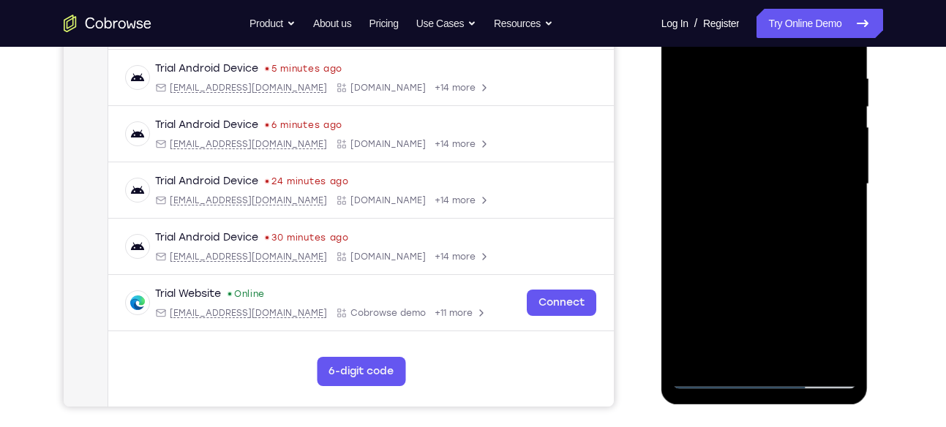
drag, startPoint x: 822, startPoint y: 149, endPoint x: 800, endPoint y: 151, distance: 22.9
click at [800, 151] on div at bounding box center [764, 185] width 184 height 410
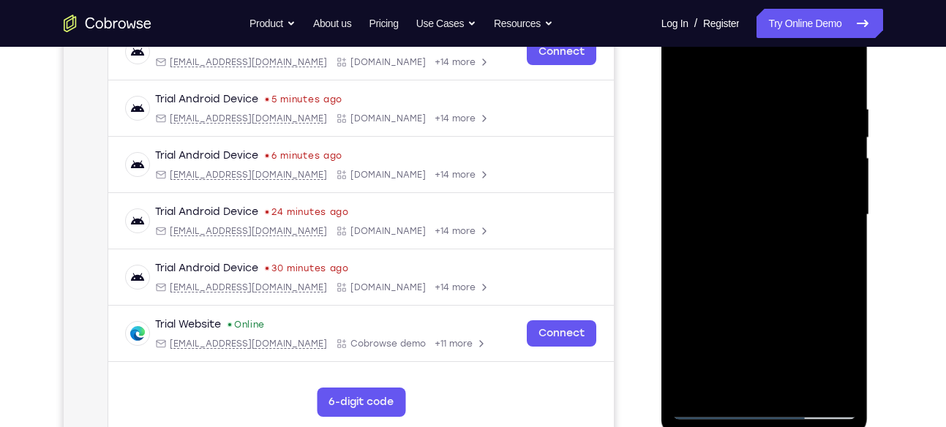
drag, startPoint x: 724, startPoint y: 214, endPoint x: 808, endPoint y: 206, distance: 84.5
click at [808, 206] on div at bounding box center [764, 215] width 184 height 410
click at [827, 166] on div at bounding box center [764, 215] width 184 height 410
click at [838, 134] on div at bounding box center [764, 215] width 184 height 410
click at [836, 155] on div at bounding box center [764, 215] width 184 height 410
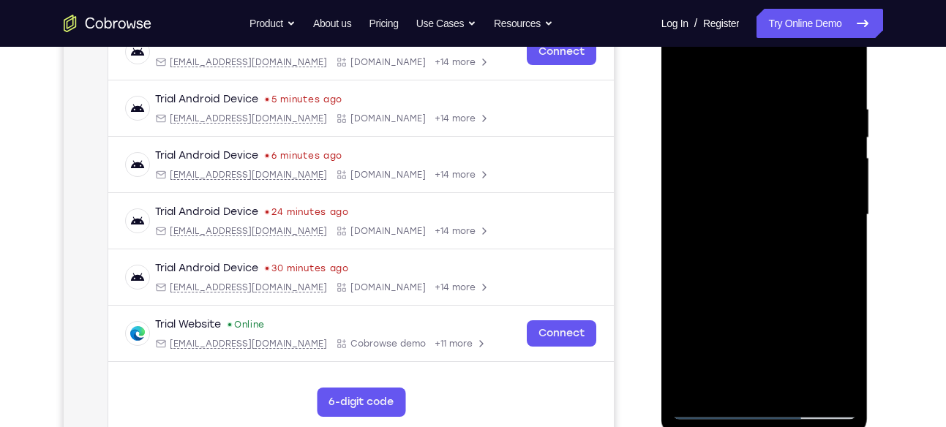
click at [836, 155] on div at bounding box center [764, 215] width 184 height 410
drag, startPoint x: 836, startPoint y: 155, endPoint x: 762, endPoint y: 158, distance: 73.2
click at [762, 158] on div at bounding box center [764, 215] width 184 height 410
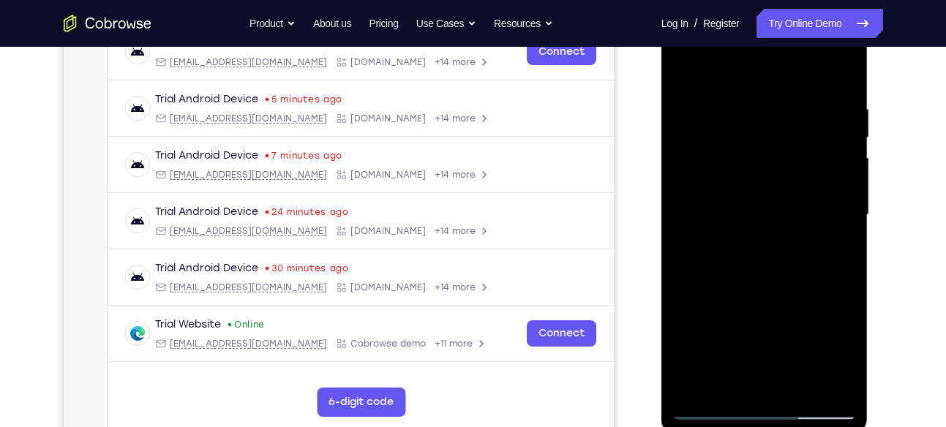
drag, startPoint x: 804, startPoint y: 162, endPoint x: 755, endPoint y: 165, distance: 49.1
click at [755, 165] on div at bounding box center [764, 215] width 184 height 410
click at [827, 138] on div at bounding box center [764, 215] width 184 height 410
drag, startPoint x: 824, startPoint y: 173, endPoint x: 733, endPoint y: 179, distance: 90.9
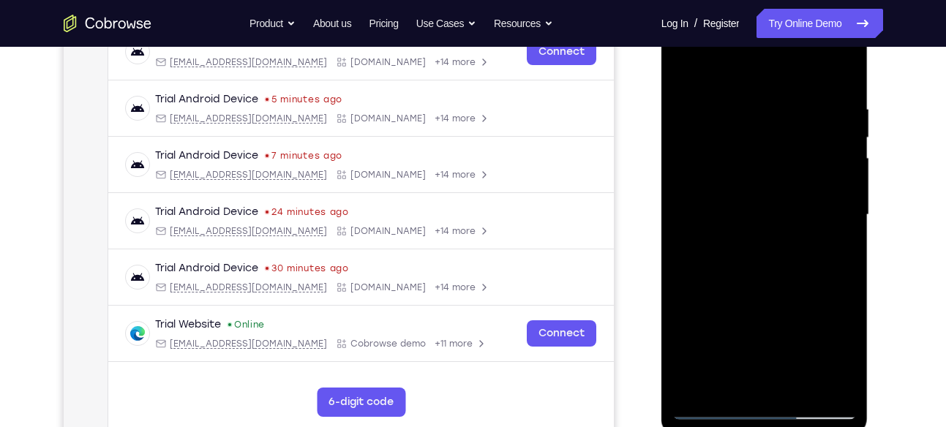
click at [733, 179] on div at bounding box center [764, 215] width 184 height 410
drag, startPoint x: 795, startPoint y: 173, endPoint x: 754, endPoint y: 177, distance: 40.5
click at [754, 177] on div at bounding box center [764, 215] width 184 height 410
drag, startPoint x: 811, startPoint y: 161, endPoint x: 759, endPoint y: 165, distance: 51.3
click at [759, 165] on div at bounding box center [764, 215] width 184 height 410
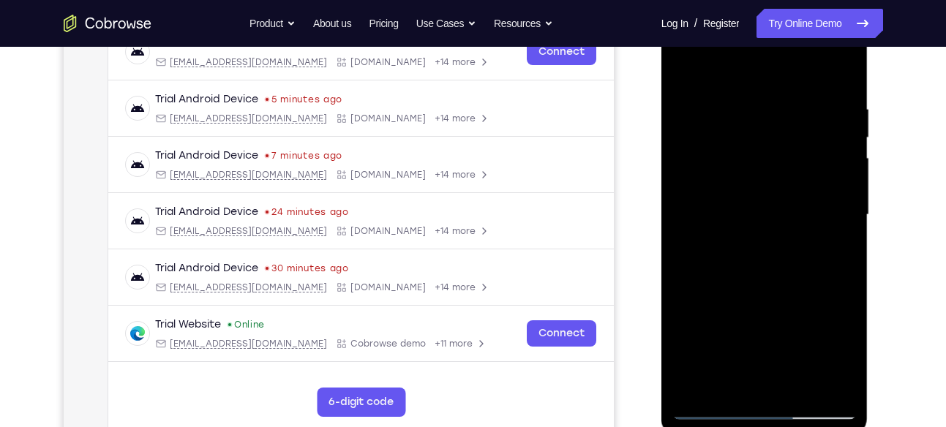
drag, startPoint x: 798, startPoint y: 157, endPoint x: 743, endPoint y: 165, distance: 56.3
click at [743, 165] on div at bounding box center [764, 215] width 184 height 410
click at [814, 90] on div at bounding box center [764, 215] width 184 height 410
drag, startPoint x: 818, startPoint y: 102, endPoint x: 758, endPoint y: 125, distance: 64.1
click at [758, 125] on div at bounding box center [764, 215] width 184 height 410
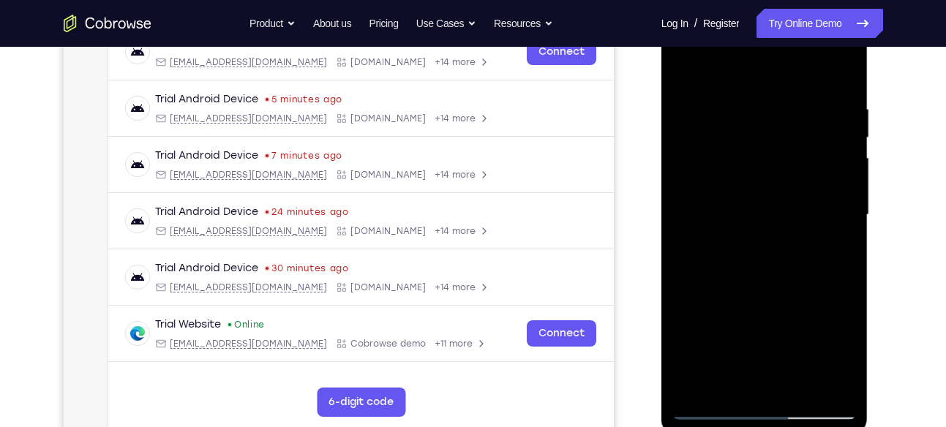
drag, startPoint x: 822, startPoint y: 200, endPoint x: 783, endPoint y: 204, distance: 39.7
click at [783, 204] on div at bounding box center [764, 215] width 184 height 410
drag, startPoint x: 818, startPoint y: 157, endPoint x: 775, endPoint y: 169, distance: 44.9
click at [775, 169] on div at bounding box center [764, 215] width 184 height 410
drag, startPoint x: 817, startPoint y: 145, endPoint x: 776, endPoint y: 152, distance: 40.9
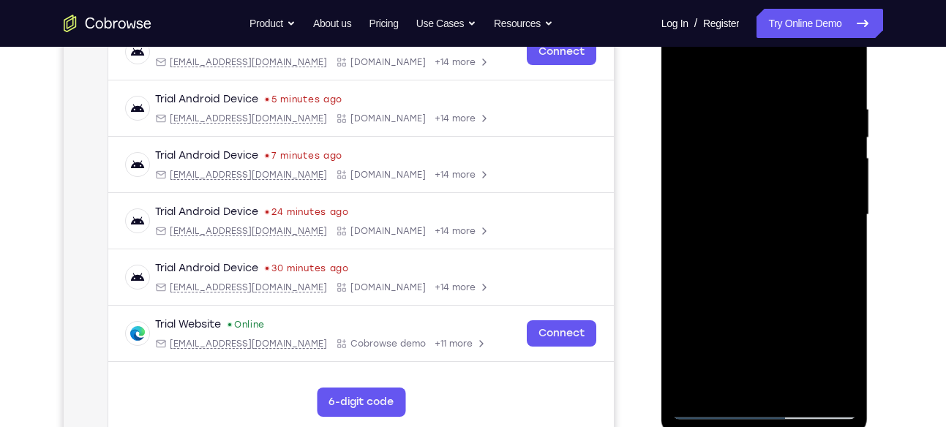
click at [776, 152] on div at bounding box center [764, 215] width 184 height 410
drag, startPoint x: 806, startPoint y: 169, endPoint x: 764, endPoint y: 172, distance: 41.8
click at [764, 172] on div at bounding box center [764, 215] width 184 height 410
drag, startPoint x: 816, startPoint y: 146, endPoint x: 790, endPoint y: 151, distance: 26.1
click at [790, 151] on div at bounding box center [764, 215] width 184 height 410
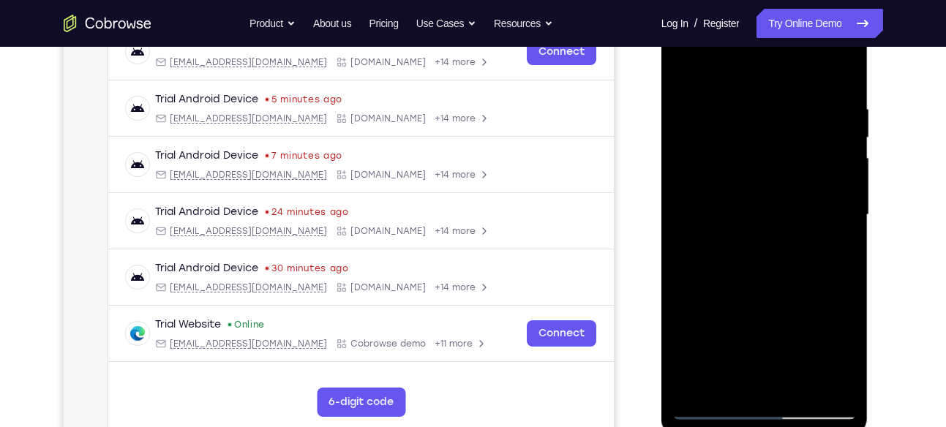
drag, startPoint x: 831, startPoint y: 134, endPoint x: 767, endPoint y: 138, distance: 64.5
click at [767, 138] on div at bounding box center [764, 215] width 184 height 410
drag, startPoint x: 803, startPoint y: 165, endPoint x: 762, endPoint y: 162, distance: 41.8
click at [762, 162] on div at bounding box center [764, 215] width 184 height 410
drag, startPoint x: 822, startPoint y: 206, endPoint x: 786, endPoint y: 203, distance: 36.0
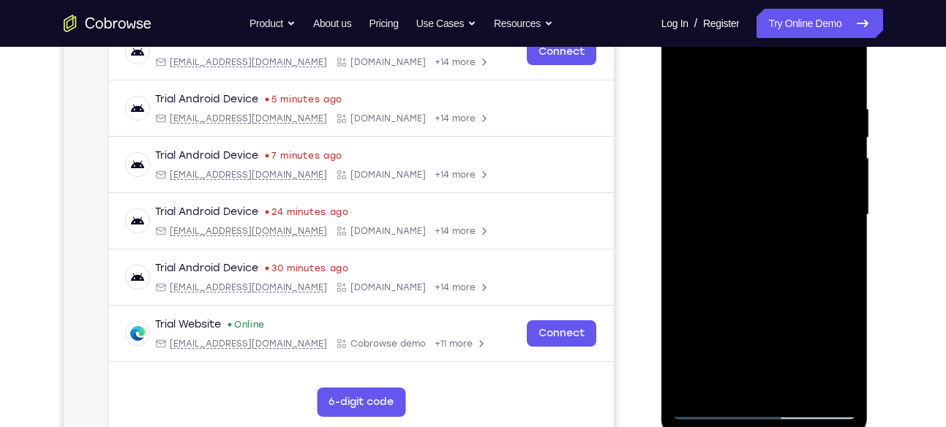
click at [786, 203] on div at bounding box center [764, 215] width 184 height 410
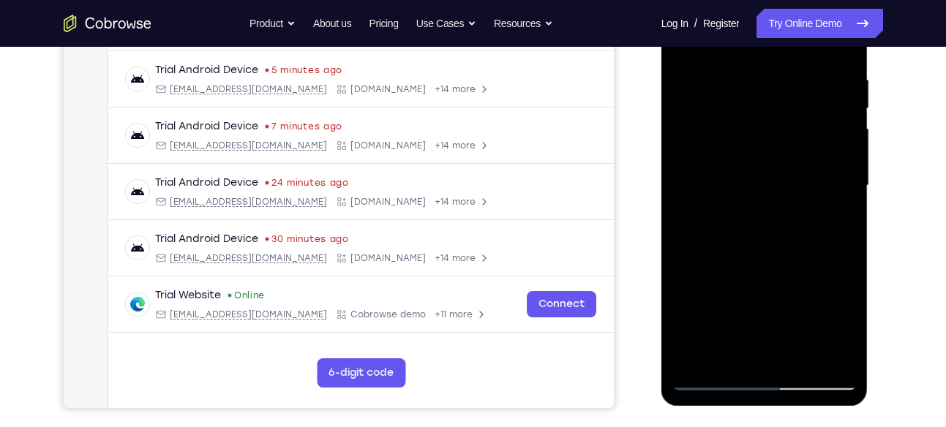
scroll to position [271, 0]
drag, startPoint x: 819, startPoint y: 137, endPoint x: 746, endPoint y: 168, distance: 79.6
click at [746, 168] on div at bounding box center [764, 187] width 184 height 410
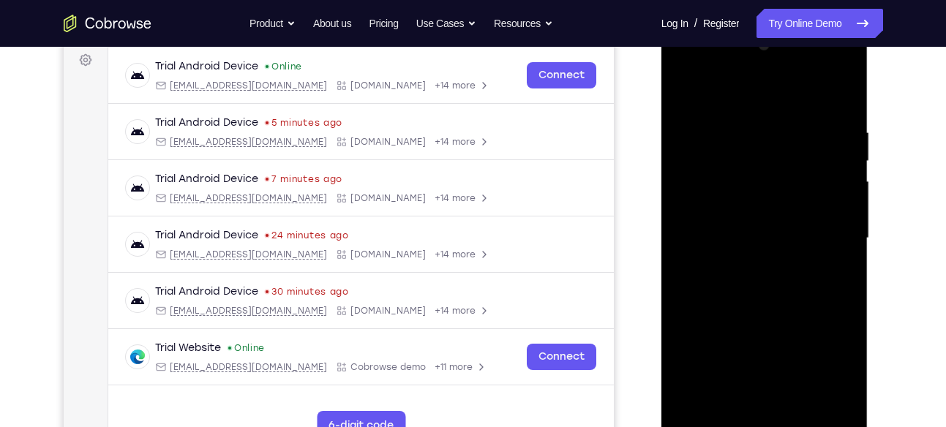
drag, startPoint x: 795, startPoint y: 174, endPoint x: 747, endPoint y: 184, distance: 48.5
click at [747, 184] on div at bounding box center [764, 239] width 184 height 410
drag, startPoint x: 818, startPoint y: 149, endPoint x: 758, endPoint y: 148, distance: 60.0
click at [758, 148] on div at bounding box center [764, 239] width 184 height 410
drag, startPoint x: 818, startPoint y: 147, endPoint x: 782, endPoint y: 148, distance: 35.9
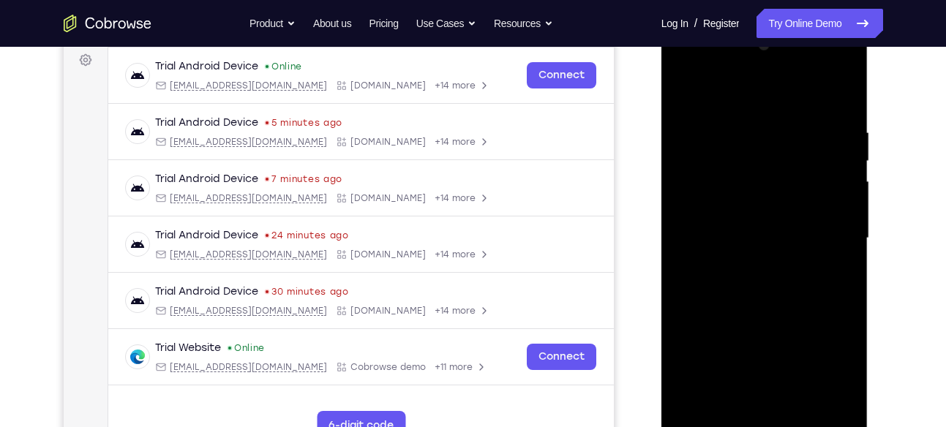
click at [782, 148] on div at bounding box center [764, 239] width 184 height 410
drag, startPoint x: 819, startPoint y: 138, endPoint x: 781, endPoint y: 141, distance: 38.2
click at [781, 141] on div at bounding box center [764, 239] width 184 height 410
drag, startPoint x: 781, startPoint y: 141, endPoint x: 710, endPoint y: 148, distance: 71.3
click at [710, 148] on div at bounding box center [764, 239] width 184 height 410
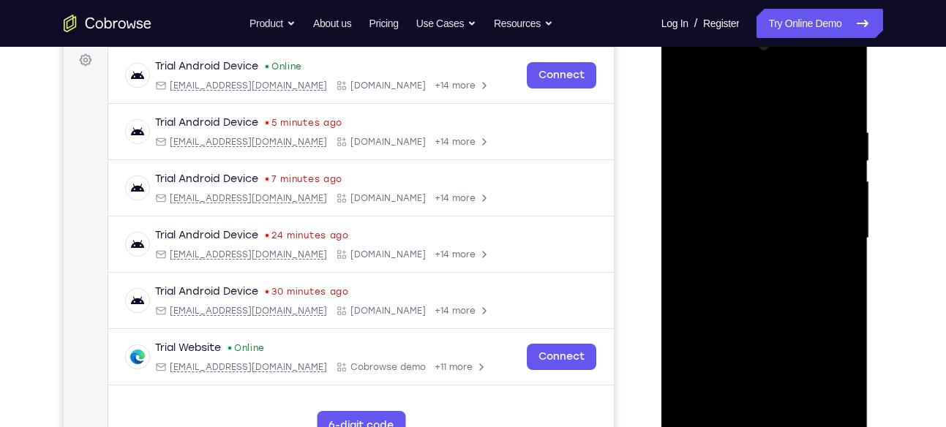
drag, startPoint x: 809, startPoint y: 157, endPoint x: 758, endPoint y: 168, distance: 52.4
click at [758, 168] on div at bounding box center [764, 239] width 184 height 410
drag, startPoint x: 787, startPoint y: 169, endPoint x: 773, endPoint y: 170, distance: 13.2
click at [773, 170] on div at bounding box center [764, 239] width 184 height 410
drag, startPoint x: 848, startPoint y: 158, endPoint x: 795, endPoint y: 173, distance: 55.4
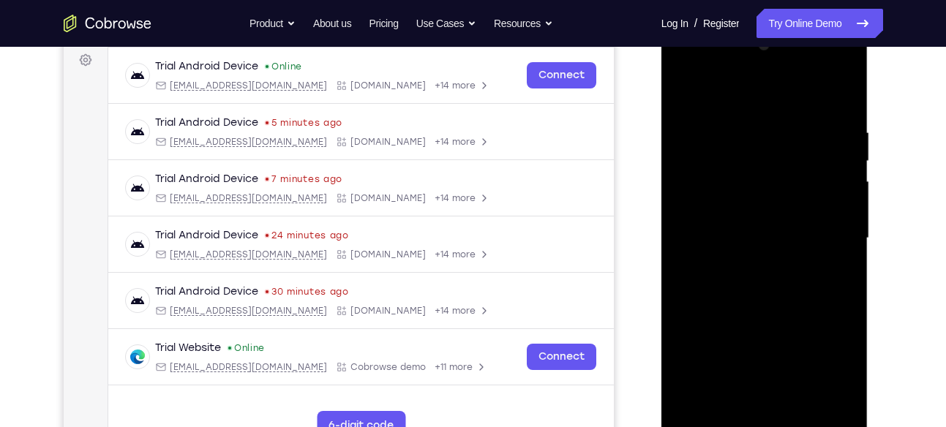
click at [795, 173] on div at bounding box center [764, 239] width 184 height 410
drag, startPoint x: 817, startPoint y: 168, endPoint x: 723, endPoint y: 184, distance: 95.7
click at [723, 184] on div at bounding box center [764, 239] width 184 height 410
click at [835, 98] on div at bounding box center [764, 239] width 184 height 410
drag, startPoint x: 795, startPoint y: 139, endPoint x: 787, endPoint y: 316, distance: 177.2
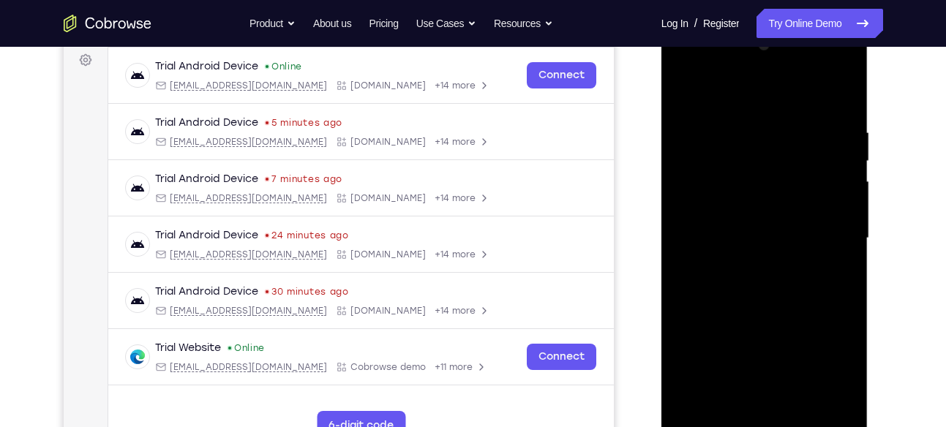
click at [787, 316] on div at bounding box center [764, 239] width 184 height 410
drag, startPoint x: 763, startPoint y: 119, endPoint x: 778, endPoint y: 330, distance: 211.2
click at [778, 330] on div at bounding box center [764, 239] width 184 height 410
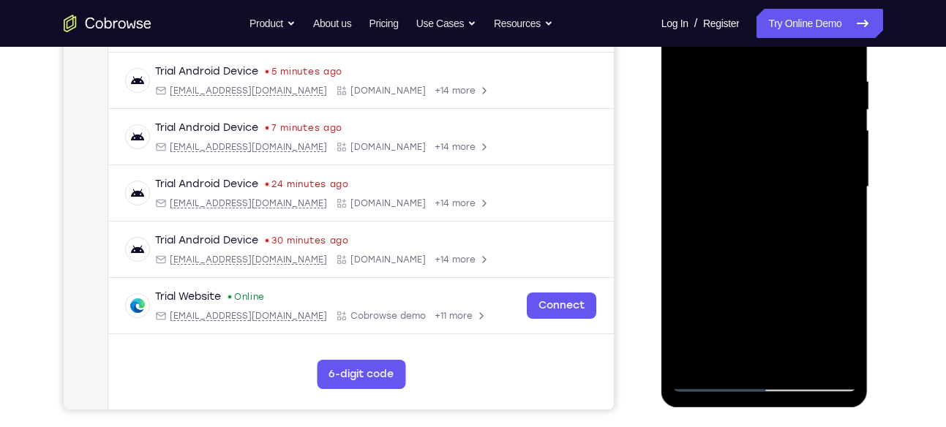
scroll to position [271, 0]
click at [800, 359] on div at bounding box center [764, 187] width 184 height 410
click at [762, 266] on div at bounding box center [764, 187] width 184 height 410
drag, startPoint x: 795, startPoint y: 345, endPoint x: 816, endPoint y: 187, distance: 159.4
click at [816, 187] on div at bounding box center [764, 187] width 184 height 410
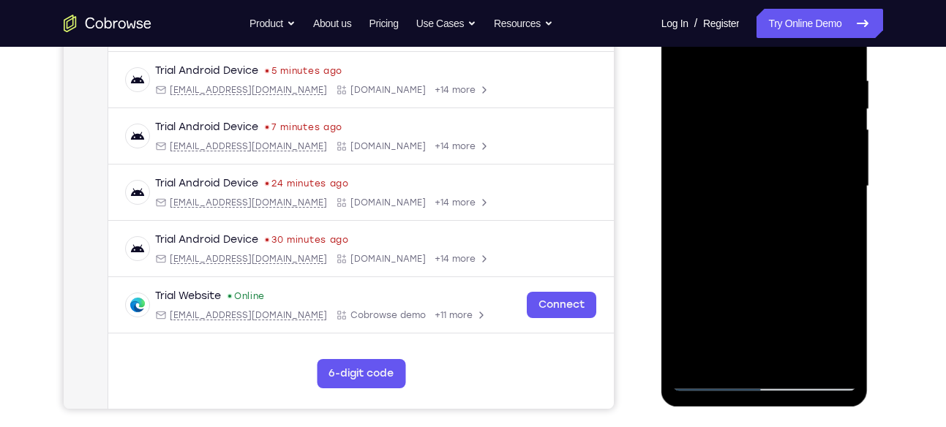
drag, startPoint x: 771, startPoint y: 341, endPoint x: 794, endPoint y: 202, distance: 140.9
click at [794, 202] on div at bounding box center [764, 187] width 184 height 410
drag, startPoint x: 778, startPoint y: 328, endPoint x: 783, endPoint y: 254, distance: 74.0
click at [783, 254] on div at bounding box center [764, 187] width 184 height 410
drag, startPoint x: 774, startPoint y: 316, endPoint x: 784, endPoint y: 182, distance: 134.3
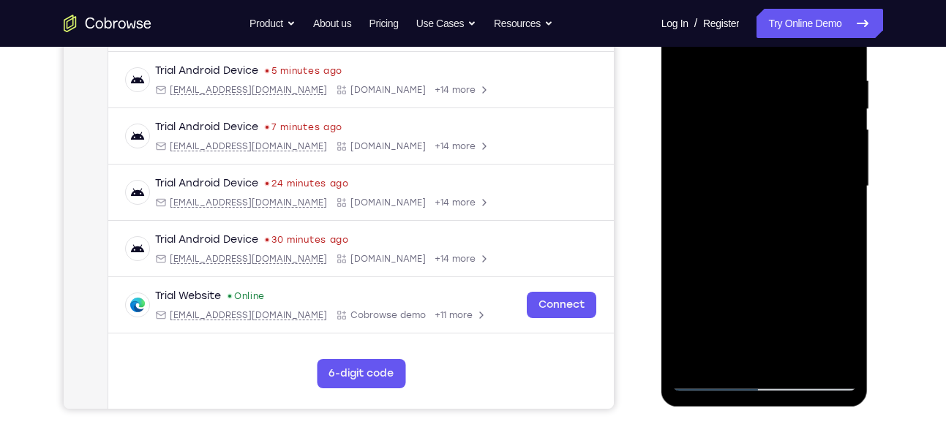
click at [784, 182] on div at bounding box center [764, 187] width 184 height 410
drag, startPoint x: 784, startPoint y: 182, endPoint x: 773, endPoint y: 284, distance: 102.4
click at [773, 284] on div at bounding box center [764, 187] width 184 height 410
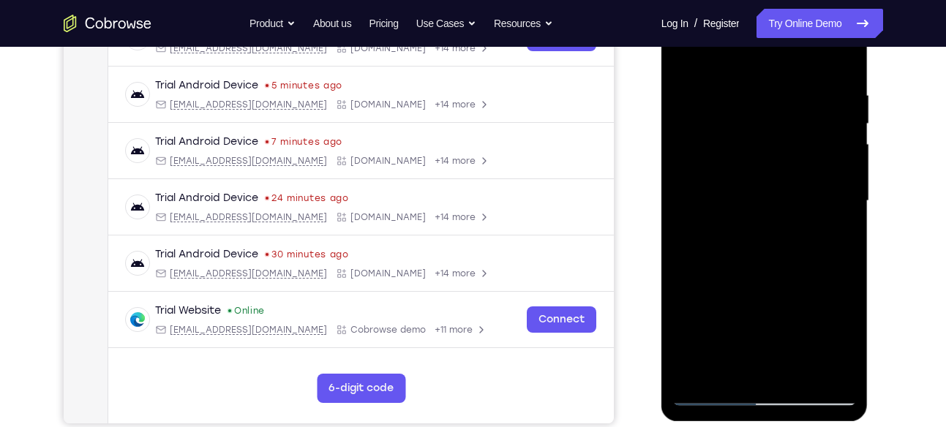
scroll to position [249, 0]
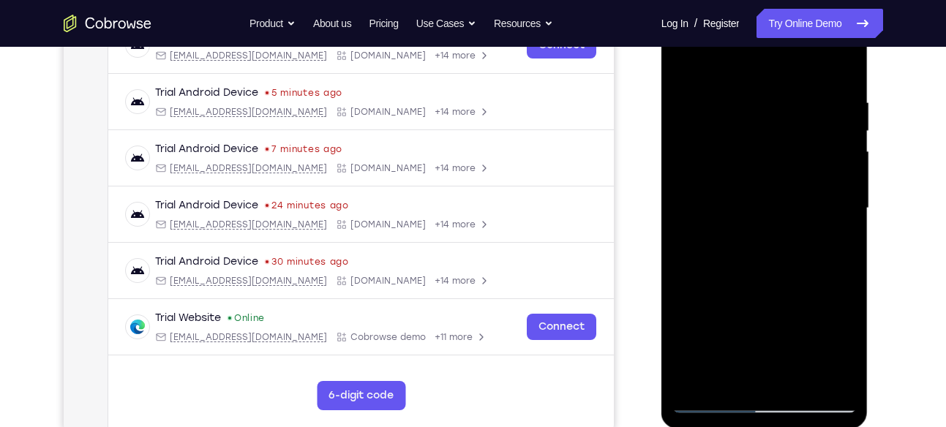
click at [691, 59] on div at bounding box center [764, 209] width 184 height 410
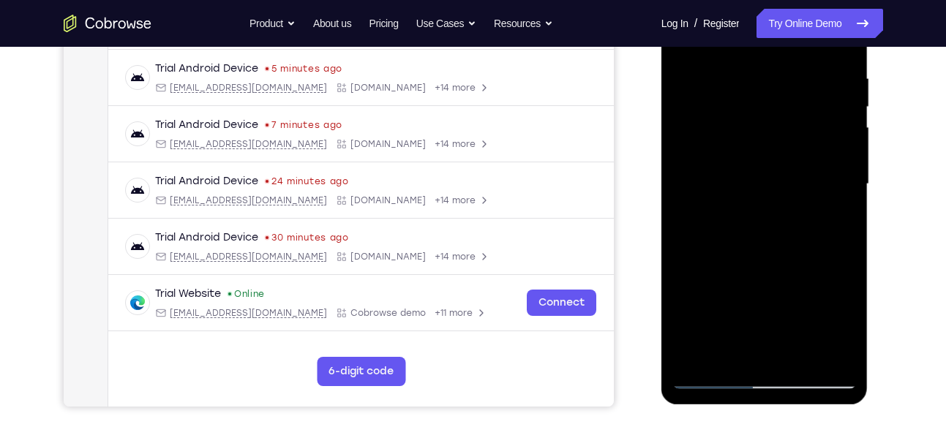
scroll to position [273, 0]
drag, startPoint x: 742, startPoint y: 89, endPoint x: 743, endPoint y: 215, distance: 125.9
click at [743, 215] on div at bounding box center [764, 185] width 184 height 410
click at [742, 80] on div at bounding box center [764, 185] width 184 height 410
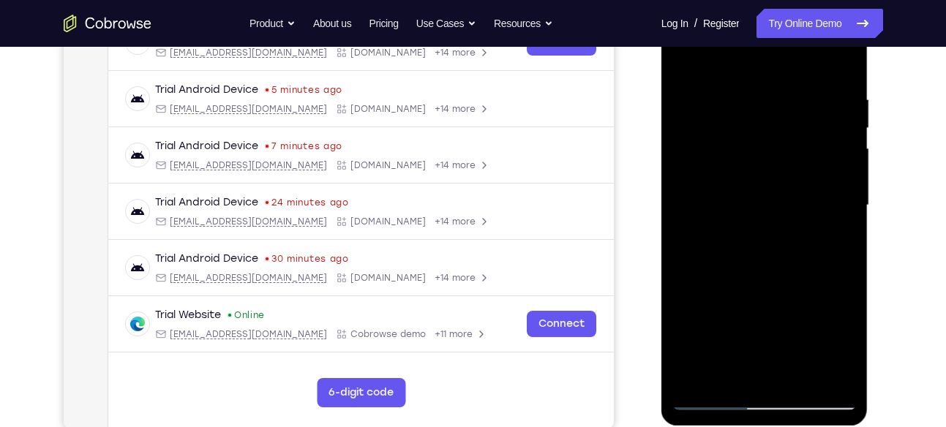
scroll to position [252, 0]
click at [818, 147] on div at bounding box center [764, 206] width 184 height 410
click at [826, 182] on div at bounding box center [764, 206] width 184 height 410
click at [836, 100] on div at bounding box center [764, 206] width 184 height 410
drag, startPoint x: 836, startPoint y: 151, endPoint x: 743, endPoint y: 170, distance: 94.0
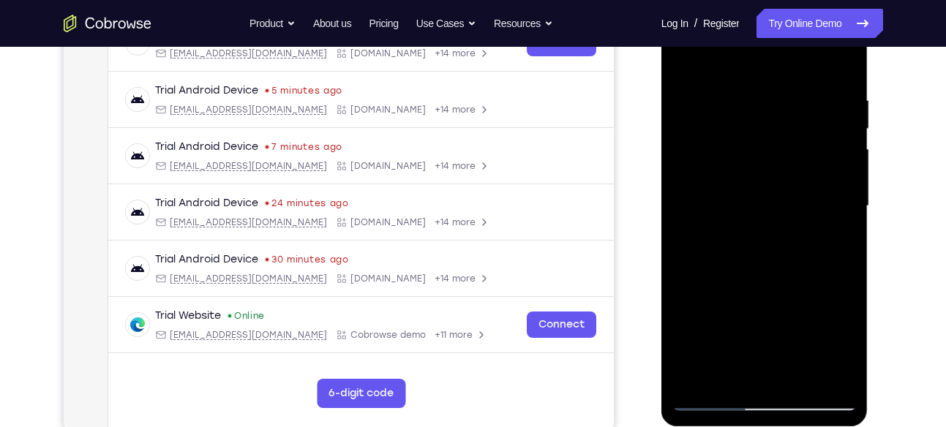
click at [743, 170] on div at bounding box center [764, 206] width 184 height 410
drag, startPoint x: 724, startPoint y: 209, endPoint x: 804, endPoint y: 190, distance: 82.5
click at [804, 190] on div at bounding box center [764, 206] width 184 height 410
click at [807, 143] on div at bounding box center [764, 206] width 184 height 410
click at [806, 156] on div at bounding box center [764, 206] width 184 height 410
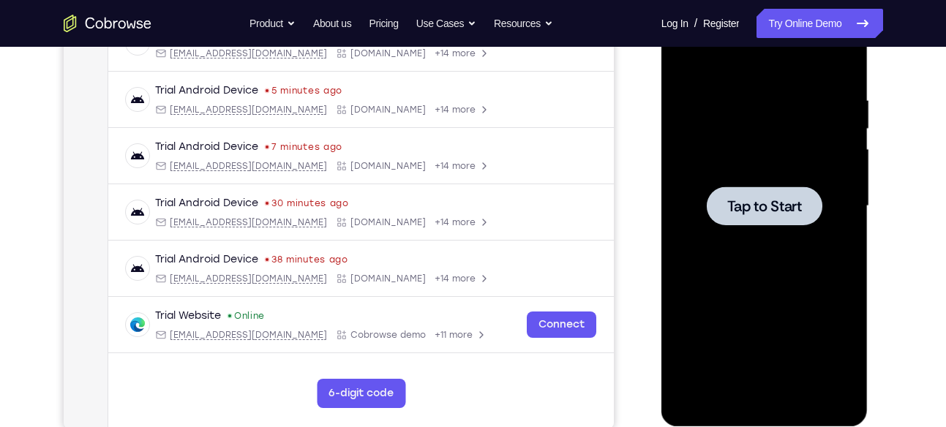
click at [747, 167] on div at bounding box center [764, 206] width 184 height 410
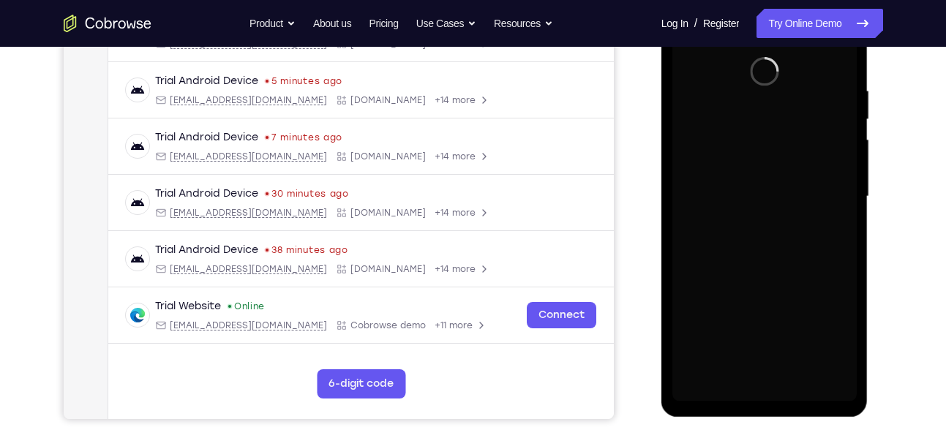
scroll to position [263, 0]
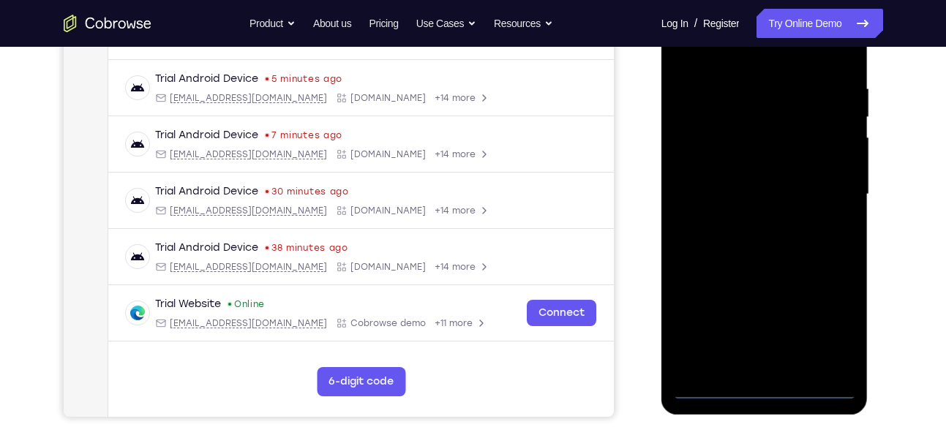
click at [768, 391] on div at bounding box center [764, 195] width 184 height 410
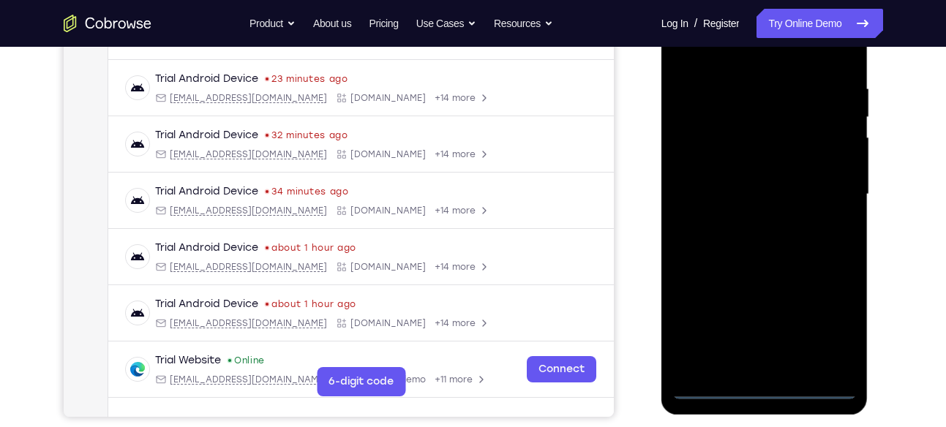
click at [828, 326] on div at bounding box center [764, 195] width 184 height 410
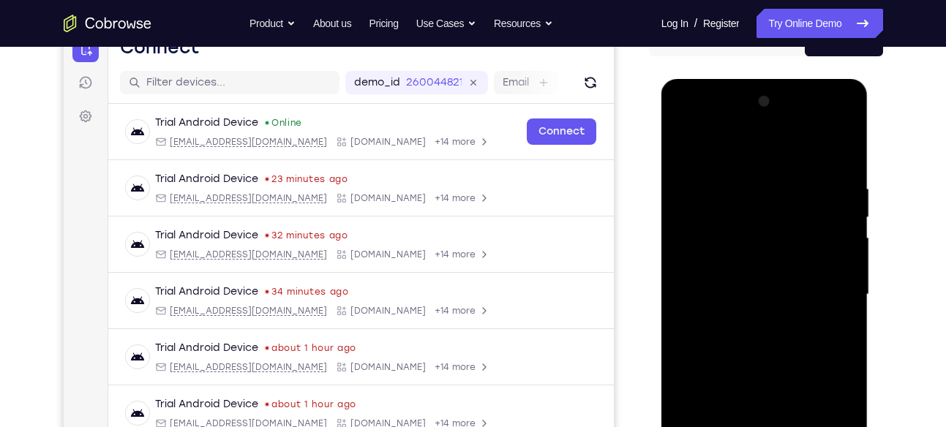
scroll to position [160, 0]
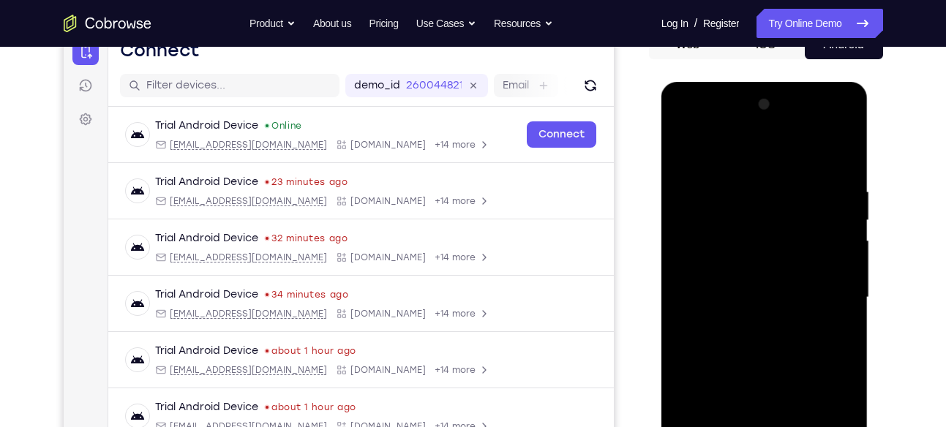
click at [705, 128] on div at bounding box center [764, 298] width 184 height 410
click at [829, 292] on div at bounding box center [764, 298] width 184 height 410
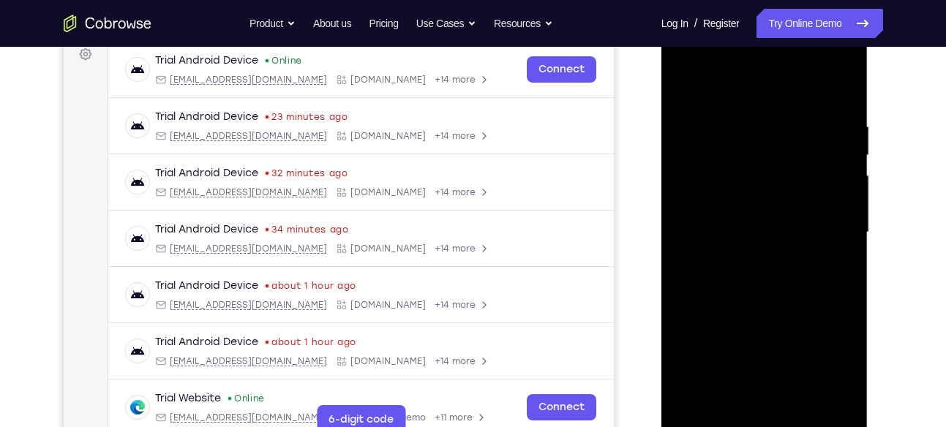
scroll to position [244, 0]
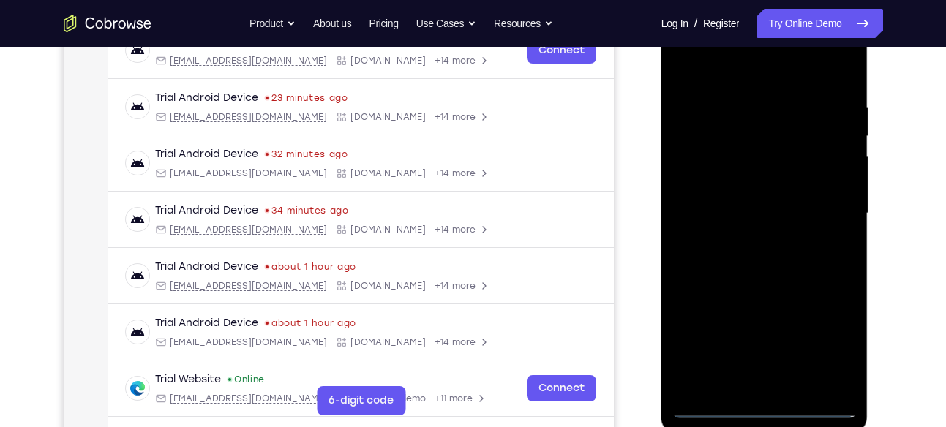
click at [746, 245] on div at bounding box center [764, 214] width 184 height 410
click at [793, 195] on div at bounding box center [764, 214] width 184 height 410
click at [730, 189] on div at bounding box center [764, 214] width 184 height 410
click at [716, 217] on div at bounding box center [764, 214] width 184 height 410
click at [708, 266] on div at bounding box center [764, 214] width 184 height 410
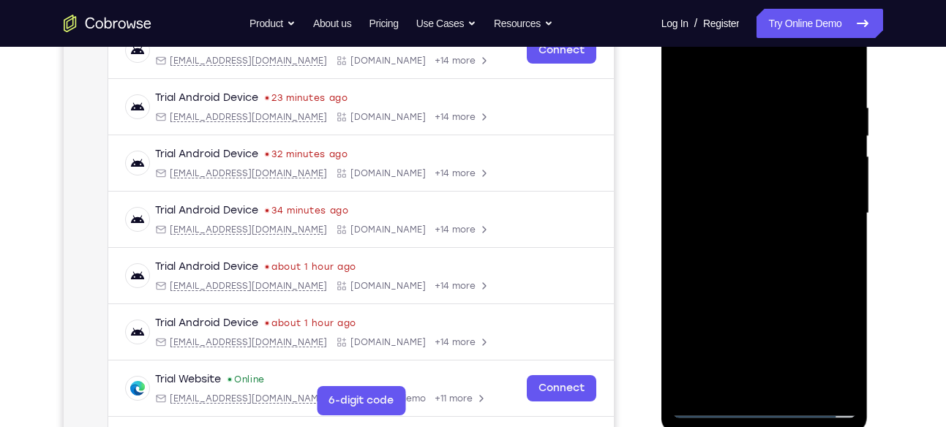
click at [761, 258] on div at bounding box center [764, 214] width 184 height 410
click at [705, 263] on div at bounding box center [764, 214] width 184 height 410
click at [737, 256] on div at bounding box center [764, 214] width 184 height 410
click at [736, 382] on div at bounding box center [764, 214] width 184 height 410
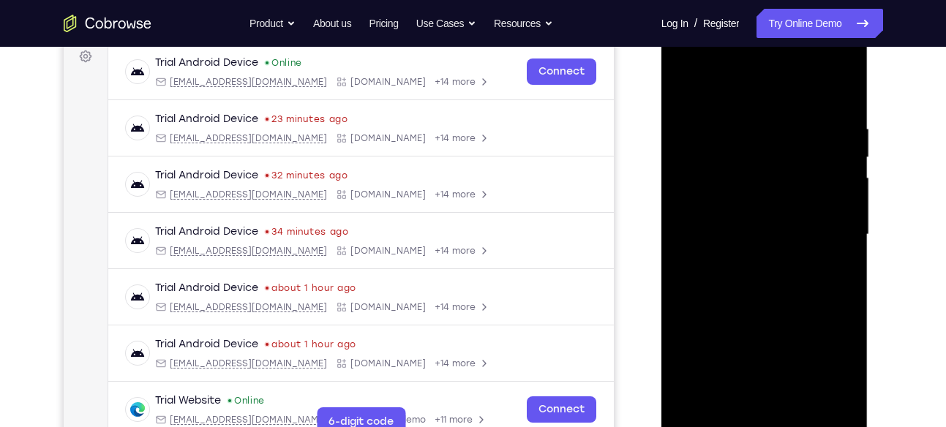
click at [743, 64] on div at bounding box center [764, 235] width 184 height 410
click at [747, 89] on div at bounding box center [764, 235] width 184 height 410
click at [762, 302] on div at bounding box center [764, 235] width 184 height 410
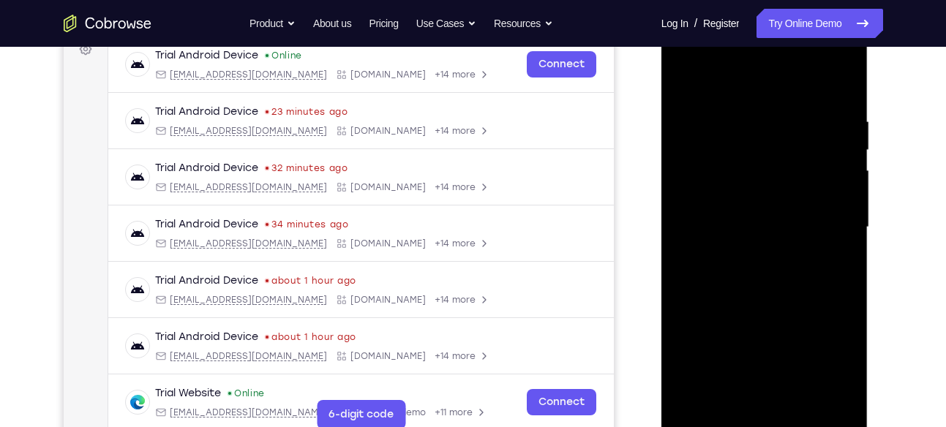
scroll to position [227, 0]
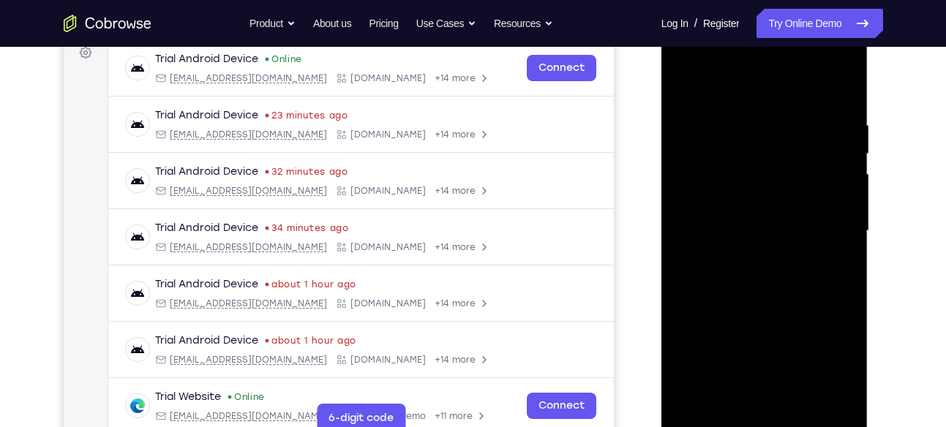
drag, startPoint x: 748, startPoint y: 95, endPoint x: 739, endPoint y: 67, distance: 29.2
click at [739, 67] on div at bounding box center [764, 231] width 184 height 410
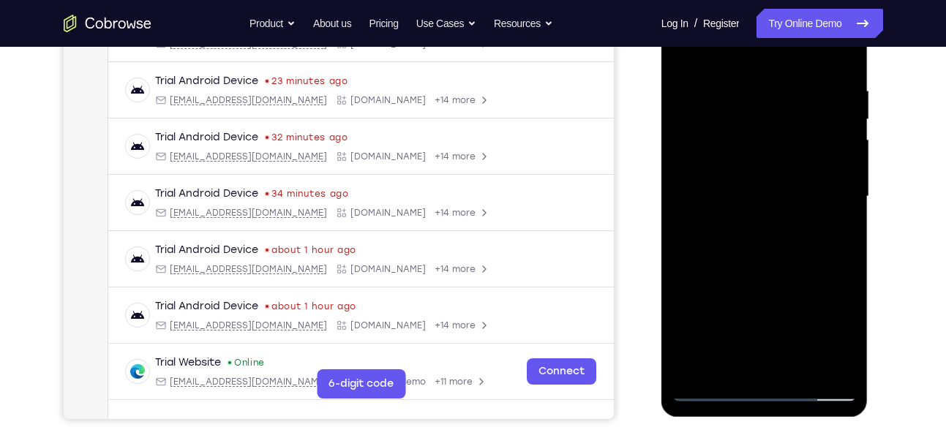
click at [729, 369] on div at bounding box center [764, 197] width 184 height 410
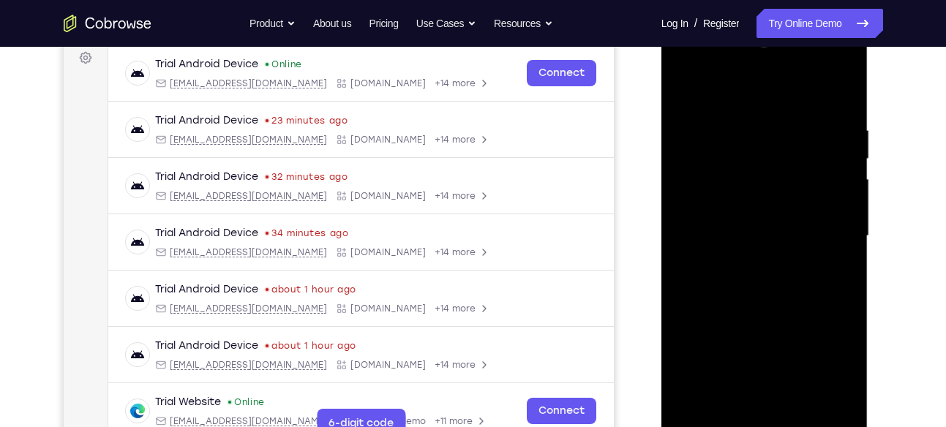
scroll to position [220, 0]
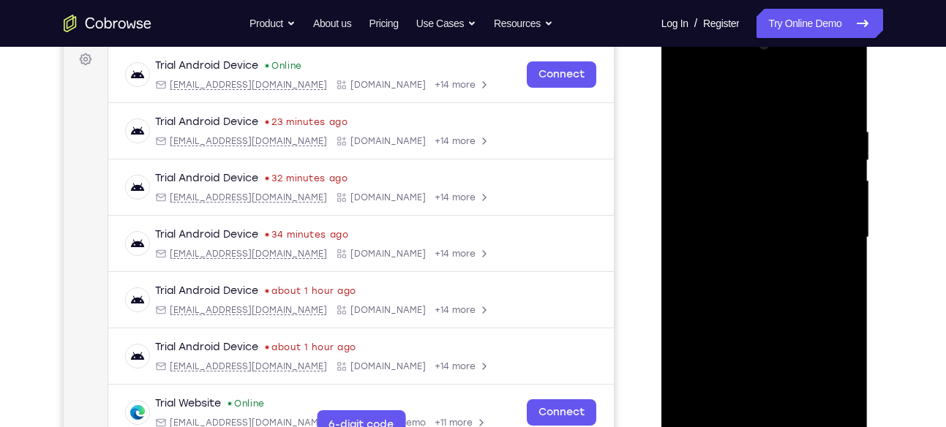
click at [745, 90] on div at bounding box center [764, 238] width 184 height 410
drag, startPoint x: 719, startPoint y: 251, endPoint x: 721, endPoint y: 176, distance: 74.7
click at [721, 176] on div at bounding box center [764, 238] width 184 height 410
drag, startPoint x: 747, startPoint y: 244, endPoint x: 746, endPoint y: 181, distance: 62.2
click at [746, 181] on div at bounding box center [764, 238] width 184 height 410
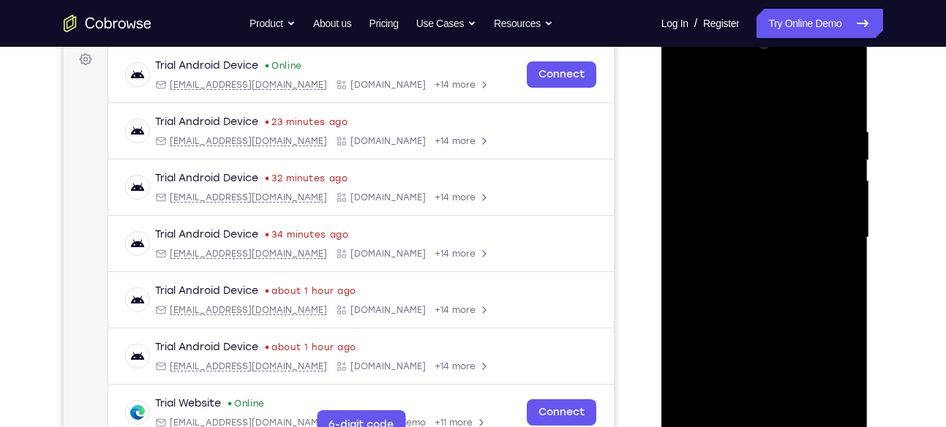
drag, startPoint x: 770, startPoint y: 258, endPoint x: 779, endPoint y: 168, distance: 89.8
click at [779, 168] on div at bounding box center [764, 238] width 184 height 410
drag, startPoint x: 779, startPoint y: 168, endPoint x: 773, endPoint y: 228, distance: 60.4
click at [773, 228] on div at bounding box center [764, 238] width 184 height 410
drag, startPoint x: 787, startPoint y: 165, endPoint x: 758, endPoint y: 260, distance: 99.5
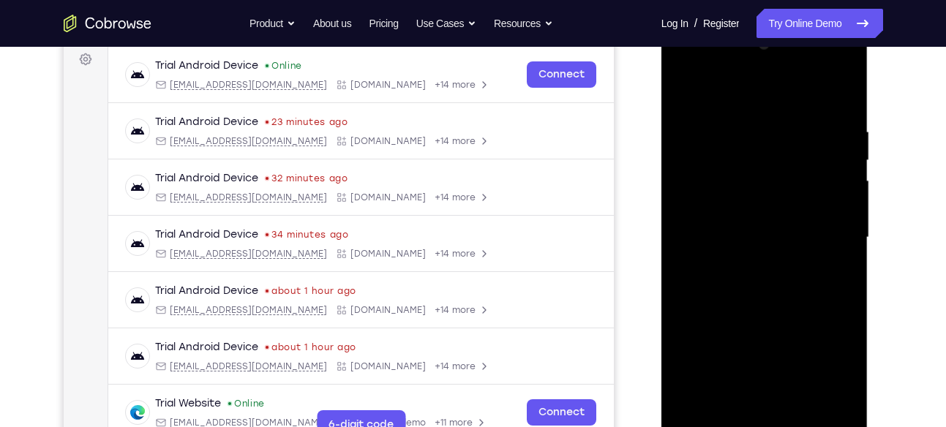
click at [758, 260] on div at bounding box center [764, 238] width 184 height 410
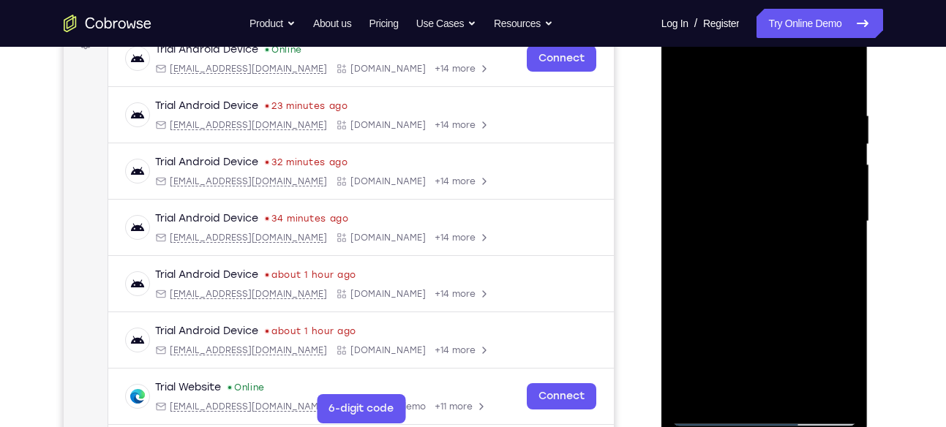
scroll to position [241, 0]
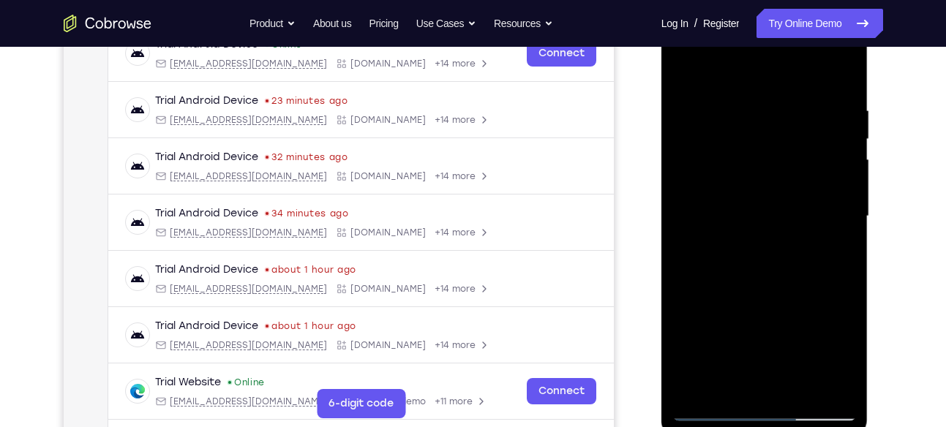
click at [739, 70] on div at bounding box center [764, 217] width 184 height 410
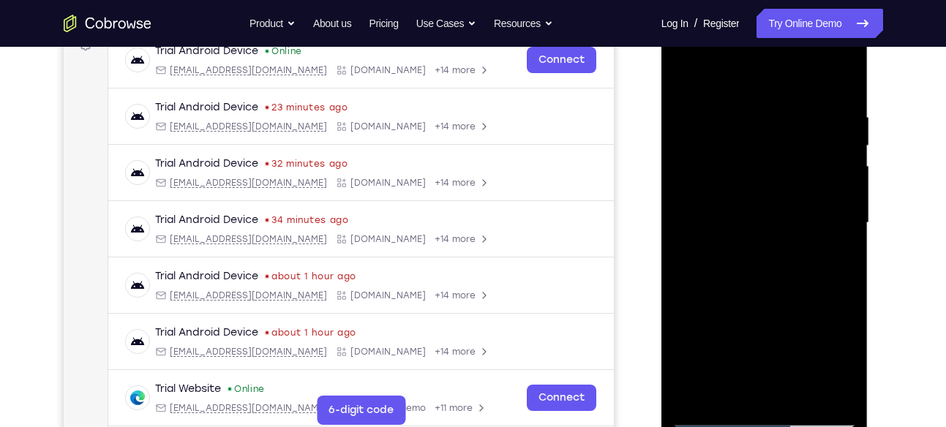
click at [748, 100] on div at bounding box center [764, 223] width 184 height 410
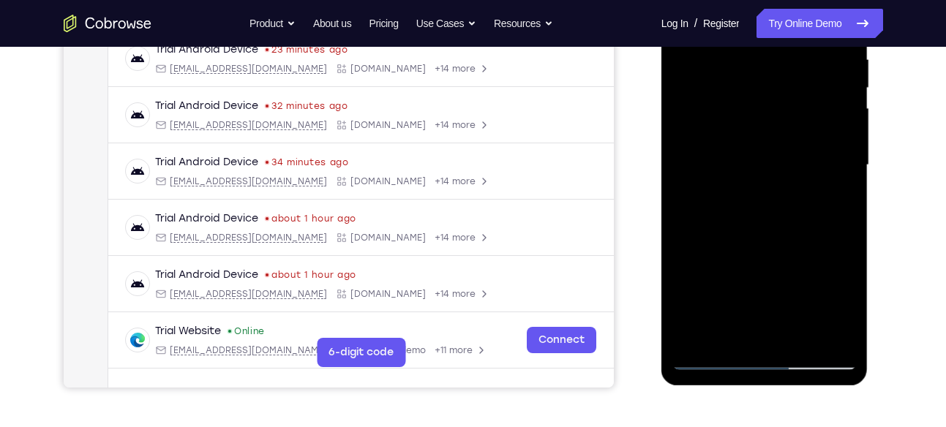
scroll to position [293, 0]
click at [694, 337] on div at bounding box center [764, 165] width 184 height 410
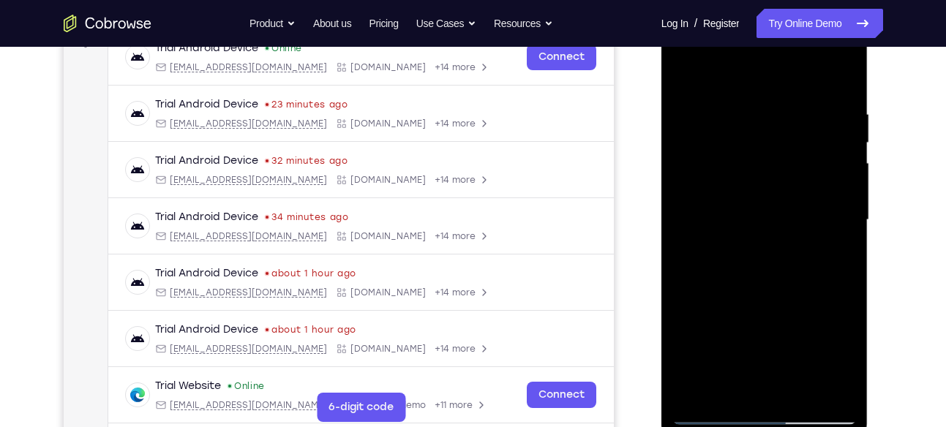
scroll to position [237, 0]
drag, startPoint x: 833, startPoint y: 114, endPoint x: 708, endPoint y: 121, distance: 125.3
click at [708, 121] on div at bounding box center [764, 221] width 184 height 410
drag, startPoint x: 828, startPoint y: 102, endPoint x: 707, endPoint y: 112, distance: 121.8
click at [707, 112] on div at bounding box center [764, 221] width 184 height 410
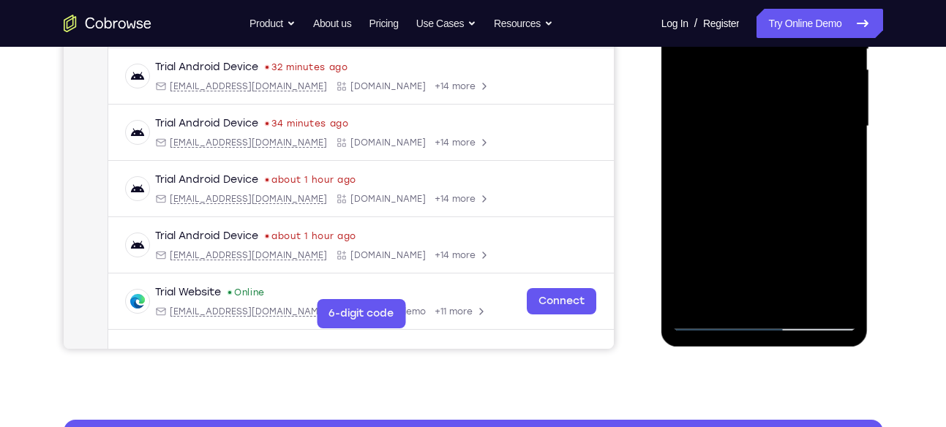
scroll to position [334, 0]
